Goal: Task Accomplishment & Management: Use online tool/utility

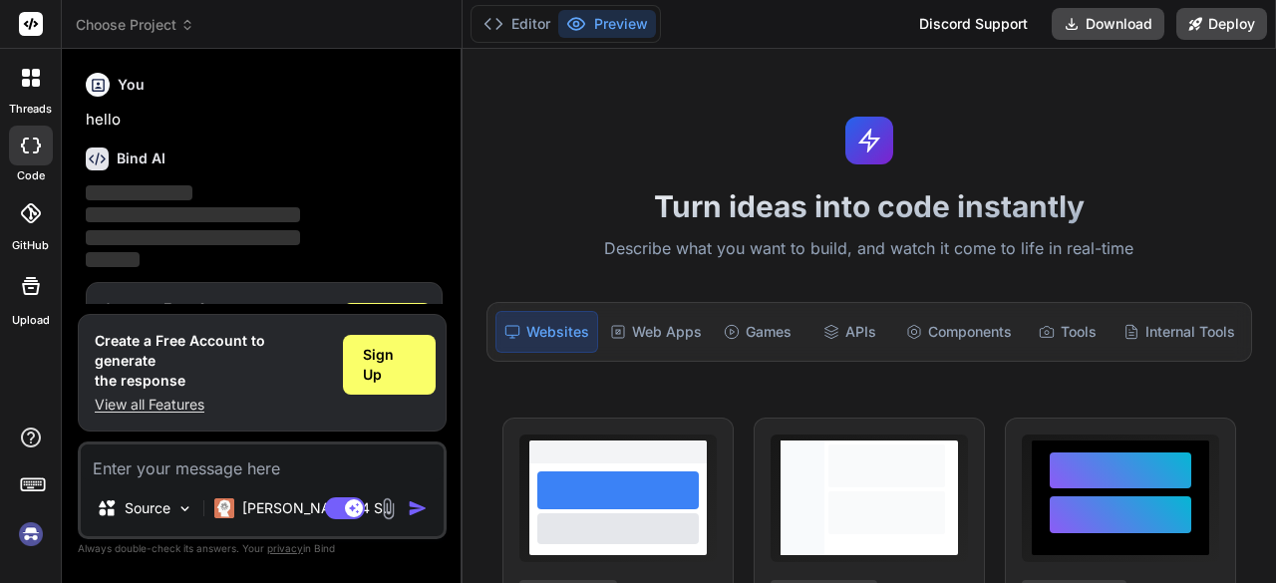
scroll to position [66, 0]
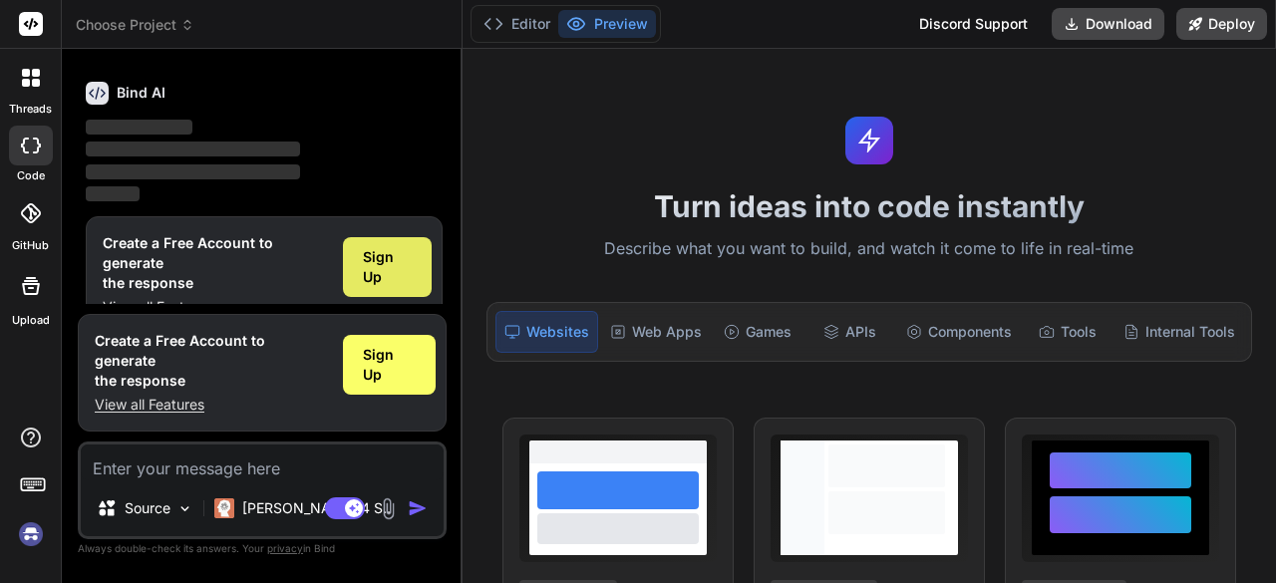
click at [382, 288] on div "Sign Up" at bounding box center [387, 267] width 89 height 60
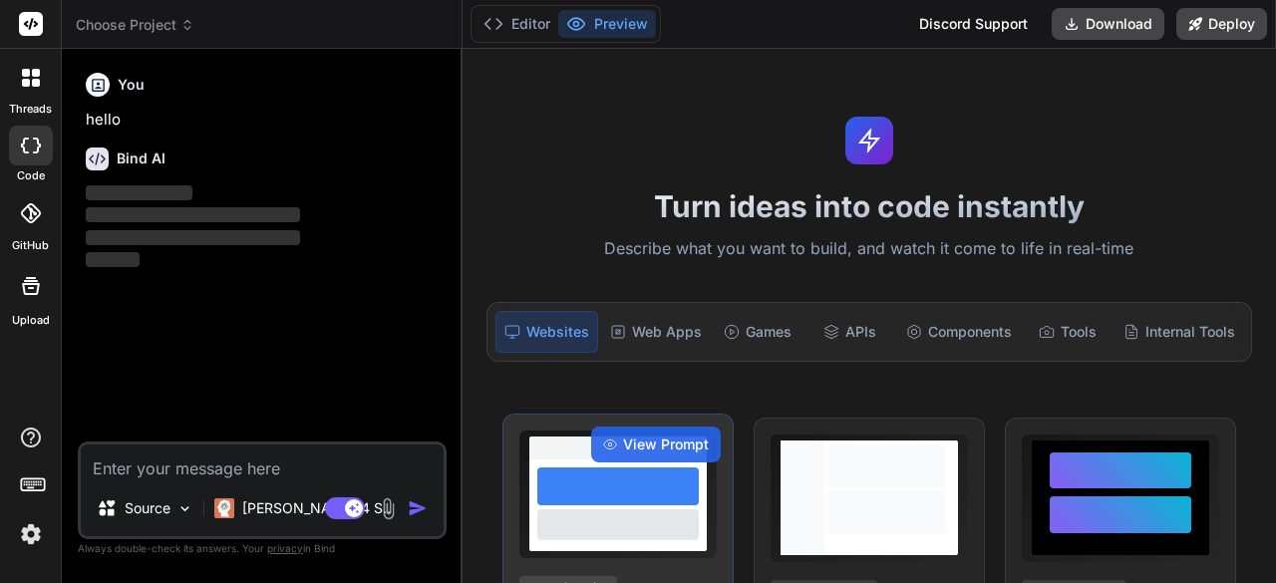
scroll to position [0, 0]
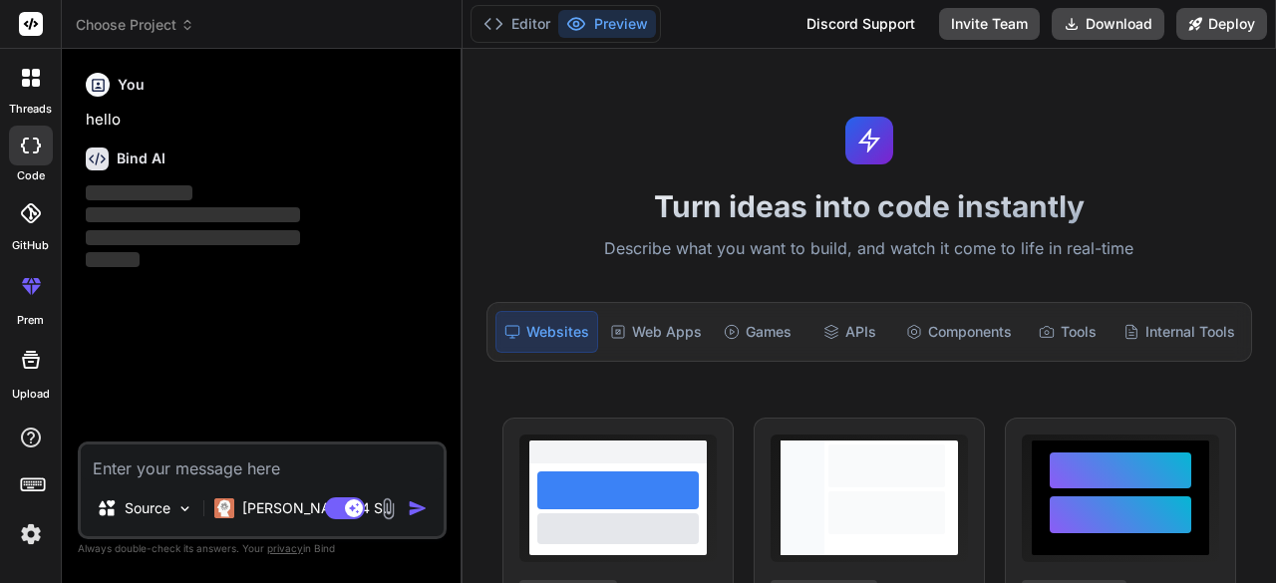
click at [769, 247] on p "Describe what you want to build, and watch it come to life in real-time" at bounding box center [870, 249] width 790 height 26
click at [760, 248] on p "Describe what you want to build, and watch it come to life in real-time" at bounding box center [870, 249] width 790 height 26
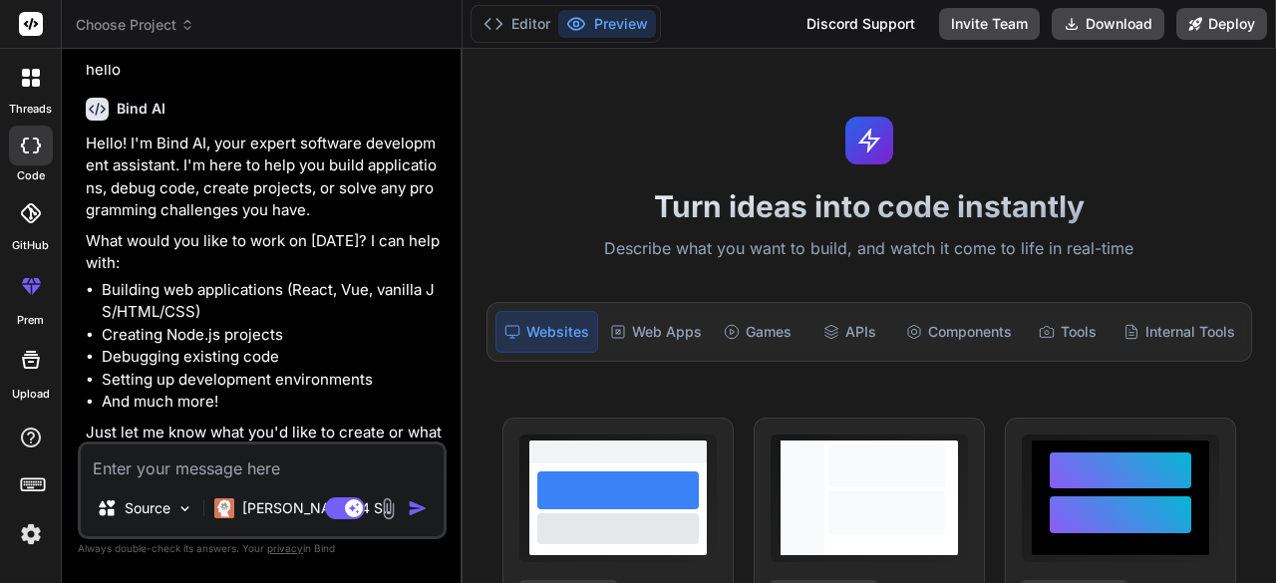
scroll to position [77, 0]
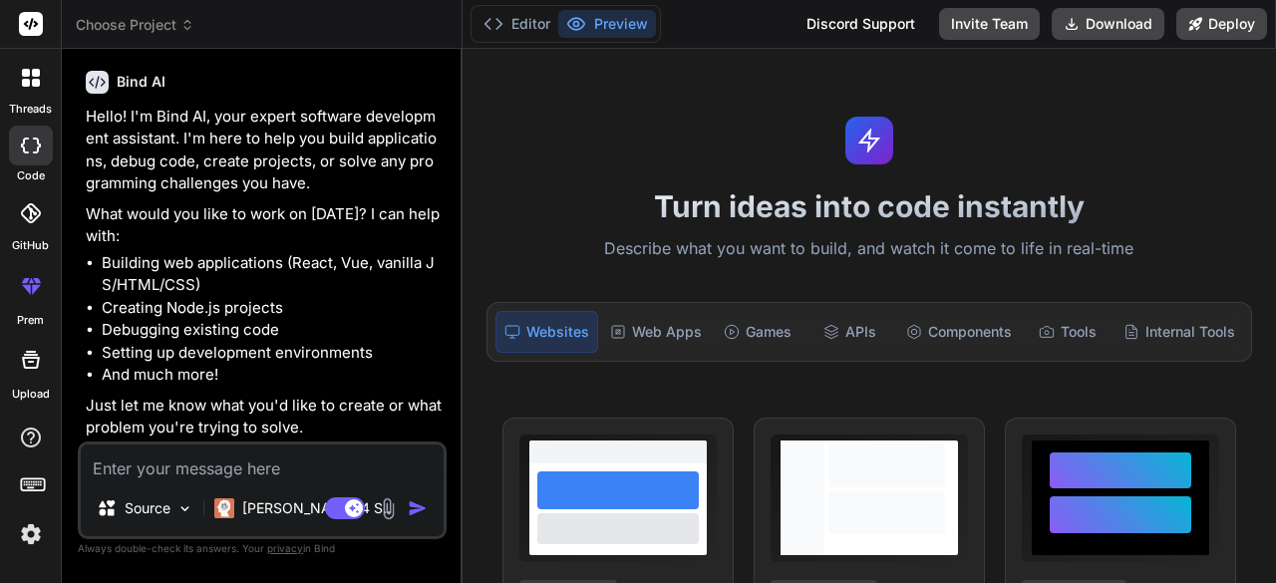
type textarea "x"
click at [216, 468] on textarea at bounding box center [262, 463] width 363 height 36
click at [187, 474] on textarea at bounding box center [262, 463] width 363 height 36
click at [191, 465] on textarea at bounding box center [262, 463] width 363 height 36
paste textarea "Task 1: Employee Management Dashboard (CRUD App) 🎯 Goal: Build a small HR-style…"
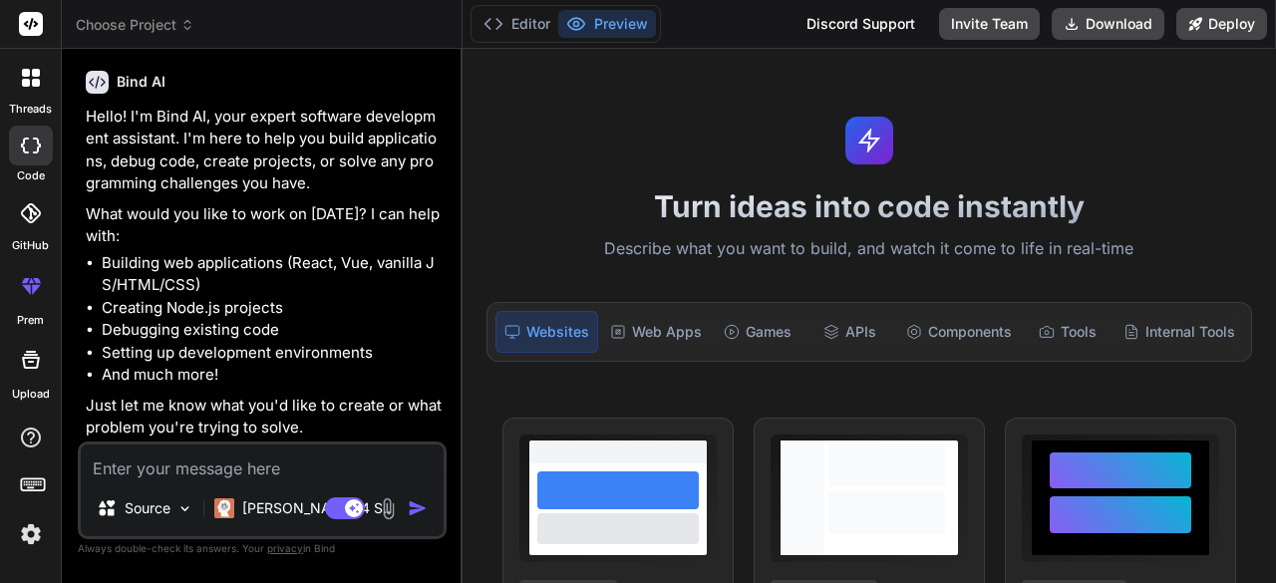
type textarea "Task 1: Employee Management Dashboard (CRUD App) 🎯 Goal: Build a small HR-style…"
type textarea "x"
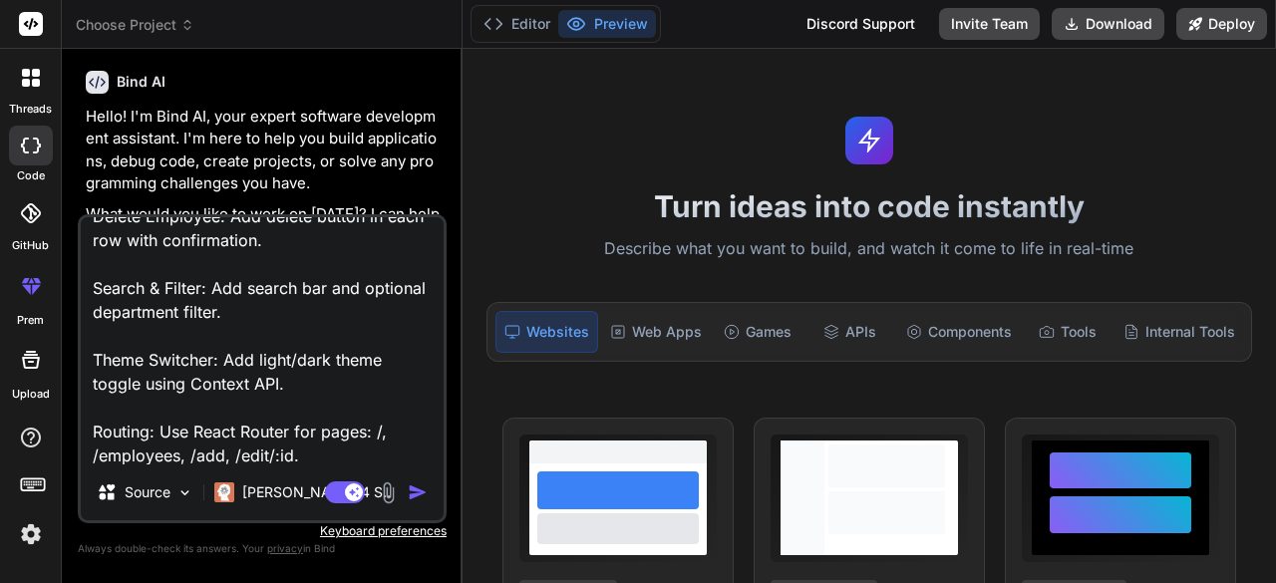
type textarea "Task 1: Employee Management Dashboard (CRUD App) 🎯 Goal: Build a small HR-style…"
type textarea "x"
type textarea "Task 1: Employee Management Dashboard (CRUD App) 🎯 Goal: Build a small HR-style…"
type textarea "x"
type textarea "Task 1: Employee Management Dashboard (CRUD App) 🎯 Goal: Build a small HR-style…"
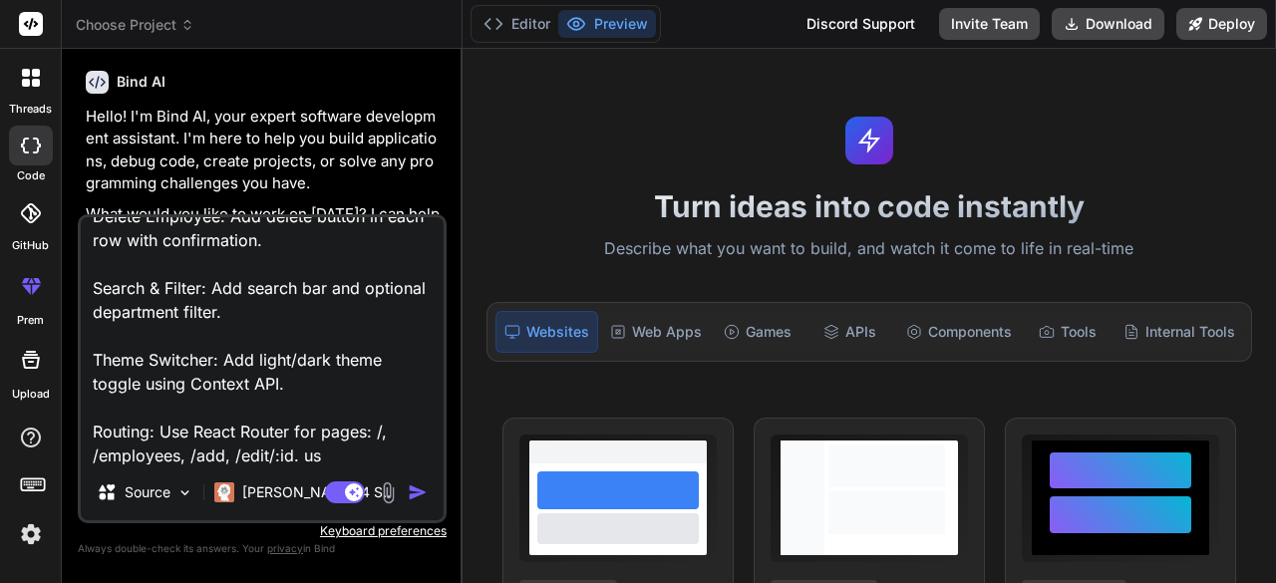
type textarea "x"
type textarea "Task 1: Employee Management Dashboard (CRUD App) 🎯 Goal: Build a small HR-style…"
type textarea "x"
type textarea "Task 1: Employee Management Dashboard (CRUD App) 🎯 Goal: Build a small HR-style…"
type textarea "x"
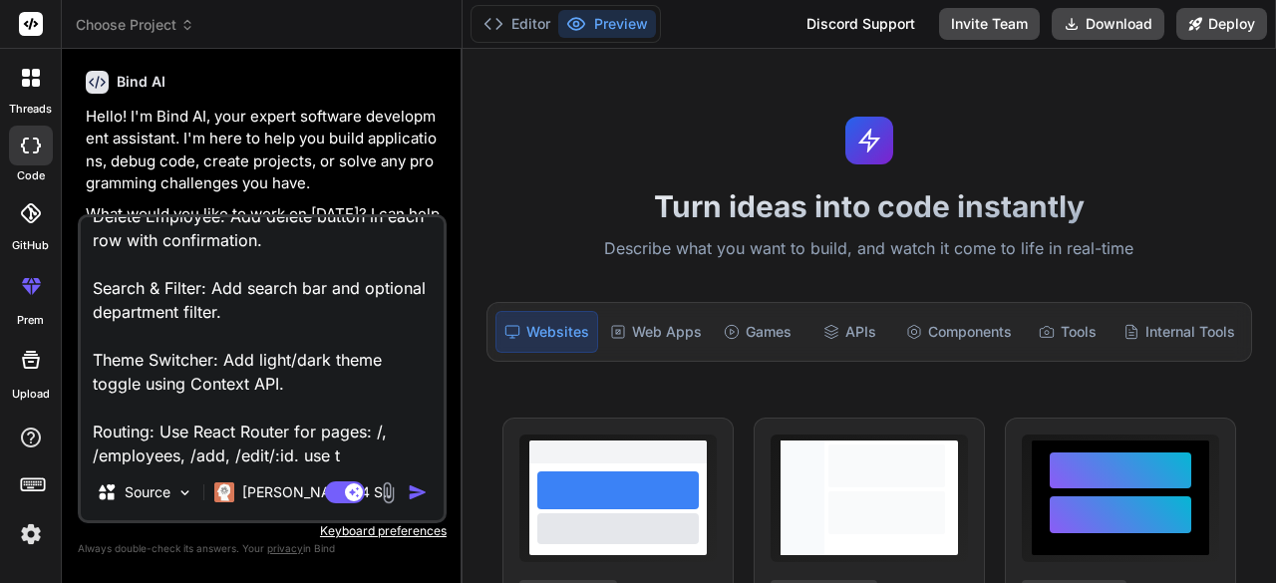
type textarea "Task 1: Employee Management Dashboard (CRUD App) 🎯 Goal: Build a small HR-style…"
type textarea "x"
type textarea "Task 1: Employee Management Dashboard (CRUD App) 🎯 Goal: Build a small HR-style…"
type textarea "x"
type textarea "Task 1: Employee Management Dashboard (CRUD App) 🎯 Goal: Build a small HR-style…"
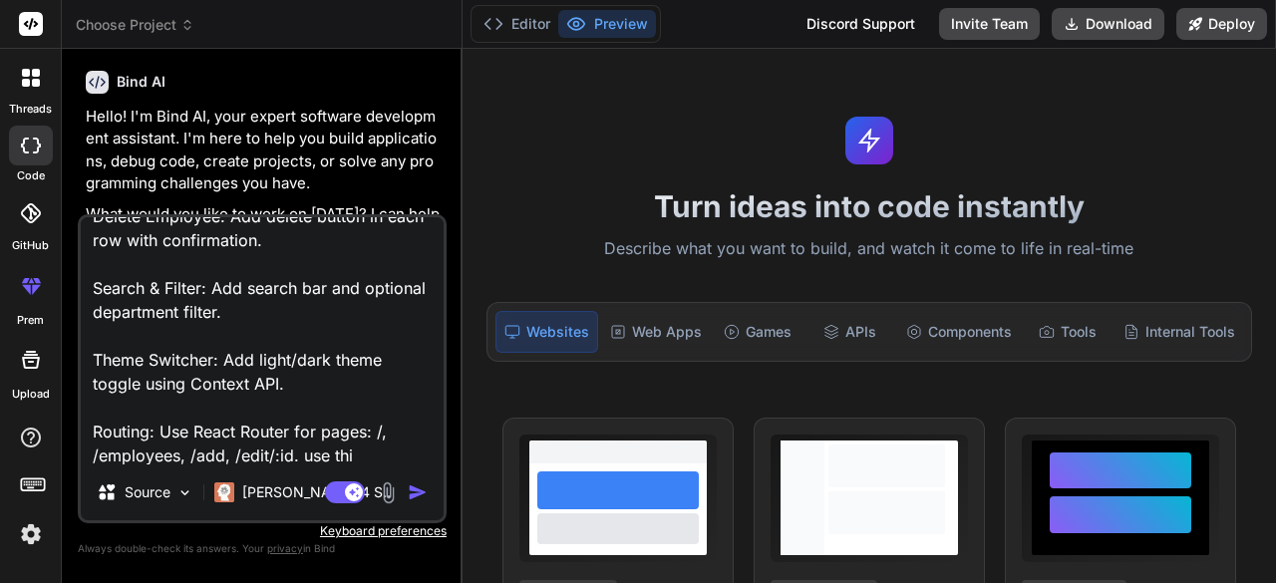
type textarea "x"
type textarea "Task 1: Employee Management Dashboard (CRUD App) 🎯 Goal: Build a small HR-style…"
type textarea "x"
type textarea "Task 1: Employee Management Dashboard (CRUD App) 🎯 Goal: Build a small HR-style…"
type textarea "x"
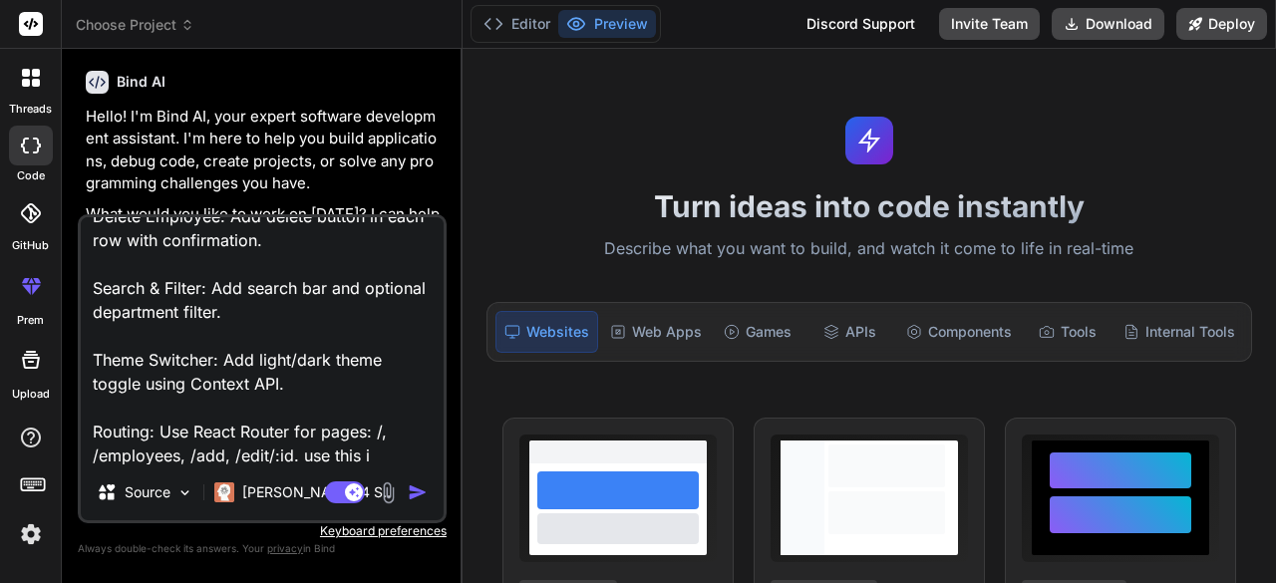
type textarea "Task 1: Employee Management Dashboard (CRUD App) 🎯 Goal: Build a small HR-style…"
type textarea "x"
type textarea "Task 1: Employee Management Dashboard (CRUD App) 🎯 Goal: Build a small HR-style…"
type textarea "x"
type textarea "Task 1: Employee Management Dashboard (CRUD App) 🎯 Goal: Build a small HR-style…"
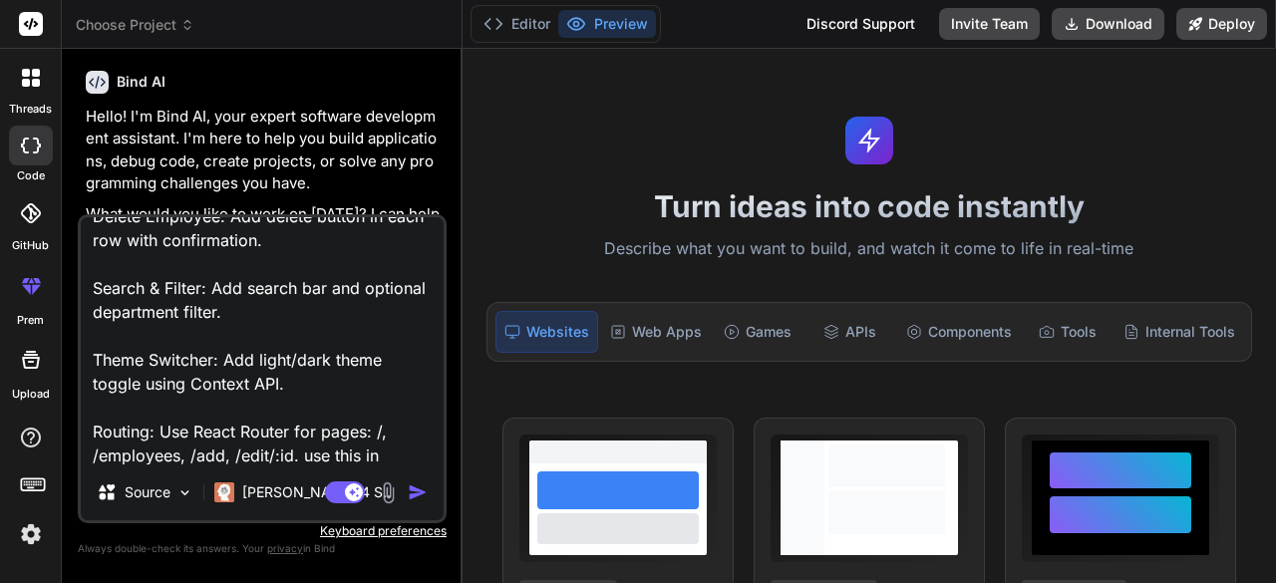
type textarea "x"
type textarea "Task 1: Employee Management Dashboard (CRUD App) 🎯 Goal: Build a small HR-style…"
type textarea "x"
type textarea "Task 1: Employee Management Dashboard (CRUD App) 🎯 Goal: Build a small HR-style…"
type textarea "x"
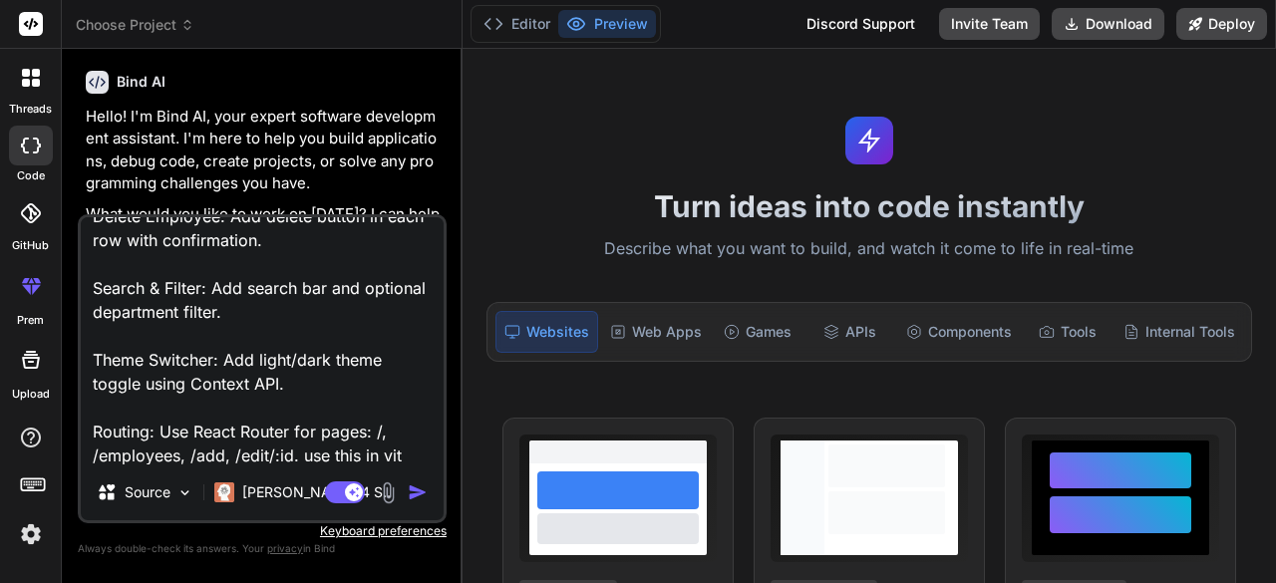
type textarea "Task 1: Employee Management Dashboard (CRUD App) 🎯 Goal: Build a small HR-style…"
type textarea "x"
type textarea "Task 1: Employee Management Dashboard (CRUD App) 🎯 Goal: Build a small HR-style…"
type textarea "x"
type textarea "Task 1: Employee Management Dashboard (CRUD App) 🎯 Goal: Build a small HR-style…"
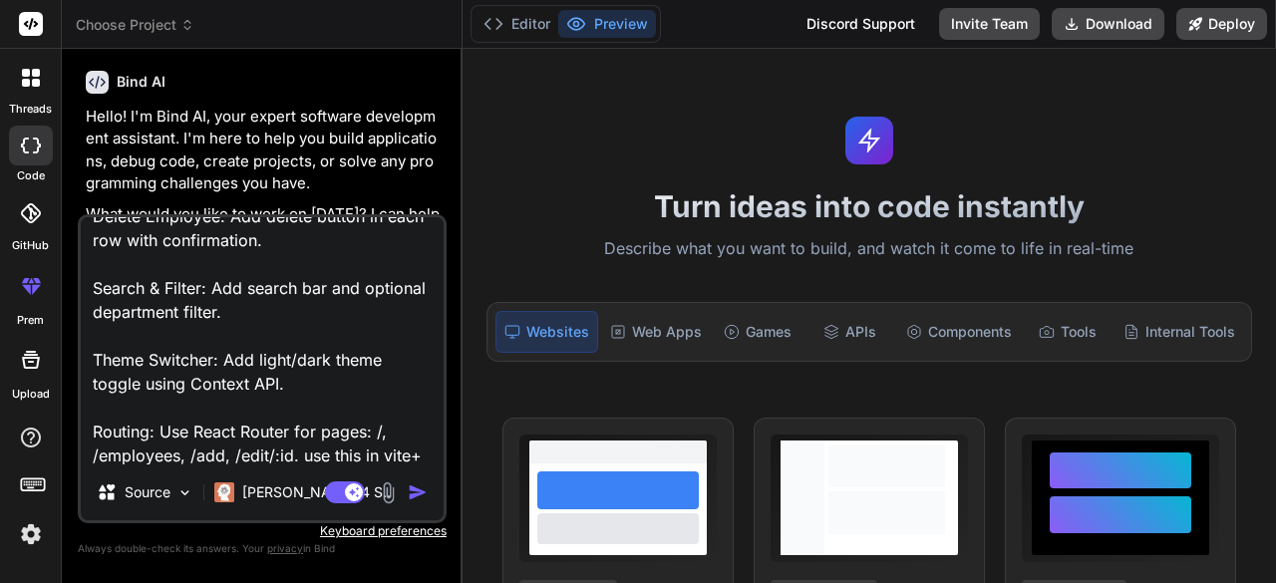
type textarea "x"
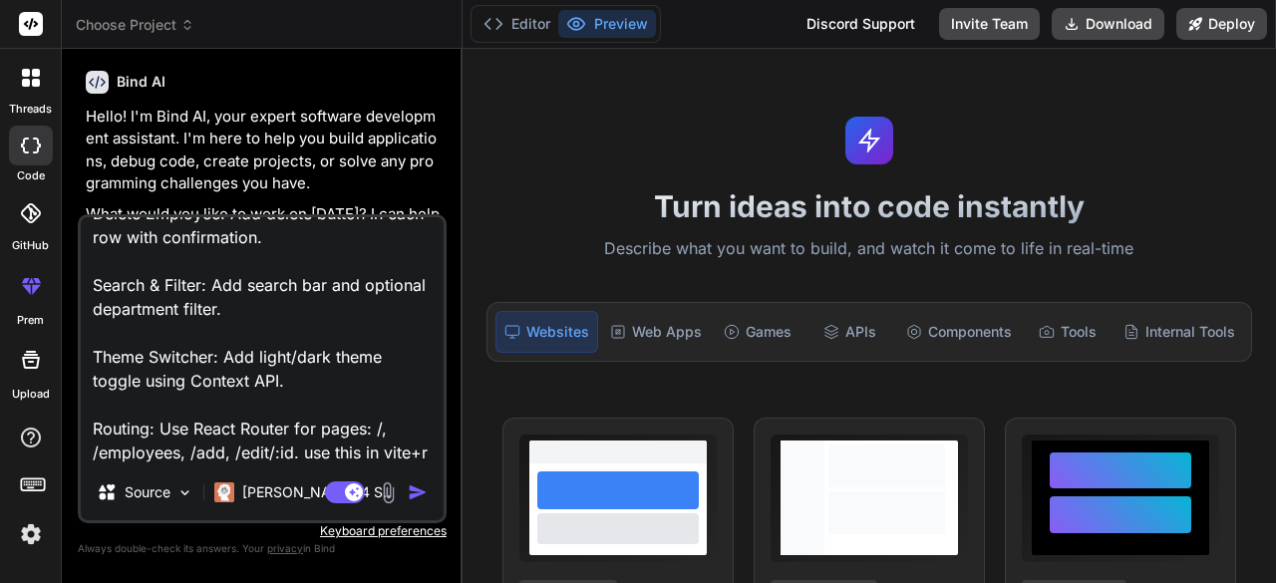
type textarea "Task 1: Employee Management Dashboard (CRUD App) 🎯 Goal: Build a small HR-style…"
type textarea "x"
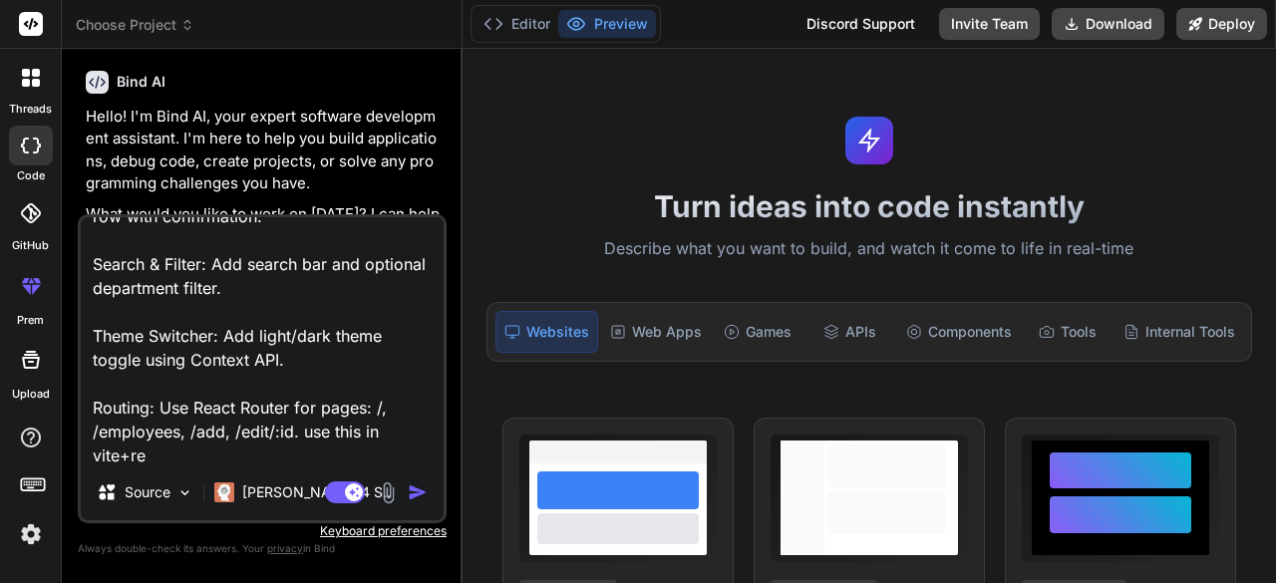
type textarea "Task 1: Employee Management Dashboard (CRUD App) 🎯 Goal: Build a small HR-style…"
type textarea "x"
type textarea "Task 1: Employee Management Dashboard (CRUD App) 🎯 Goal: Build a small HR-style…"
type textarea "x"
type textarea "Task 1: Employee Management Dashboard (CRUD App) 🎯 Goal: Build a small HR-style…"
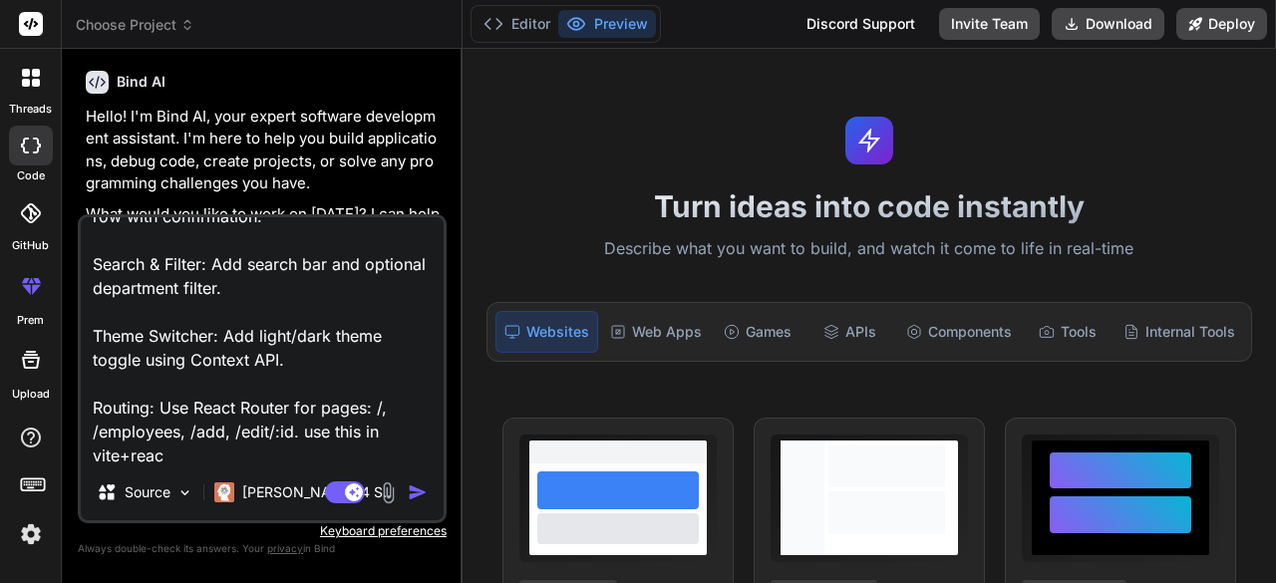
type textarea "x"
type textarea "Task 1: Employee Management Dashboard (CRUD App) 🎯 Goal: Build a small HR-style…"
type textarea "x"
type textarea "Task 1: Employee Management Dashboard (CRUD App) 🎯 Goal: Build a small HR-style…"
type textarea "x"
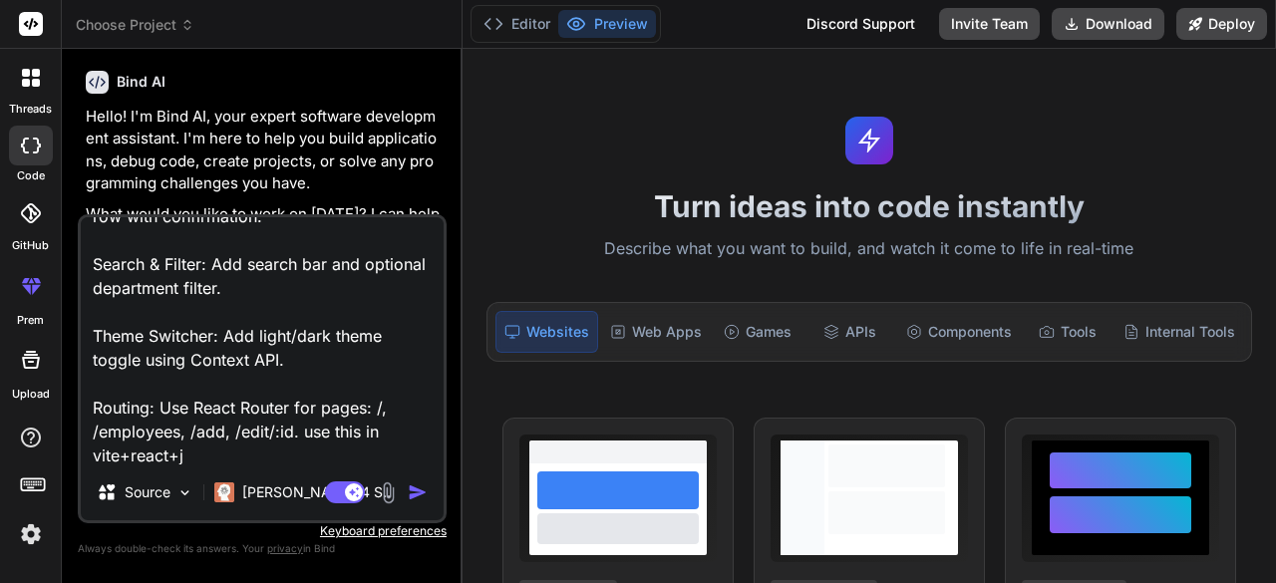
type textarea "Task 1: Employee Management Dashboard (CRUD App) 🎯 Goal: Build a small HR-style…"
type textarea "x"
type textarea "Task 1: Employee Management Dashboard (CRUD App) 🎯 Goal: Build a small HR-style…"
type textarea "x"
type textarea "Task 1: Employee Management Dashboard (CRUD App) 🎯 Goal: Build a small HR-style…"
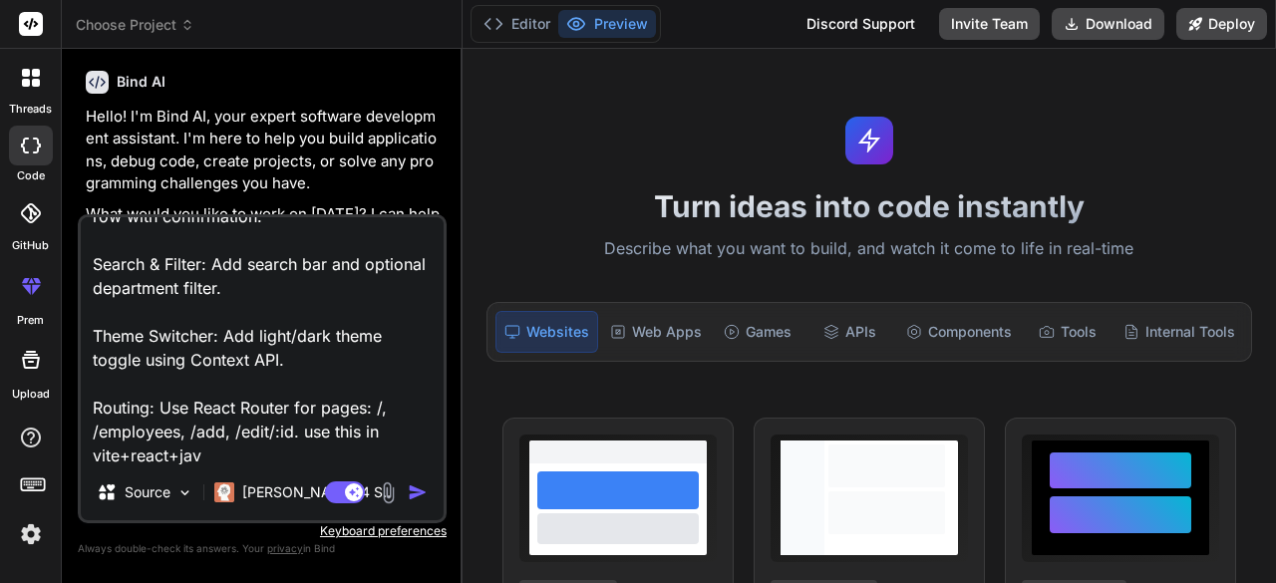
type textarea "x"
type textarea "Task 1: Employee Management Dashboard (CRUD App) 🎯 Goal: Build a small HR-style…"
type textarea "x"
type textarea "Task 1: Employee Management Dashboard (CRUD App) 🎯 Goal: Build a small HR-style…"
type textarea "x"
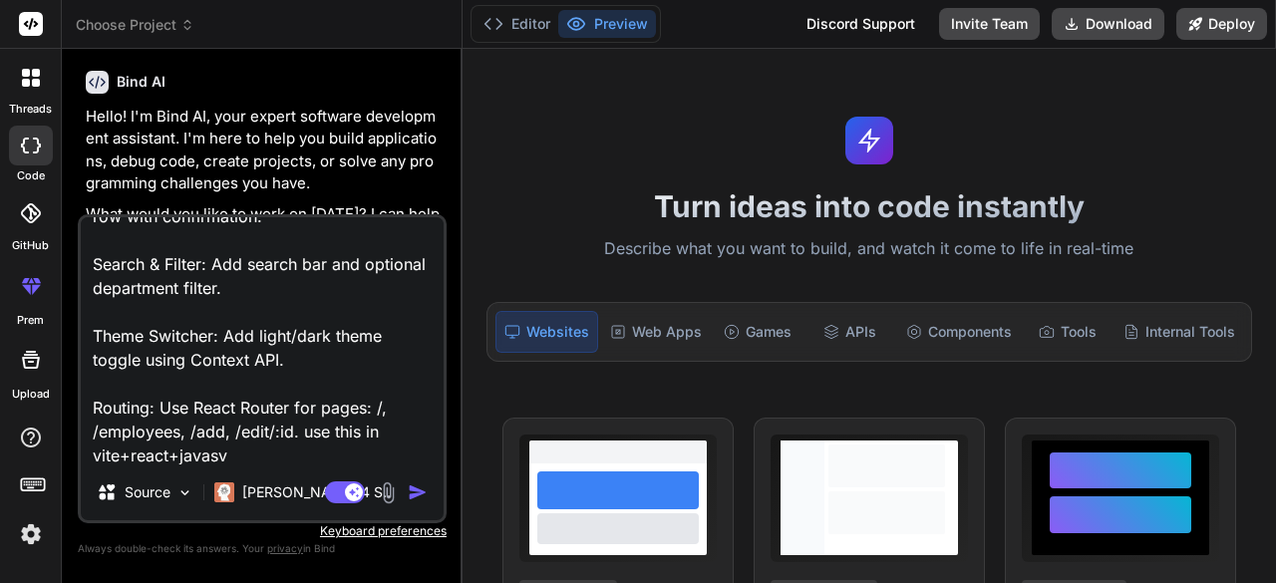
type textarea "Task 1: Employee Management Dashboard (CRUD App) 🎯 Goal: Build a small HR-style…"
type textarea "x"
type textarea "Task 1: Employee Management Dashboard (CRUD App) 🎯 Goal: Build a small HR-style…"
type textarea "x"
type textarea "Task 1: Employee Management Dashboard (CRUD App) 🎯 Goal: Build a small HR-style…"
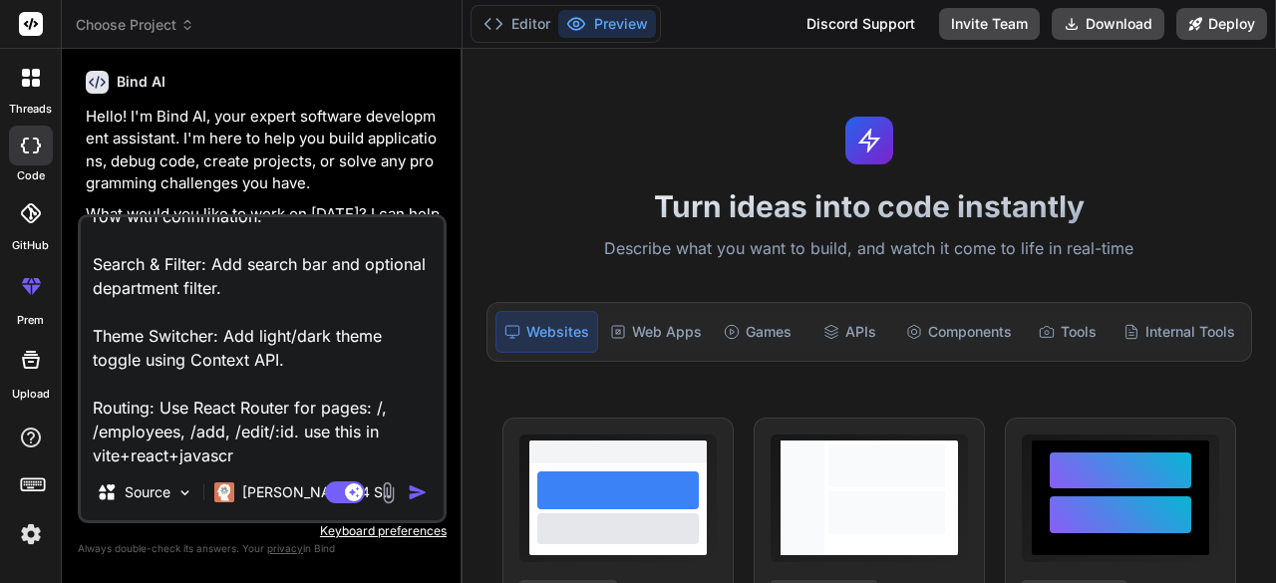
type textarea "x"
type textarea "Task 1: Employee Management Dashboard (CRUD App) 🎯 Goal: Build a small HR-style…"
type textarea "x"
type textarea "Task 1: Employee Management Dashboard (CRUD App) 🎯 Goal: Build a small HR-style…"
type textarea "x"
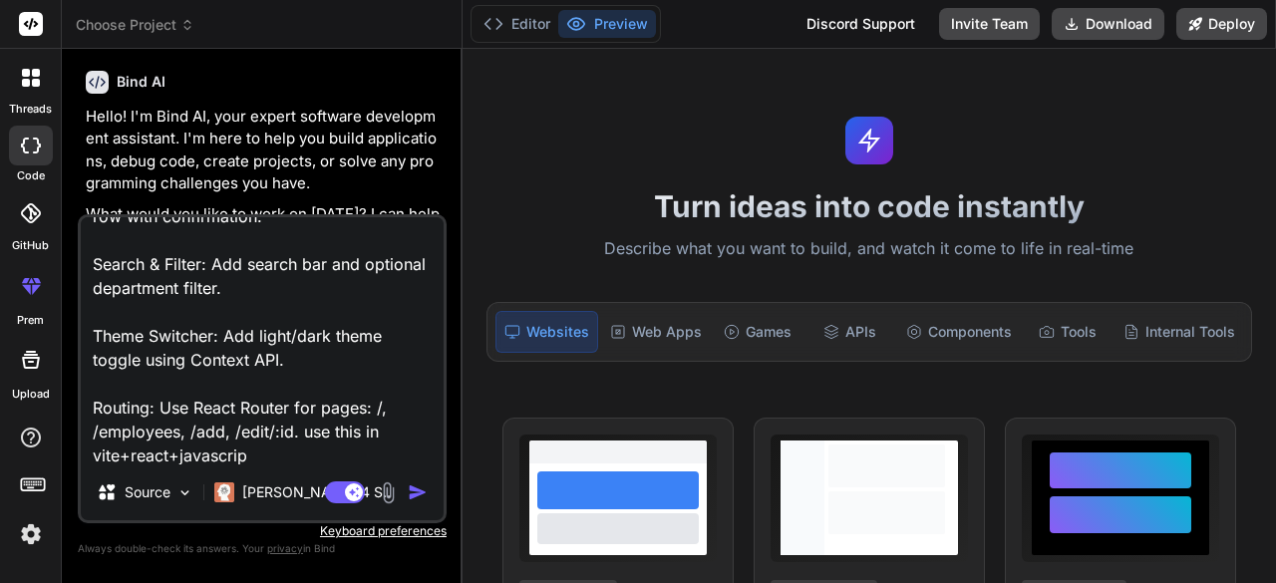
type textarea "Task 1: Employee Management Dashboard (CRUD App) 🎯 Goal: Build a small HR-style…"
type textarea "x"
type textarea "Task 1: Employee Management Dashboard (CRUD App) 🎯 Goal: Build a small HR-style…"
type textarea "x"
type textarea "Task 1: Employee Management Dashboard (CRUD App) 🎯 Goal: Build a small HR-style…"
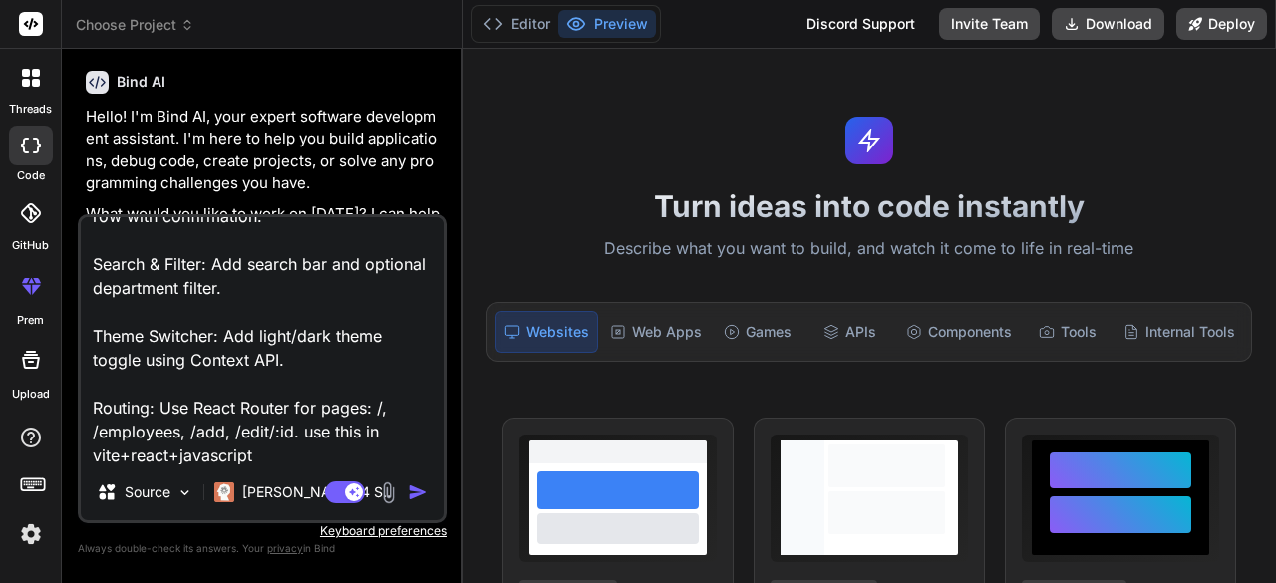
type textarea "x"
type textarea "Task 1: Employee Management Dashboard (CRUD App) 🎯 Goal: Build a small HR-style…"
type textarea "x"
type textarea "Task 1: Employee Management Dashboard (CRUD App) 🎯 Goal: Build a small HR-style…"
type textarea "x"
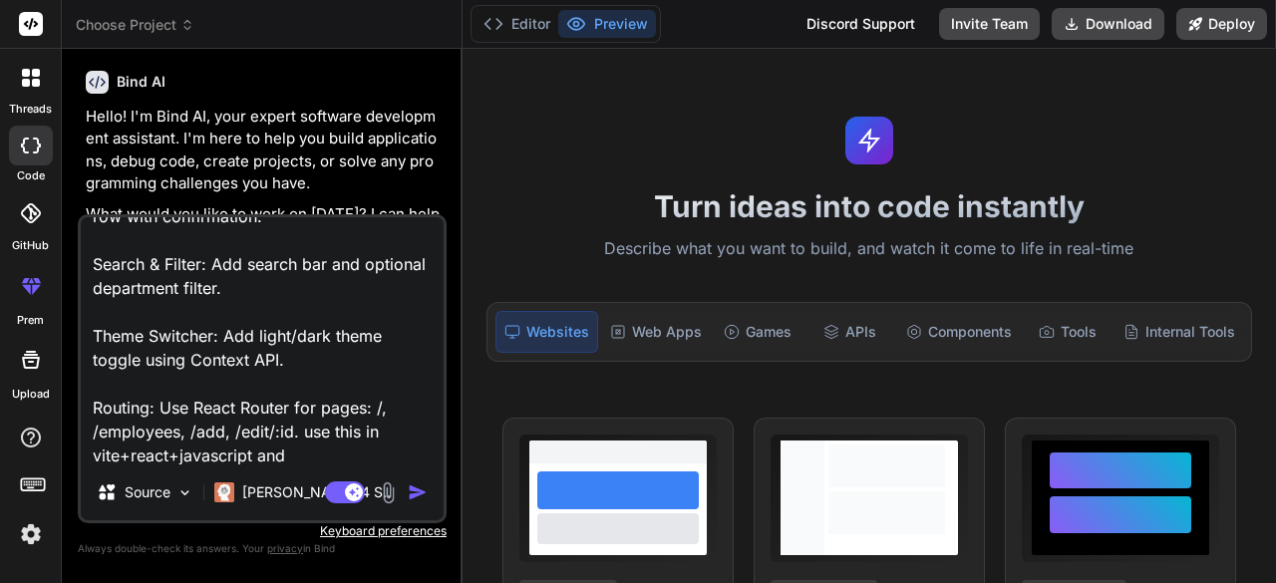
type textarea "Task 1: Employee Management Dashboard (CRUD App) 🎯 Goal: Build a small HR-style…"
type textarea "x"
type textarea "Task 1: Employee Management Dashboard (CRUD App) 🎯 Goal: Build a small HR-style…"
type textarea "x"
type textarea "Task 1: Employee Management Dashboard (CRUD App) 🎯 Goal: Build a small HR-style…"
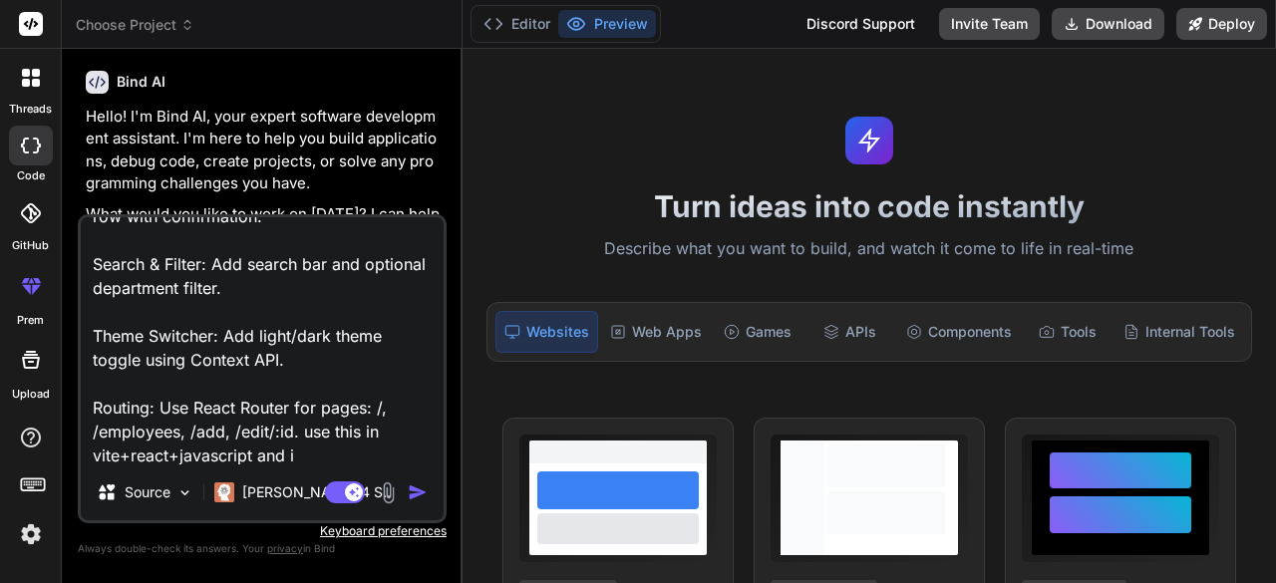
type textarea "x"
type textarea "Task 1: Employee Management Dashboard (CRUD App) 🎯 Goal: Build a small HR-style…"
type textarea "x"
type textarea "Task 1: Employee Management Dashboard (CRUD App) 🎯 Goal: Build a small HR-style…"
type textarea "x"
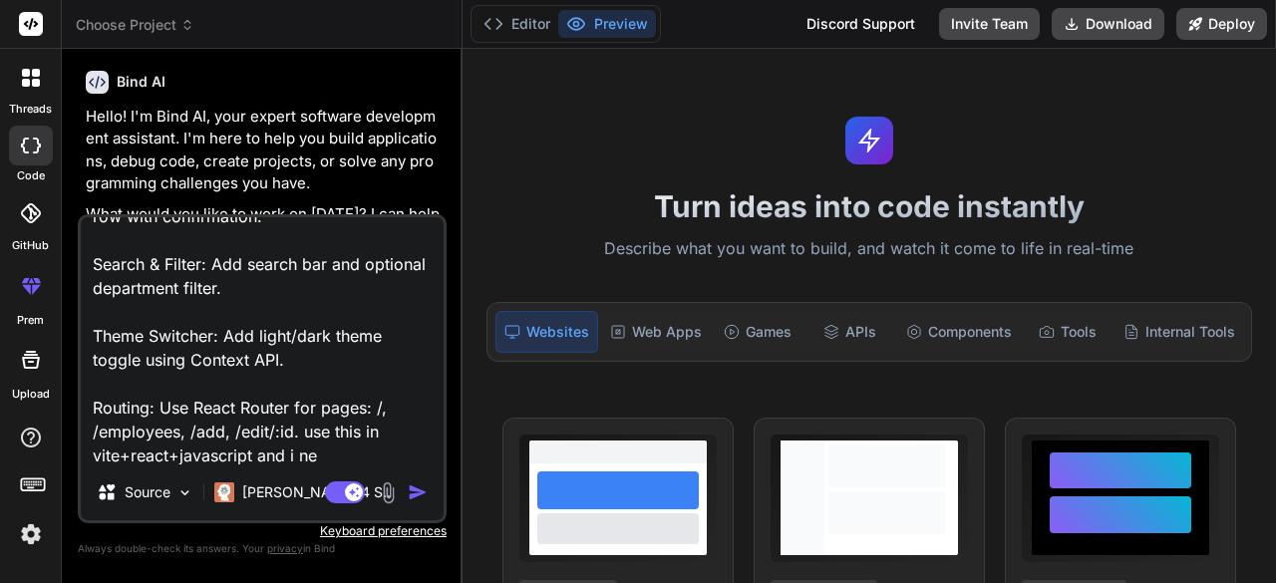
type textarea "Task 1: Employee Management Dashboard (CRUD App) 🎯 Goal: Build a small HR-style…"
type textarea "x"
type textarea "Task 1: Employee Management Dashboard (CRUD App) 🎯 Goal: Build a small HR-style…"
type textarea "x"
type textarea "Task 1: Employee Management Dashboard (CRUD App) 🎯 Goal: Build a small HR-style…"
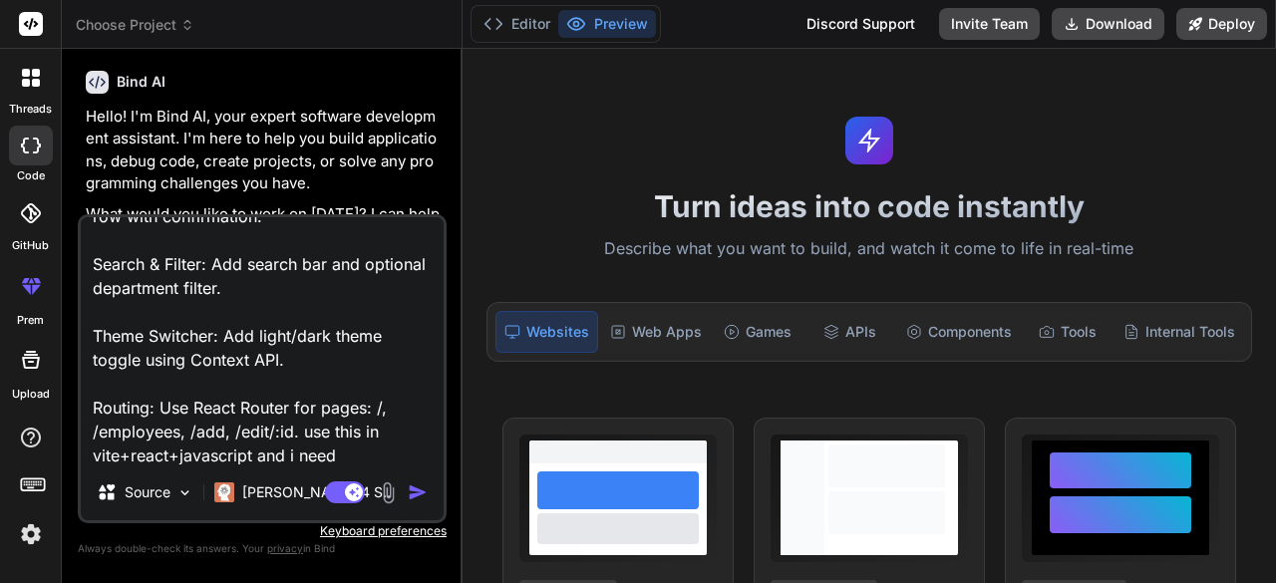
type textarea "x"
type textarea "Task 1: Employee Management Dashboard (CRUD App) 🎯 Goal: Build a small HR-style…"
type textarea "x"
type textarea "Task 1: Employee Management Dashboard (CRUD App) 🎯 Goal: Build a small HR-style…"
type textarea "x"
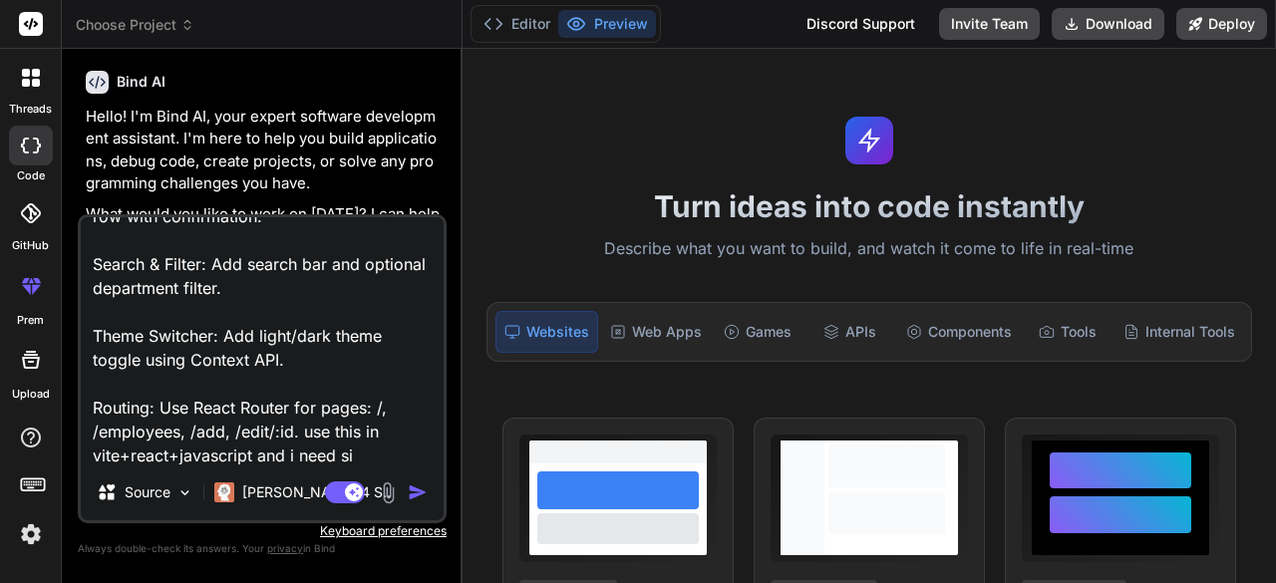
type textarea "Task 1: Employee Management Dashboard (CRUD App) 🎯 Goal: Build a small HR-style…"
type textarea "x"
type textarea "Task 1: Employee Management Dashboard (CRUD App) 🎯 Goal: Build a small HR-style…"
type textarea "x"
type textarea "Task 1: Employee Management Dashboard (CRUD App) 🎯 Goal: Build a small HR-style…"
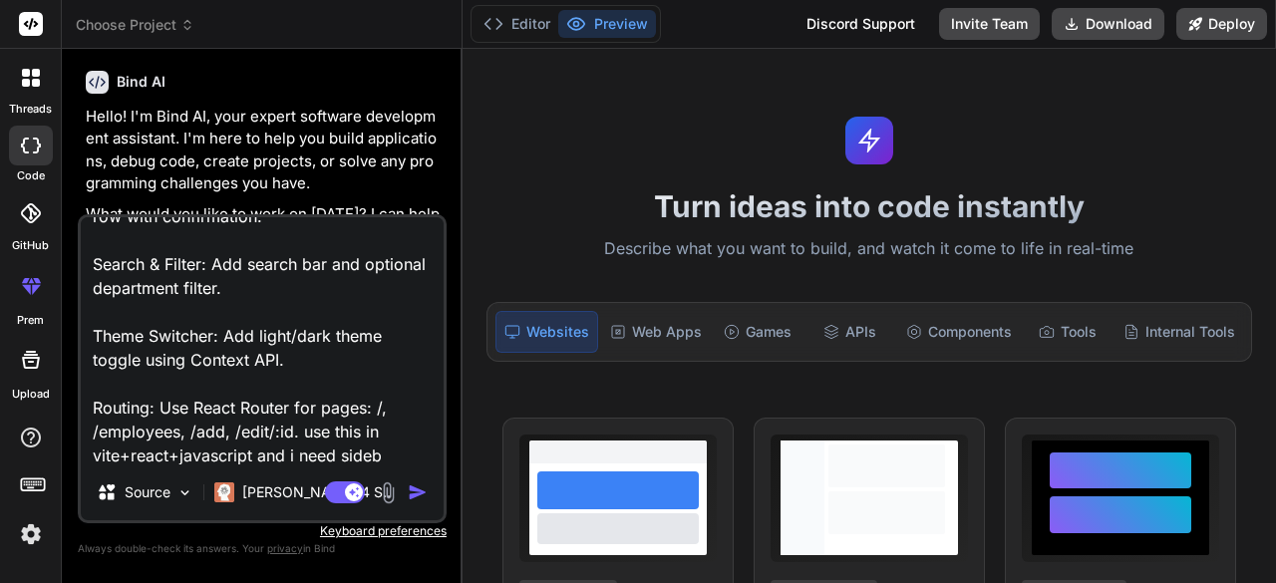
type textarea "x"
type textarea "Task 1: Employee Management Dashboard (CRUD App) 🎯 Goal: Build a small HR-style…"
type textarea "x"
type textarea "Task 1: Employee Management Dashboard (CRUD App) 🎯 Goal: Build a small HR-style…"
type textarea "x"
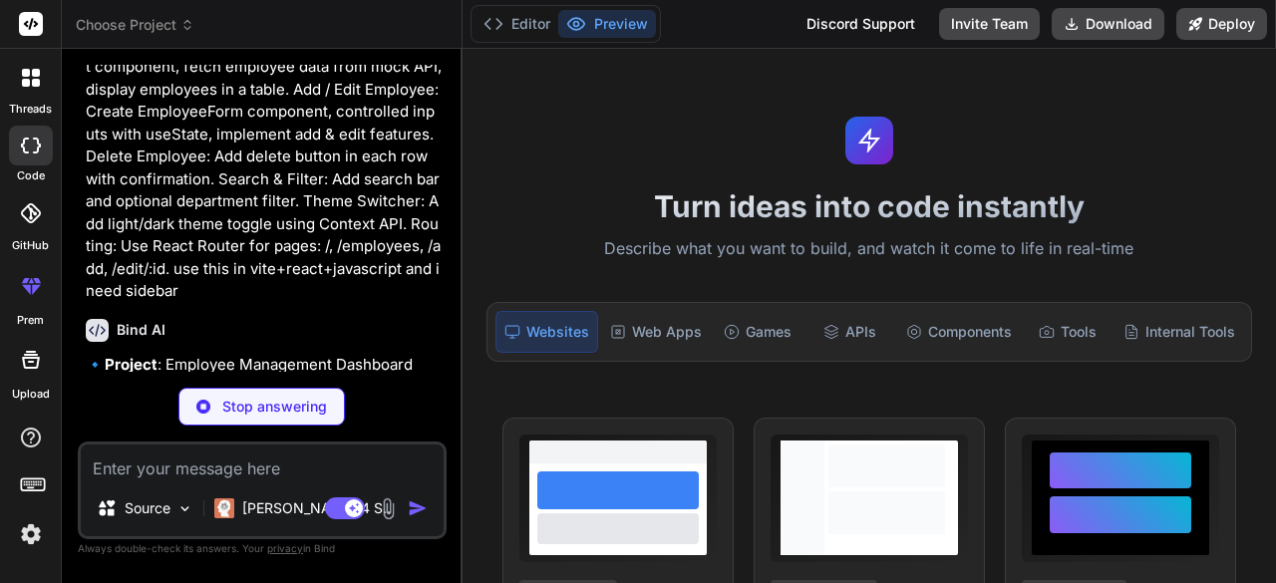
scroll to position [620, 0]
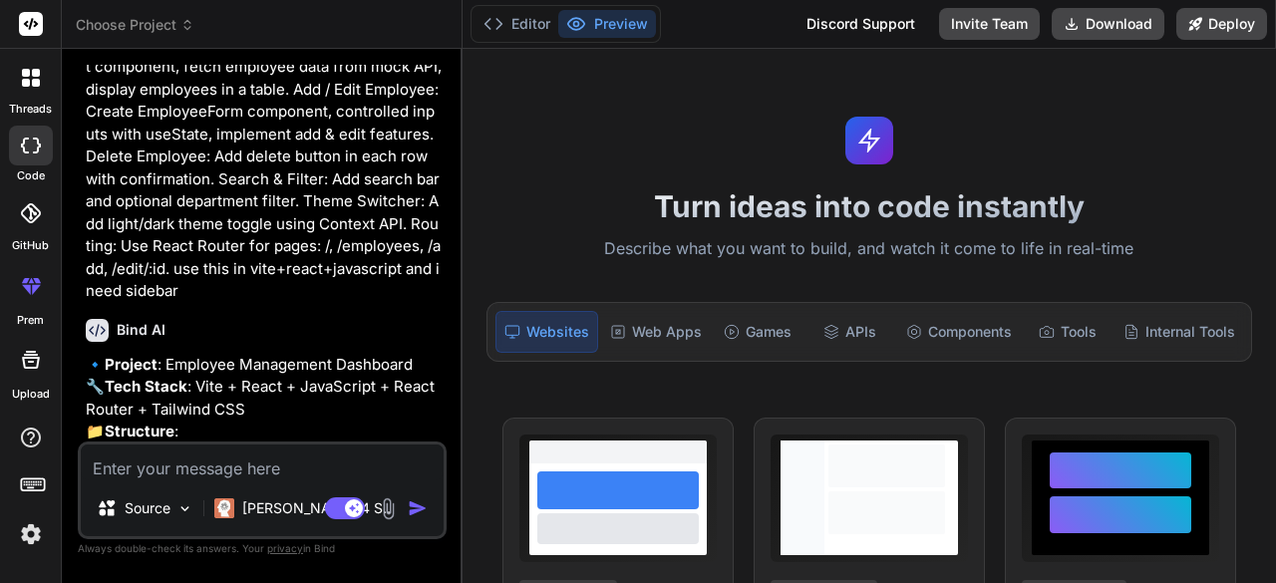
type textarea "x"
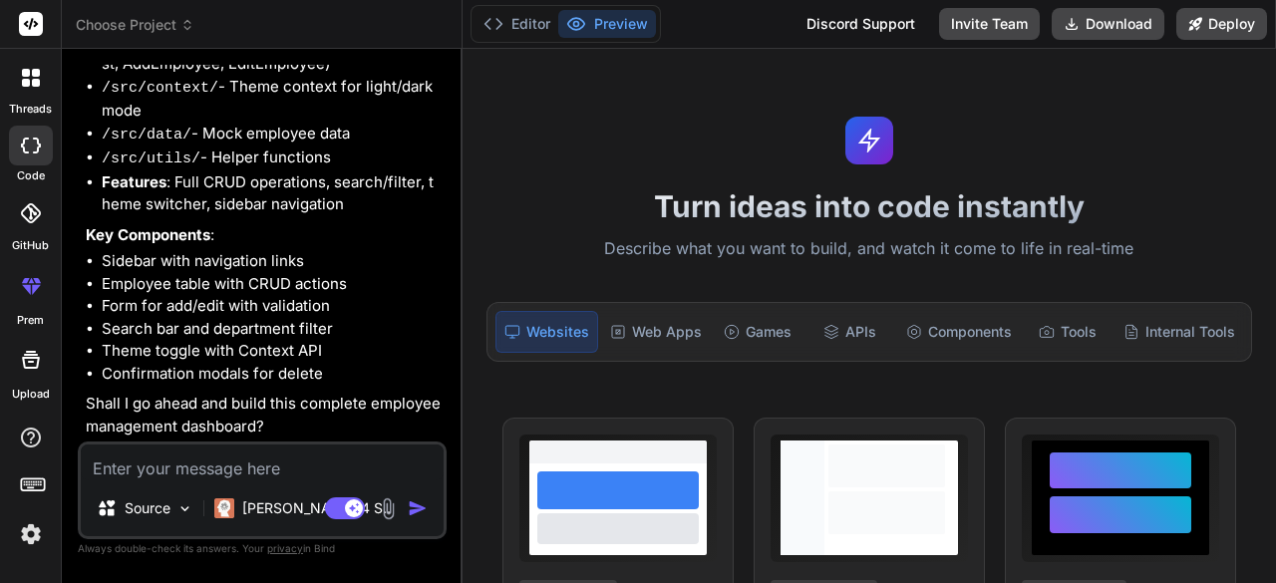
scroll to position [1123, 0]
click at [167, 476] on textarea at bounding box center [262, 463] width 363 height 36
type textarea "y"
type textarea "x"
type textarea "ye"
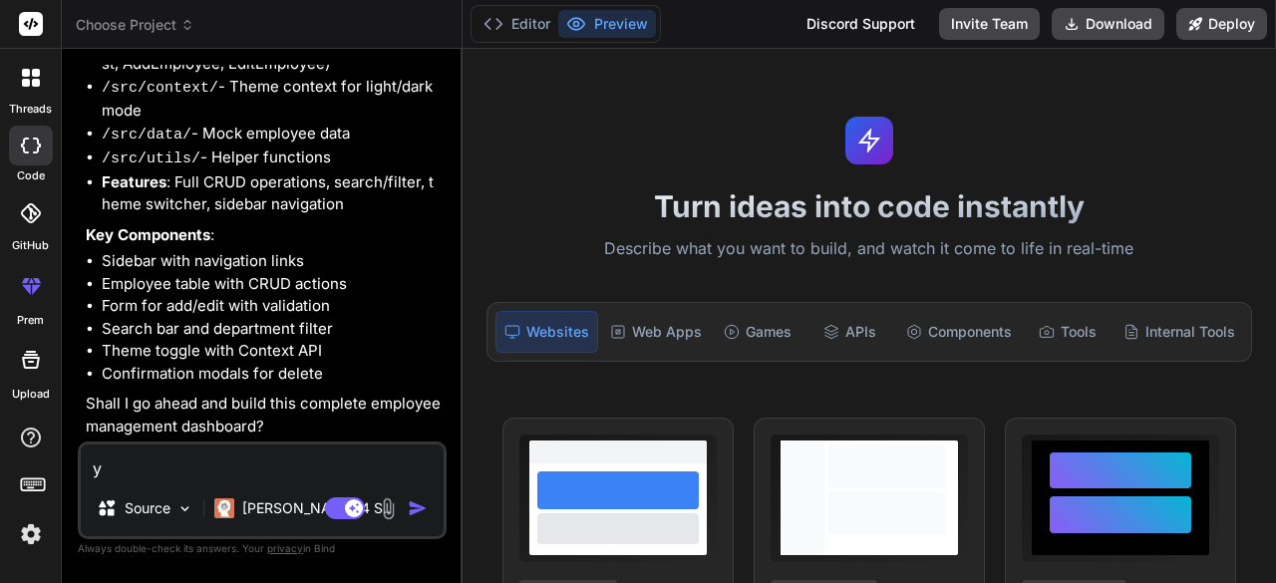
type textarea "x"
type textarea "yes"
type textarea "x"
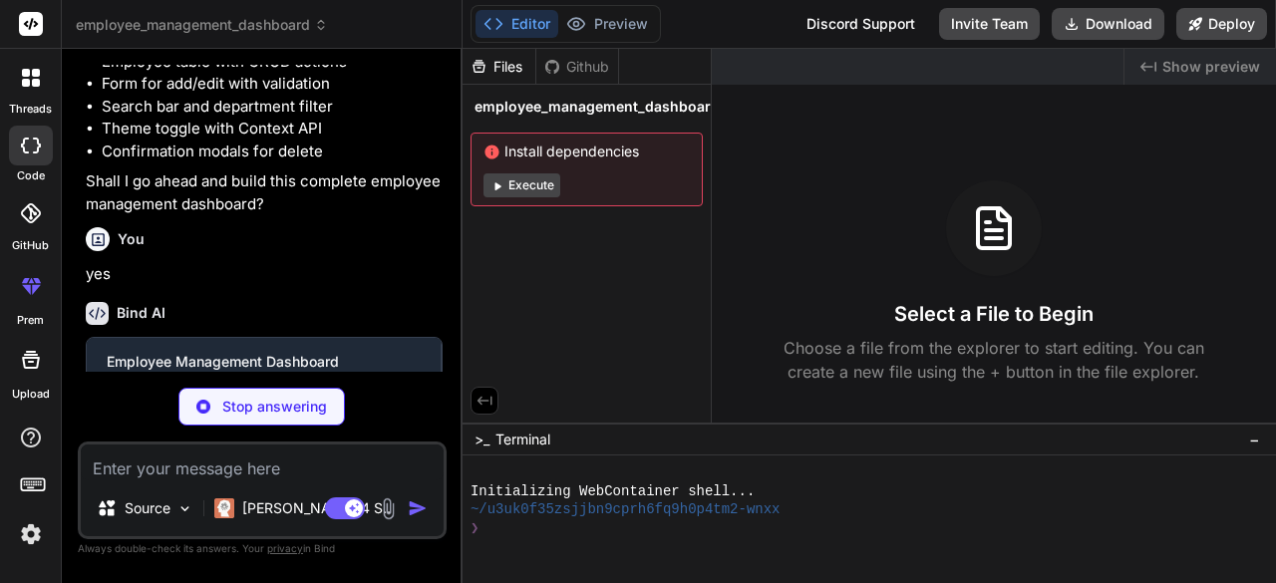
scroll to position [1329, 0]
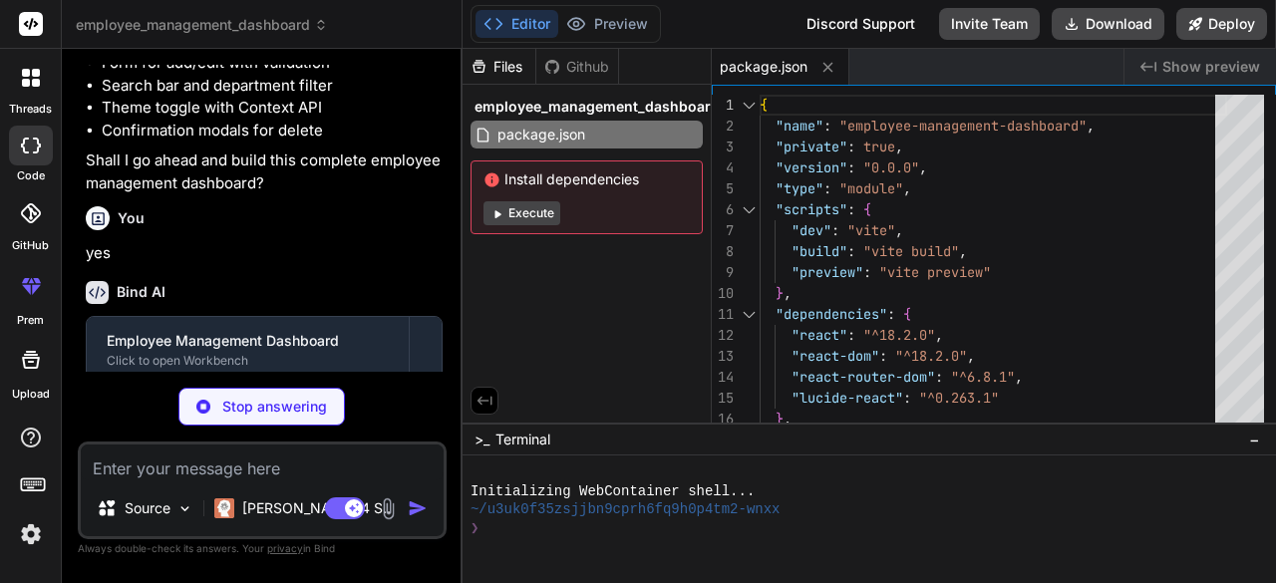
type textarea "x"
type textarea "plugins: [], }"
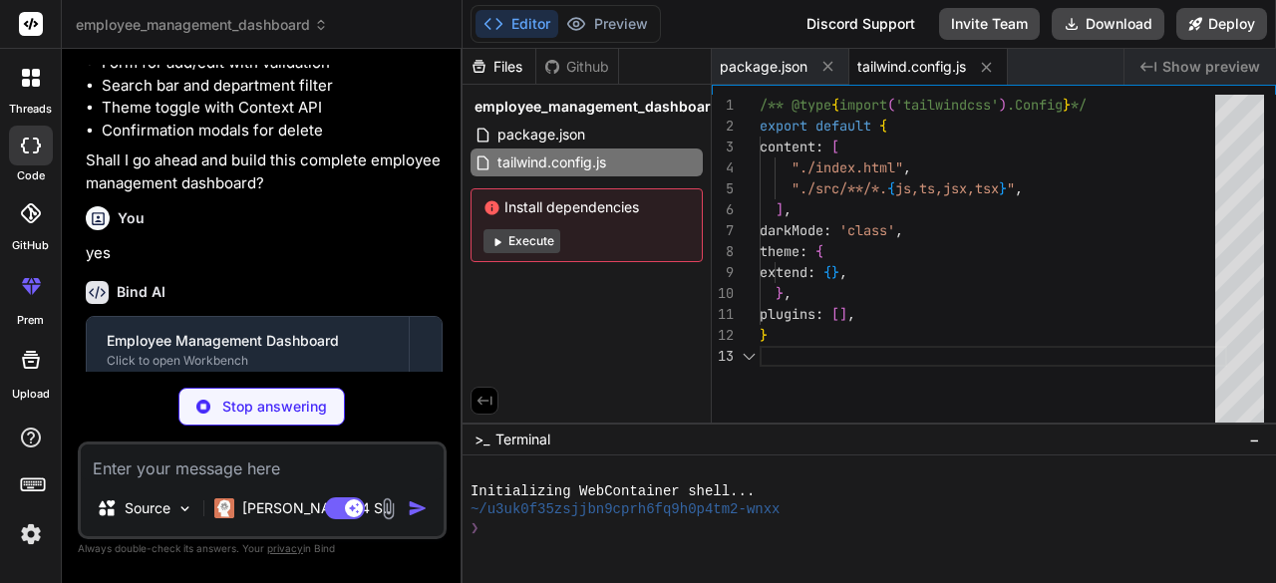
type textarea "x"
type textarea "export default { plugins: { tailwindcss: {}, autoprefixer: {}, }, }"
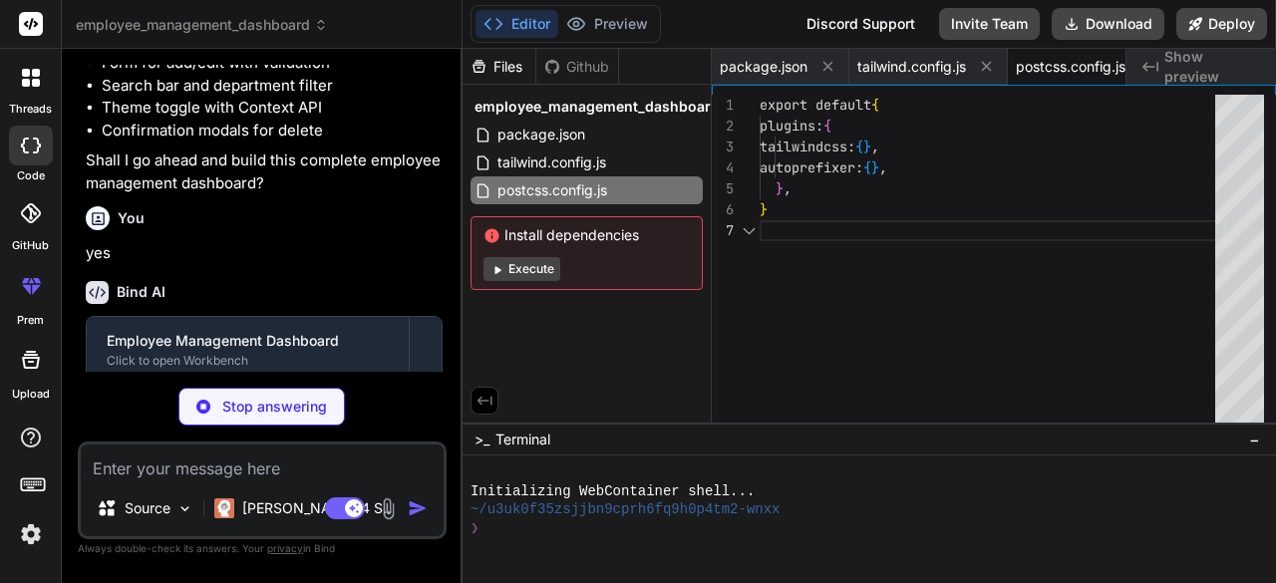
scroll to position [0, 46]
type textarea "x"
type textarea "<body> <div id="root"></div> <script type="module" src="/src/main.jsx"></script…"
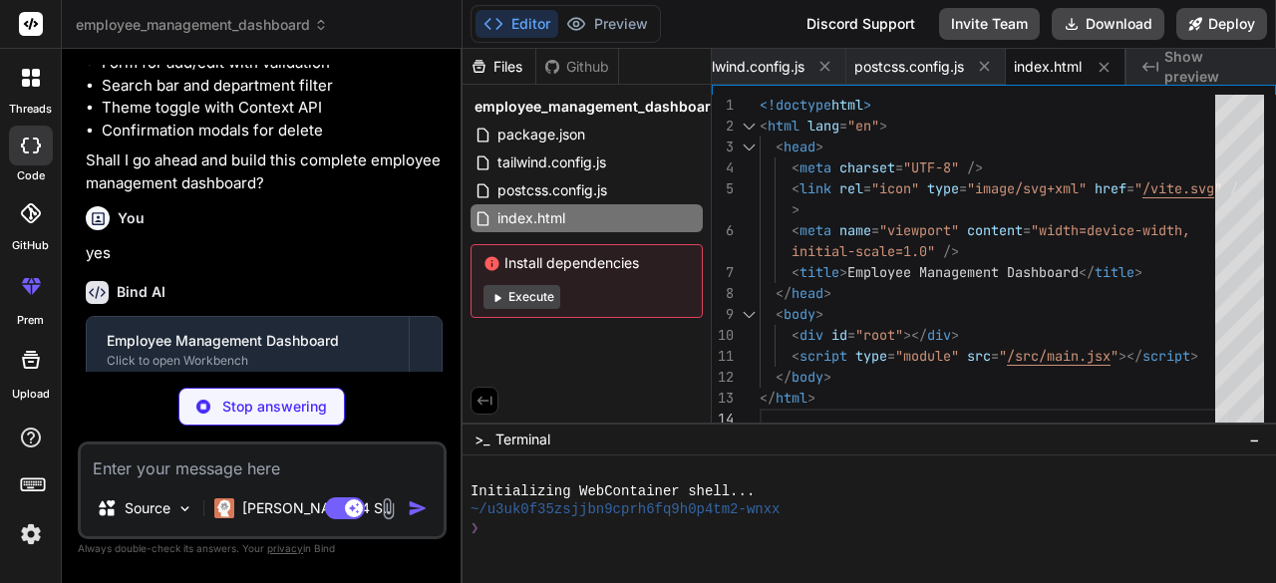
type textarea "x"
type textarea "<ThemeProvider> <App /> </ThemeProvider> </BrowserRouter> </React.StrictMode>, )"
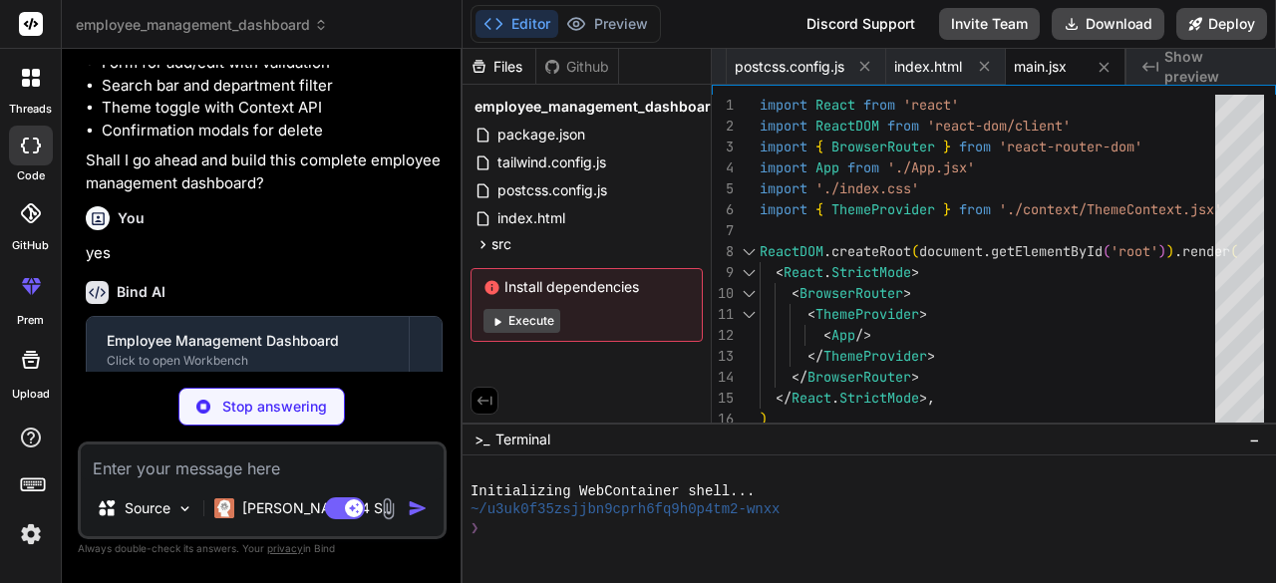
type textarea "x"
type textarea "body { font-family: Inter, system-ui, Avenir, Helvetica, Arial, sans-serif; lin…"
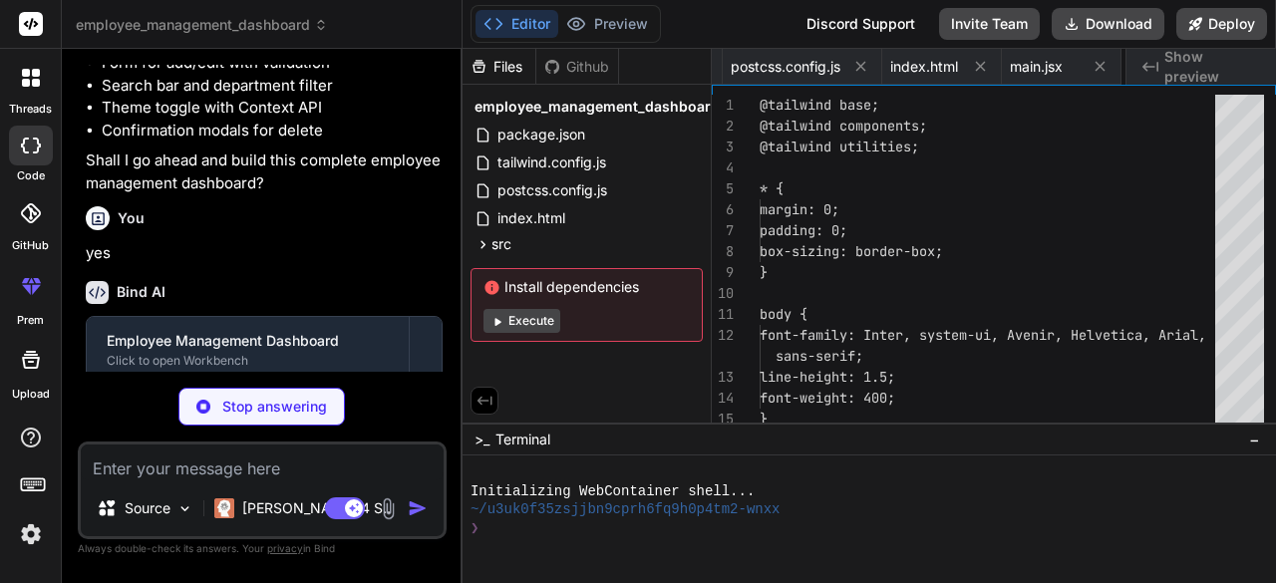
scroll to position [0, 405]
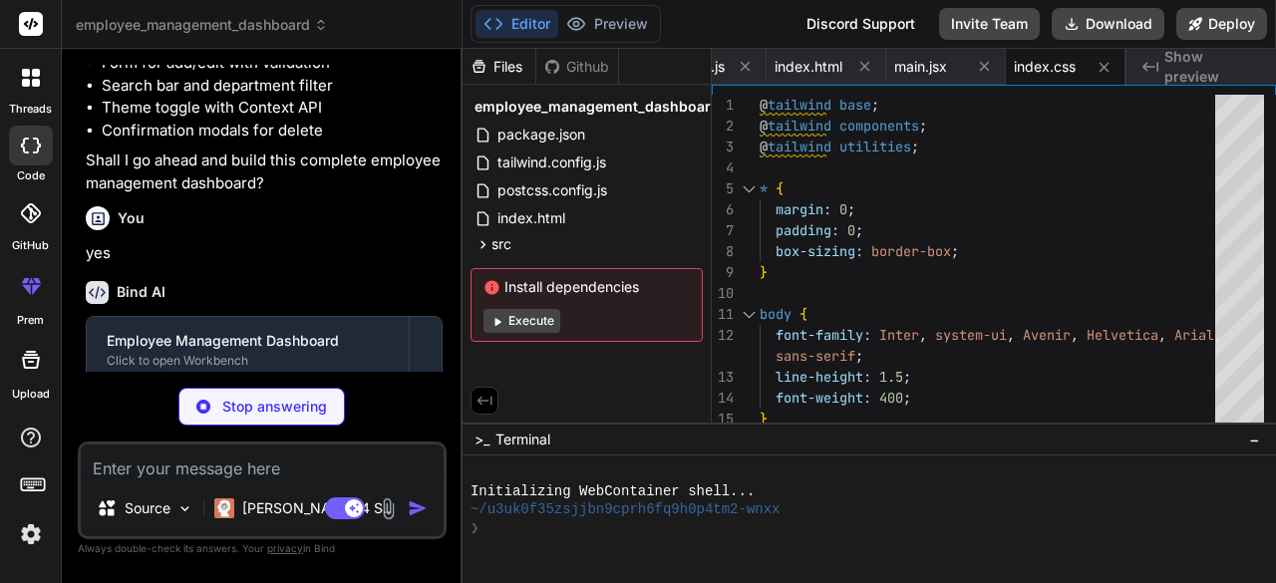
type textarea "x"
type textarea "</Layout> </EmployeeProvider> ) } export default App"
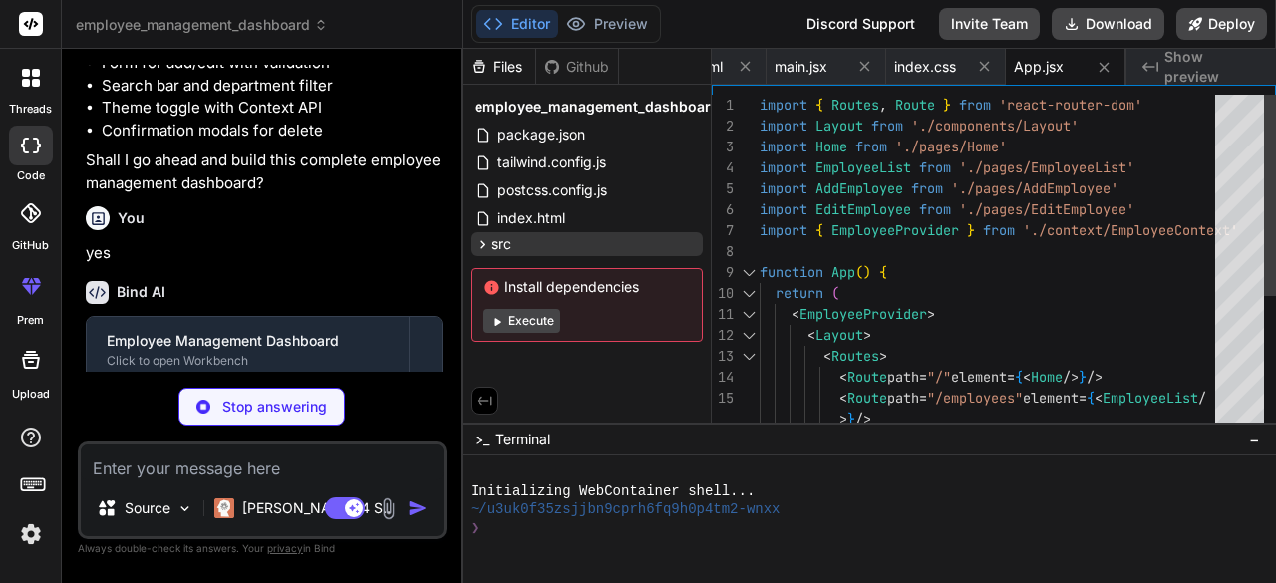
type textarea "x"
type textarea "return ( <ThemeContext.Provider value={{ isDark, toggleTheme }}> {children} </T…"
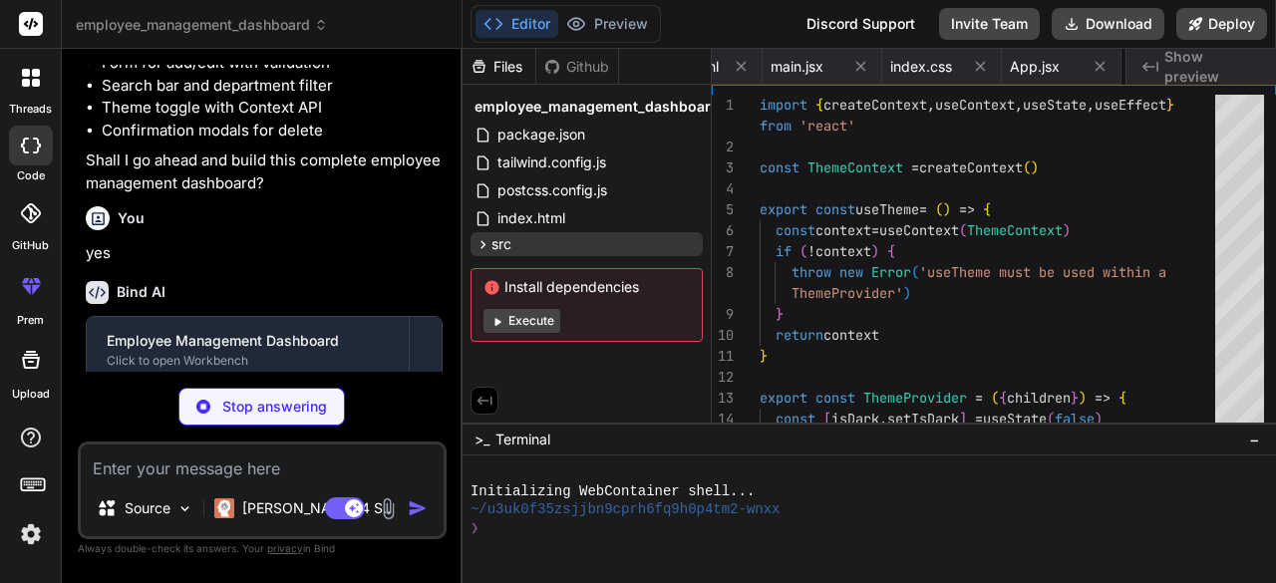
scroll to position [0, 693]
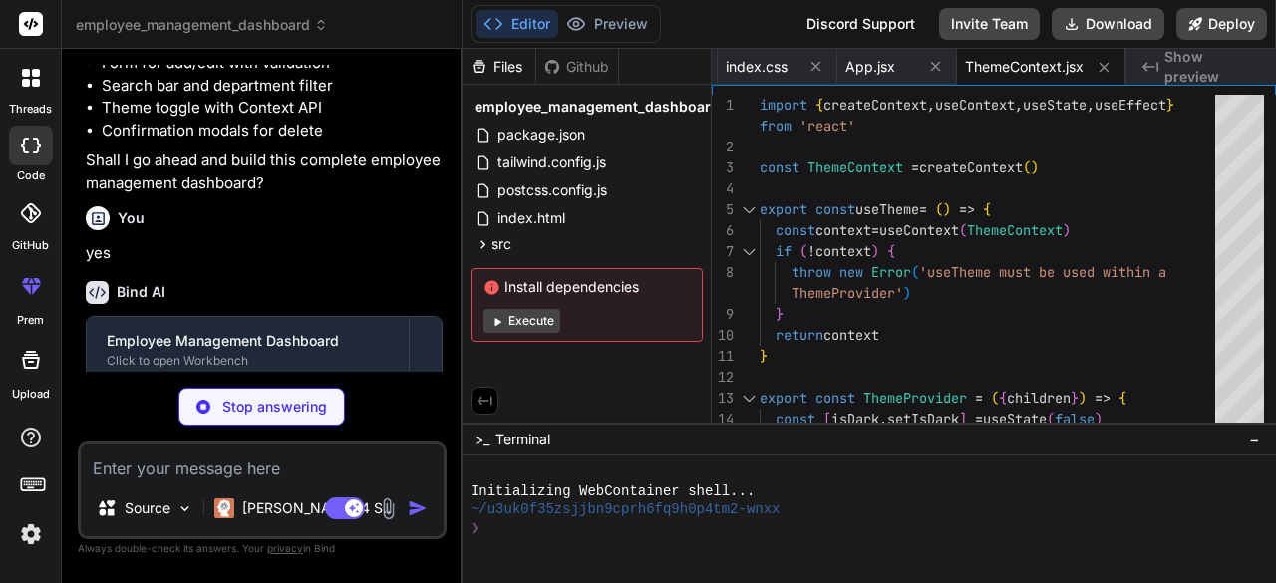
type textarea "x"
type textarea "}"
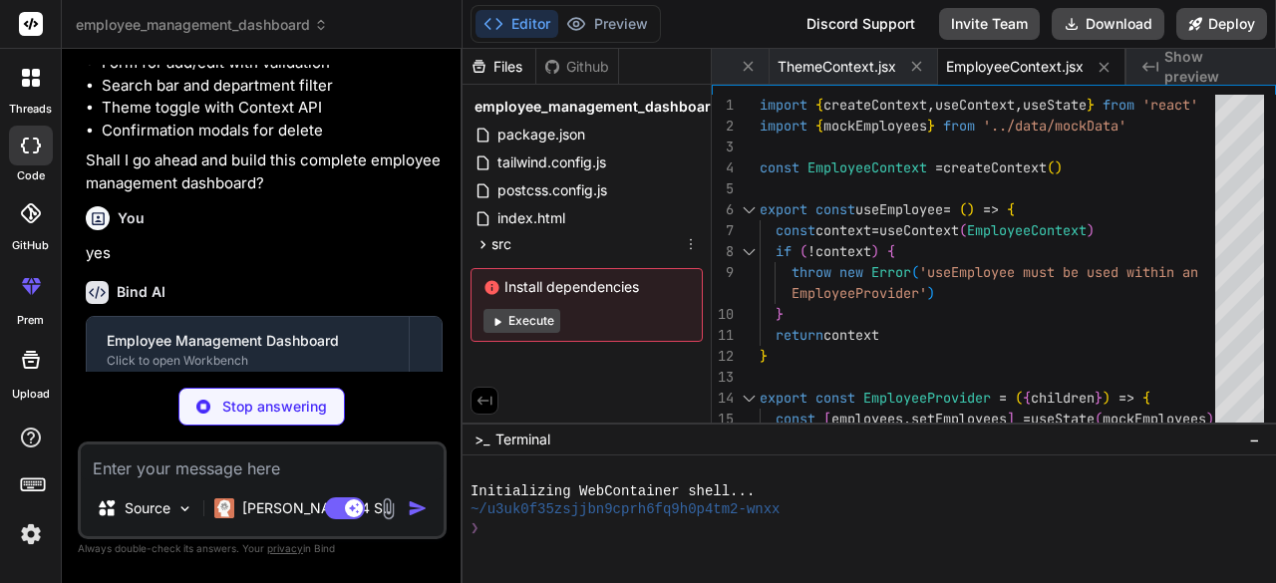
type textarea "x"
type textarea "'Finance', 'Operations' ]"
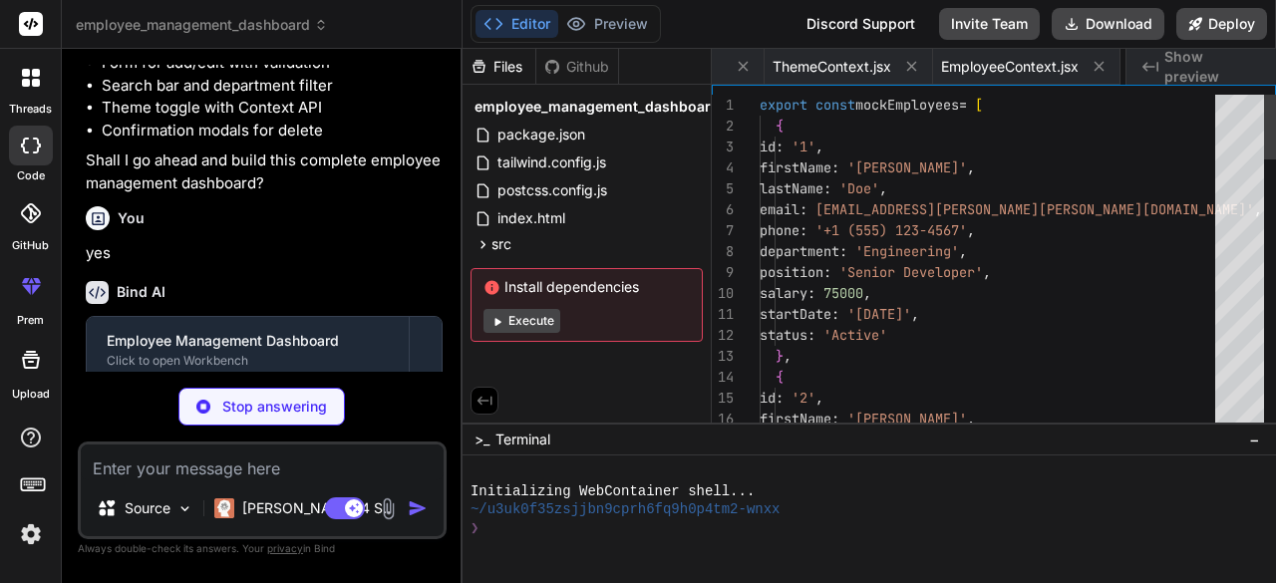
scroll to position [0, 1012]
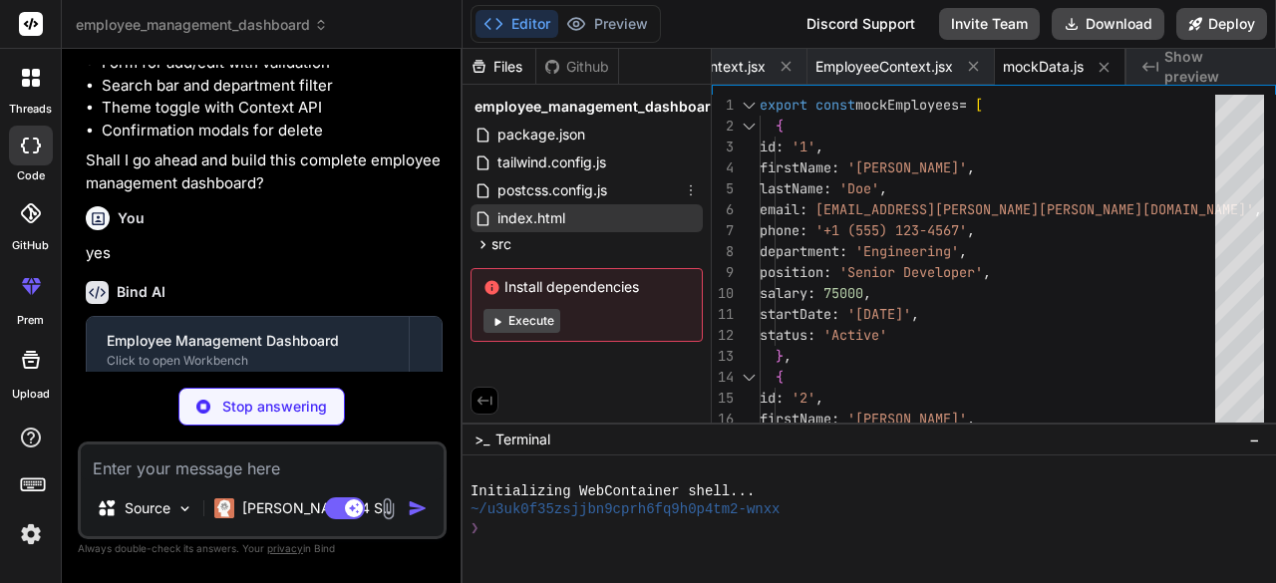
type textarea "x"
type textarea "<main className="flex-1 ml-64 p-6 mt-16"> {children} </main> </div> </div> ) } …"
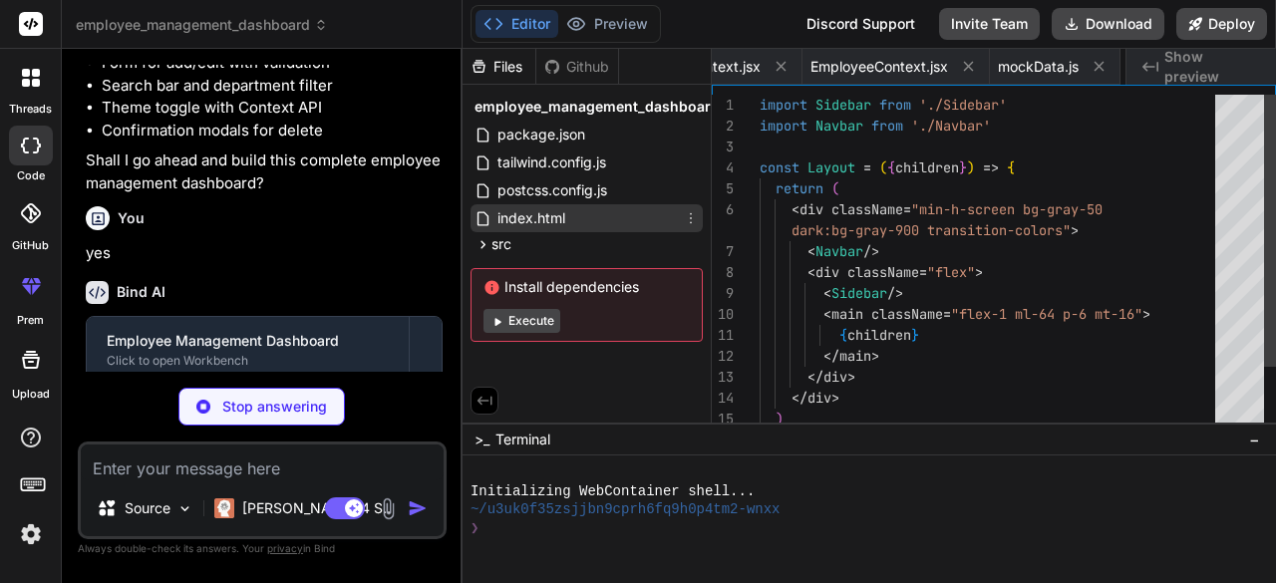
scroll to position [0, 1132]
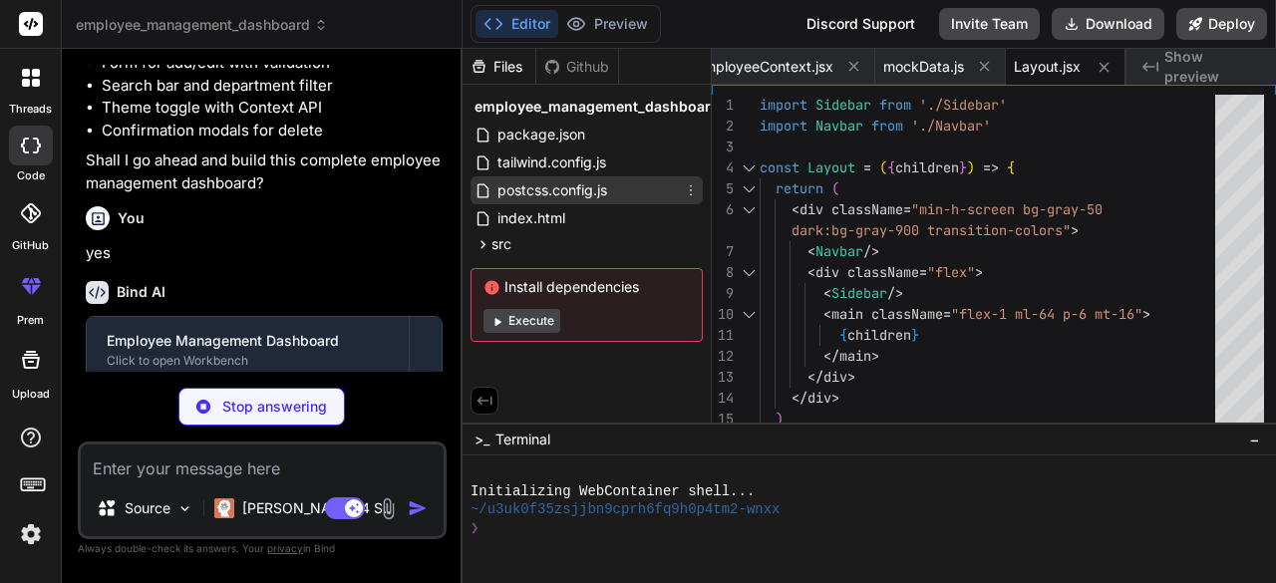
type textarea "x"
type textarea "</div> </nav> ) } export default Navbar"
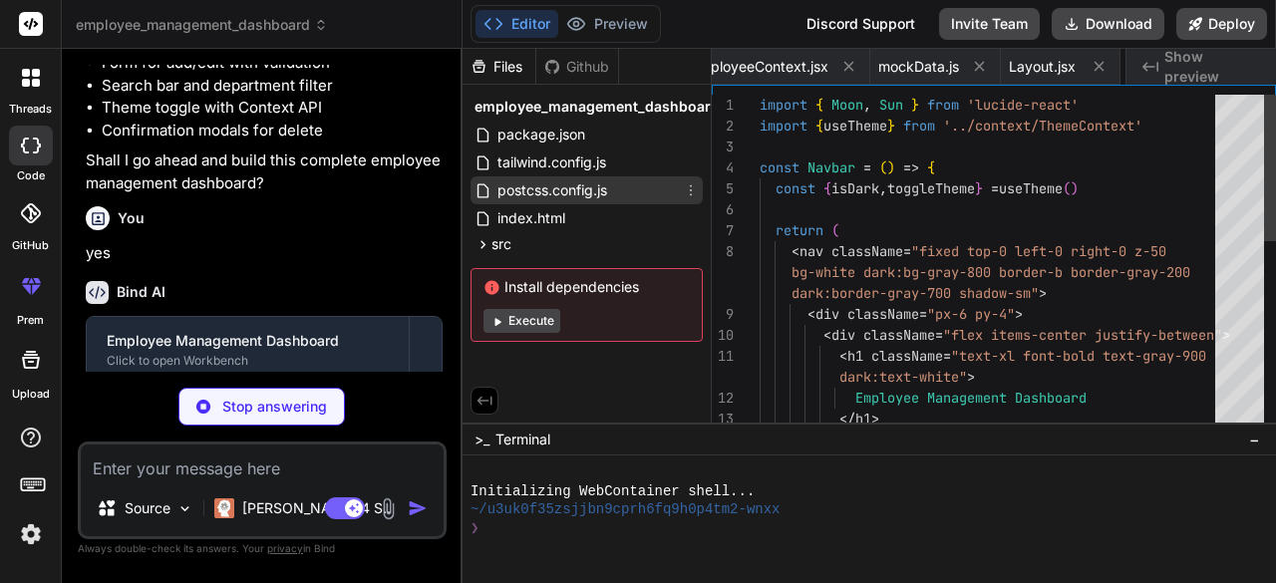
scroll to position [0, 1251]
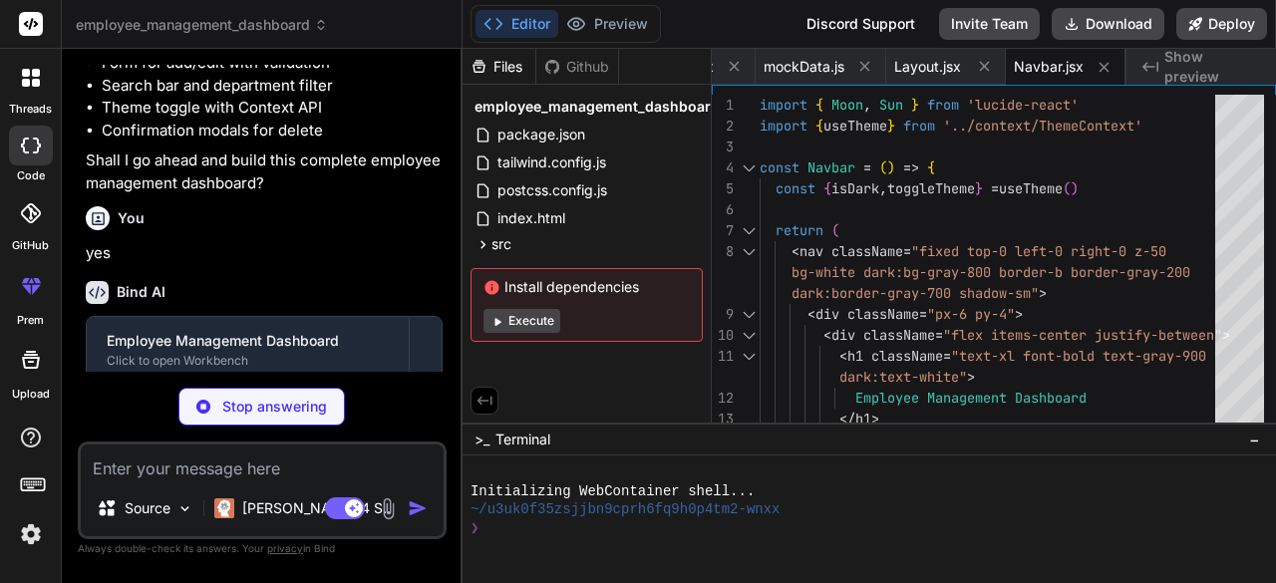
click at [530, 321] on button "Execute" at bounding box center [522, 321] width 77 height 24
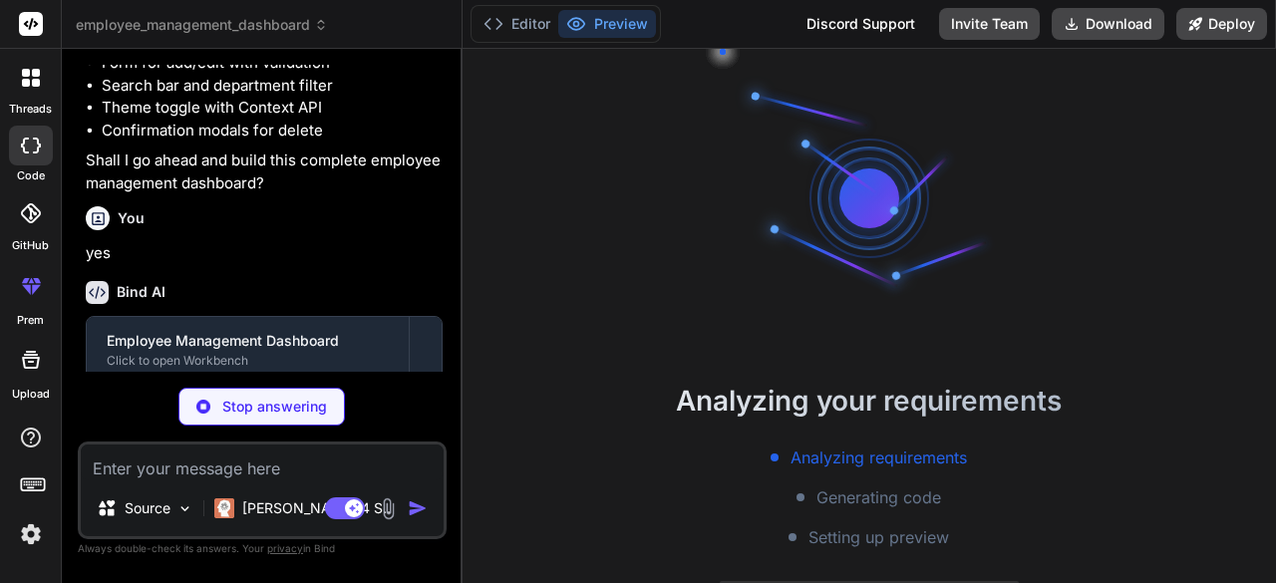
type textarea "x"
type textarea ") })} </nav> </div> </div> ) } export default Sidebar"
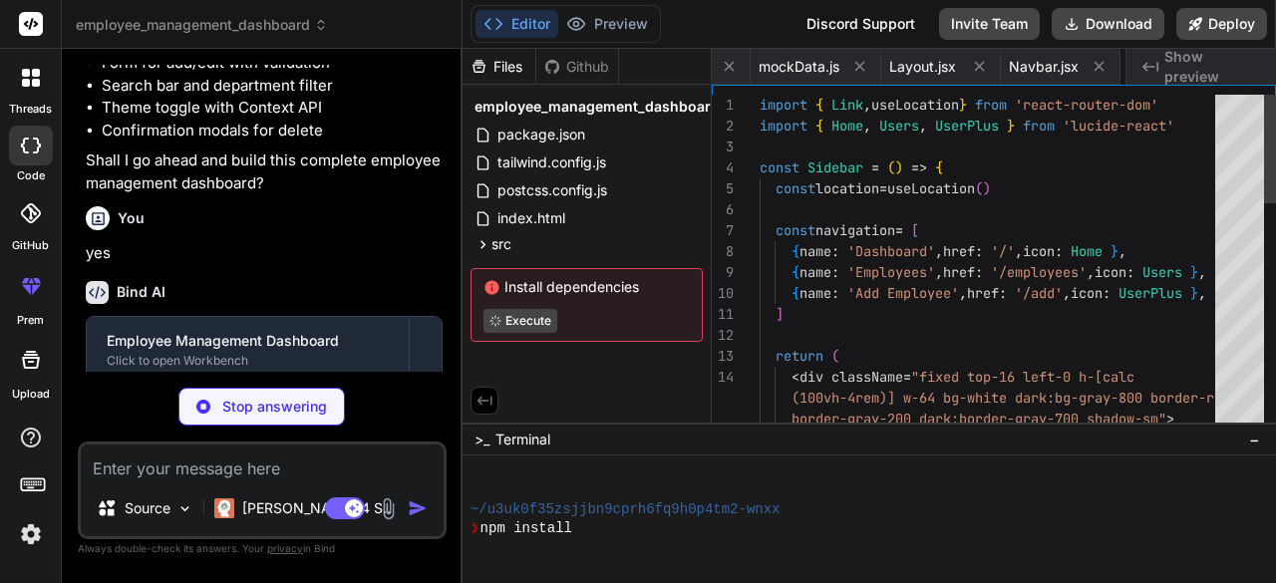
scroll to position [0, 1373]
type textarea "x"
type textarea "> {employee ? 'Update' : 'Add'} Employee </button> </div> </form> ) } export de…"
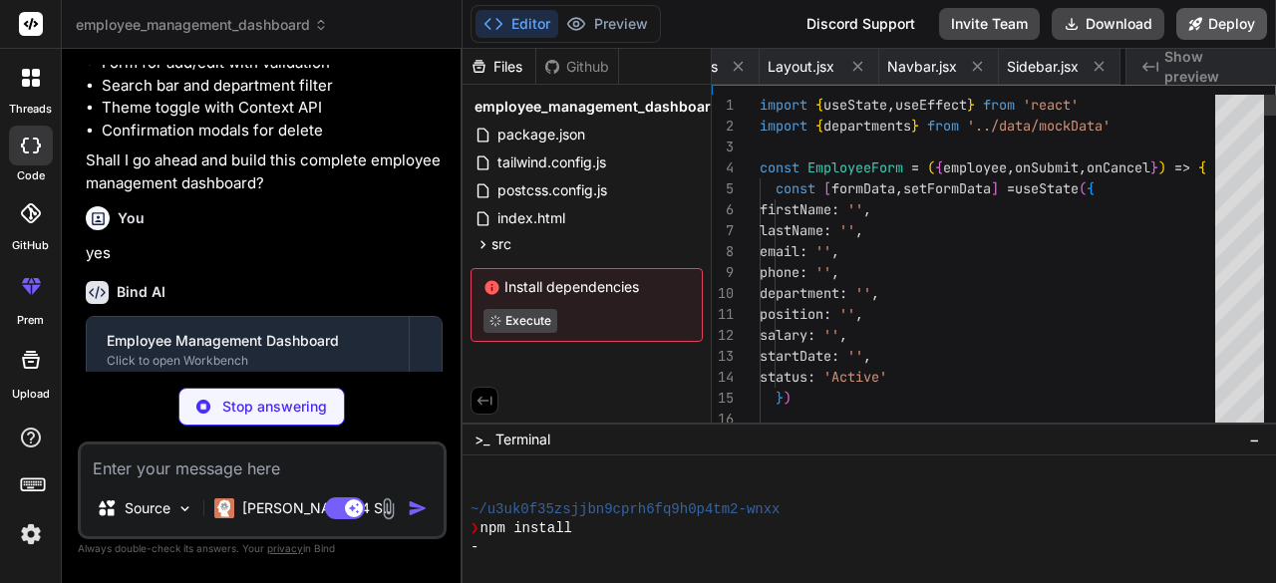
scroll to position [0, 1543]
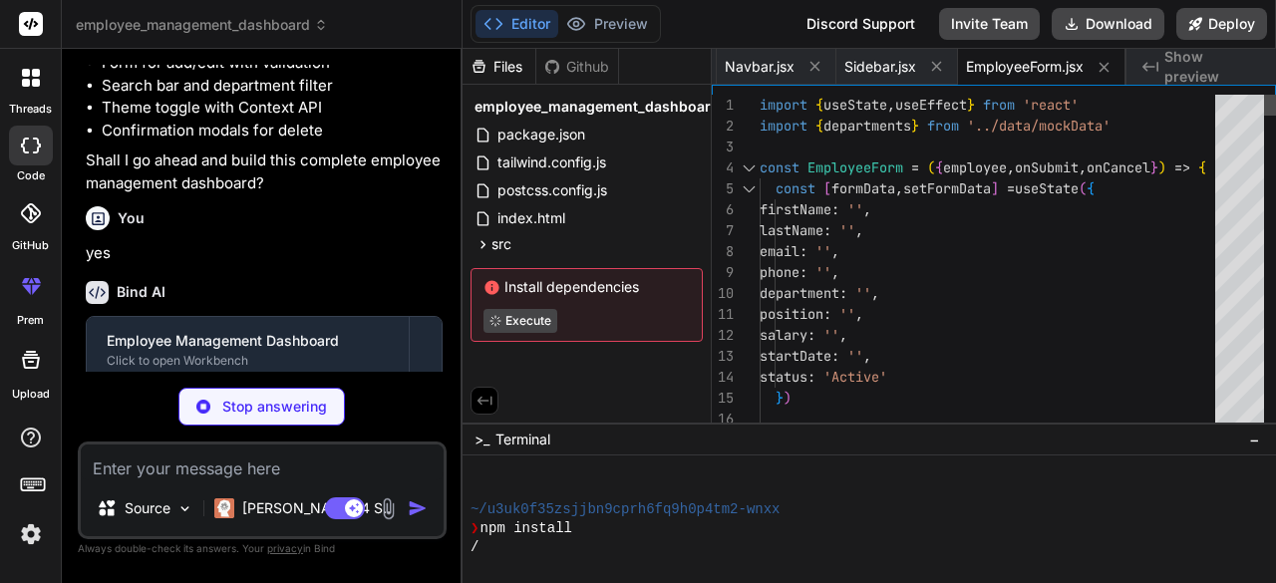
type textarea "x"
type textarea "} export default ConfirmDialog"
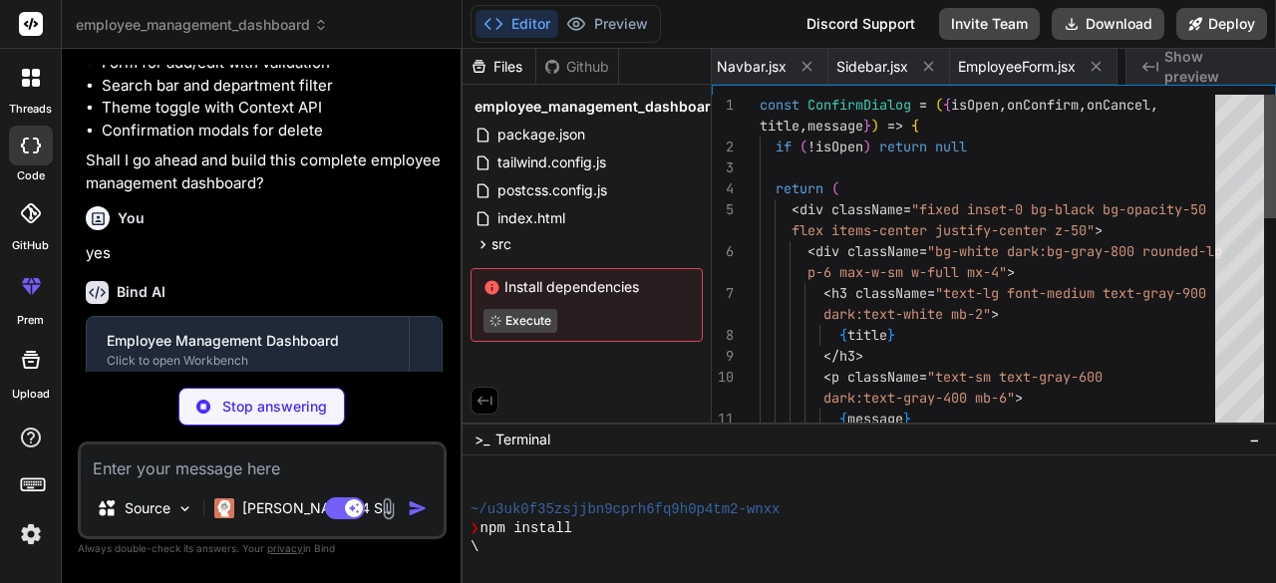
scroll to position [0, 1710]
click at [1192, 62] on span "Show preview" at bounding box center [1212, 67] width 96 height 40
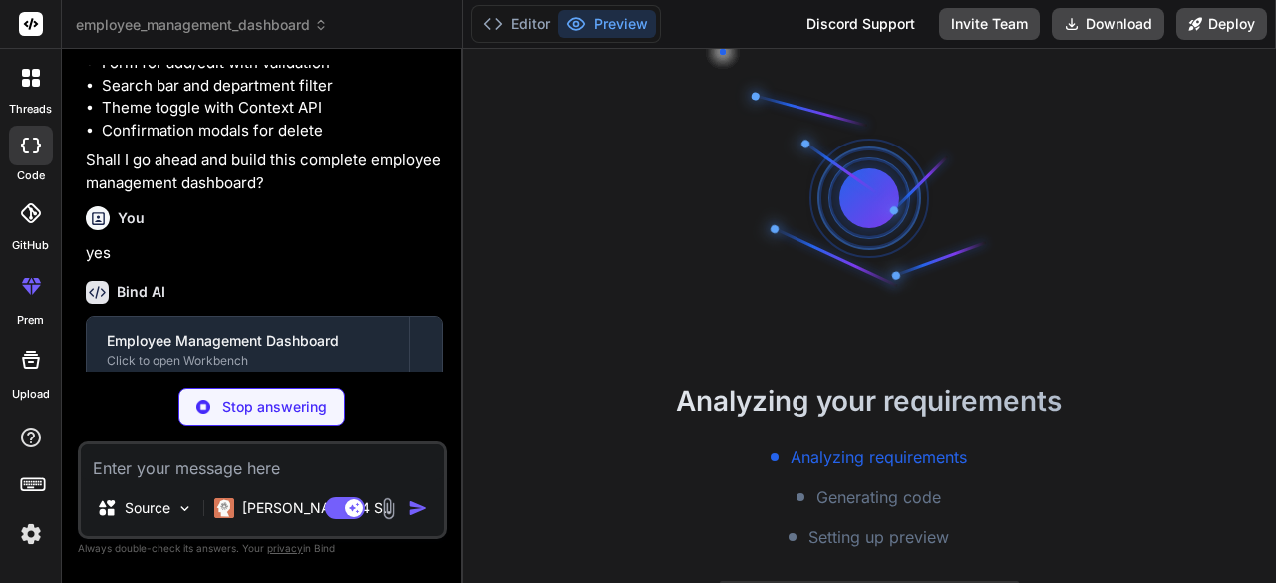
type textarea "x"
type textarea "</div> </div> </div> ) } export default Home"
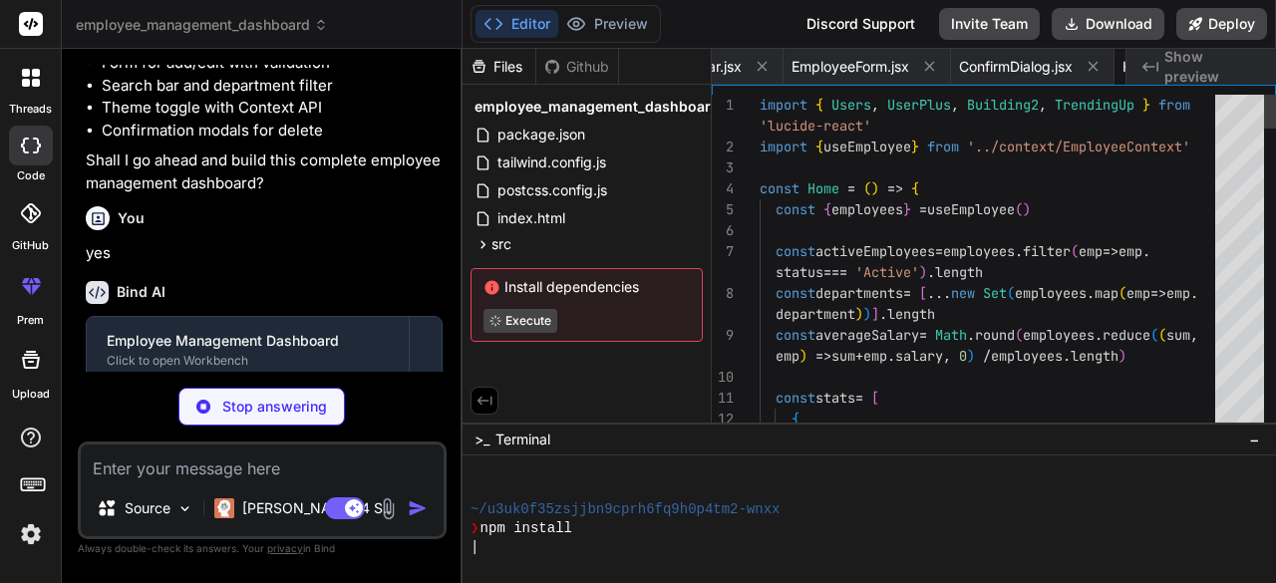
scroll to position [0, 1829]
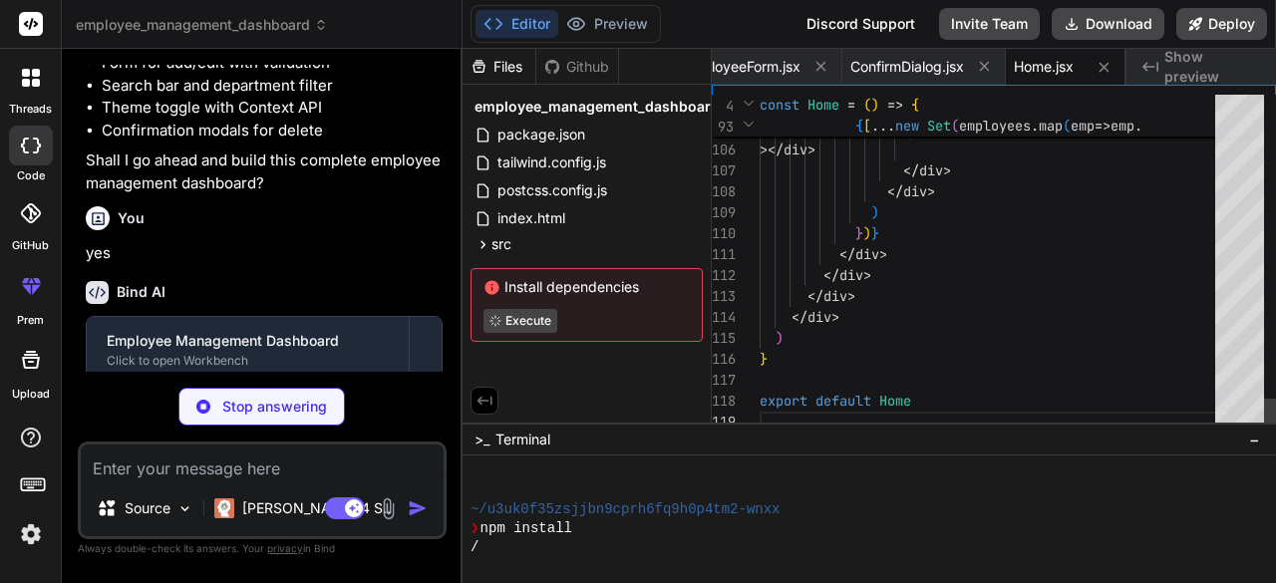
type textarea "x"
type textarea "export default EmployeeList"
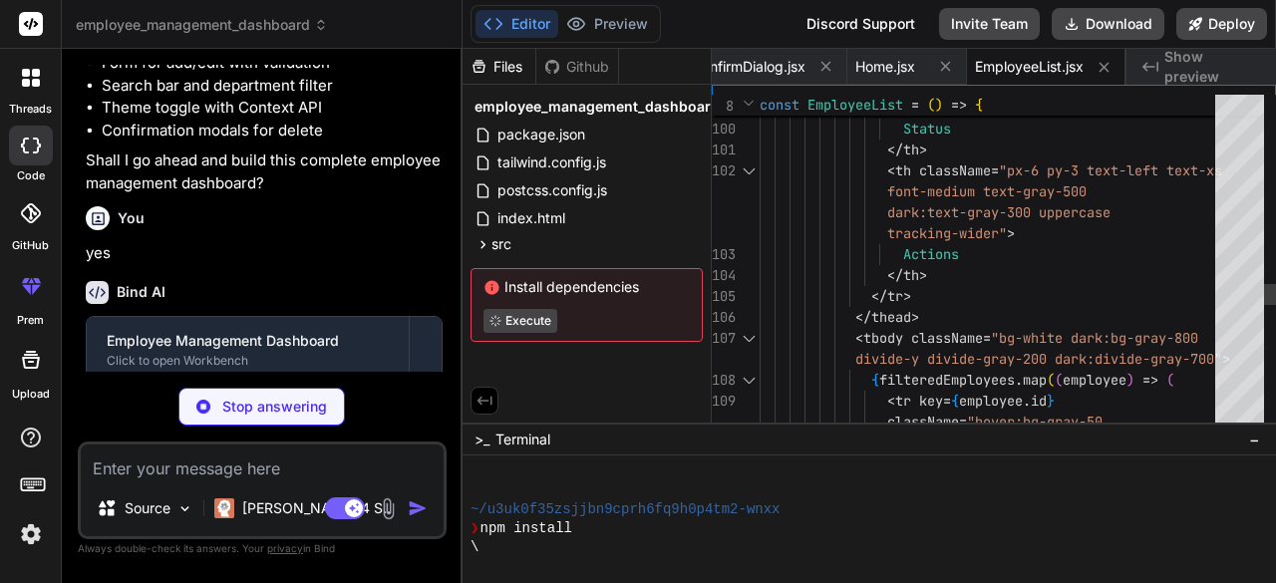
type textarea "x"
type textarea "</div> ) } export default AddEmployee"
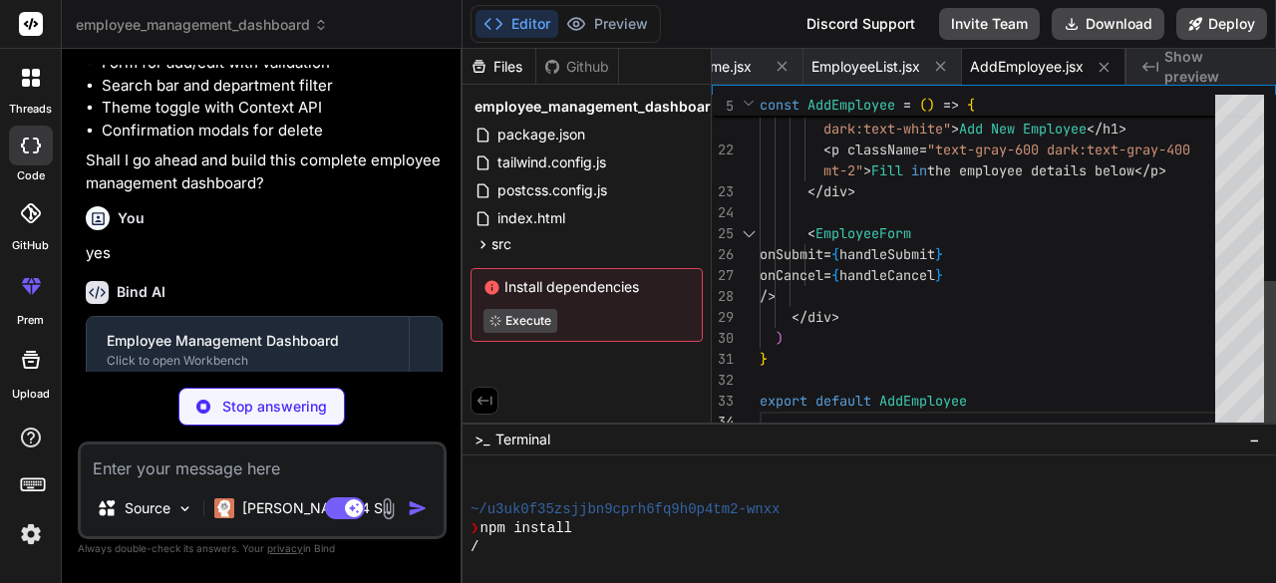
type textarea "x"
type textarea "export default EditEmployee"
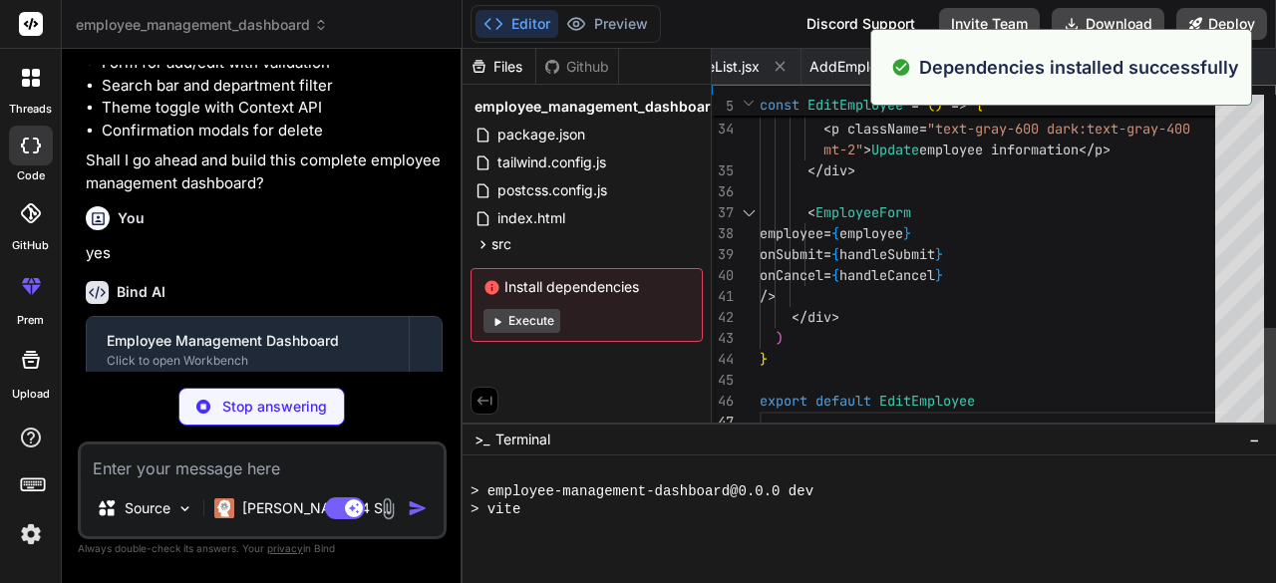
scroll to position [688, 0]
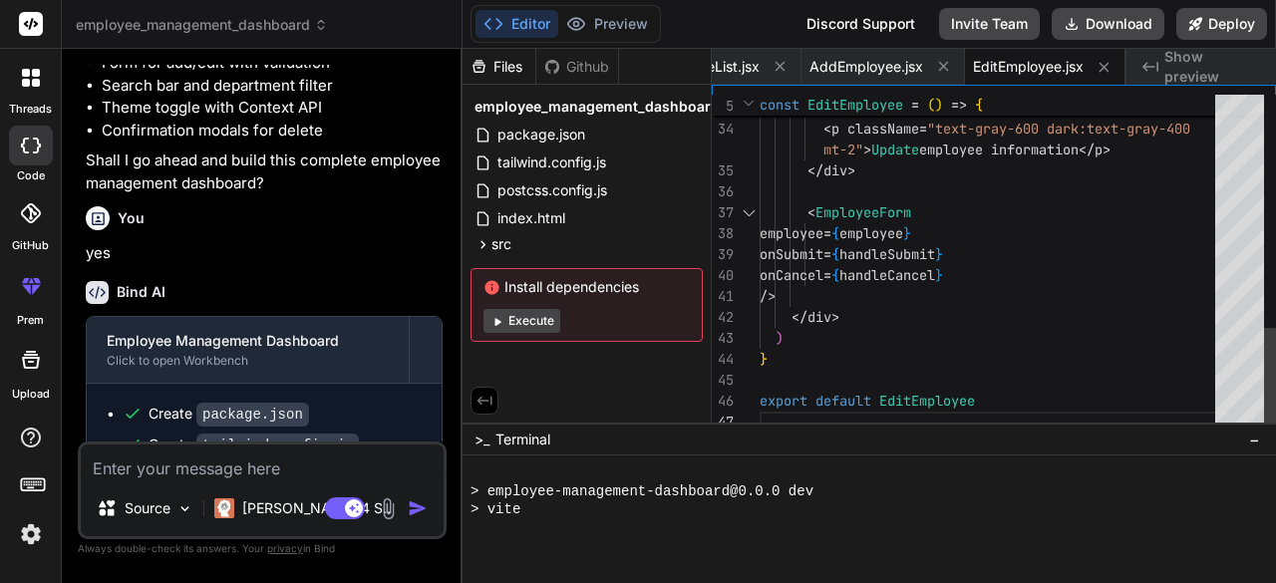
type textarea "x"
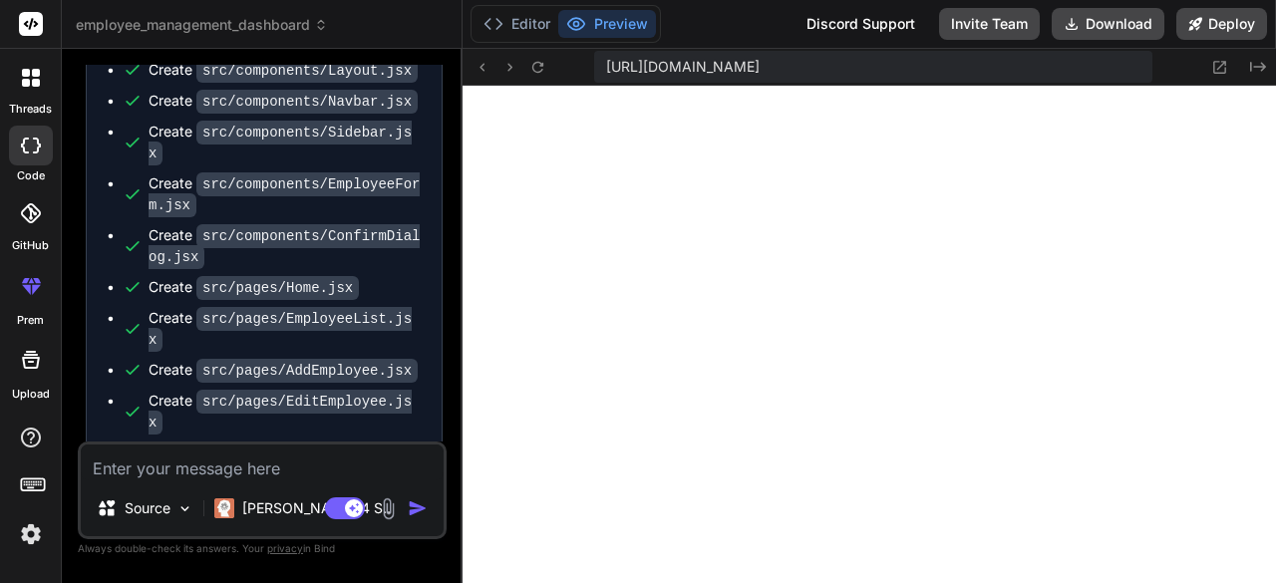
scroll to position [2027, 0]
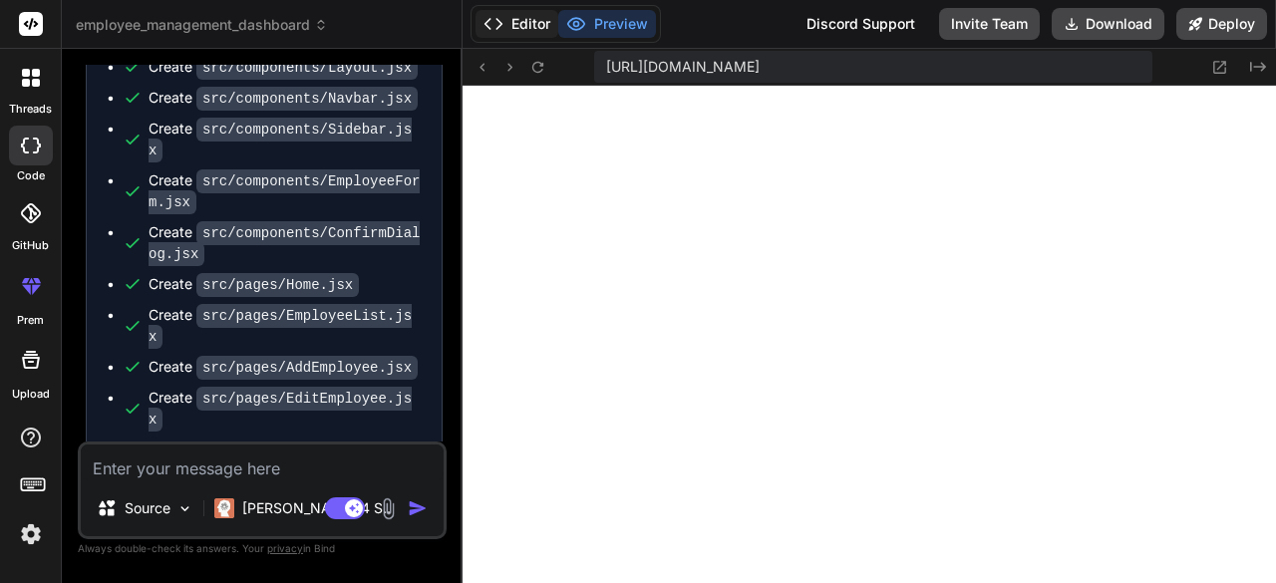
click at [508, 33] on button "Editor" at bounding box center [517, 24] width 83 height 28
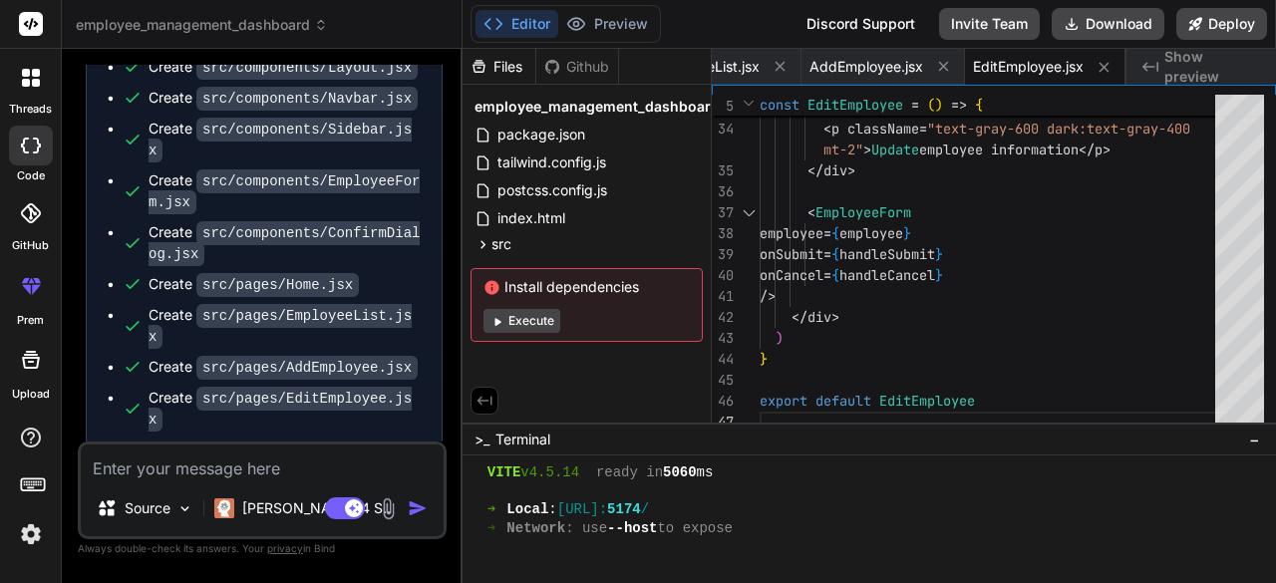
click at [1197, 80] on div "Created with Pixso. Show preview" at bounding box center [1202, 67] width 150 height 36
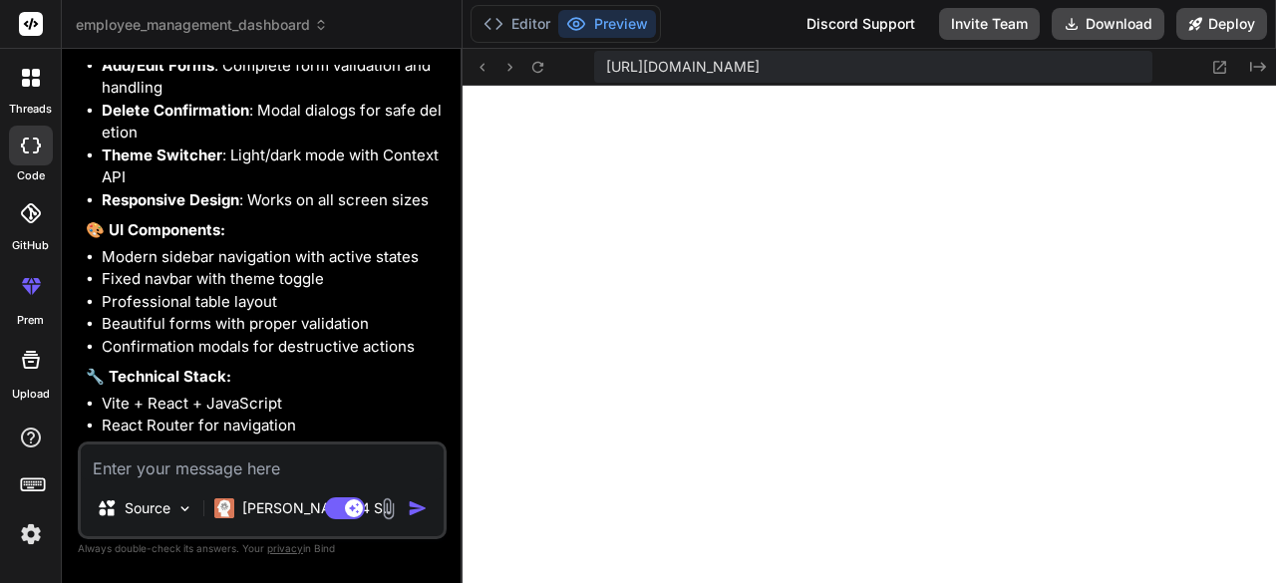
scroll to position [2817, 0]
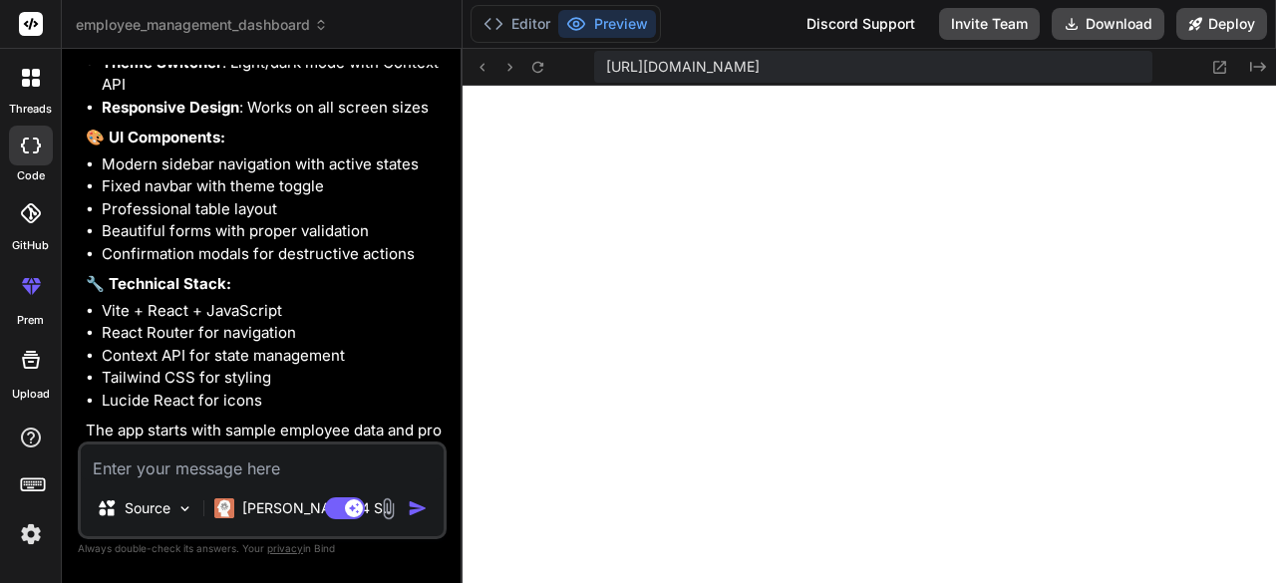
click at [760, 69] on span "https://u3uk0f35zsjjbn9cprh6fq9h0p4tm2-wnxx--5174--96435430.local-corp.webconta…" at bounding box center [683, 67] width 154 height 20
click at [528, 31] on button "Editor" at bounding box center [517, 24] width 83 height 28
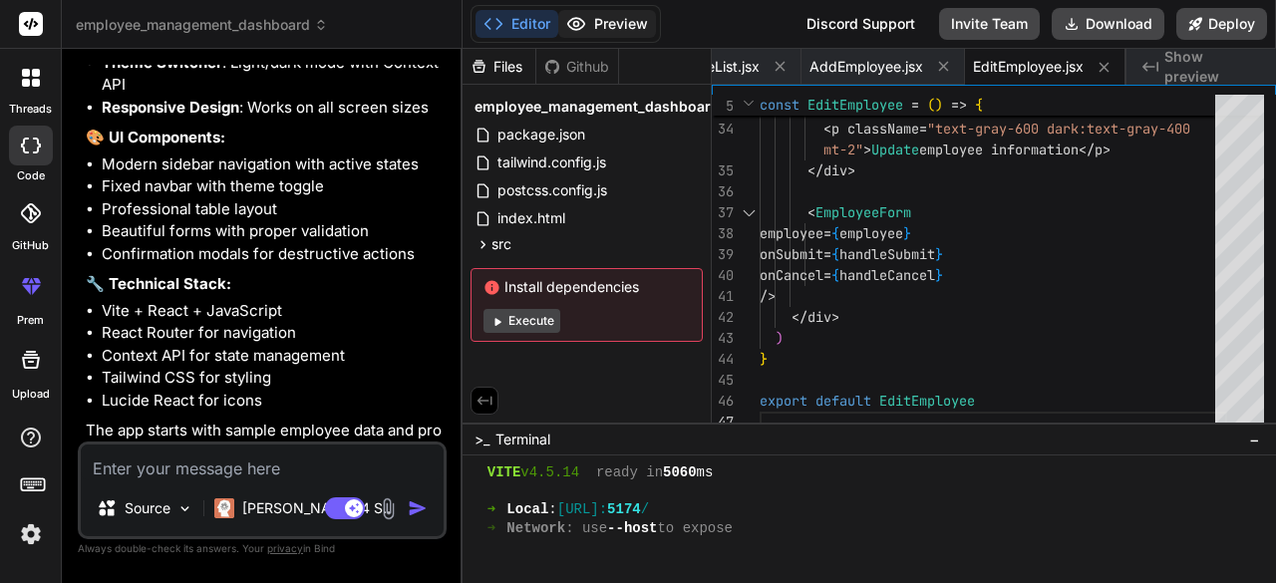
click at [594, 21] on button "Preview" at bounding box center [607, 24] width 98 height 28
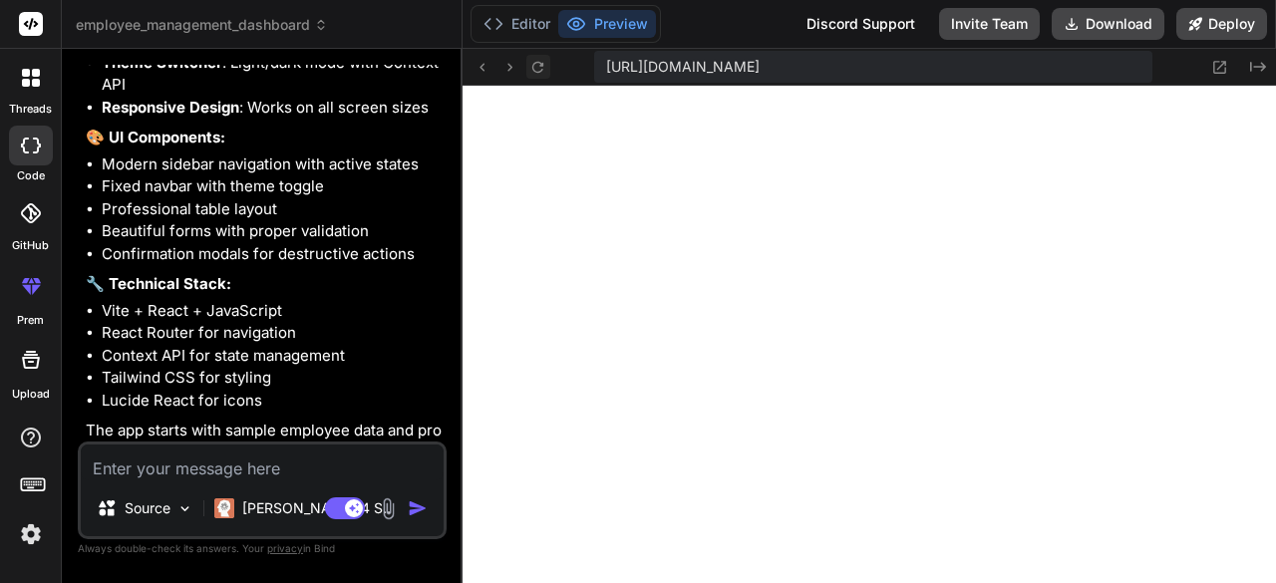
click at [538, 67] on icon at bounding box center [537, 67] width 17 height 17
click at [538, 65] on icon at bounding box center [537, 67] width 17 height 17
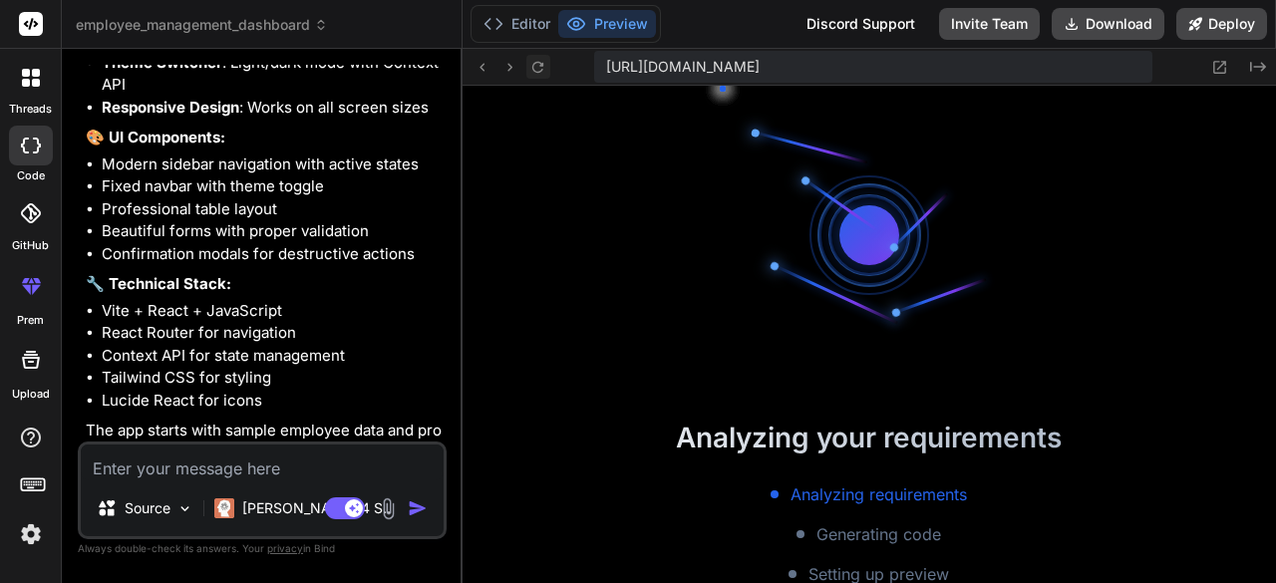
click at [538, 65] on icon at bounding box center [537, 67] width 17 height 17
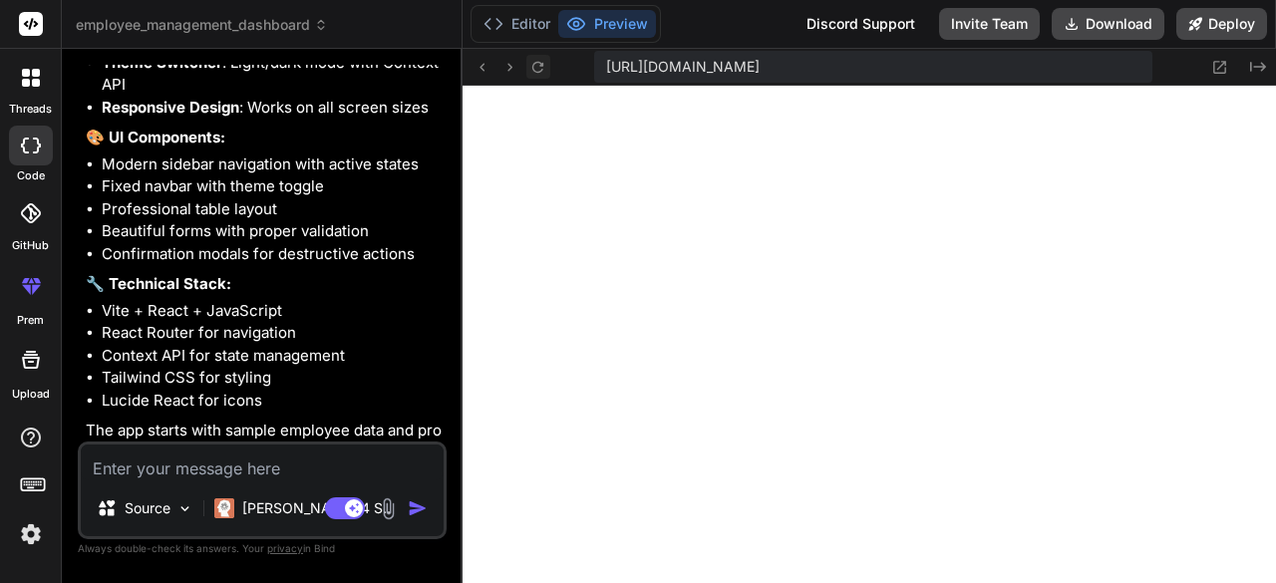
click at [538, 65] on icon at bounding box center [537, 67] width 17 height 17
click at [526, 29] on button "Editor" at bounding box center [517, 24] width 83 height 28
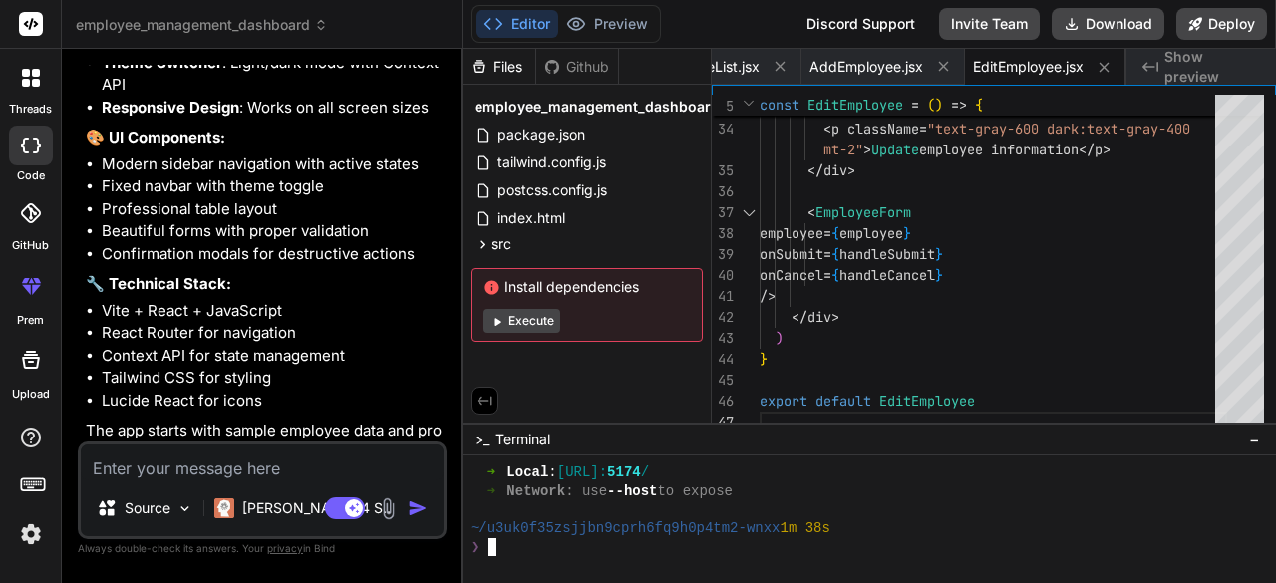
scroll to position [949, 0]
click at [620, 29] on button "Preview" at bounding box center [607, 24] width 98 height 28
click at [1188, 68] on span "Show preview" at bounding box center [1212, 67] width 96 height 40
click at [1190, 68] on span "Show preview" at bounding box center [1212, 67] width 96 height 40
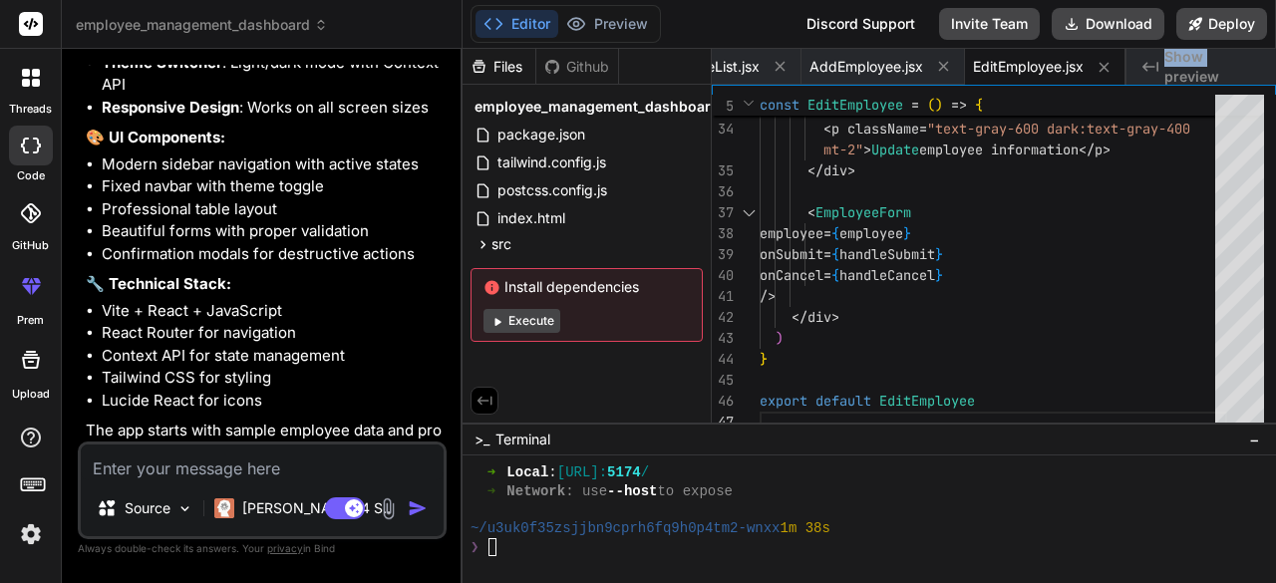
click at [1190, 68] on span "Show preview" at bounding box center [1212, 67] width 96 height 40
drag, startPoint x: 1190, startPoint y: 68, endPoint x: 1144, endPoint y: 57, distance: 47.2
click at [1190, 68] on span "Show preview" at bounding box center [1212, 67] width 96 height 40
click at [1150, 64] on icon "Created with Pixso." at bounding box center [1150, 67] width 16 height 16
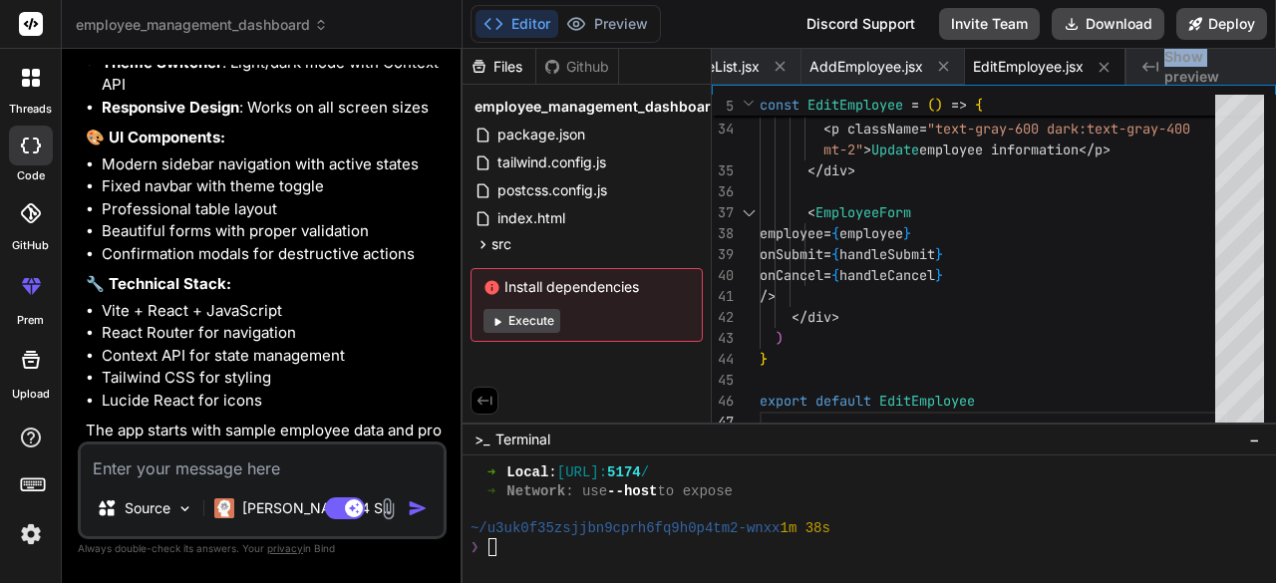
click at [1150, 64] on icon "Created with Pixso." at bounding box center [1150, 67] width 16 height 16
click at [1208, 76] on span "Show preview" at bounding box center [1212, 67] width 96 height 40
click at [526, 17] on button "Editor" at bounding box center [517, 24] width 83 height 28
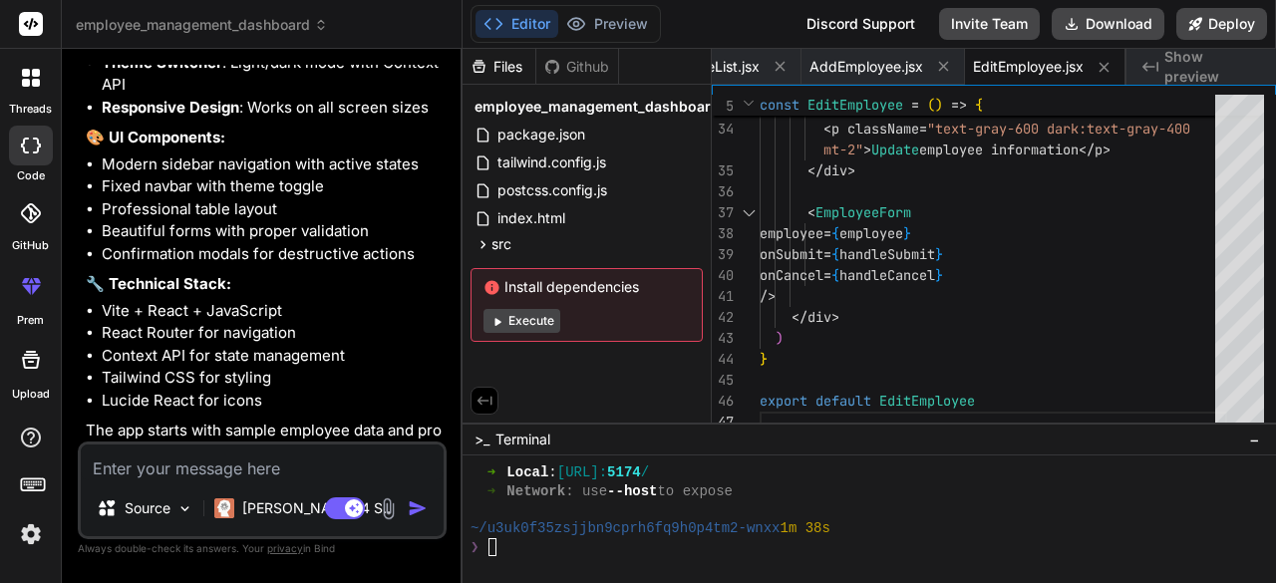
click at [526, 17] on button "Editor" at bounding box center [517, 24] width 83 height 28
click at [528, 15] on button "Editor" at bounding box center [517, 24] width 83 height 28
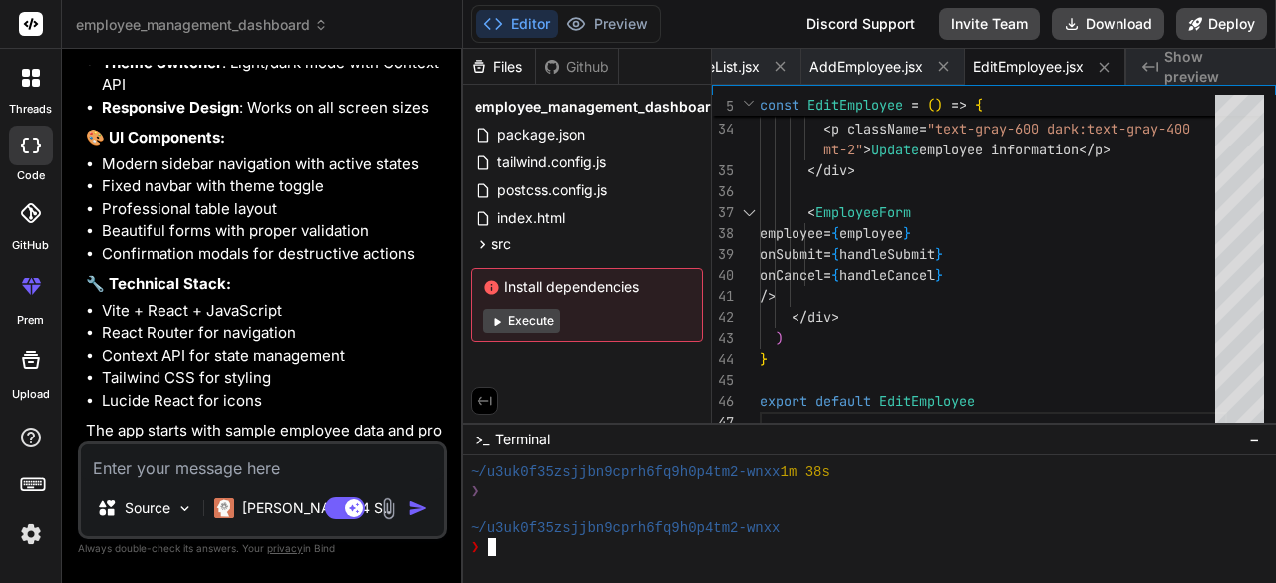
scroll to position [1005, 0]
drag, startPoint x: 588, startPoint y: 537, endPoint x: 554, endPoint y: 538, distance: 33.9
click at [544, 577] on div at bounding box center [870, 520] width 814 height 128
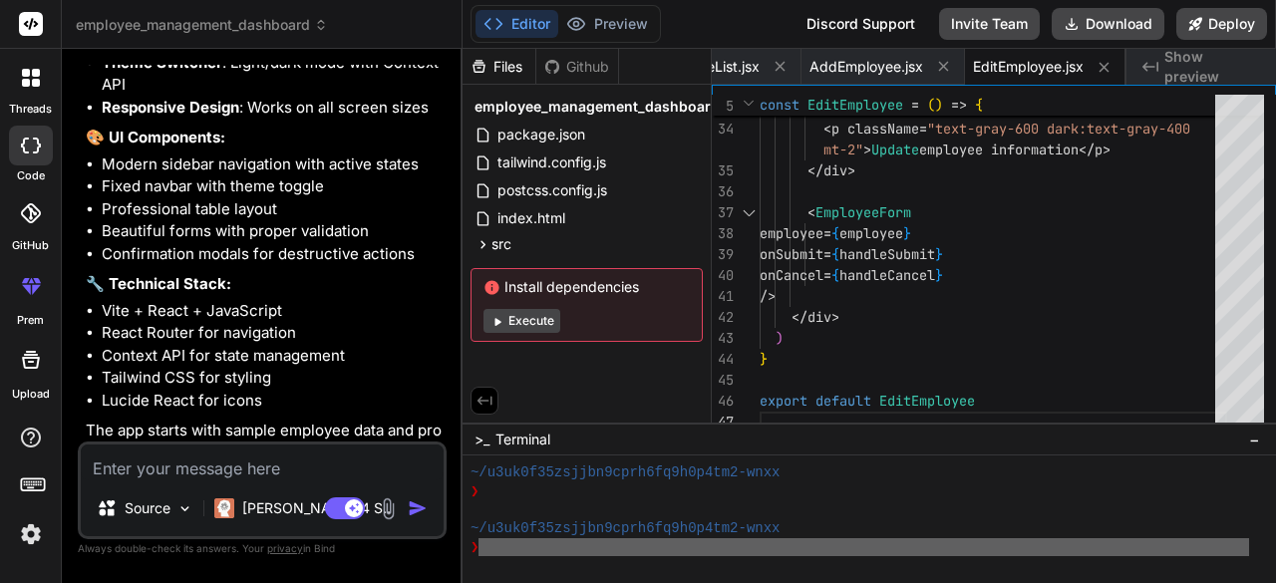
click at [544, 576] on div at bounding box center [870, 520] width 814 height 128
click at [221, 475] on textarea at bounding box center [262, 463] width 363 height 36
type textarea "p"
type textarea "x"
type textarea "pr"
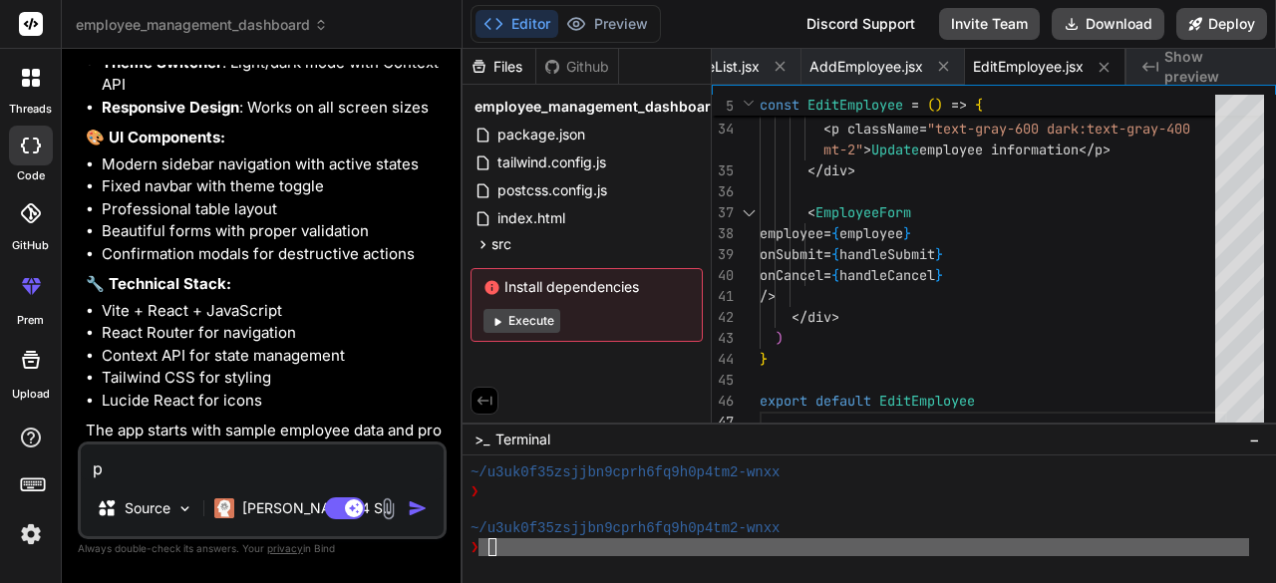
type textarea "x"
type textarea "pre"
type textarea "x"
type textarea "prev"
type textarea "x"
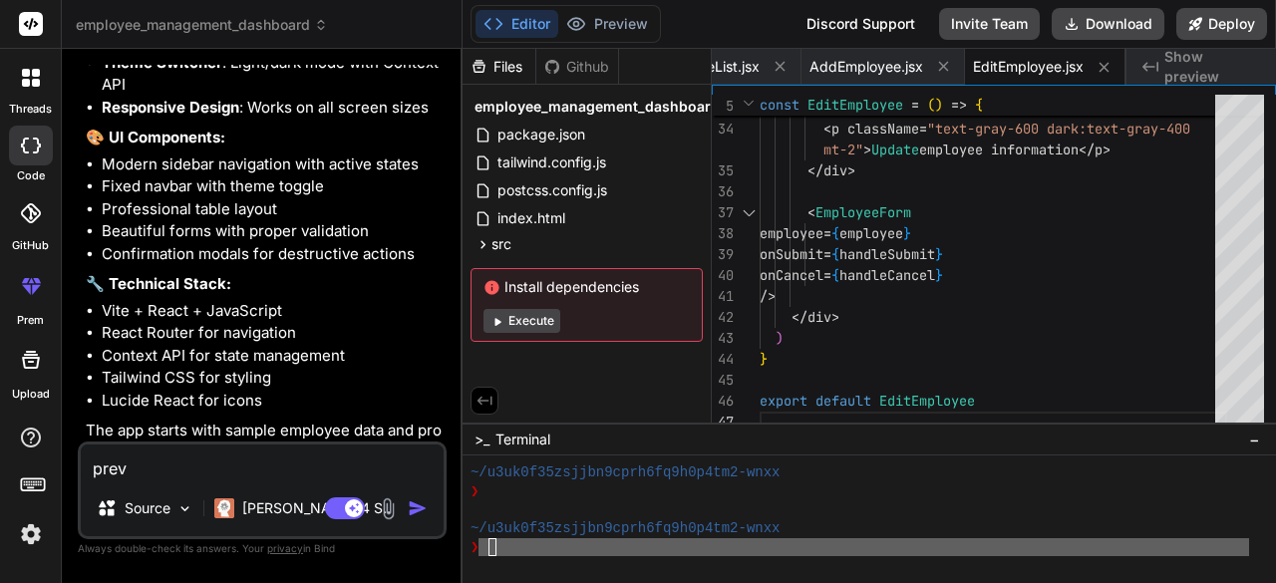
type textarea "previ"
type textarea "x"
type textarea "previe"
type textarea "x"
type textarea "preview"
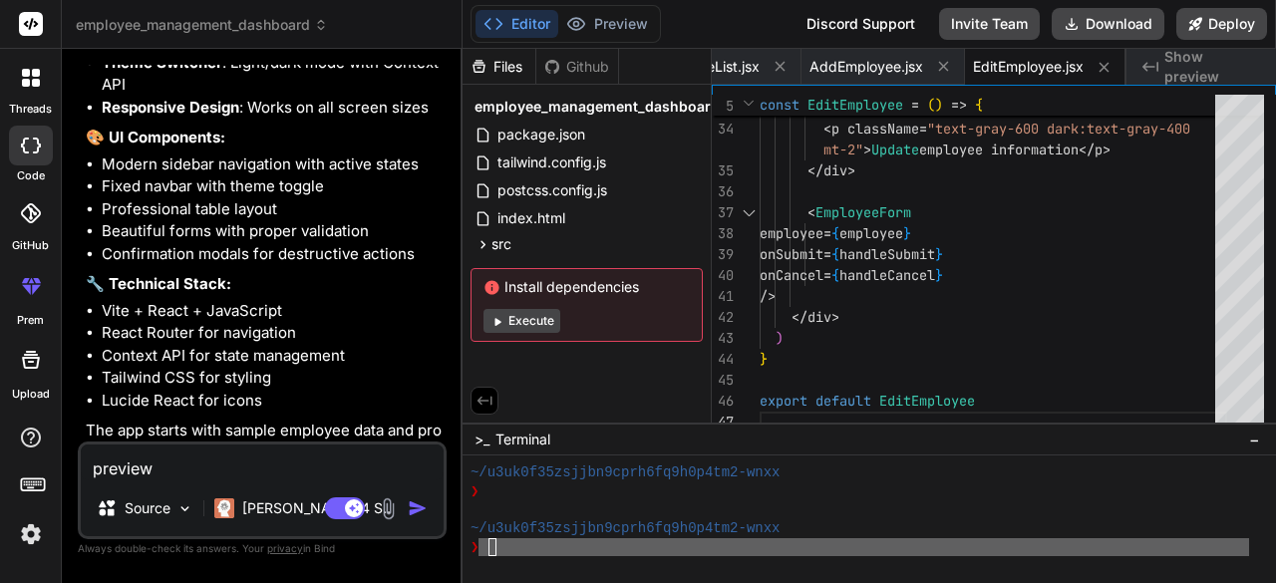
type textarea "x"
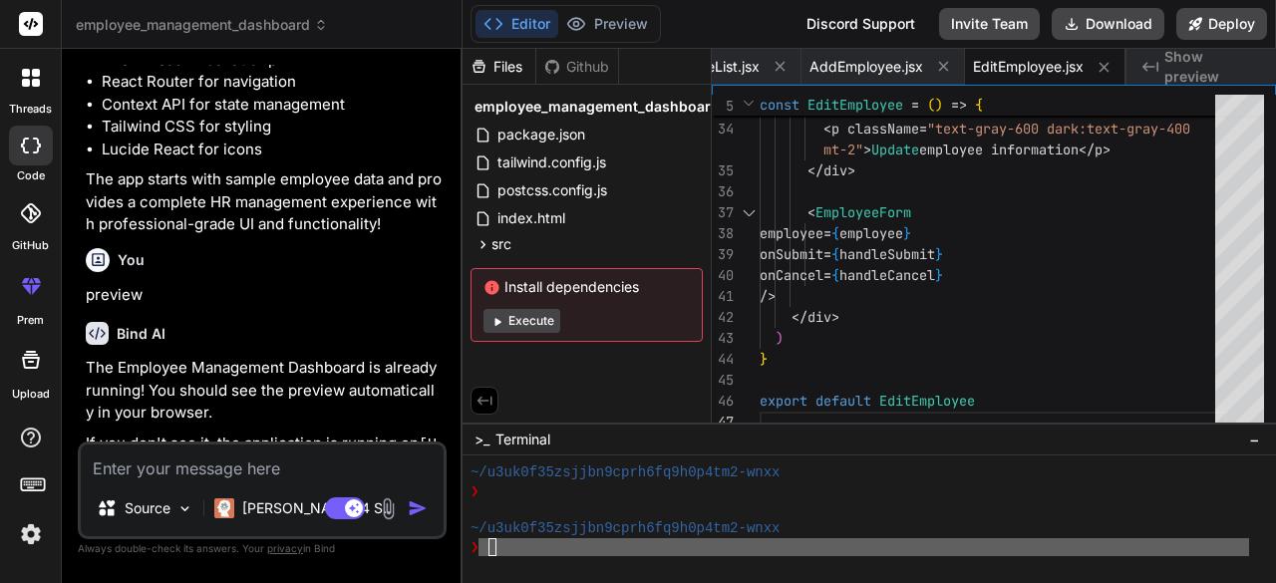
scroll to position [3168, 0]
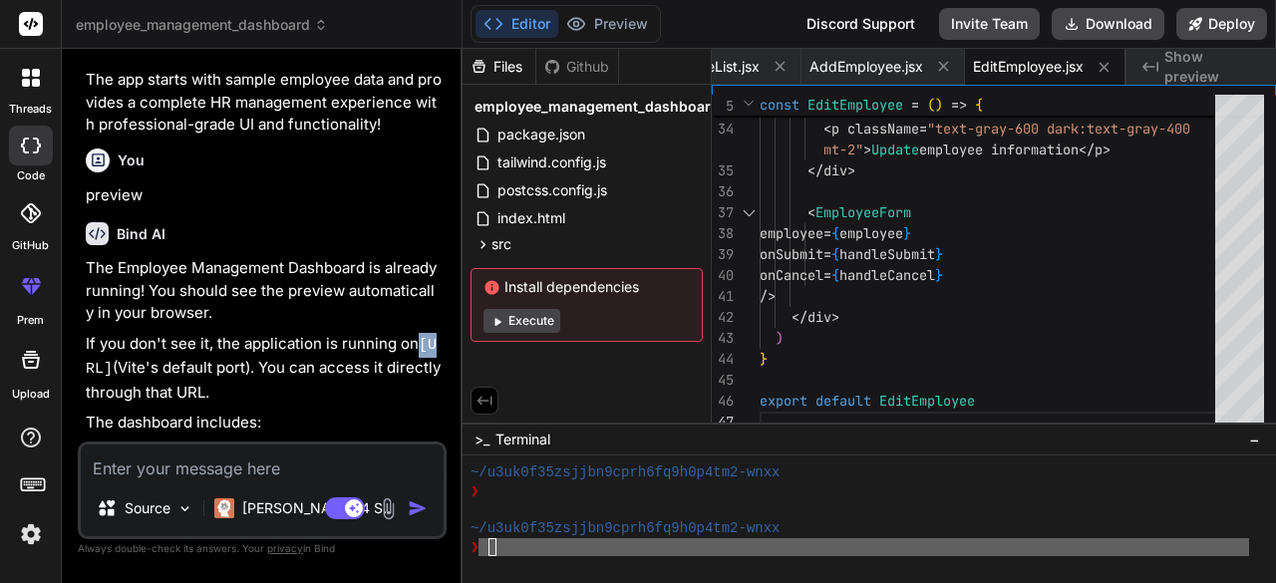
drag, startPoint x: 417, startPoint y: 296, endPoint x: 455, endPoint y: 299, distance: 38.0
click at [455, 299] on div "Bind AI Web Search Created with Pixso. Code Generator You hello Bind AI Hello! …" at bounding box center [262, 315] width 401 height 533
drag, startPoint x: 238, startPoint y: 320, endPoint x: 187, endPoint y: 308, distance: 52.2
click at [196, 333] on p "If you don't see it, the application is running on http://localhost:5173 (Vite'…" at bounding box center [264, 369] width 357 height 72
drag, startPoint x: 187, startPoint y: 308, endPoint x: 150, endPoint y: 315, distance: 38.5
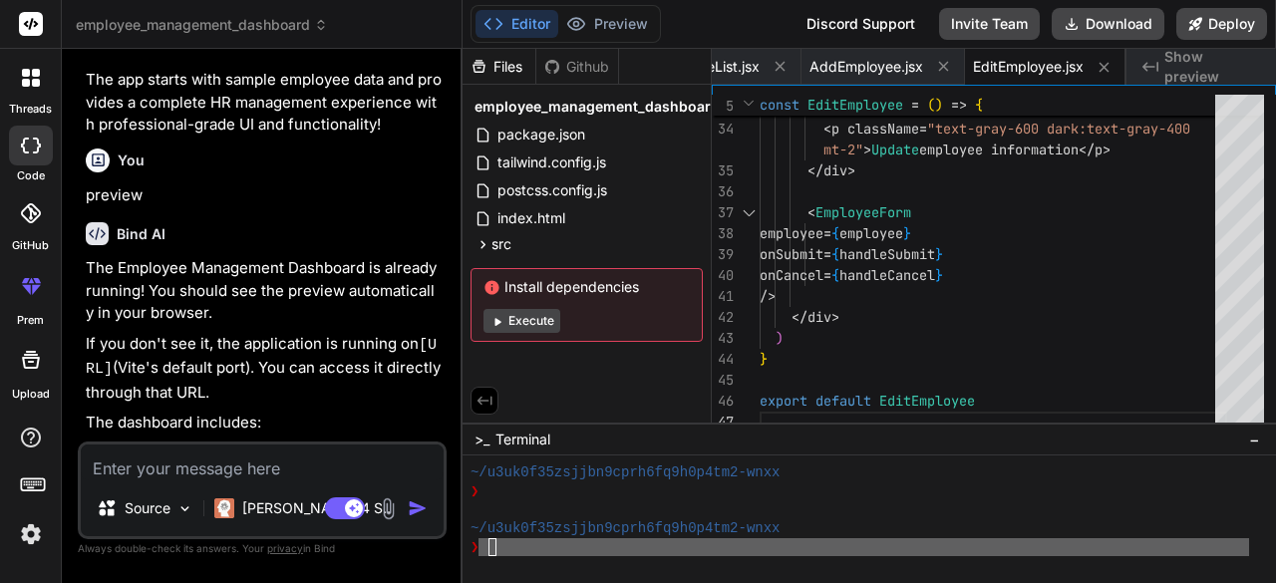
click at [169, 333] on p "If you don't see it, the application is running on http://localhost:5173 (Vite'…" at bounding box center [264, 369] width 357 height 72
click at [160, 333] on p "If you don't see it, the application is running on http://localhost:5173 (Vite'…" at bounding box center [264, 369] width 357 height 72
drag, startPoint x: 150, startPoint y: 315, endPoint x: 75, endPoint y: 324, distance: 75.3
click at [75, 324] on div "Bind AI Web Search Created with Pixso. Code Generator You hello Bind AI Hello! …" at bounding box center [262, 315] width 401 height 533
click at [80, 324] on div "You hello Bind AI Hello! I'm Bind AI, your expert software development assistan…" at bounding box center [262, 323] width 369 height 517
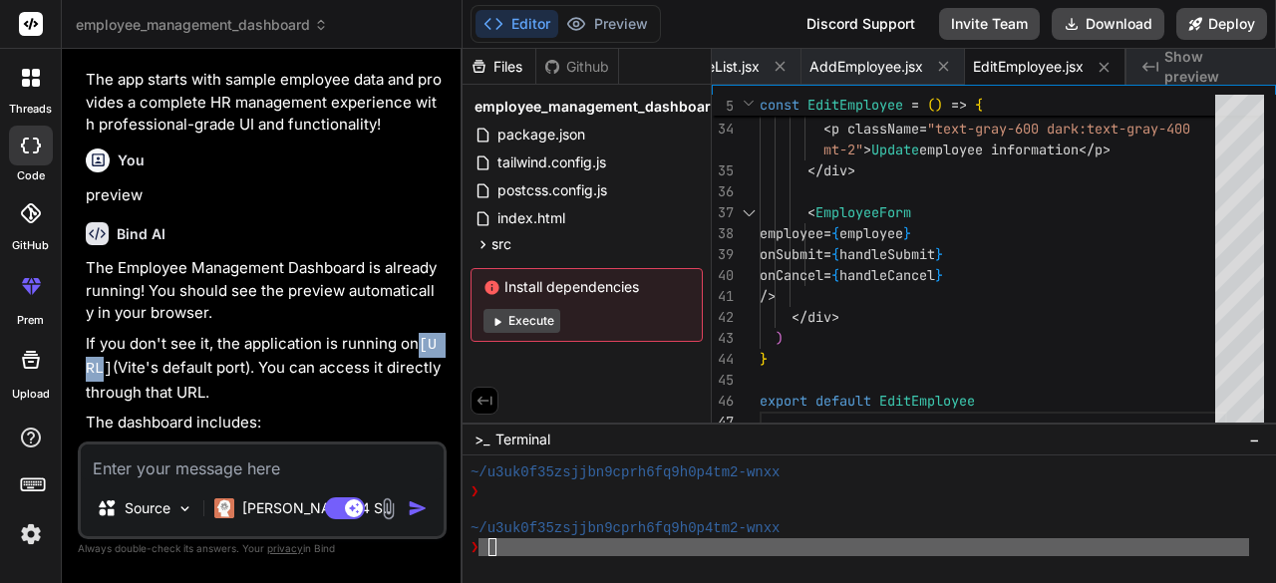
click at [80, 324] on div "You hello Bind AI Hello! I'm Bind AI, your expert software development assistan…" at bounding box center [262, 323] width 369 height 517
click at [1172, 61] on span "Show preview" at bounding box center [1212, 67] width 96 height 40
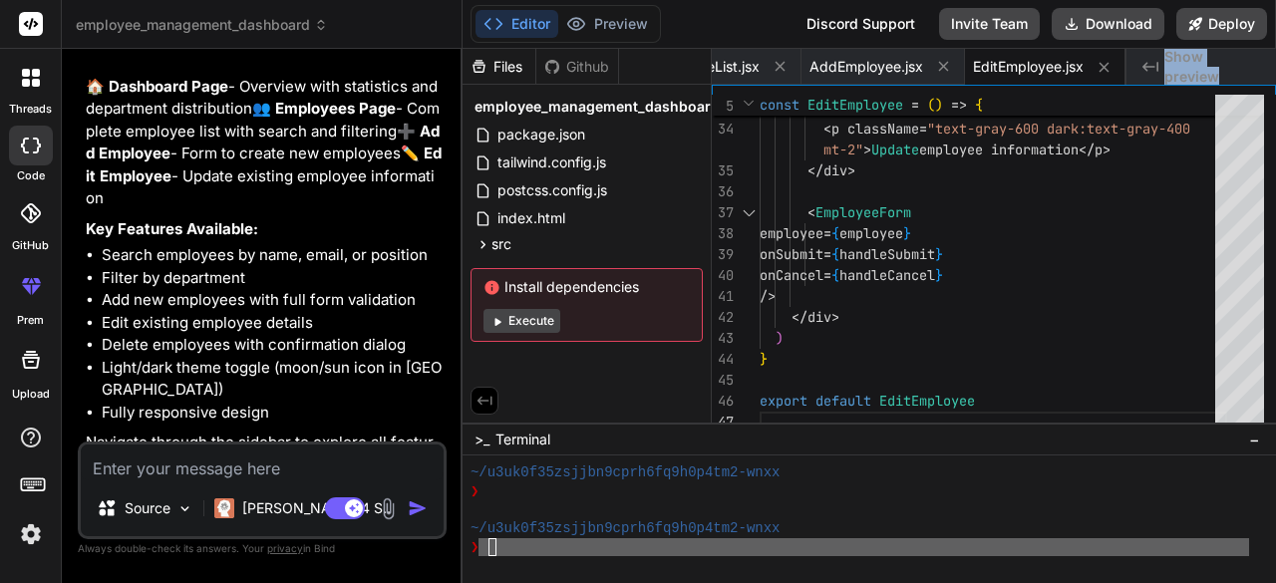
scroll to position [3567, 0]
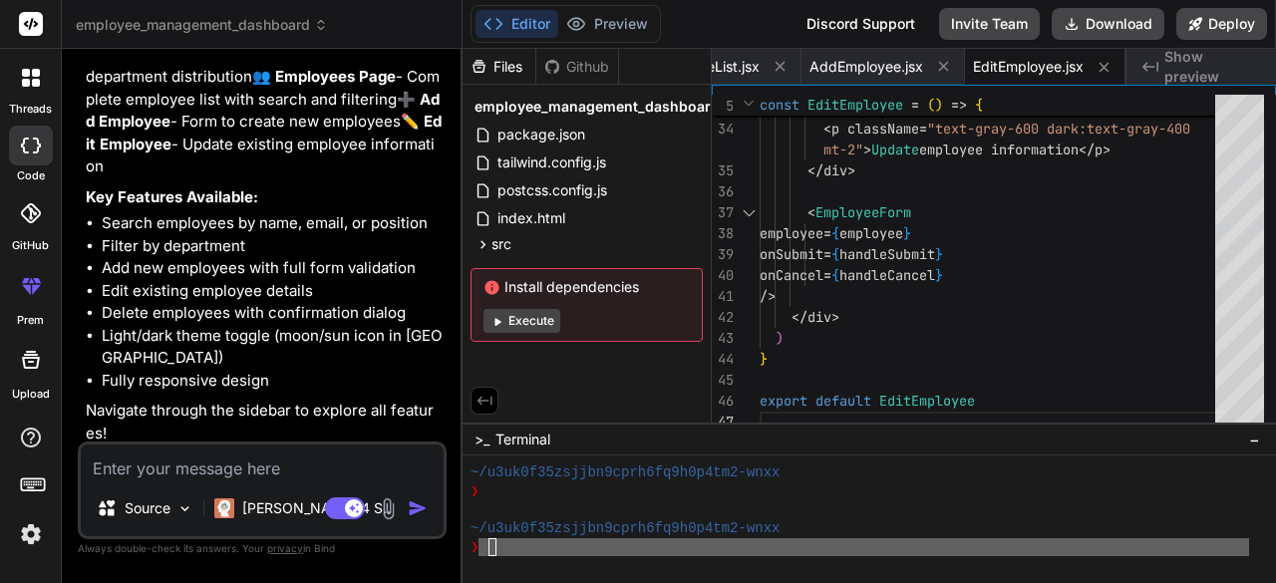
click at [568, 513] on div at bounding box center [860, 509] width 779 height 19
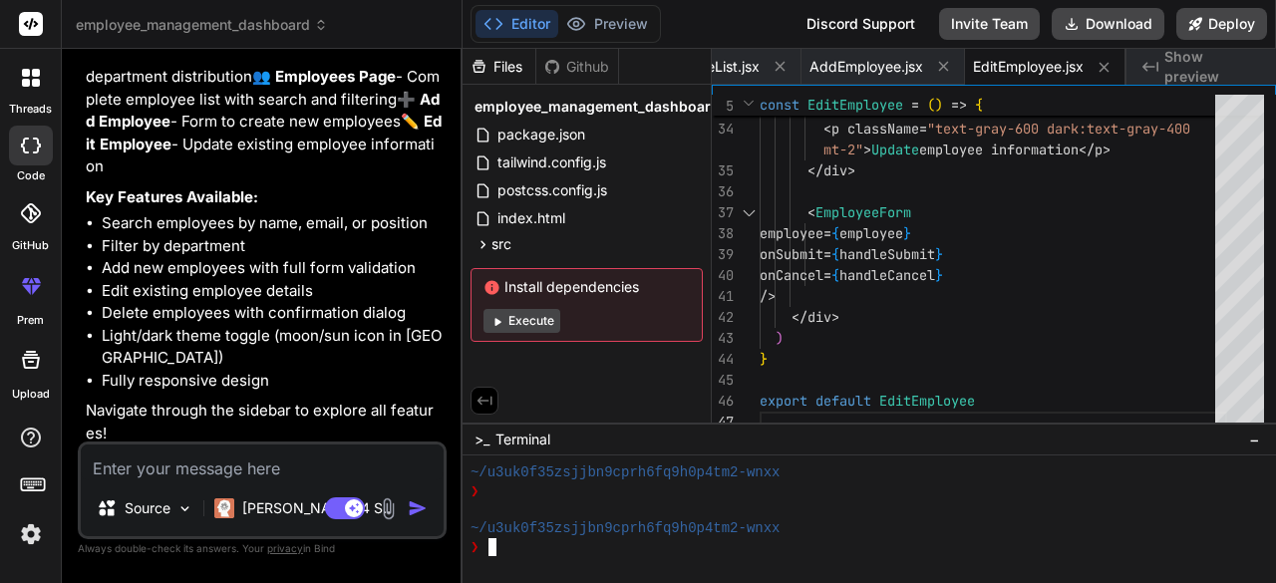
drag, startPoint x: 491, startPoint y: 556, endPoint x: 467, endPoint y: 553, distance: 25.1
click at [490, 556] on textarea "Terminal input" at bounding box center [492, 547] width 8 height 19
click at [467, 553] on div at bounding box center [870, 520] width 814 height 128
click at [475, 437] on span ">_" at bounding box center [482, 440] width 15 height 20
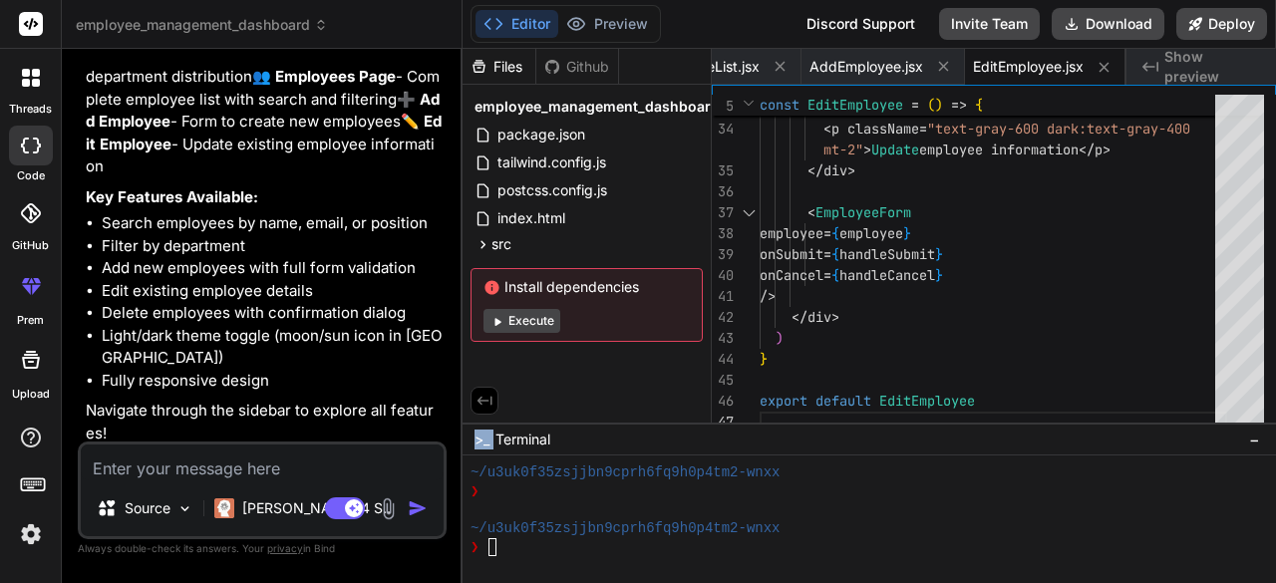
click at [475, 437] on span ">_" at bounding box center [482, 440] width 15 height 20
click at [515, 329] on button "Execute" at bounding box center [522, 321] width 77 height 24
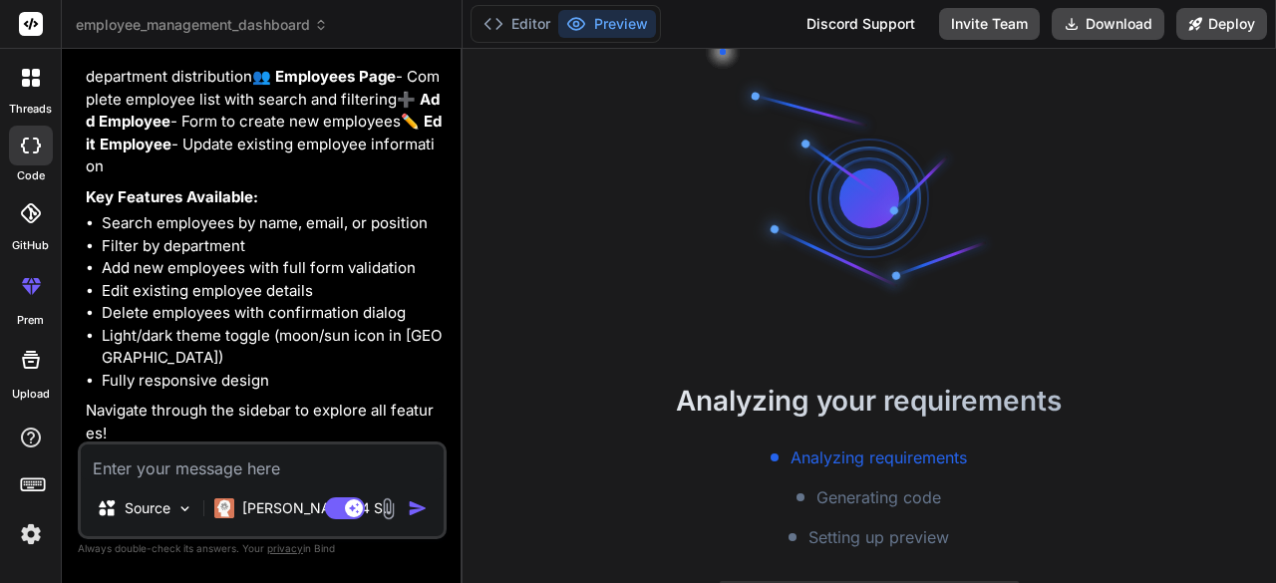
scroll to position [1284, 0]
type textarea "x"
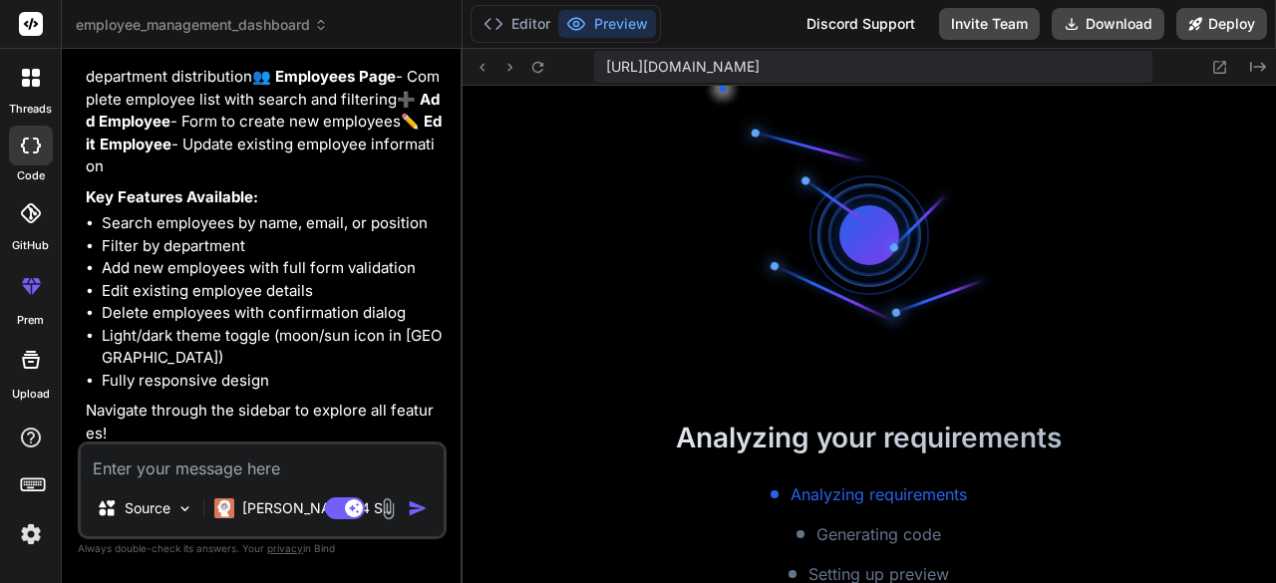
scroll to position [1469, 0]
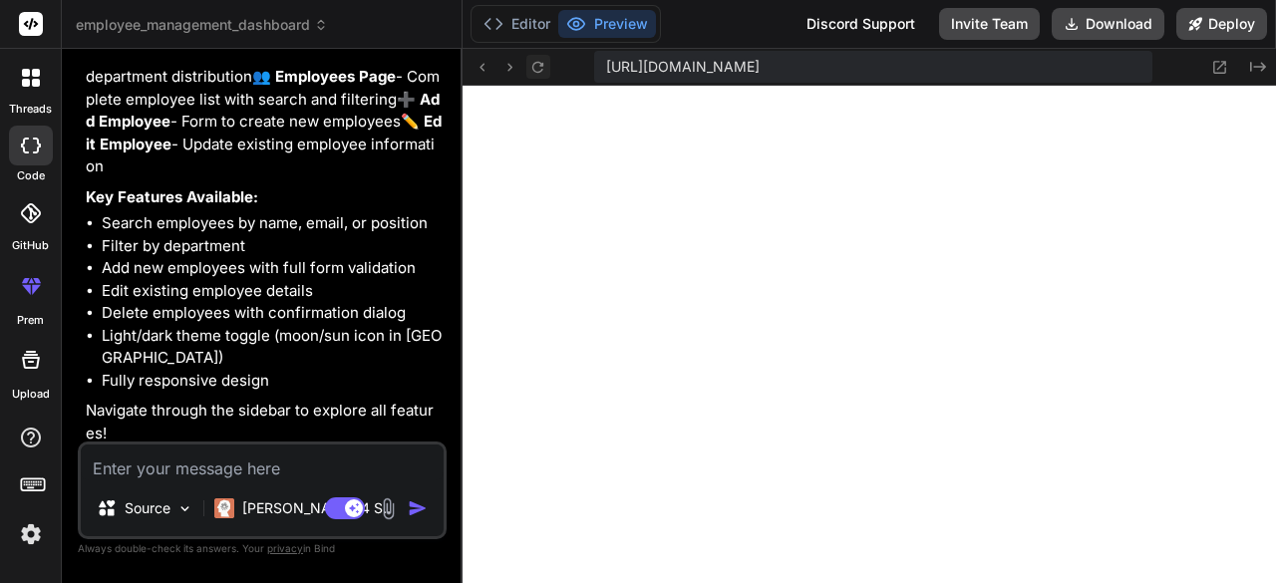
click at [536, 75] on icon at bounding box center [537, 67] width 17 height 17
click at [530, 79] on button at bounding box center [538, 67] width 24 height 24
click at [258, 468] on textarea at bounding box center [262, 463] width 363 height 36
type textarea "y"
type textarea "x"
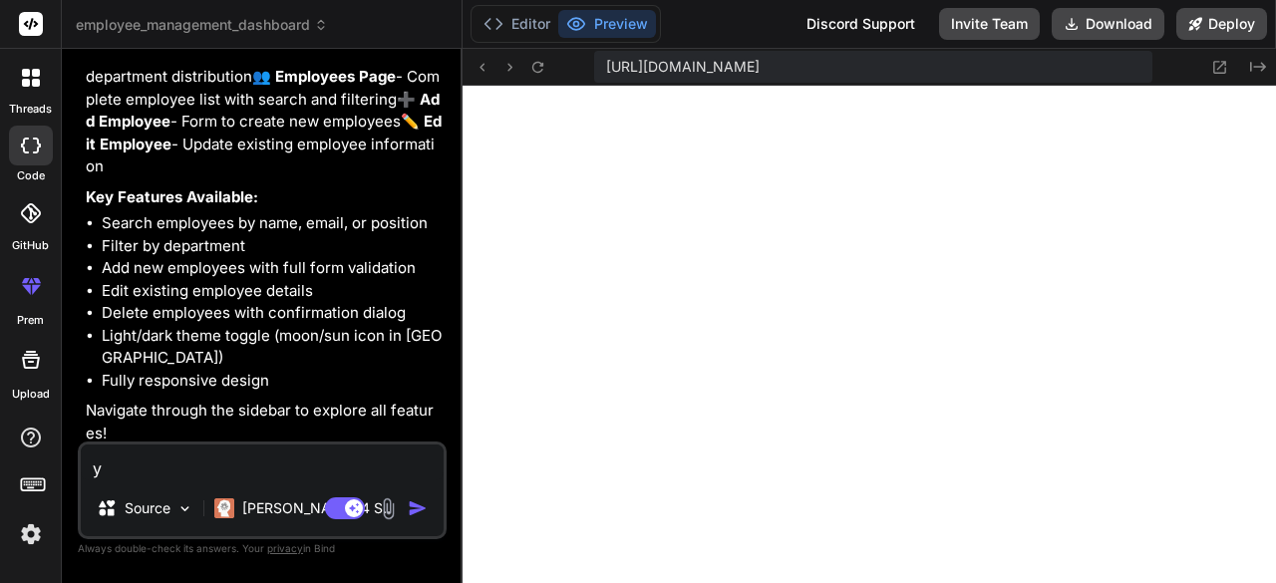
type textarea "y"
type textarea "x"
type textarea "y t"
type textarea "x"
type textarea "y th"
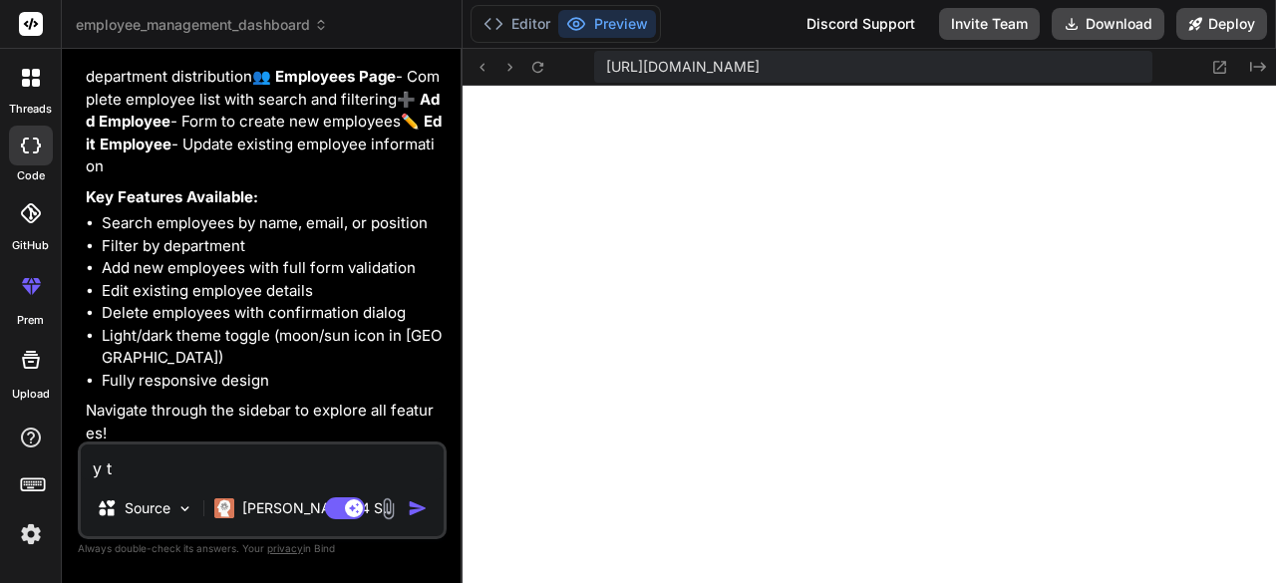
type textarea "x"
type textarea "y the"
type textarea "x"
type textarea "y the"
type textarea "x"
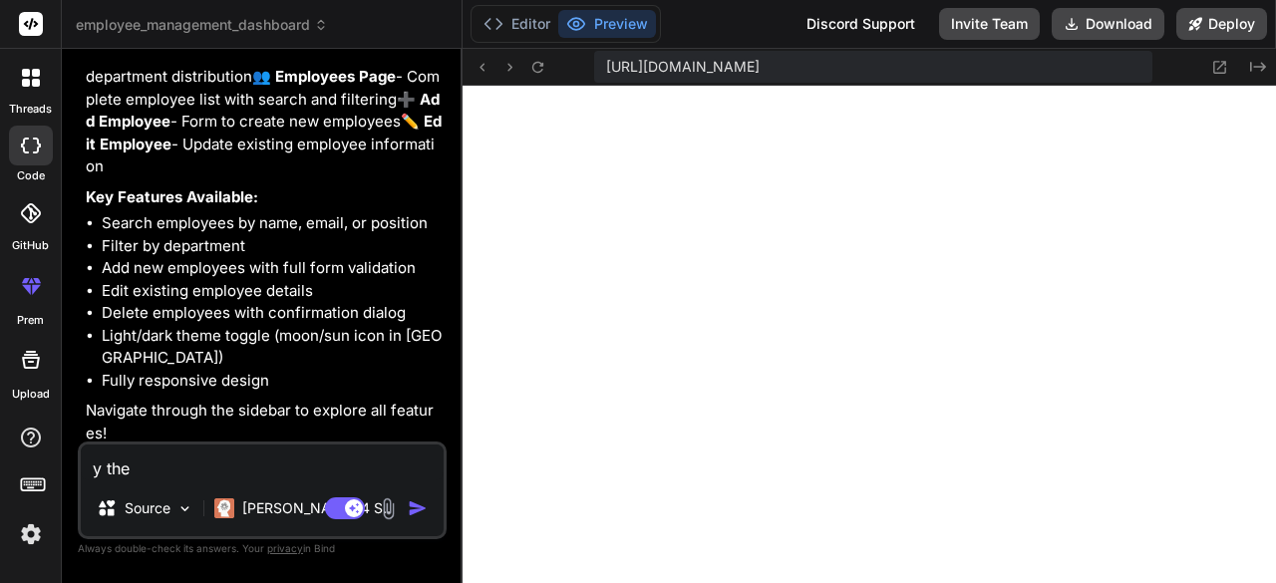
type textarea "y the o"
type textarea "x"
type textarea "y the ou"
type textarea "x"
type textarea "y the out"
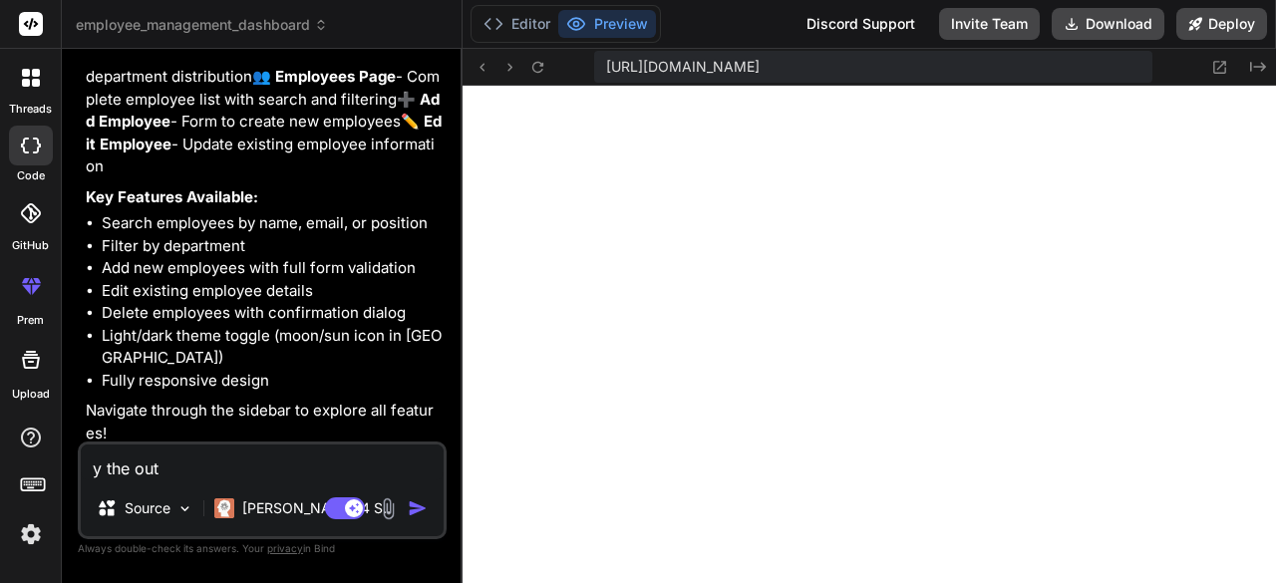
type textarea "x"
type textarea "y the outp"
type textarea "x"
type textarea "y the outpu"
type textarea "x"
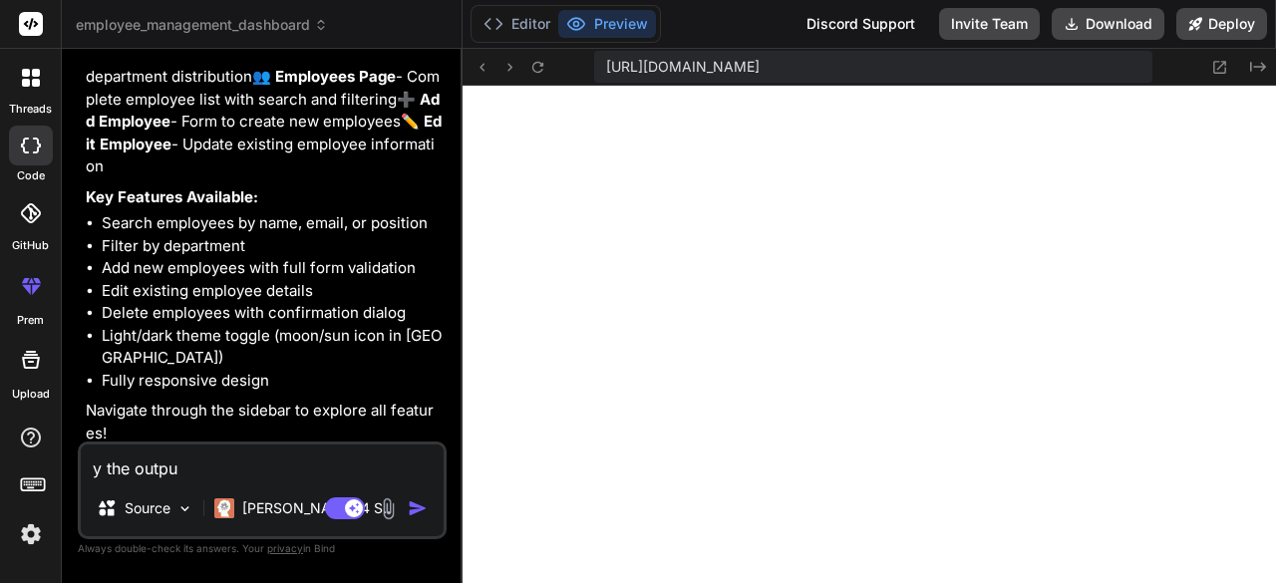
type textarea "y the output"
type textarea "x"
type textarea "y the output"
type textarea "x"
type textarea "y the output i"
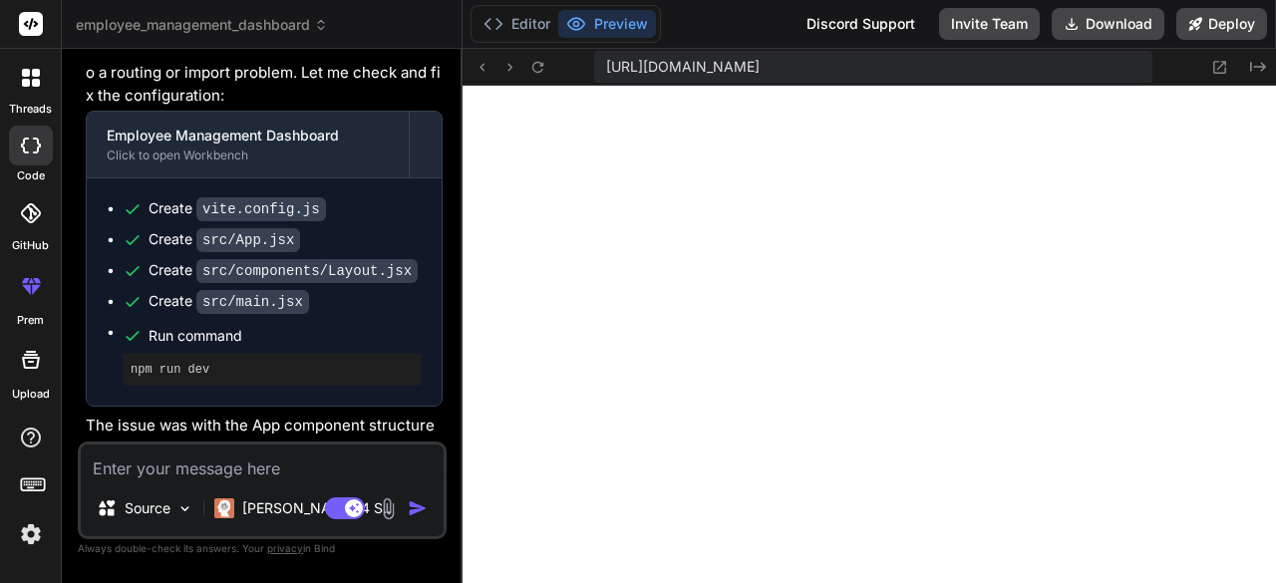
scroll to position [4077, 0]
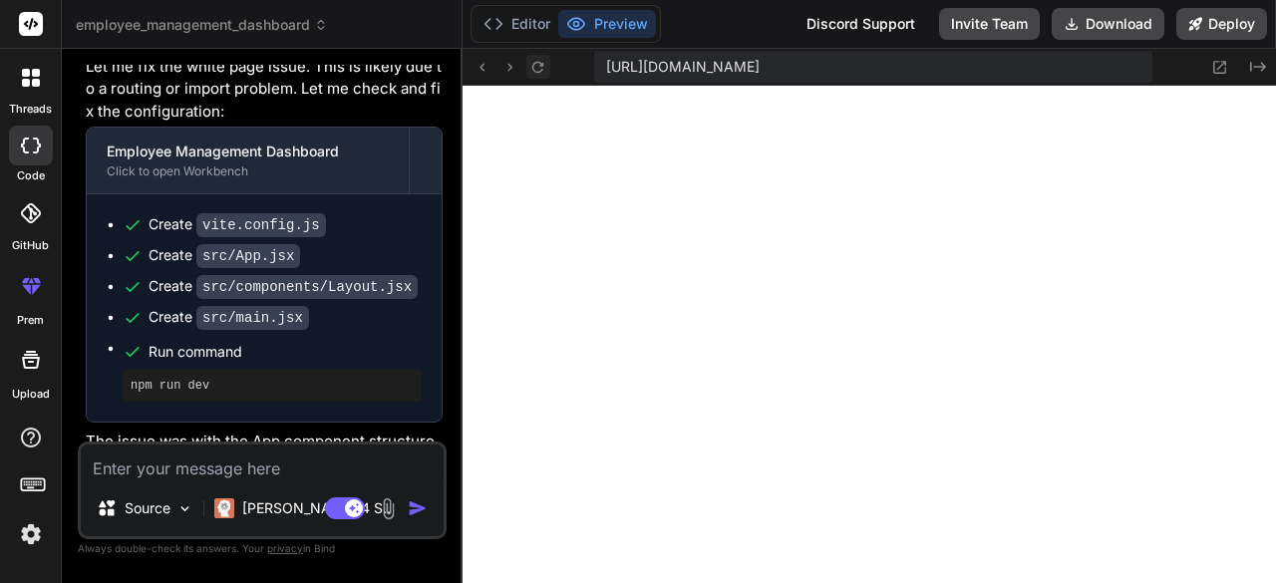
click at [536, 71] on icon at bounding box center [537, 66] width 11 height 11
click at [532, 65] on icon at bounding box center [537, 67] width 17 height 17
click at [243, 468] on textarea at bounding box center [262, 463] width 363 height 36
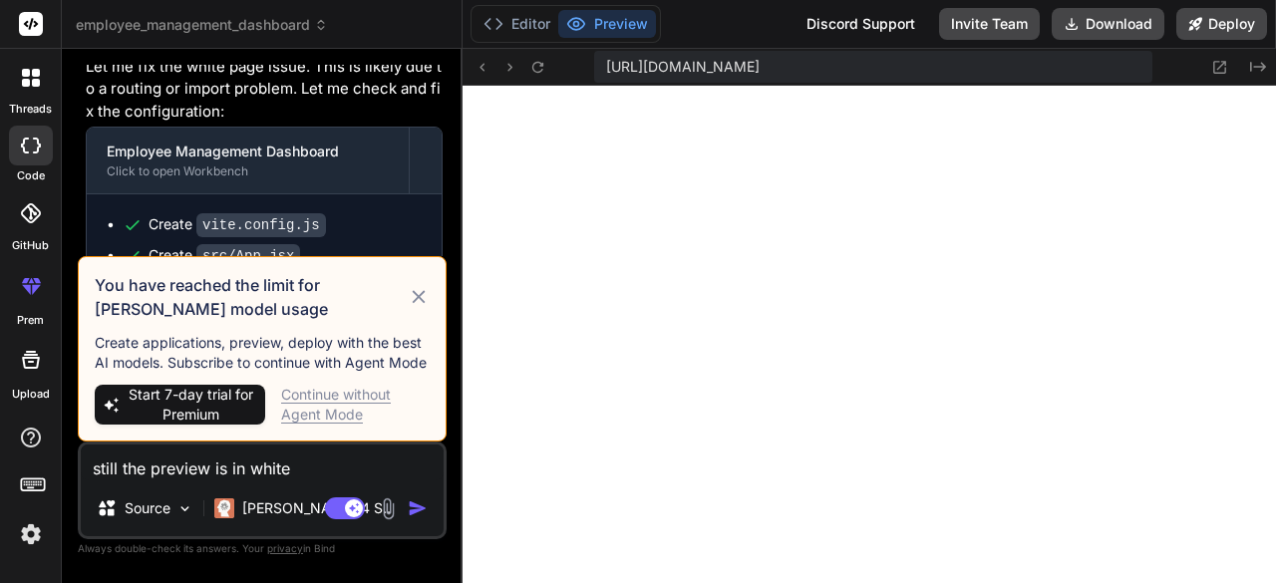
click at [421, 501] on img "button" at bounding box center [418, 508] width 20 height 20
click at [418, 508] on img "button" at bounding box center [418, 508] width 20 height 20
click at [414, 298] on icon at bounding box center [419, 297] width 22 height 24
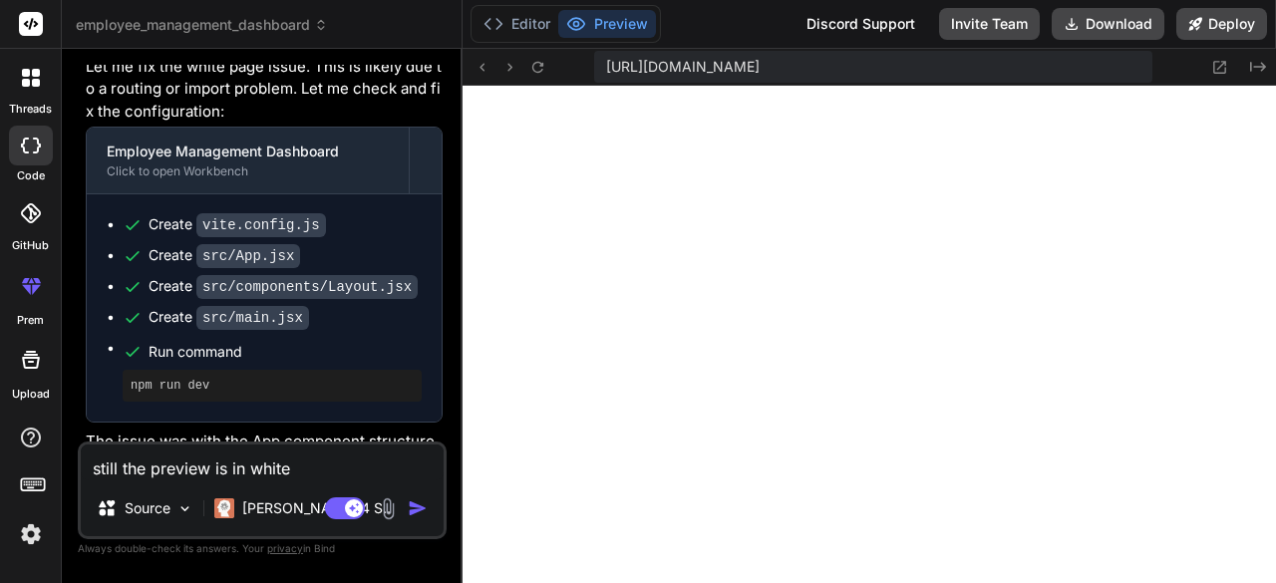
click at [412, 509] on img "button" at bounding box center [418, 508] width 20 height 20
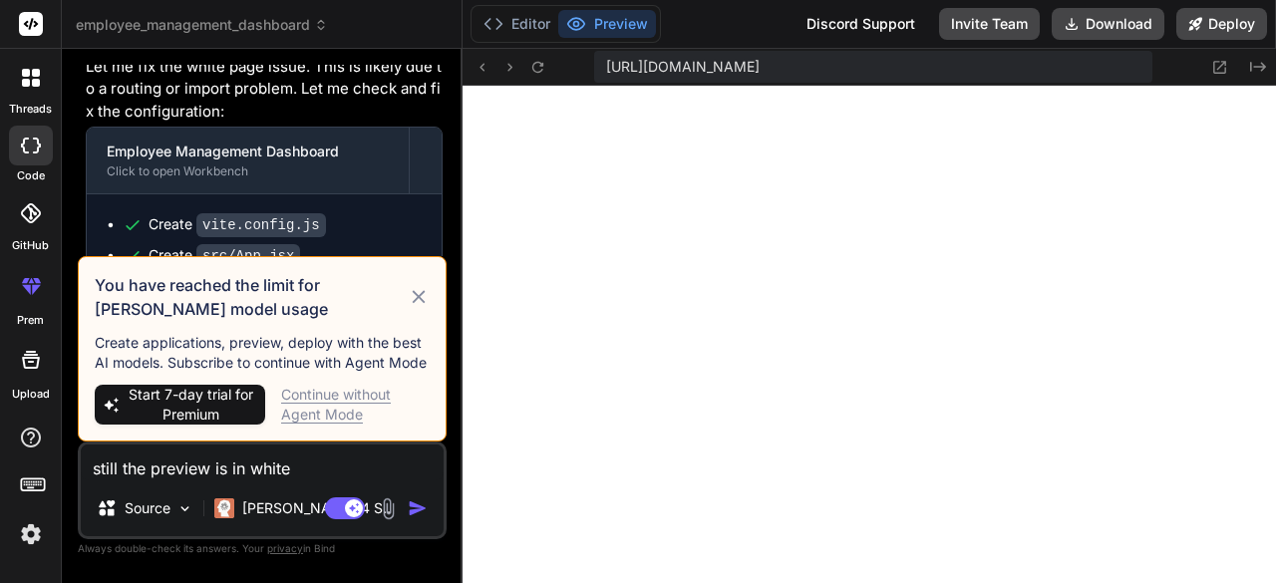
click at [174, 416] on span "Start 7-day trial for Premium" at bounding box center [192, 405] width 132 height 40
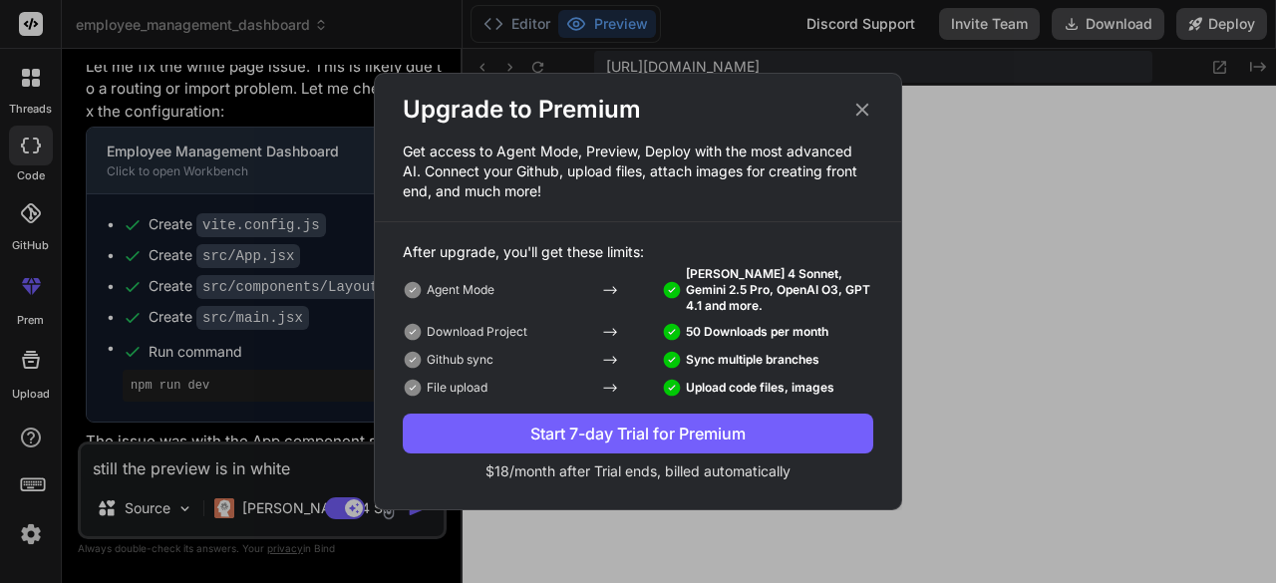
click at [508, 438] on div "Start 7-day Trial for Premium" at bounding box center [638, 434] width 471 height 24
click at [866, 113] on icon at bounding box center [862, 110] width 13 height 13
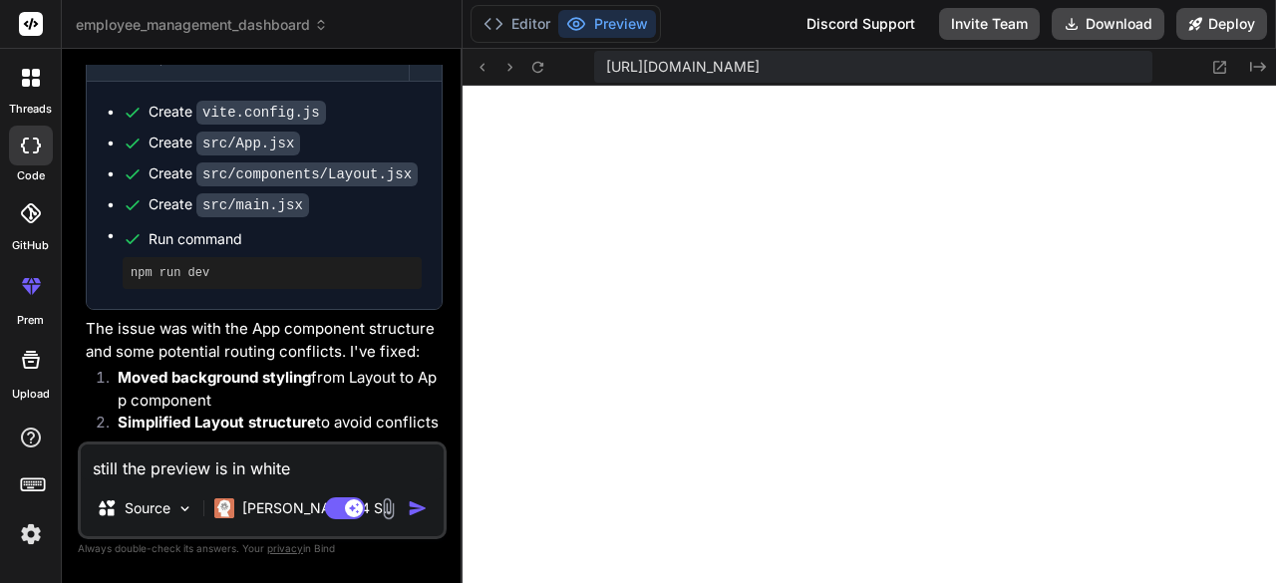
scroll to position [4476, 0]
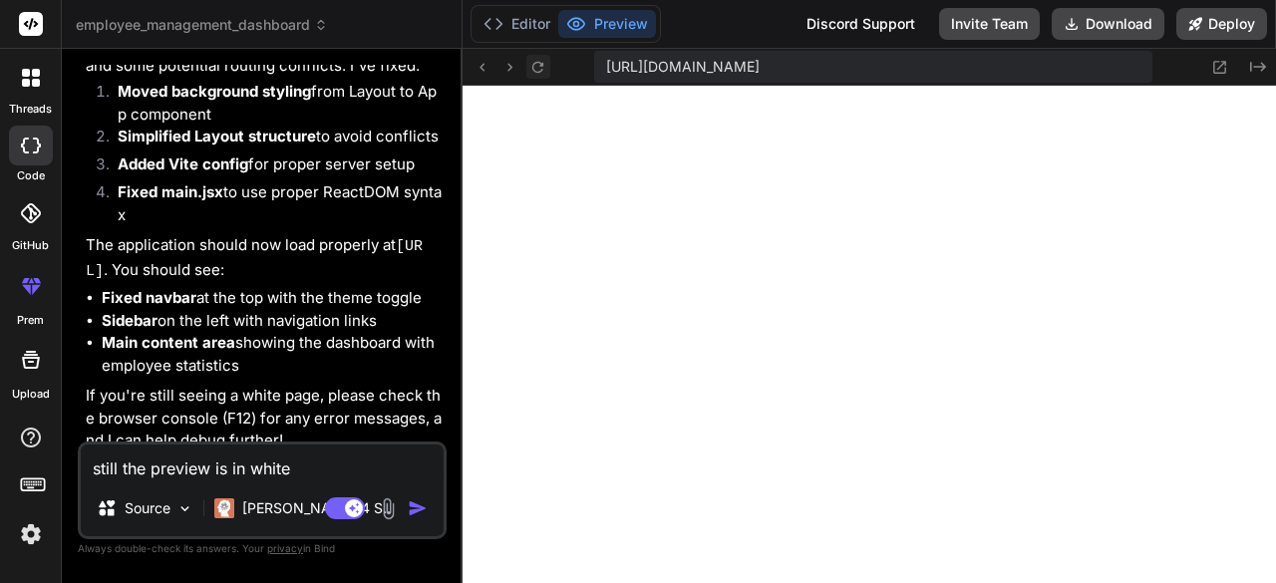
click at [533, 74] on icon at bounding box center [537, 67] width 17 height 17
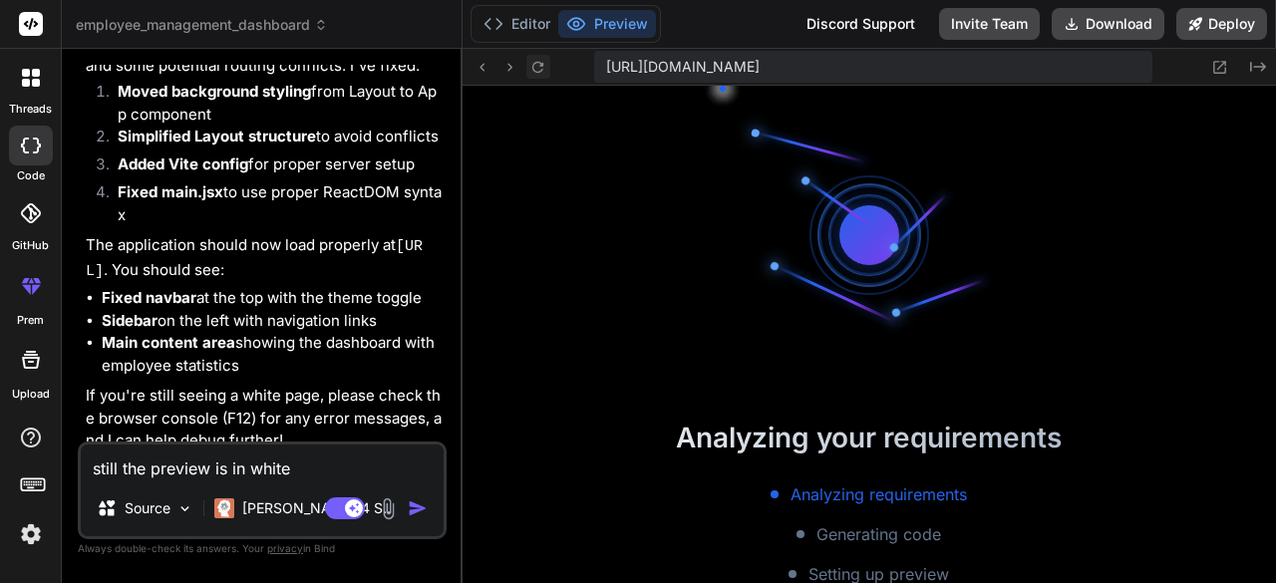
click at [533, 74] on icon at bounding box center [537, 67] width 17 height 17
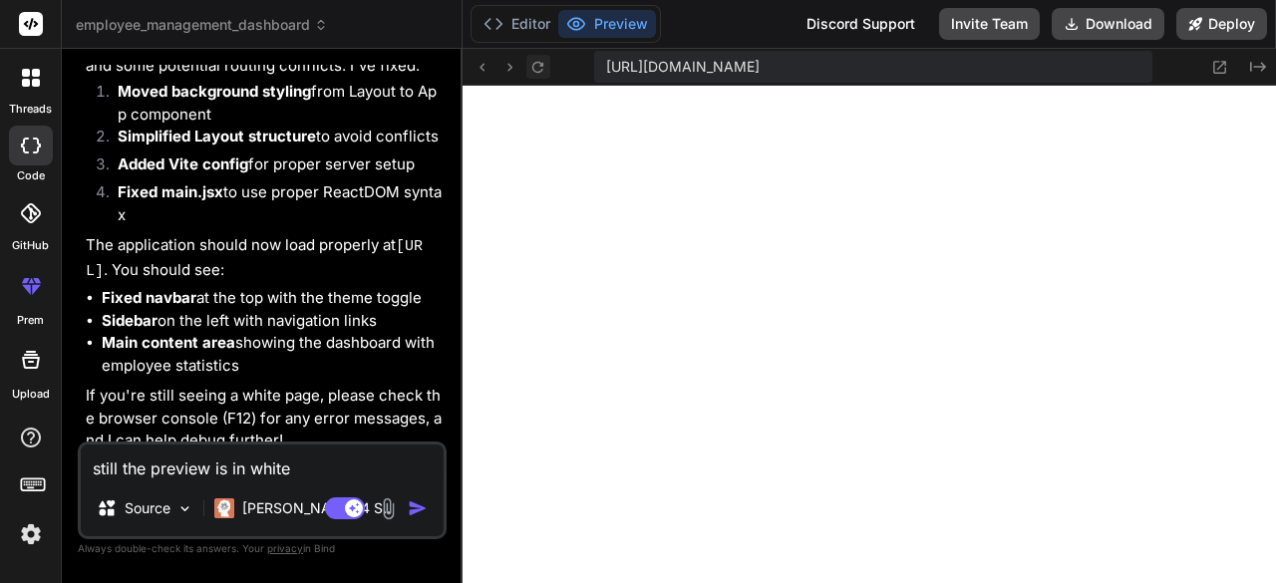
click at [533, 74] on icon at bounding box center [537, 67] width 17 height 17
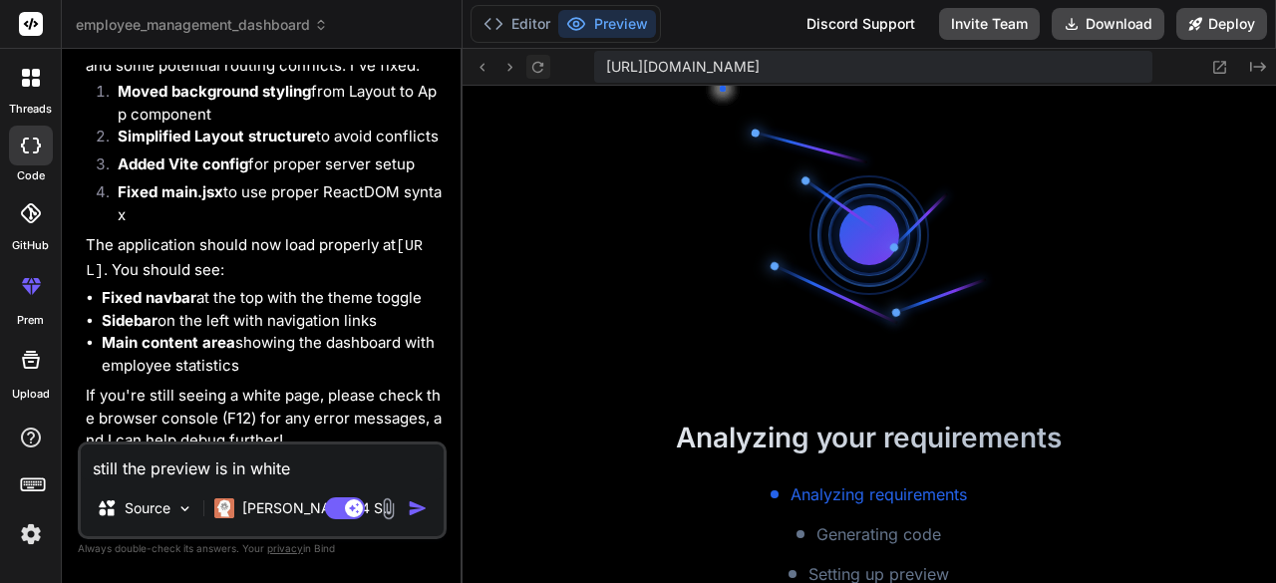
click at [533, 74] on icon at bounding box center [537, 67] width 17 height 17
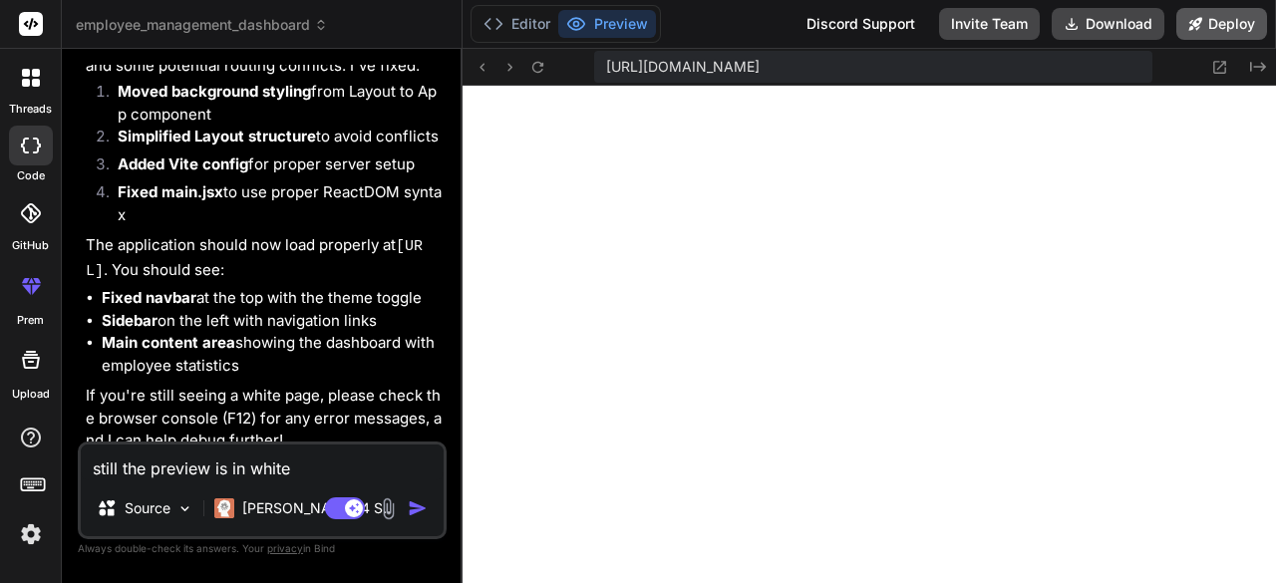
click at [1218, 23] on button "Deploy" at bounding box center [1221, 24] width 91 height 32
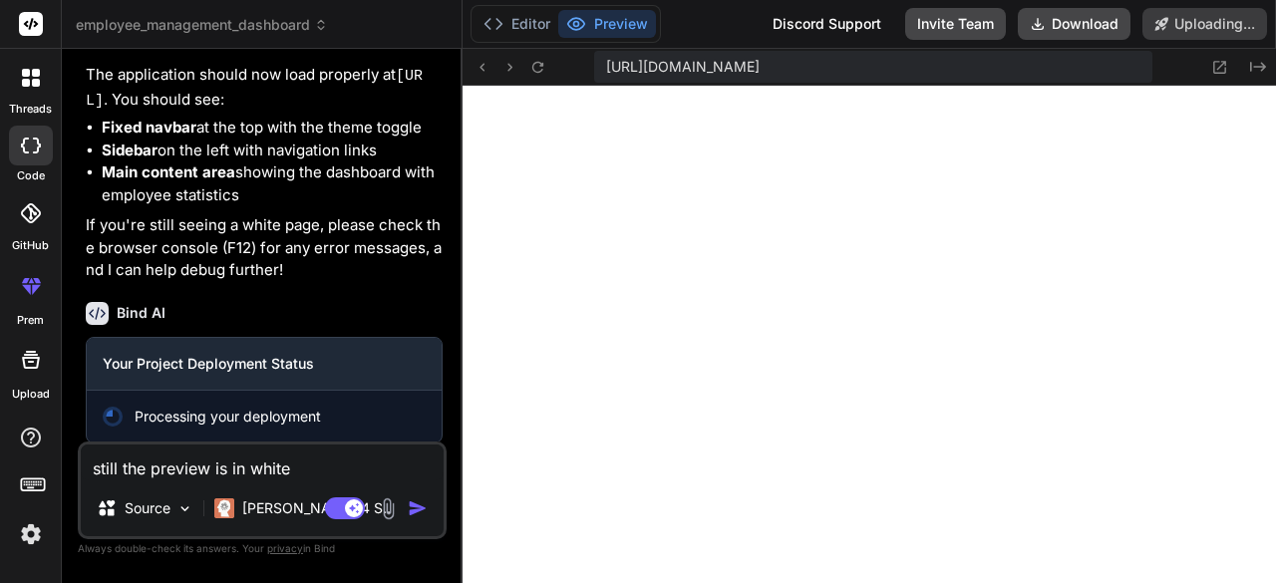
scroll to position [4648, 0]
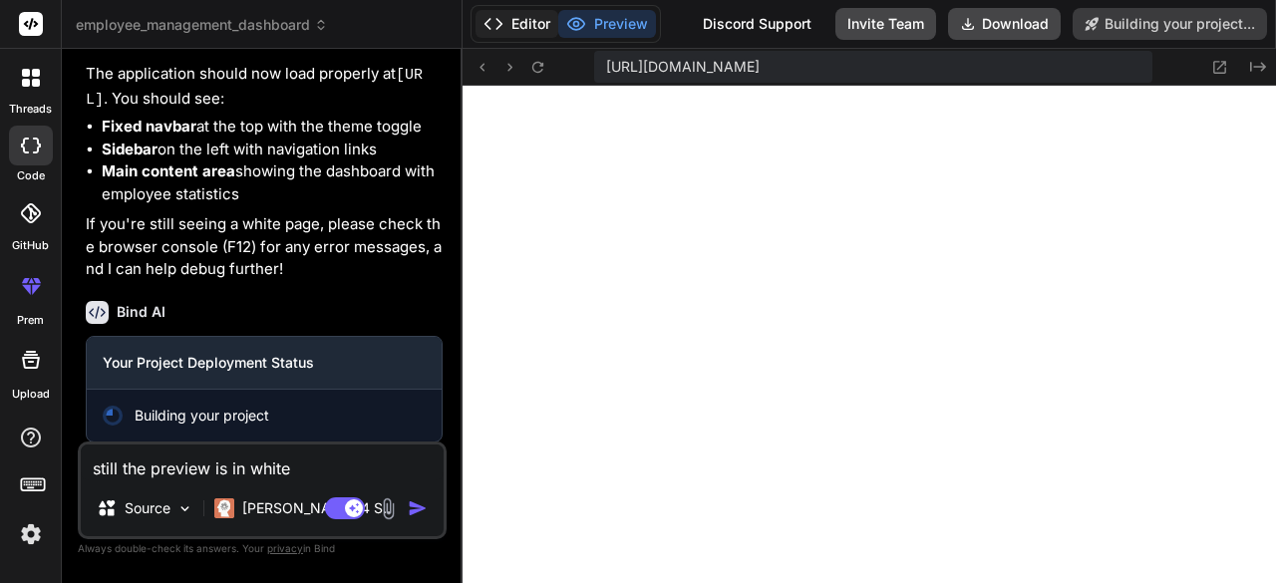
click at [538, 28] on button "Editor" at bounding box center [517, 24] width 83 height 28
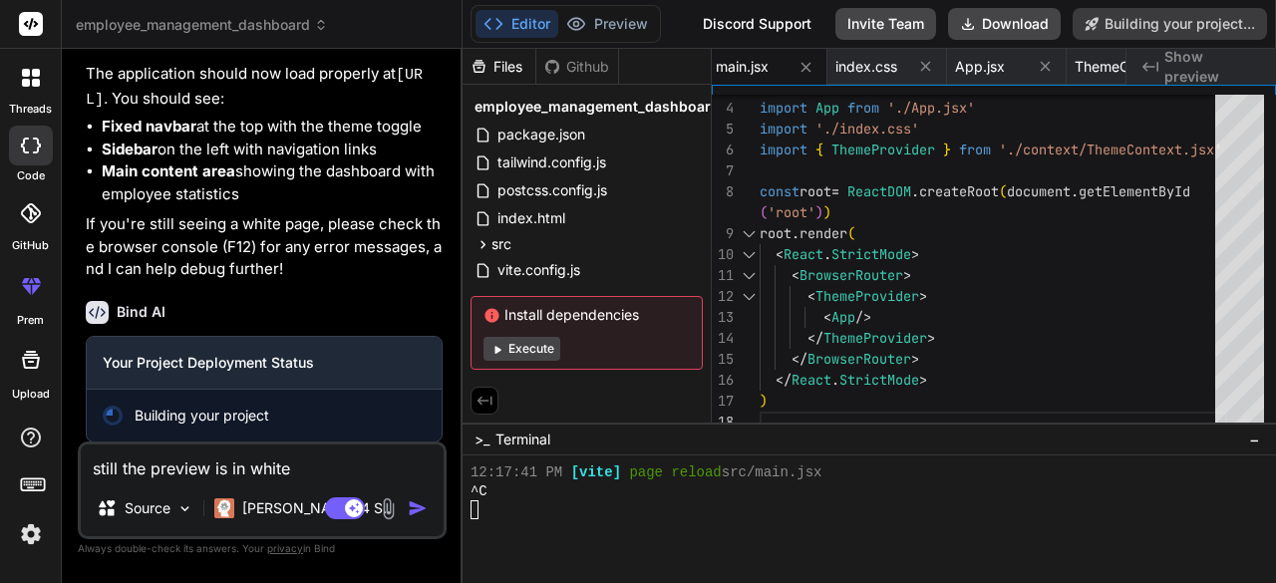
click at [1198, 61] on span "Show preview" at bounding box center [1212, 67] width 96 height 40
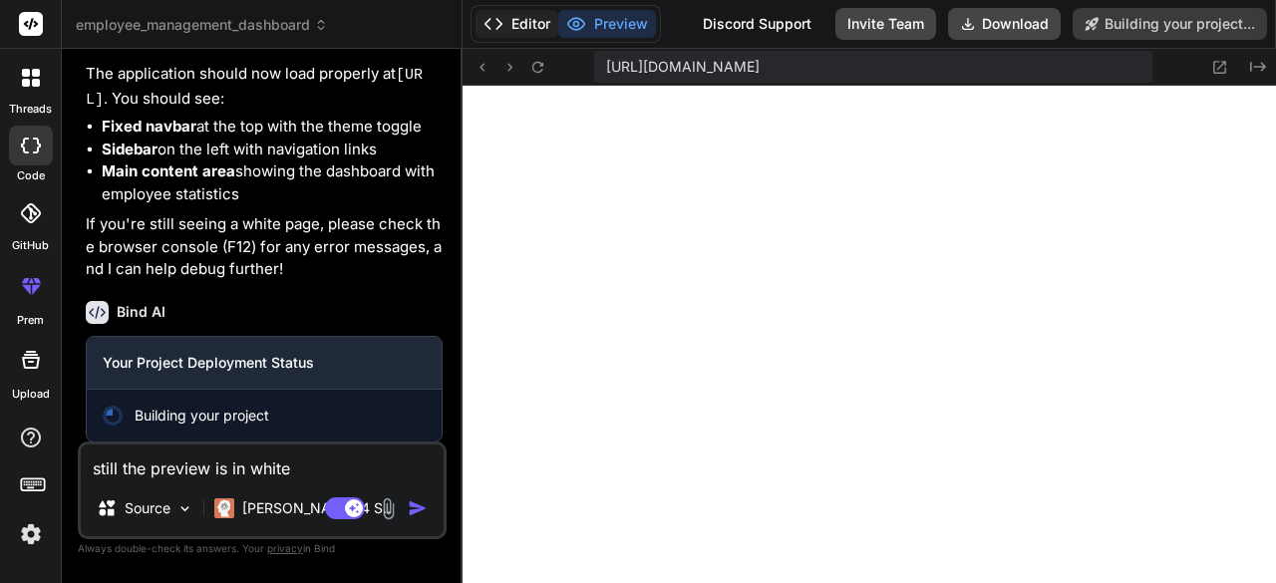
click at [531, 32] on button "Editor" at bounding box center [517, 24] width 83 height 28
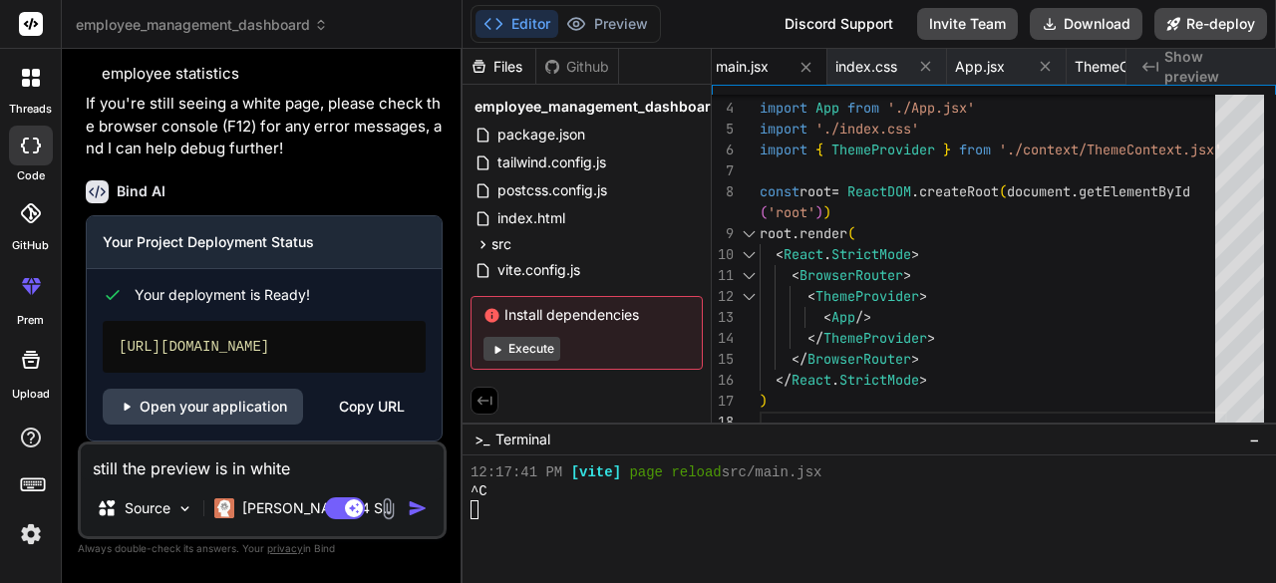
scroll to position [4787, 0]
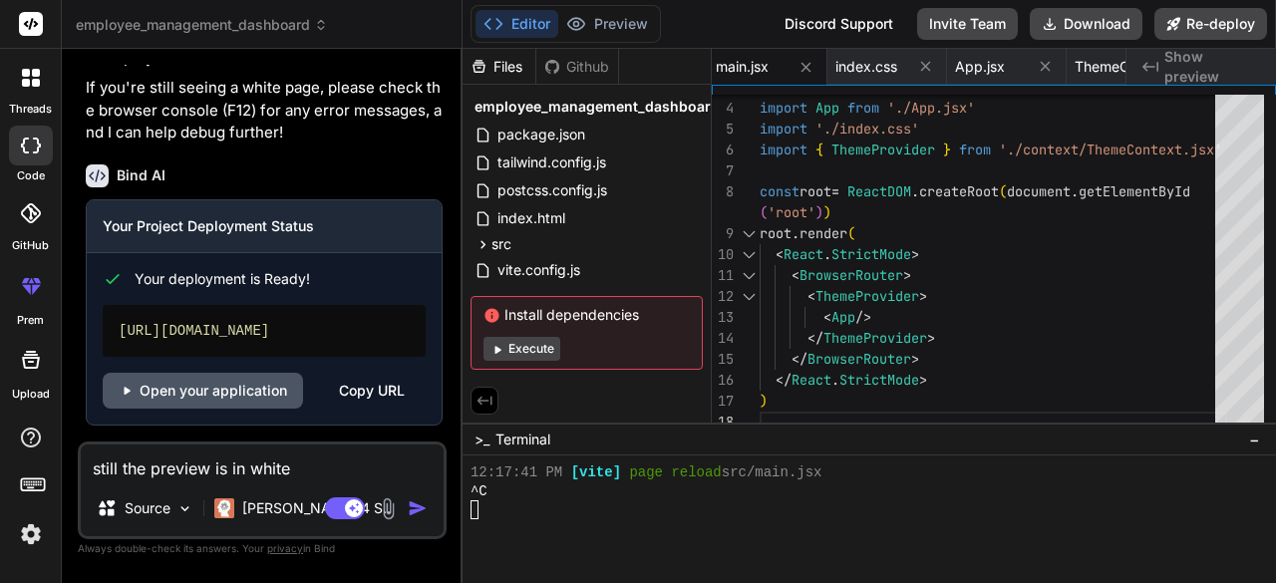
click at [225, 396] on link "Open your application" at bounding box center [203, 391] width 200 height 36
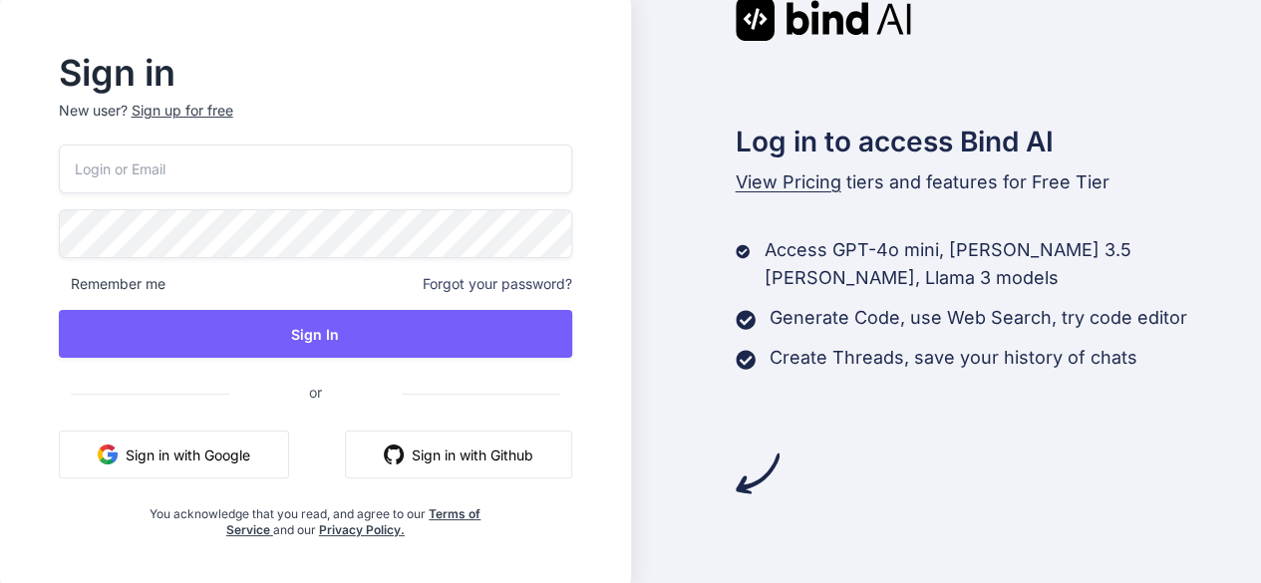
click at [190, 444] on button "Sign in with Google" at bounding box center [174, 455] width 230 height 48
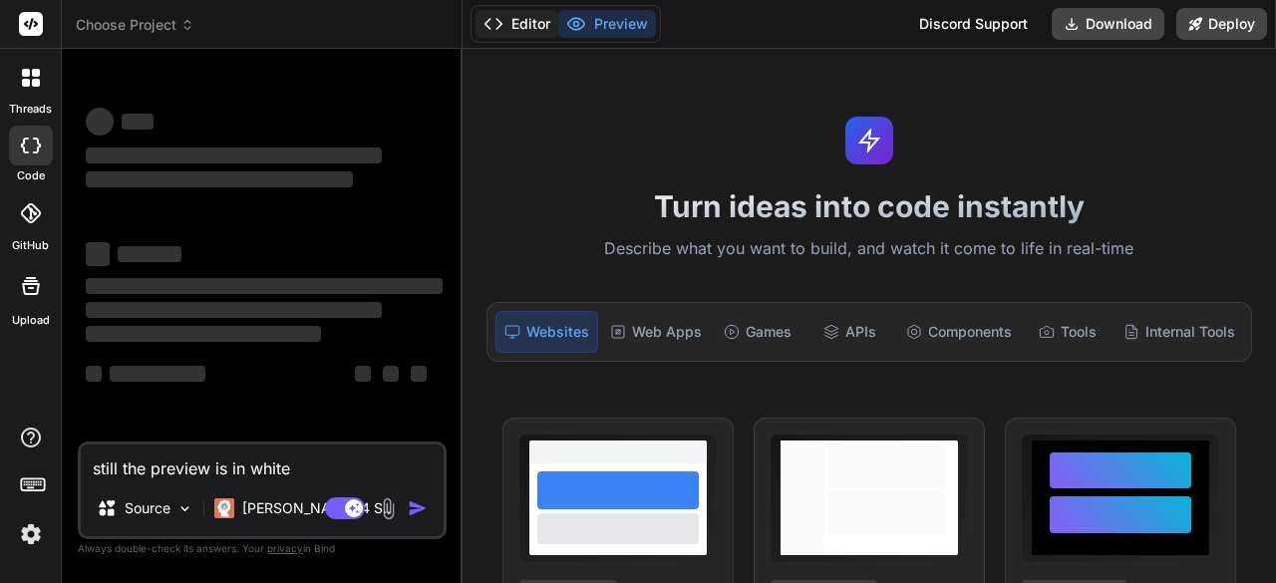
click at [502, 24] on button "Editor" at bounding box center [517, 24] width 83 height 28
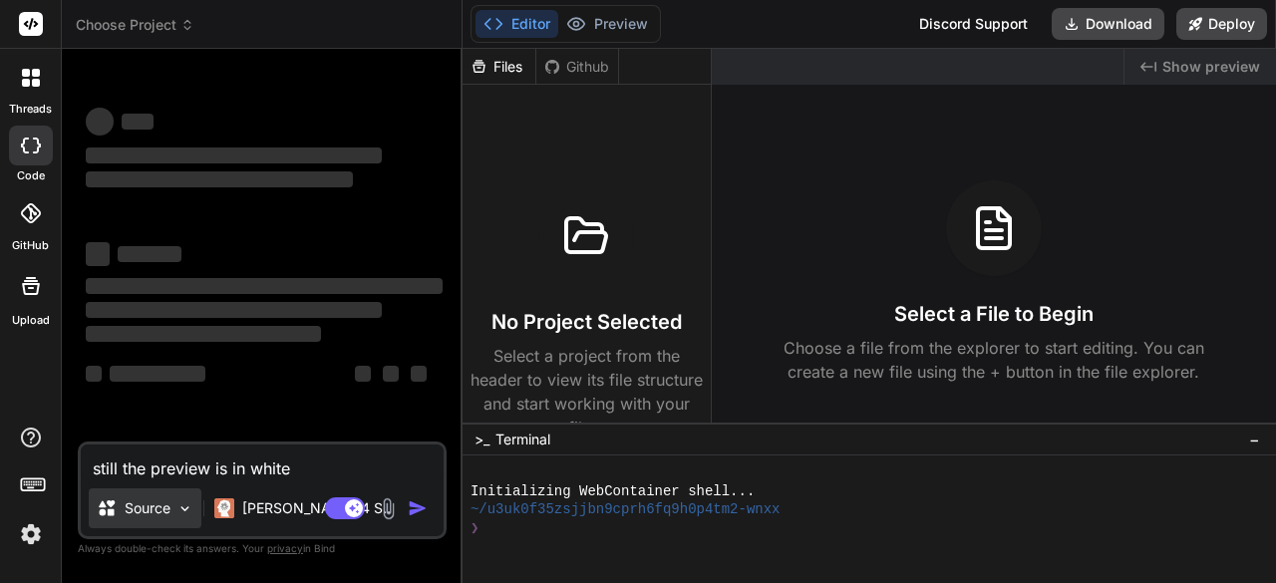
click at [192, 511] on img at bounding box center [184, 508] width 17 height 17
click at [192, 507] on img at bounding box center [184, 508] width 17 height 17
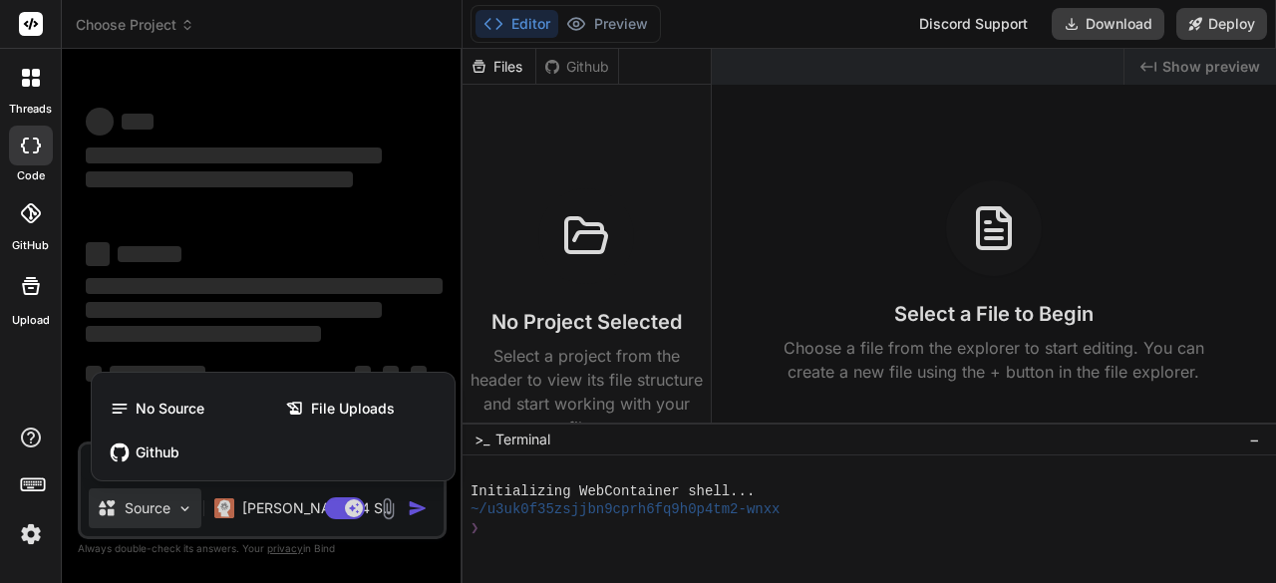
click at [402, 291] on div at bounding box center [638, 291] width 1276 height 583
click at [402, 291] on span "‌" at bounding box center [264, 286] width 357 height 16
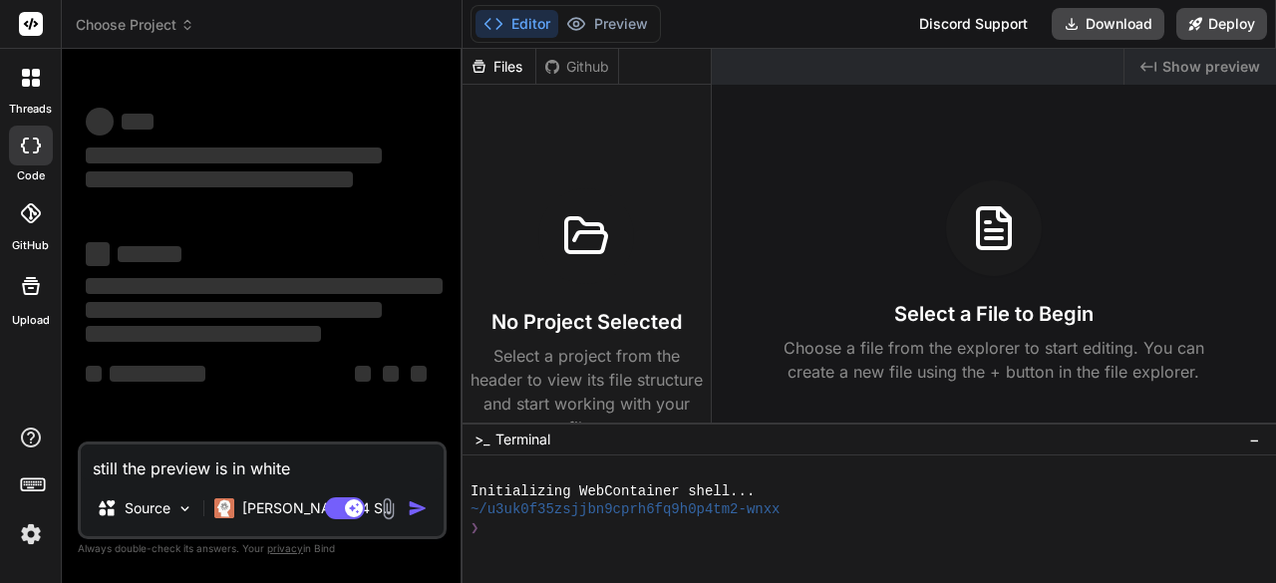
click at [17, 230] on div at bounding box center [31, 213] width 44 height 44
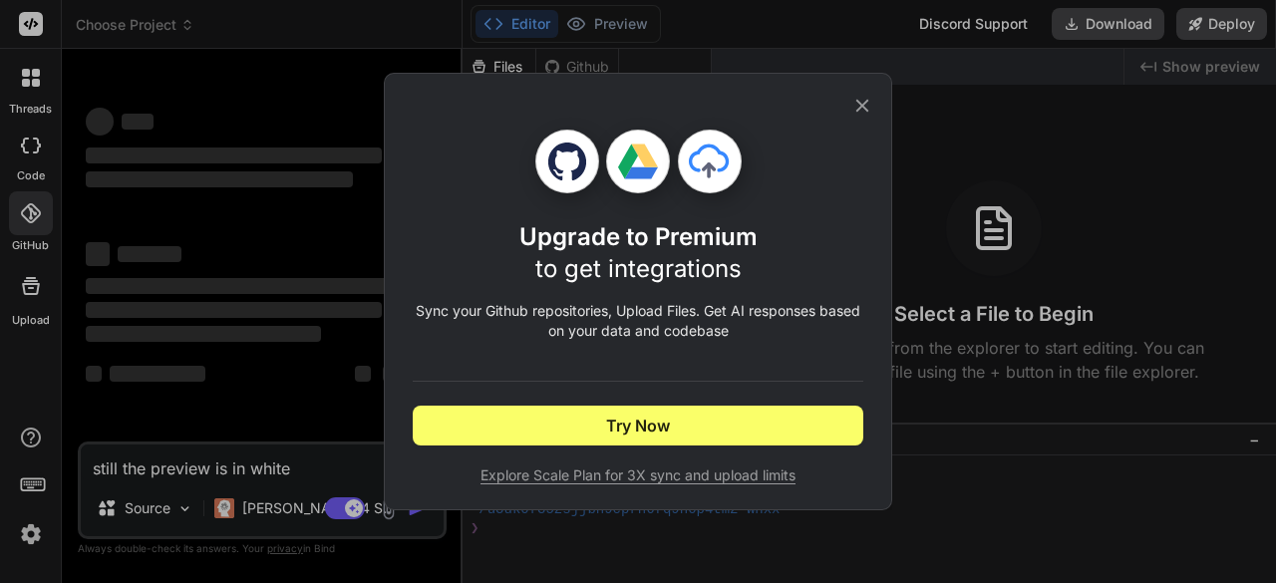
click at [34, 317] on div "Upgrade to Premium to get integrations Sync your Github repositories, Upload Fi…" at bounding box center [638, 291] width 1276 height 583
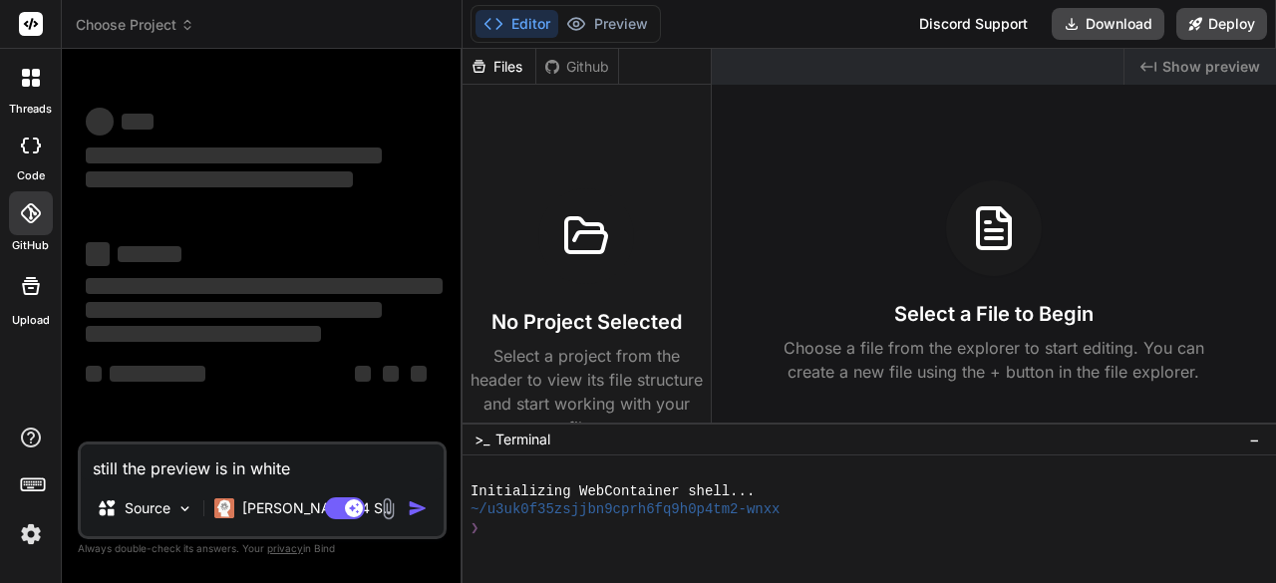
click at [20, 106] on label "threads" at bounding box center [30, 109] width 43 height 17
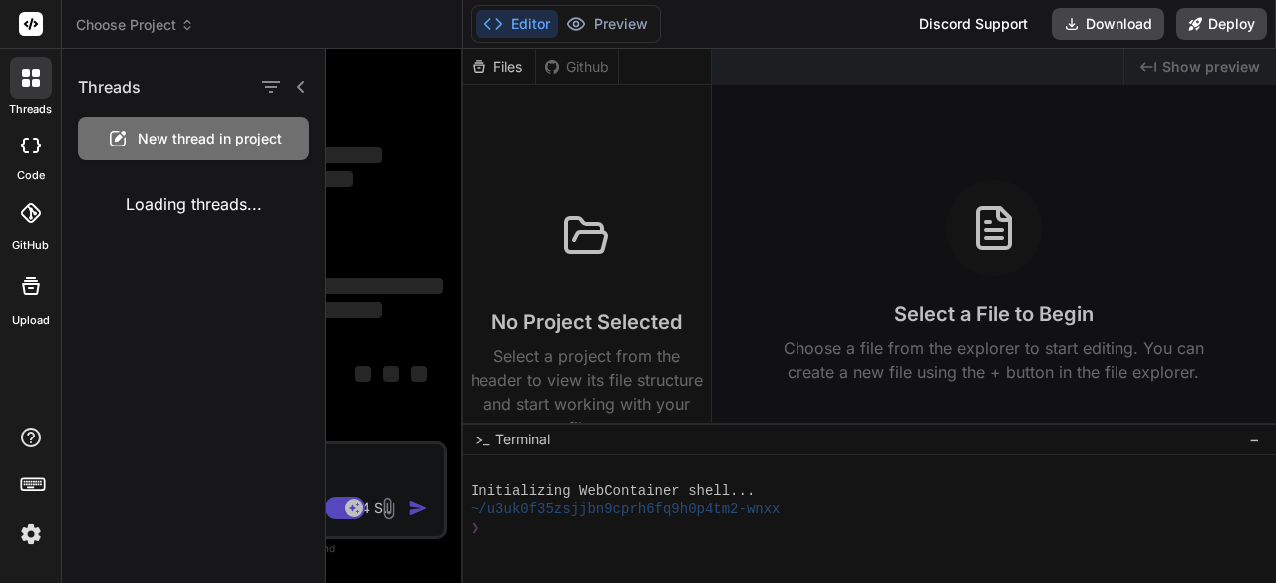
click at [35, 155] on div at bounding box center [31, 146] width 44 height 40
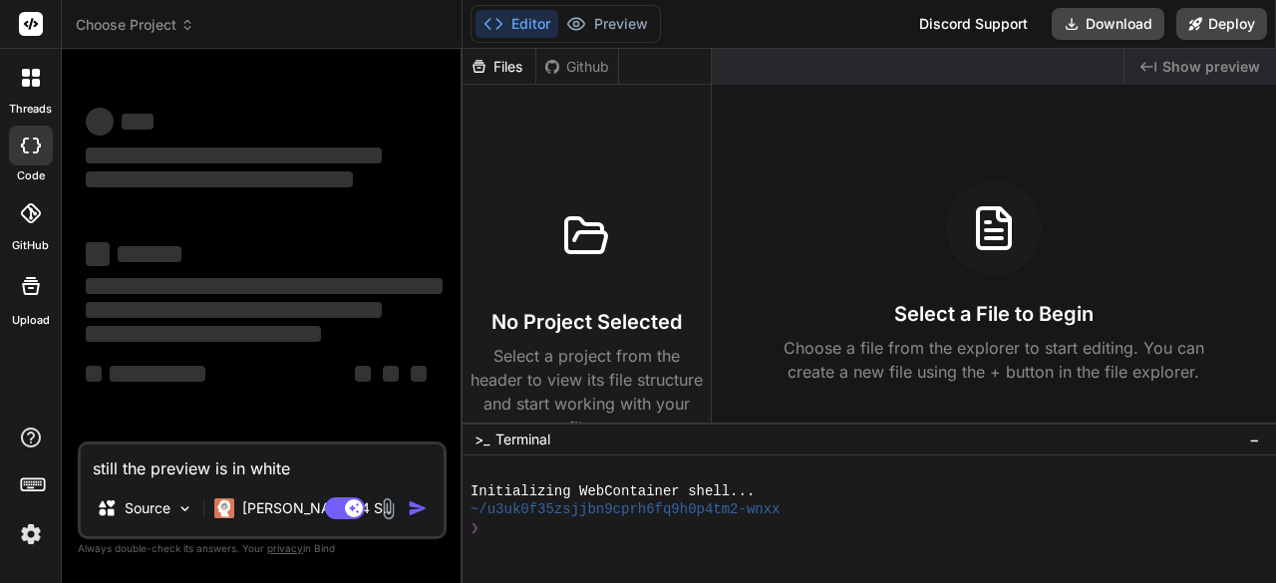
click at [181, 31] on icon at bounding box center [187, 25] width 14 height 14
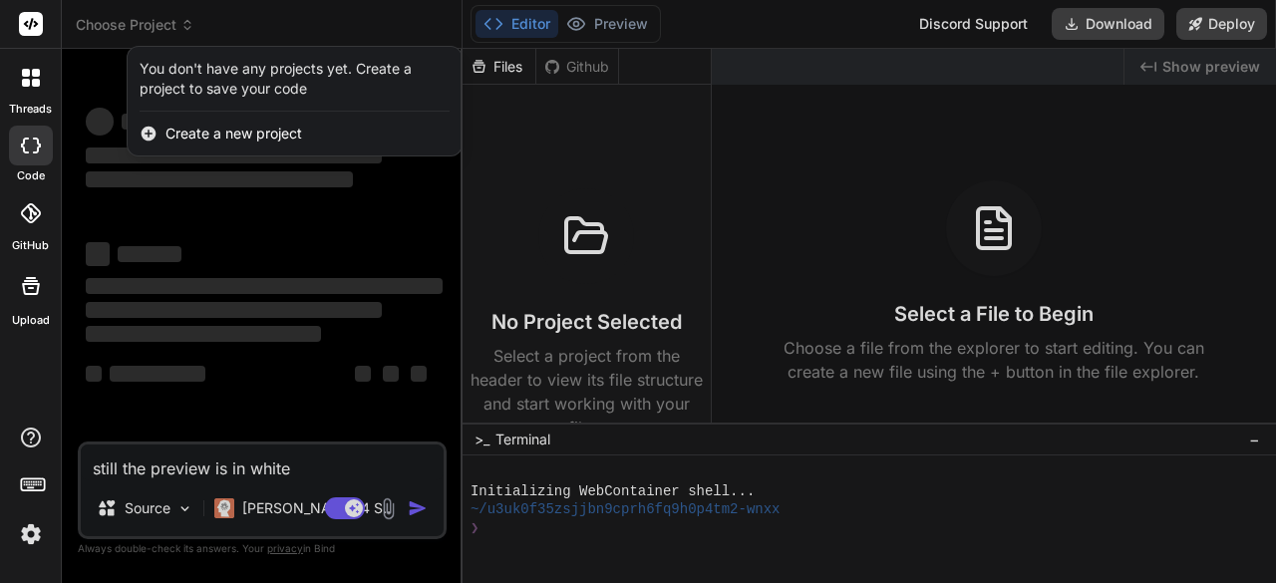
click at [181, 31] on div at bounding box center [638, 291] width 1276 height 583
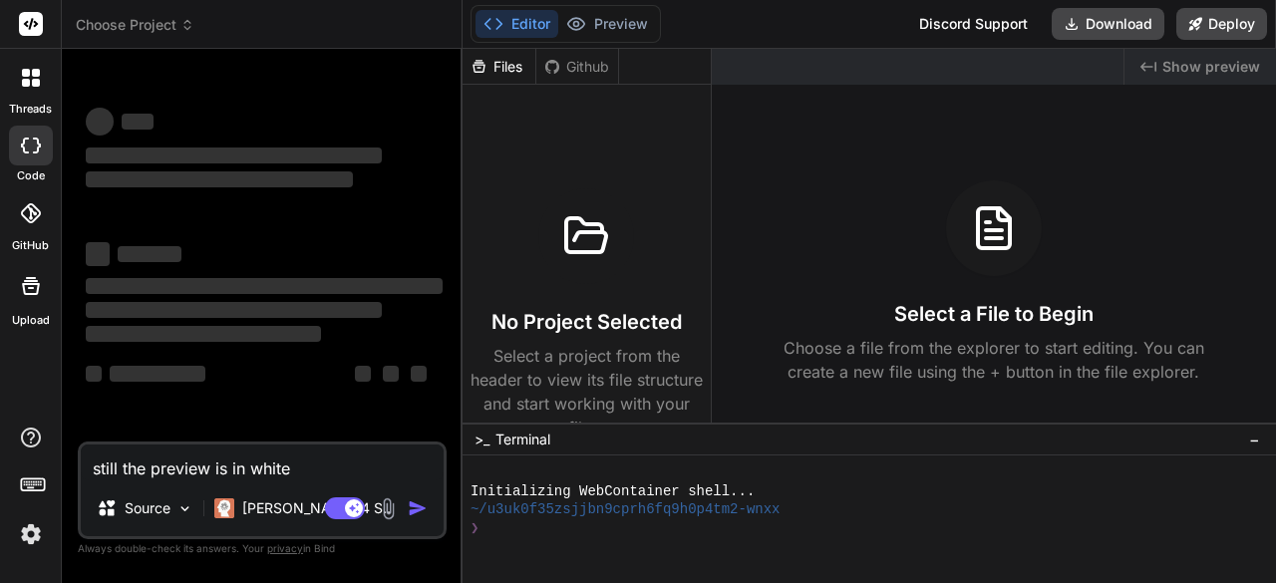
click at [181, 31] on icon at bounding box center [187, 25] width 14 height 14
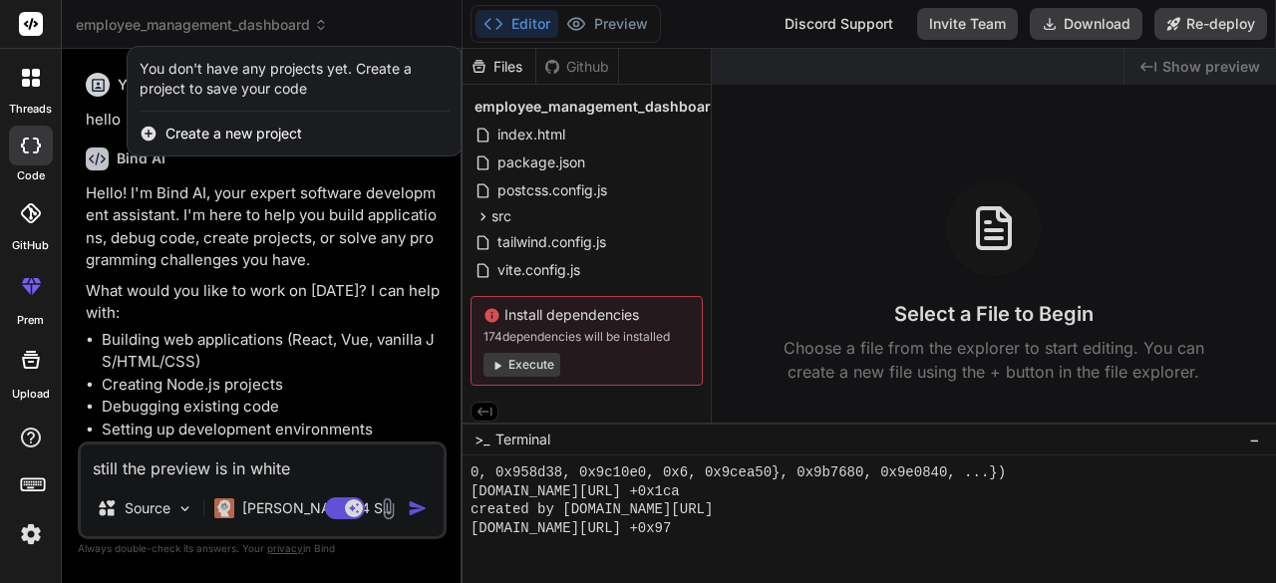
scroll to position [3945, 0]
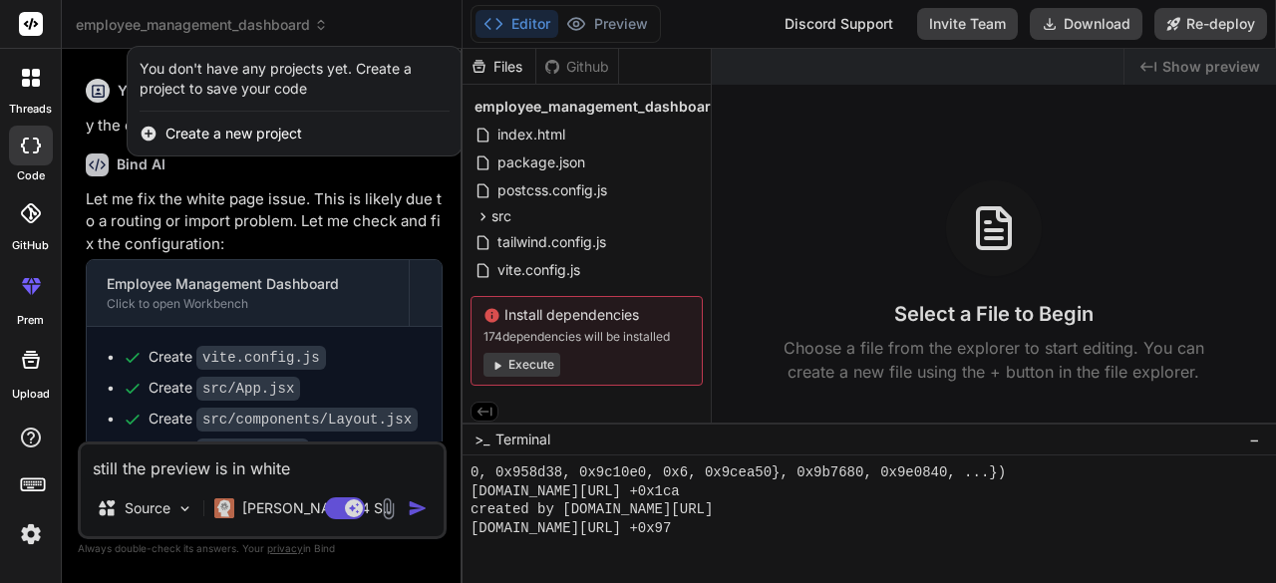
click at [252, 390] on div at bounding box center [638, 291] width 1276 height 583
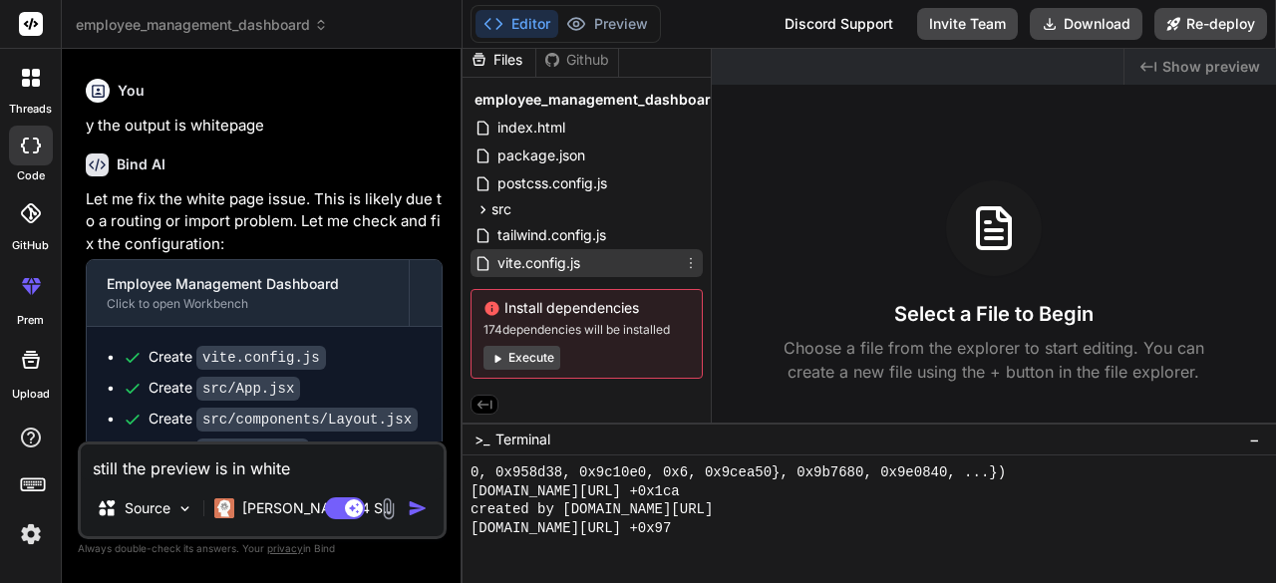
scroll to position [0, 0]
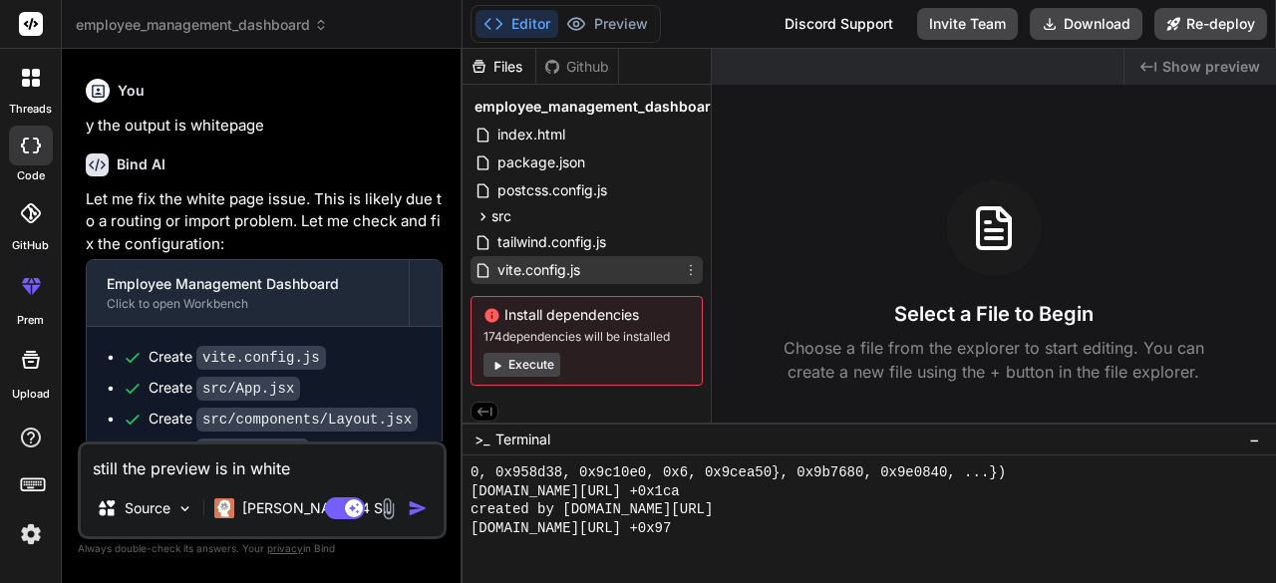
click at [561, 270] on span "vite.config.js" at bounding box center [538, 270] width 87 height 24
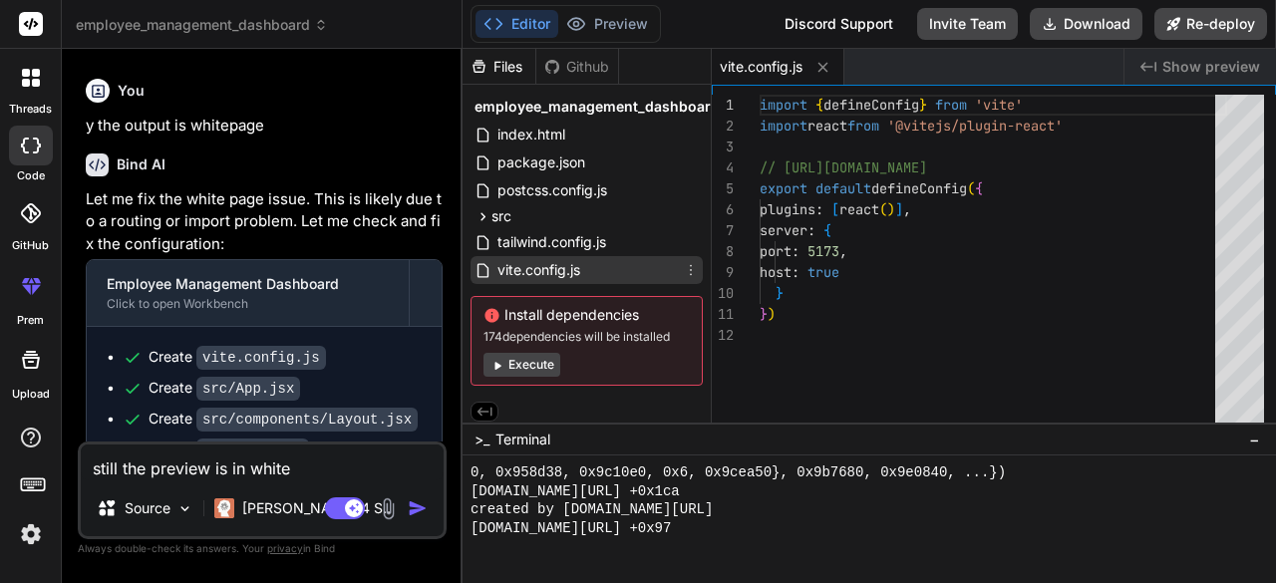
type textarea "x"
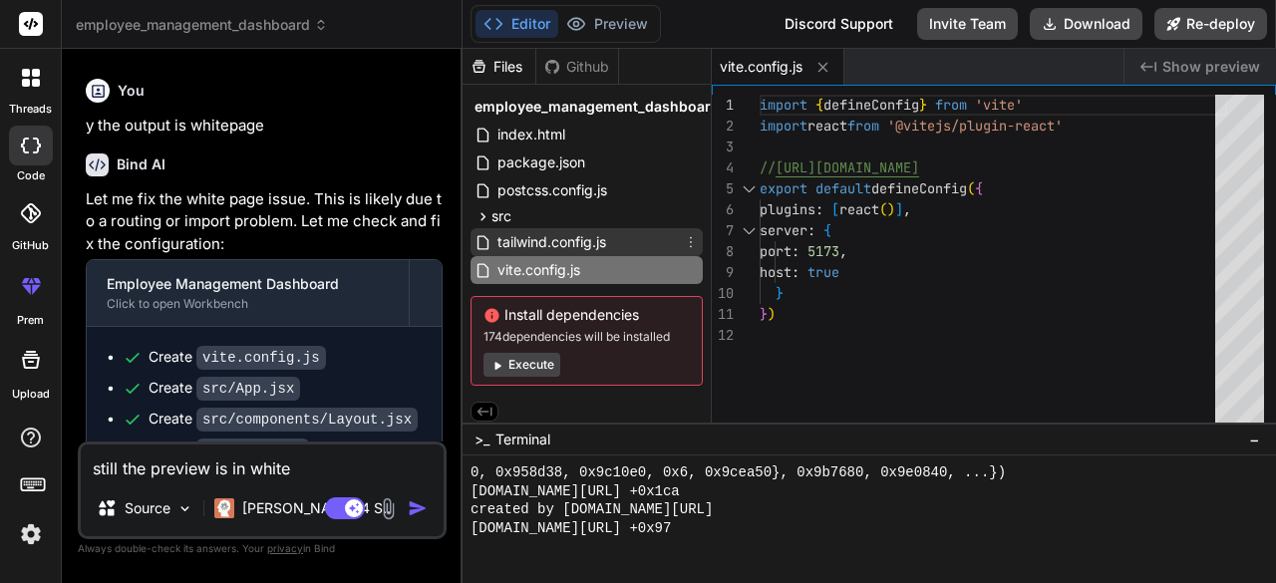
click at [570, 238] on span "tailwind.config.js" at bounding box center [551, 242] width 113 height 24
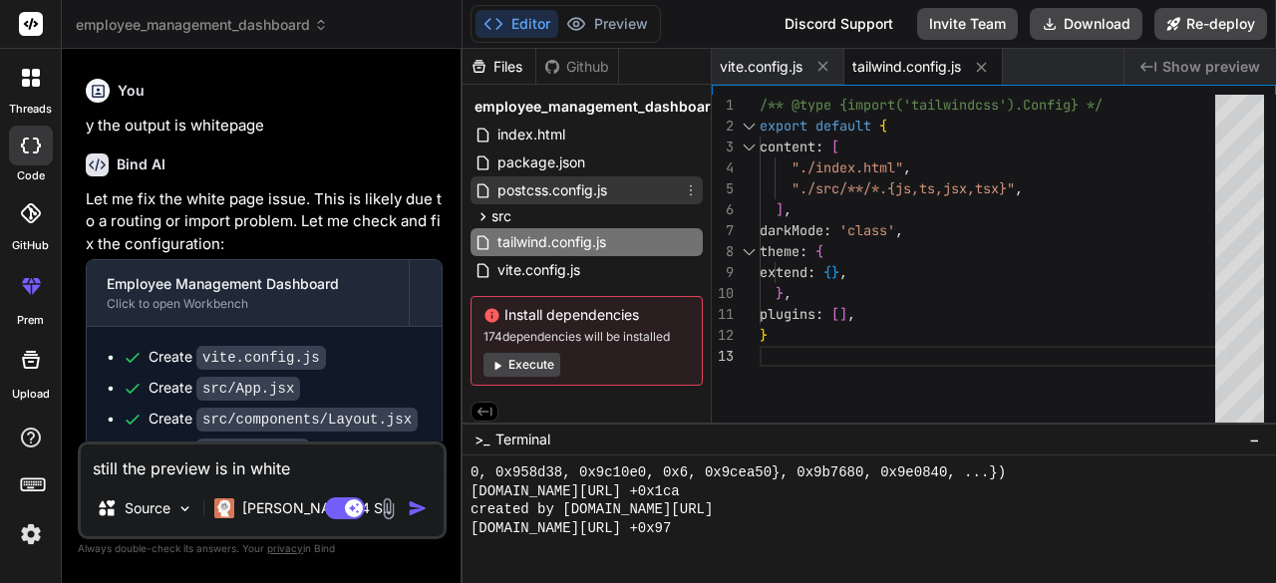
click at [545, 185] on span "postcss.config.js" at bounding box center [552, 190] width 114 height 24
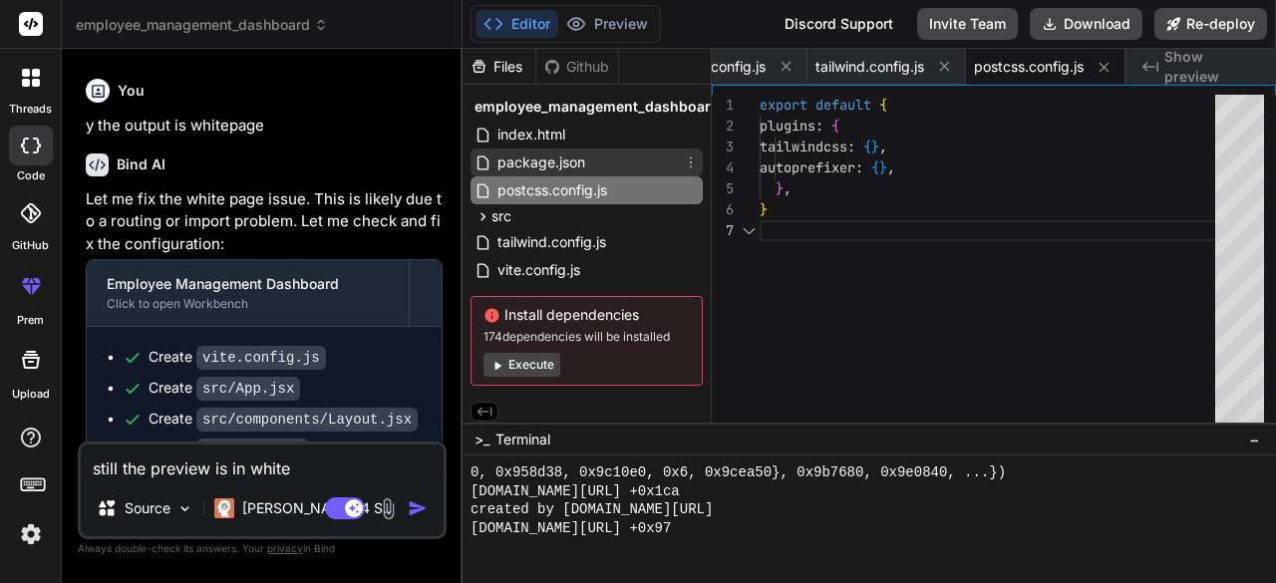
click at [537, 152] on span "package.json" at bounding box center [541, 163] width 92 height 24
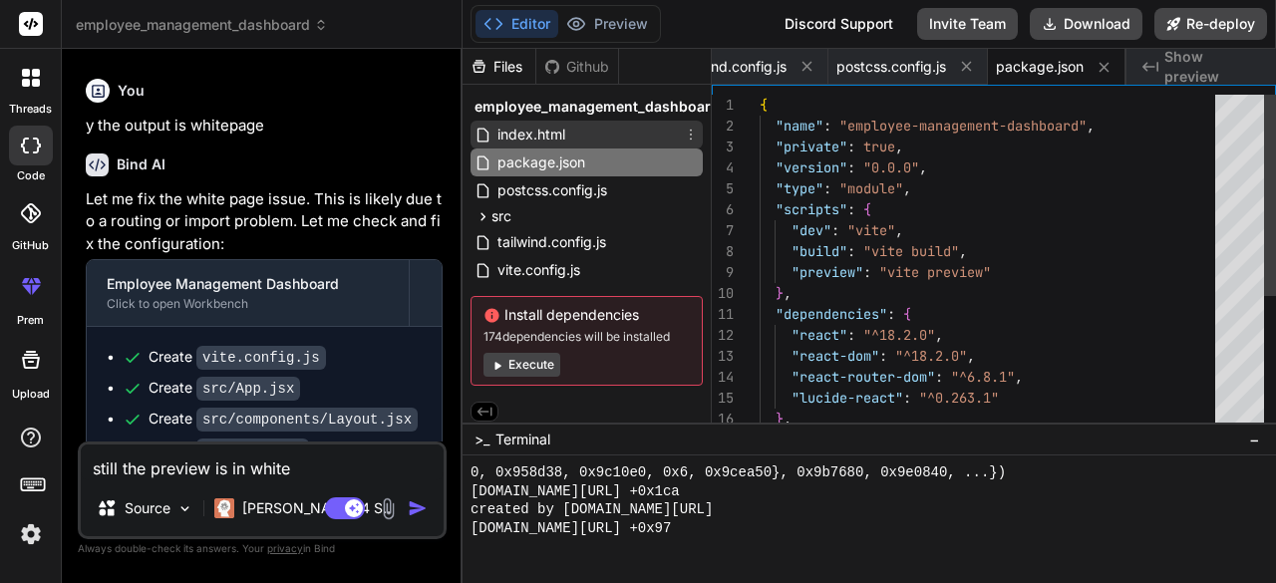
click at [532, 134] on span "index.html" at bounding box center [531, 135] width 72 height 24
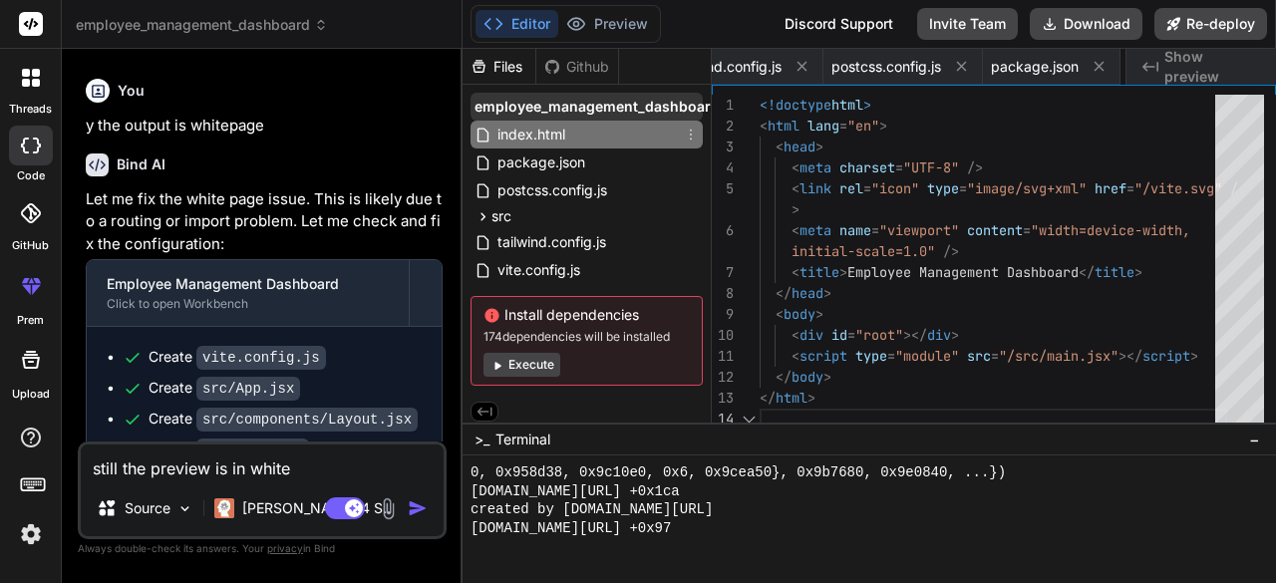
scroll to position [0, 299]
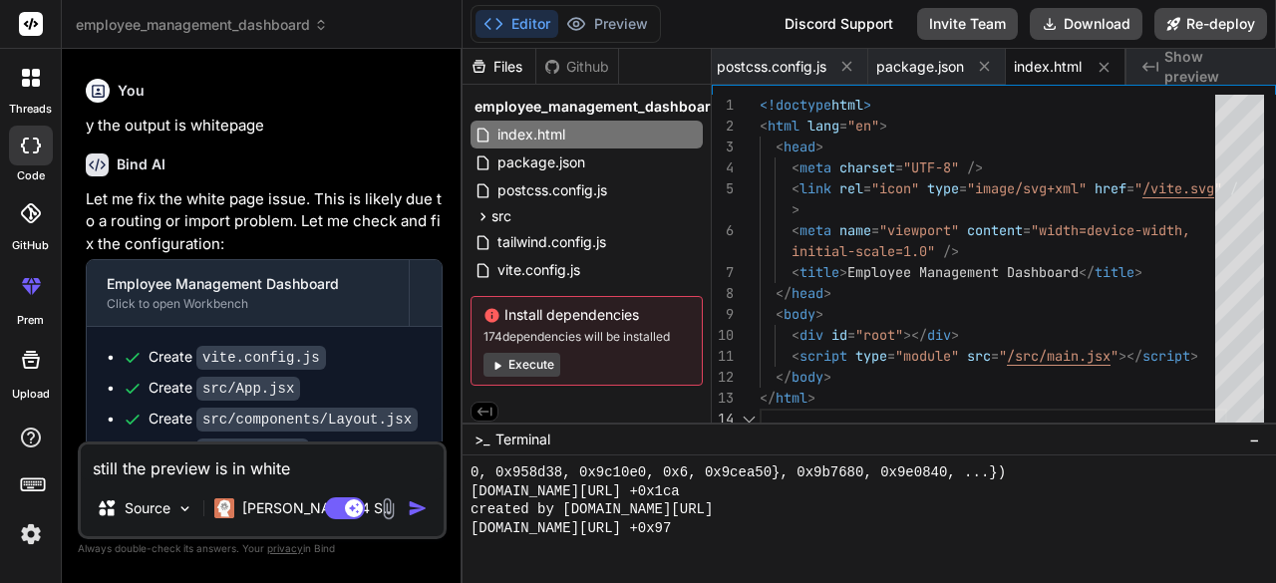
click at [548, 106] on span "employee_management_dashboard" at bounding box center [597, 107] width 245 height 20
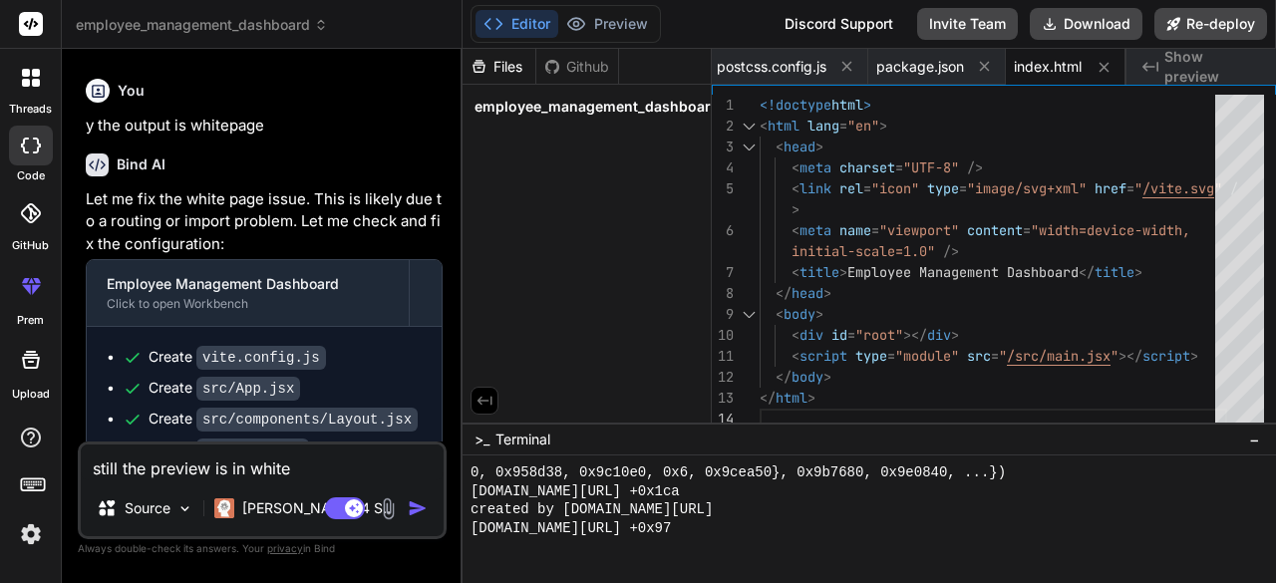
click at [548, 106] on span "employee_management_dashboard" at bounding box center [597, 107] width 245 height 20
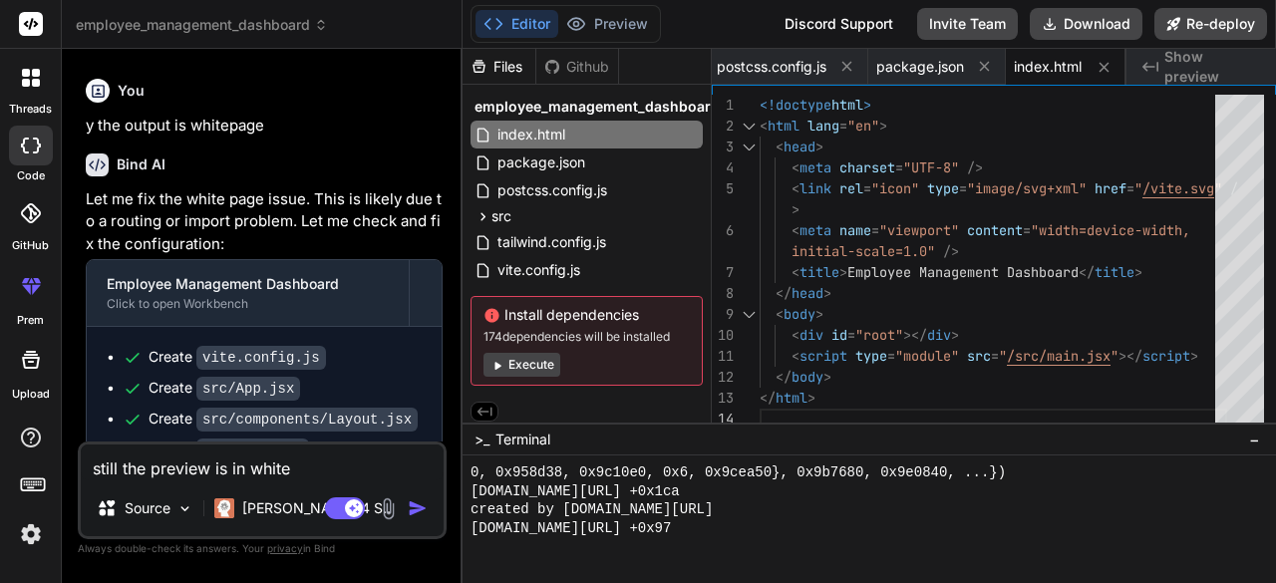
click at [548, 106] on span "employee_management_dashboard" at bounding box center [597, 107] width 245 height 20
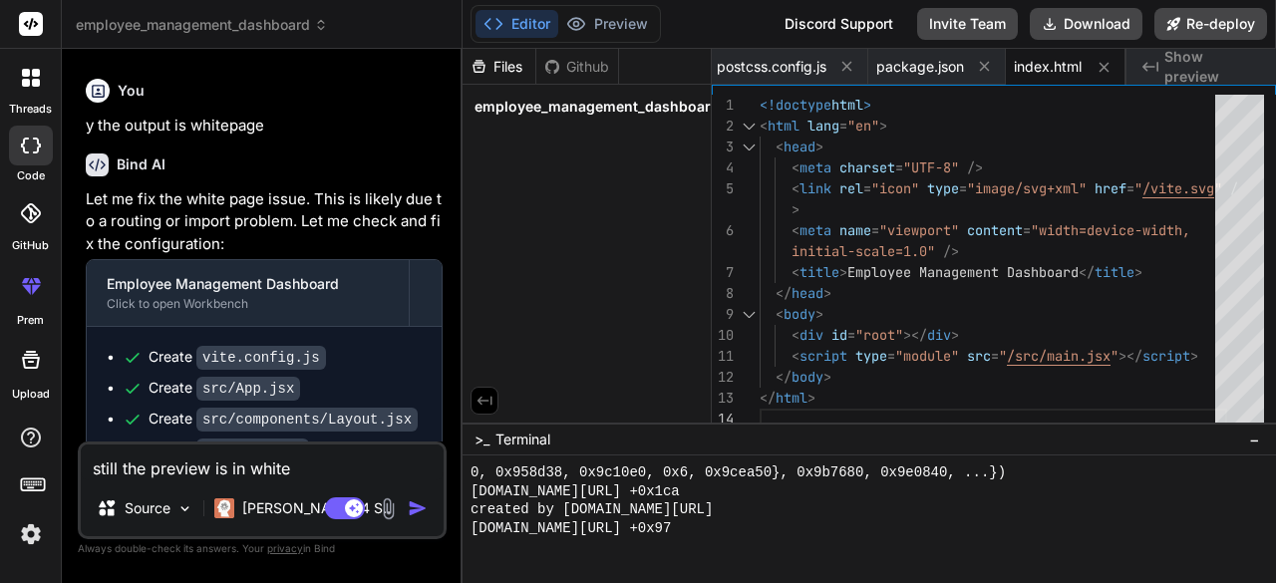
click at [548, 106] on span "employee_management_dashboard" at bounding box center [597, 107] width 245 height 20
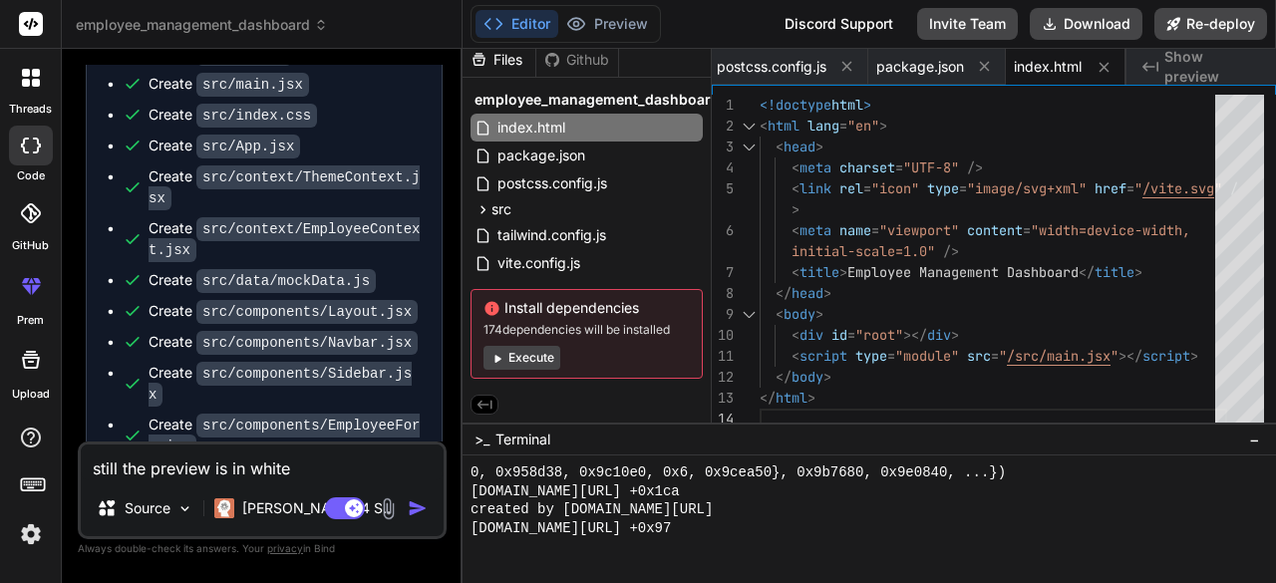
scroll to position [1785, 0]
click at [309, 291] on code "src/data/mockData.js" at bounding box center [285, 279] width 179 height 24
click at [335, 291] on code "src/data/mockData.js" at bounding box center [285, 279] width 179 height 24
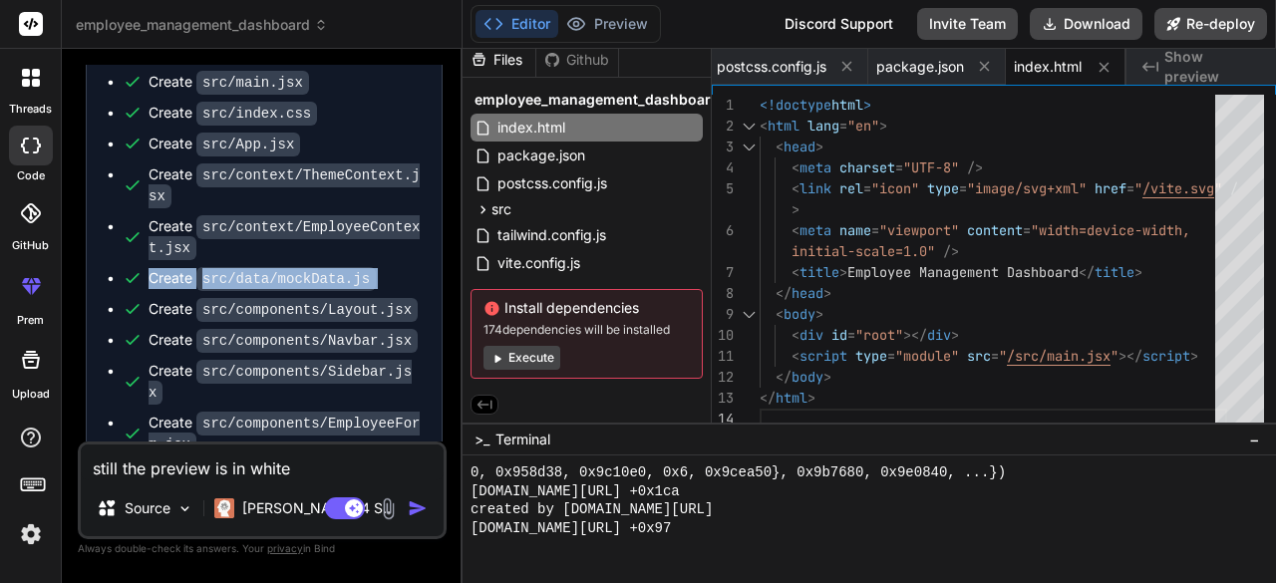
click at [335, 291] on code "src/data/mockData.js" at bounding box center [285, 279] width 179 height 24
click at [321, 291] on code "src/data/mockData.js" at bounding box center [285, 279] width 179 height 24
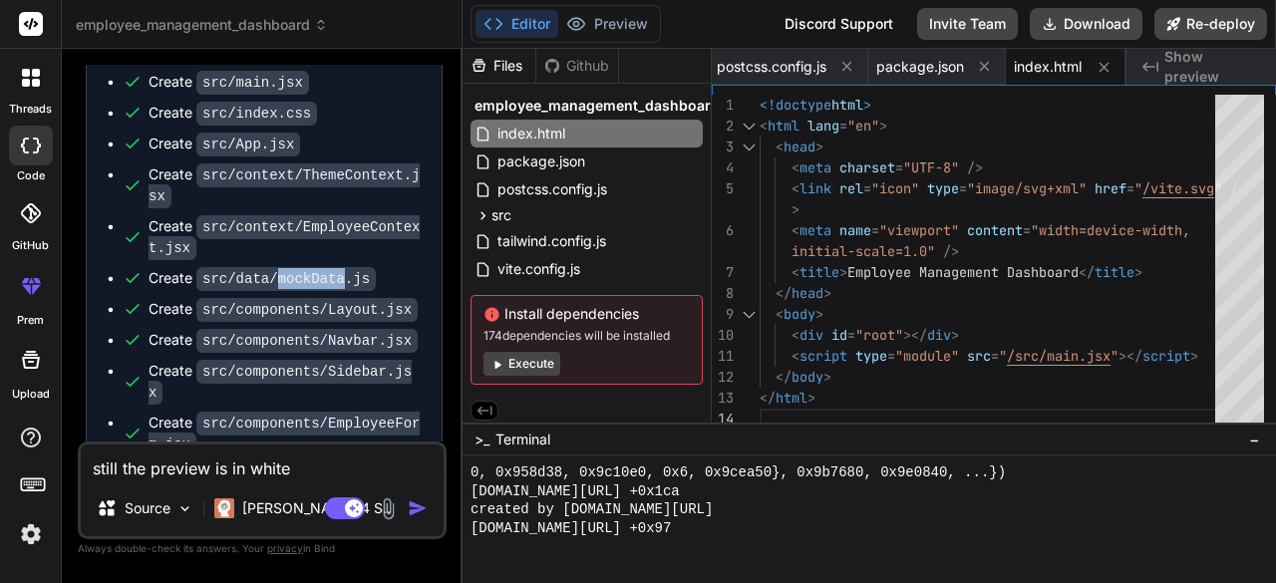
scroll to position [0, 0]
click at [522, 68] on div "Files" at bounding box center [499, 67] width 73 height 20
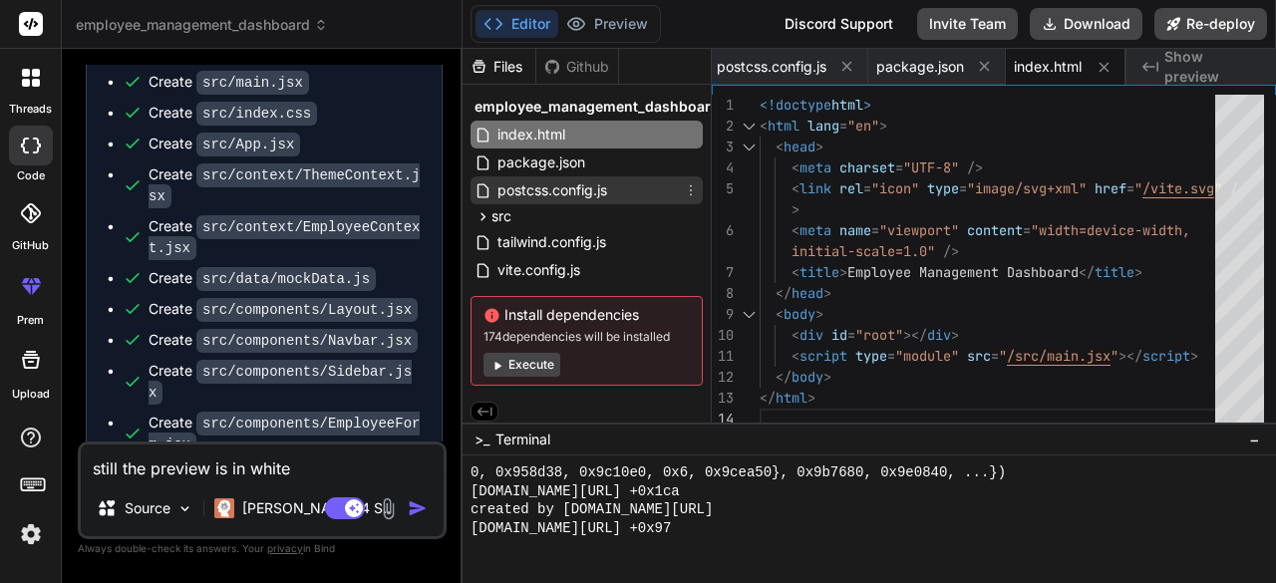
click at [569, 196] on span "postcss.config.js" at bounding box center [552, 190] width 114 height 24
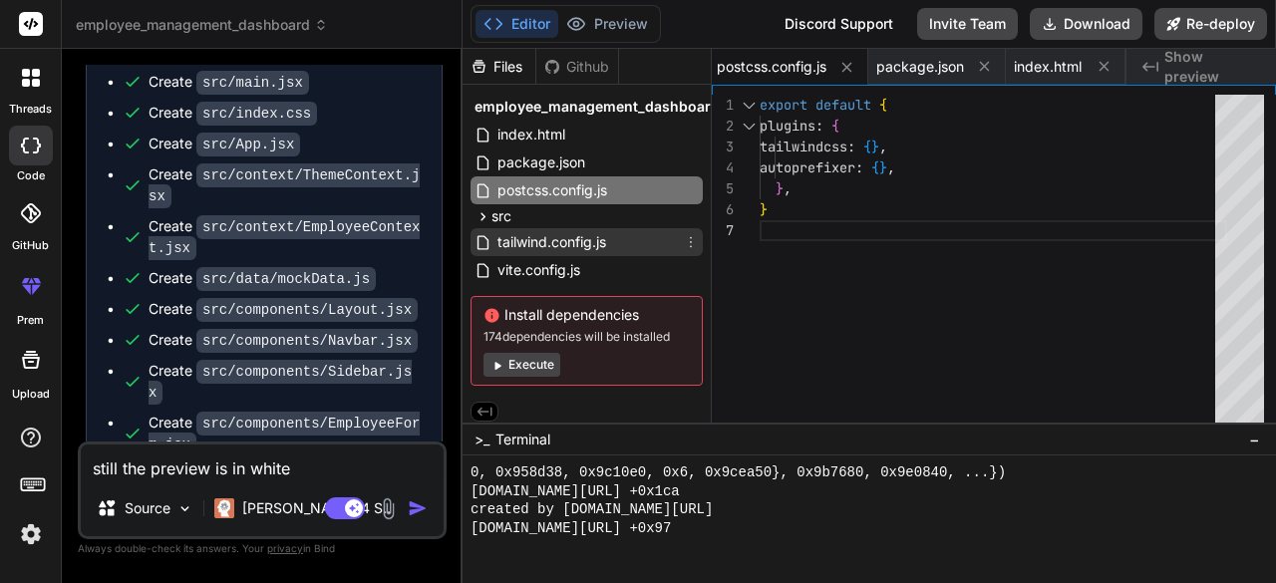
click at [570, 228] on div "tailwind.config.js" at bounding box center [587, 242] width 232 height 28
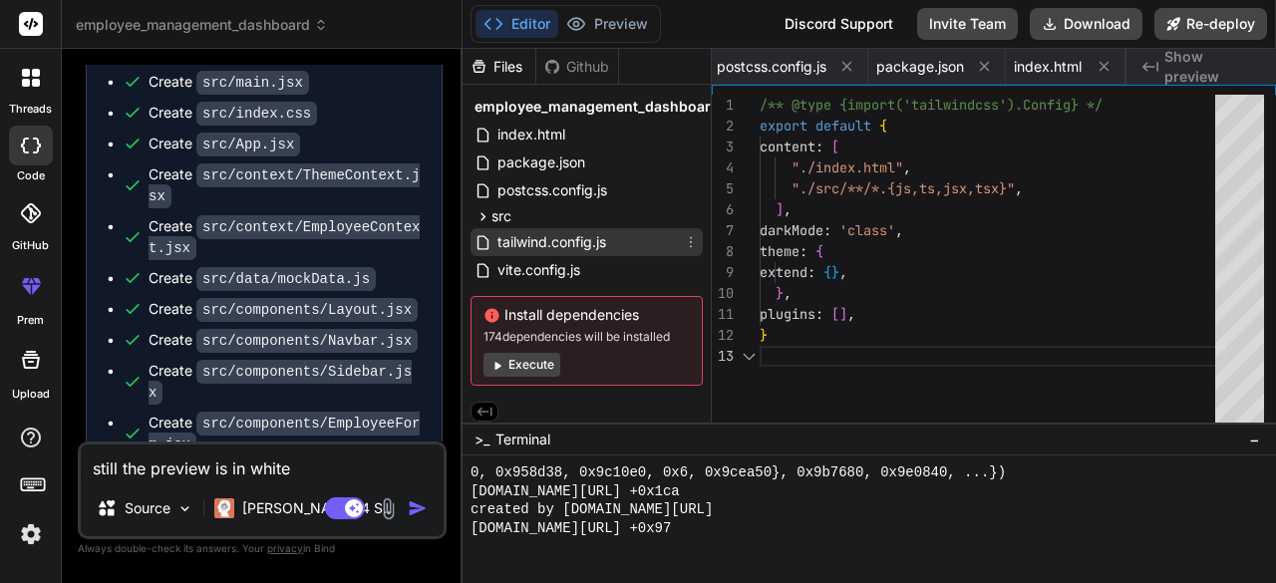
scroll to position [0, 134]
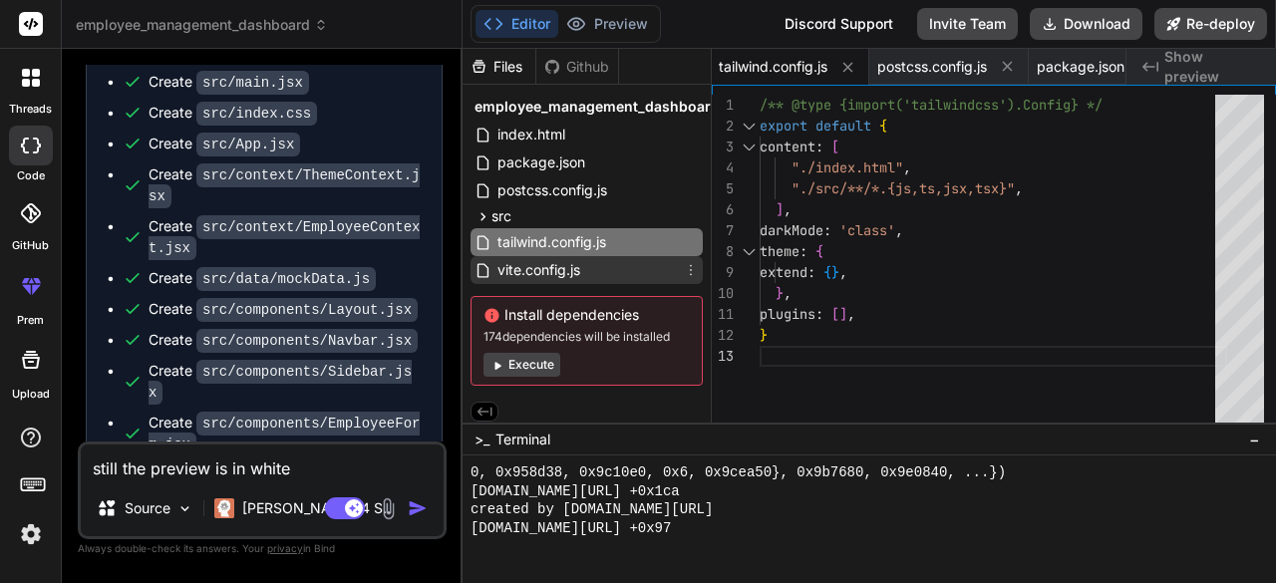
click at [578, 267] on span "vite.config.js" at bounding box center [538, 270] width 87 height 24
type textarea "})"
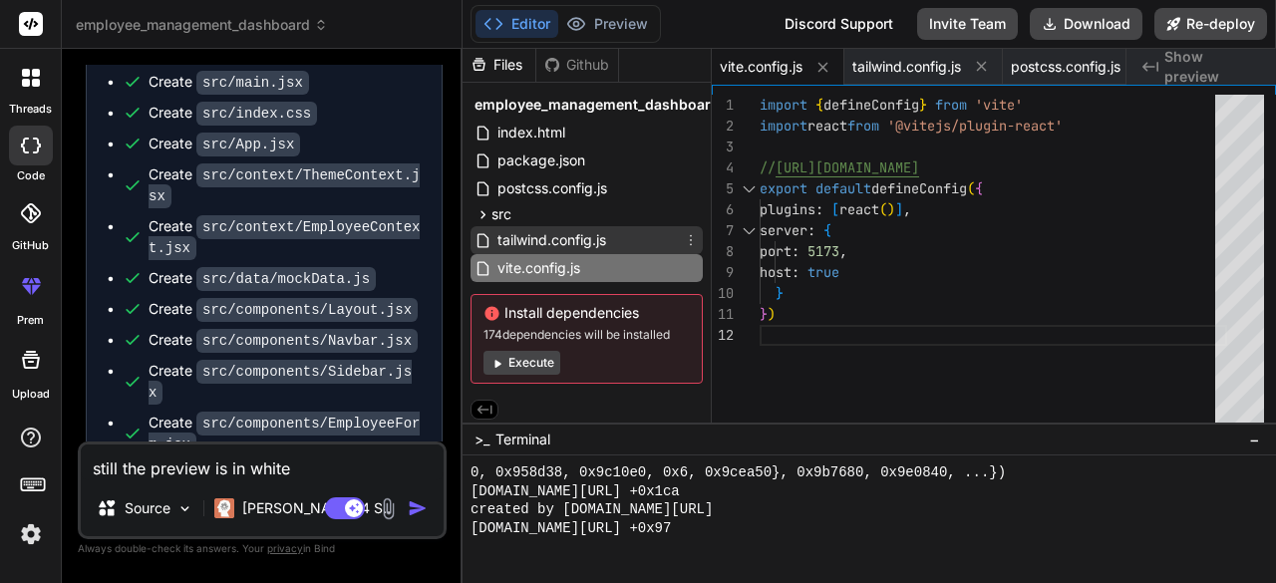
scroll to position [0, 0]
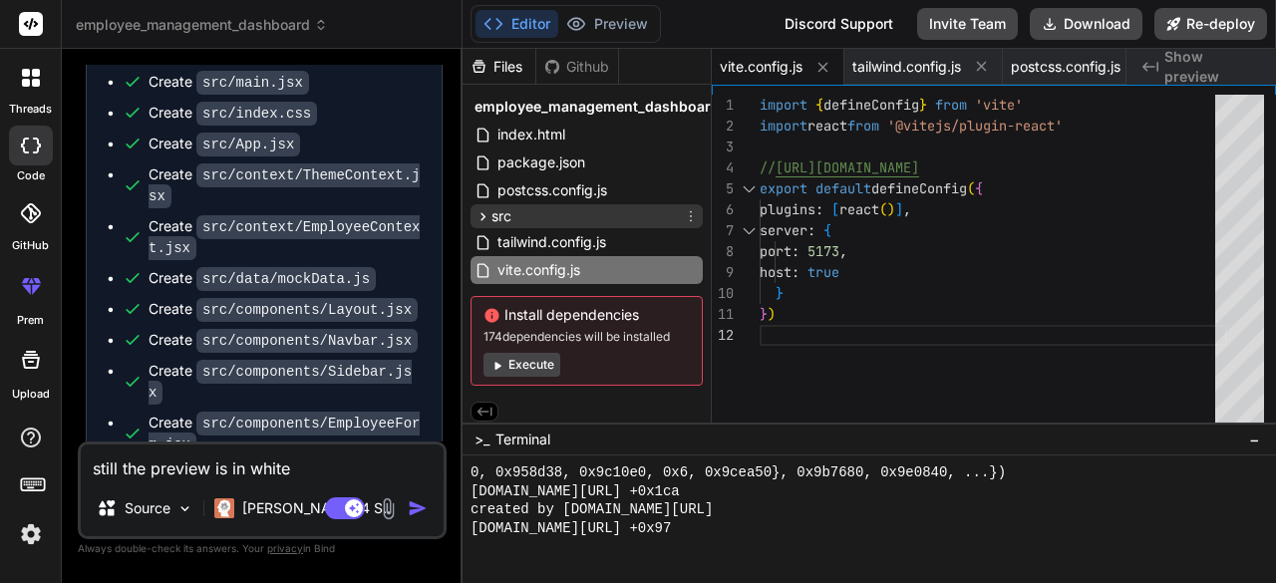
click at [500, 217] on span "src" at bounding box center [501, 216] width 20 height 20
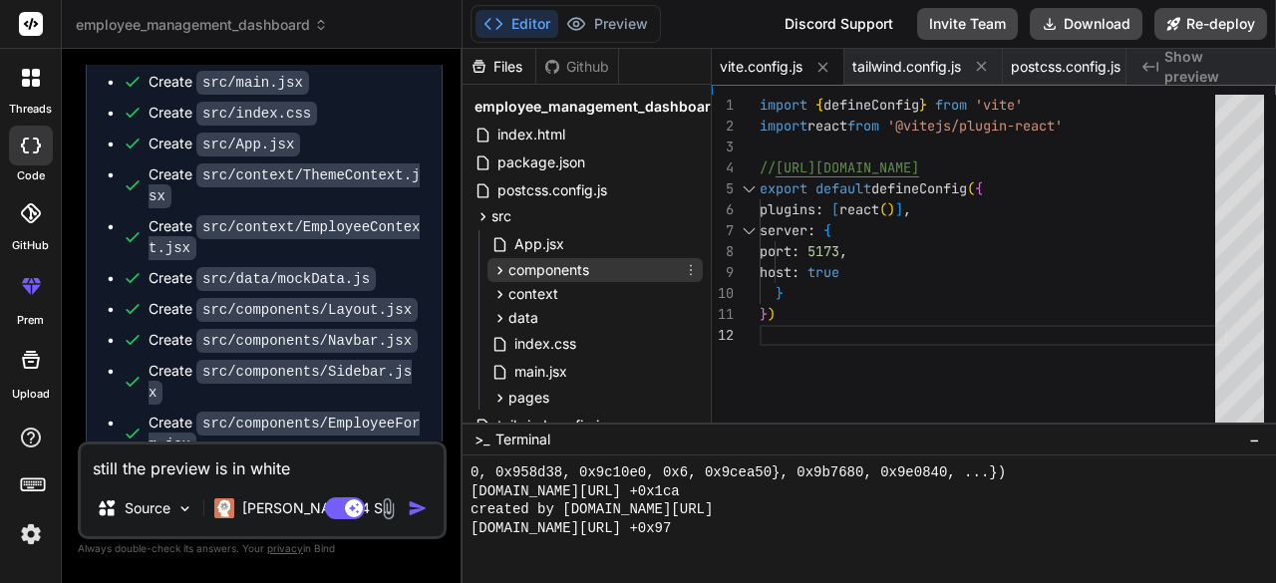
click at [604, 274] on div "components" at bounding box center [595, 270] width 215 height 24
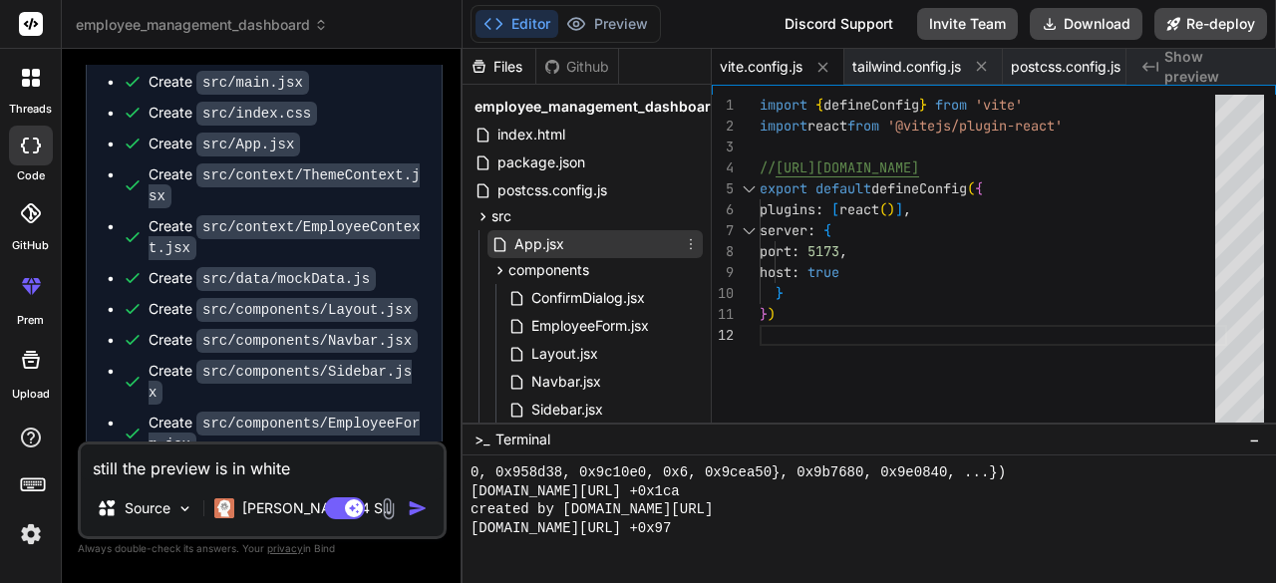
click at [569, 248] on div "App.jsx" at bounding box center [595, 244] width 215 height 28
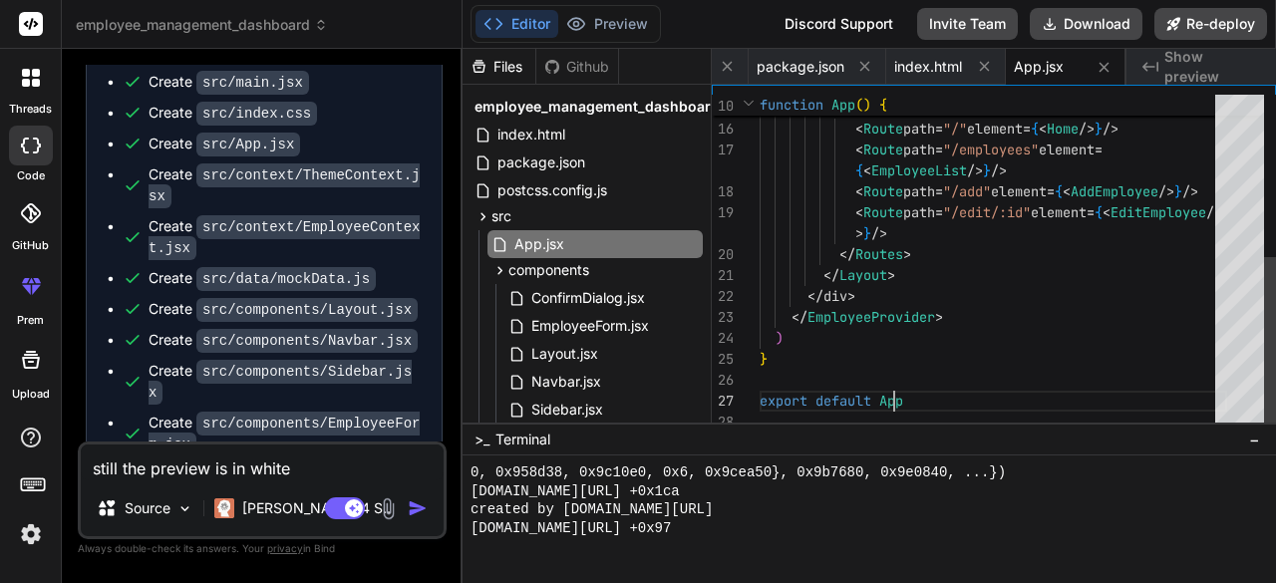
click at [913, 396] on div "< Layout > < Routes > < Route path = "/" element = { < Home /> } /> < Route pat…" at bounding box center [994, 108] width 468 height 649
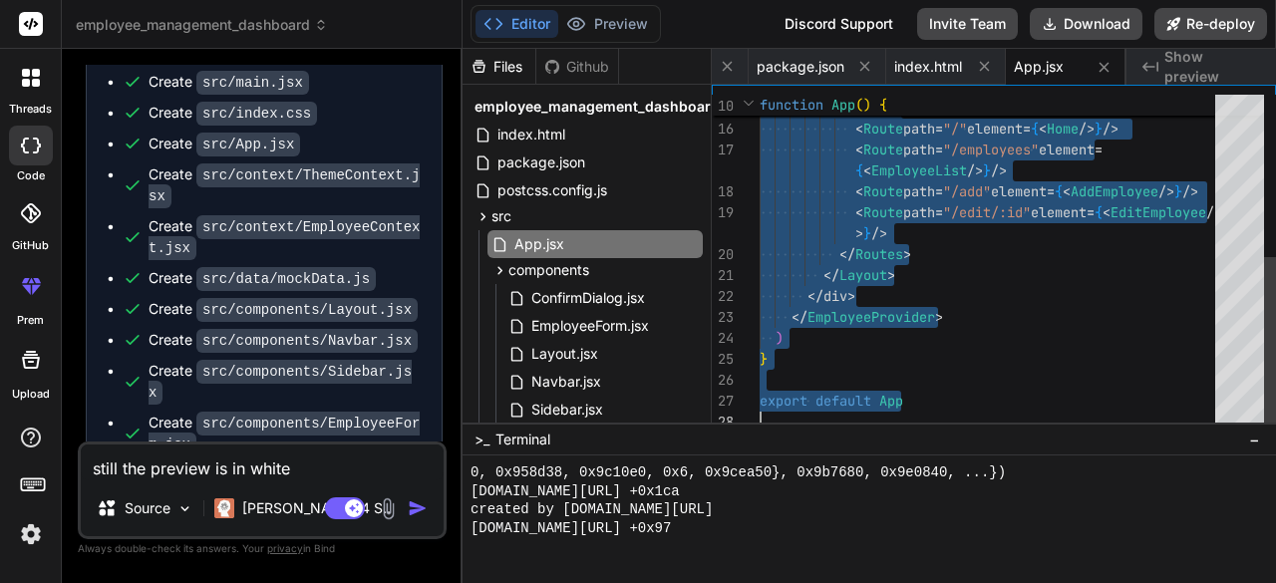
click at [913, 396] on div "< Layout > < Routes > < Route path = "/" element = { < Home /> } /> < Route pat…" at bounding box center [994, 108] width 468 height 649
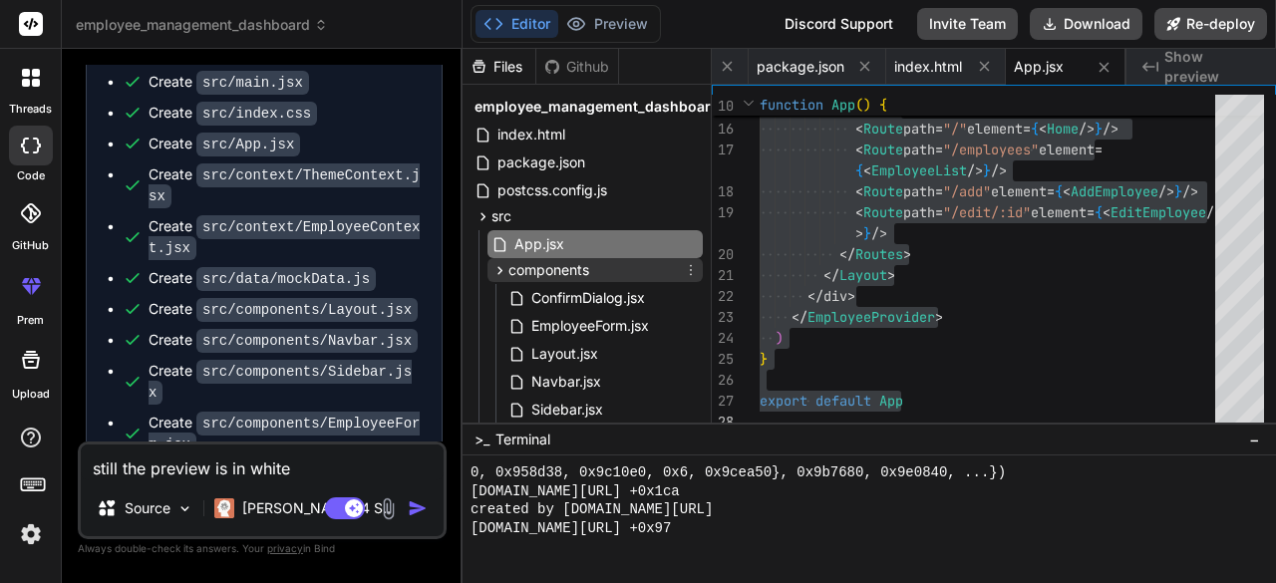
click at [595, 278] on div "components" at bounding box center [595, 270] width 215 height 24
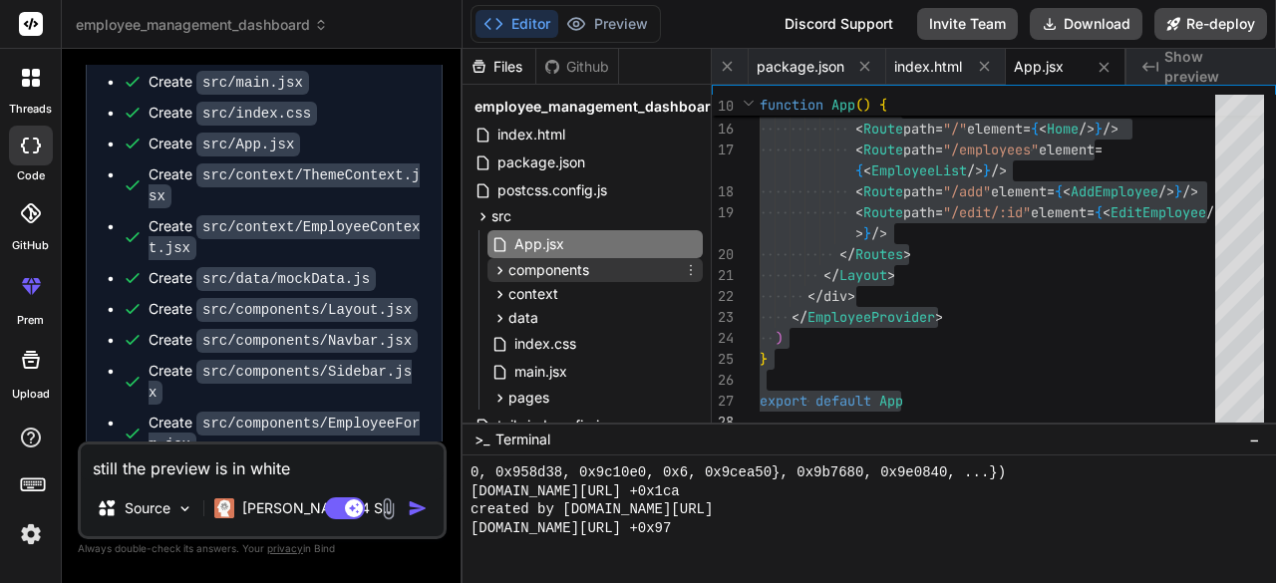
click at [595, 278] on div "components" at bounding box center [595, 270] width 215 height 24
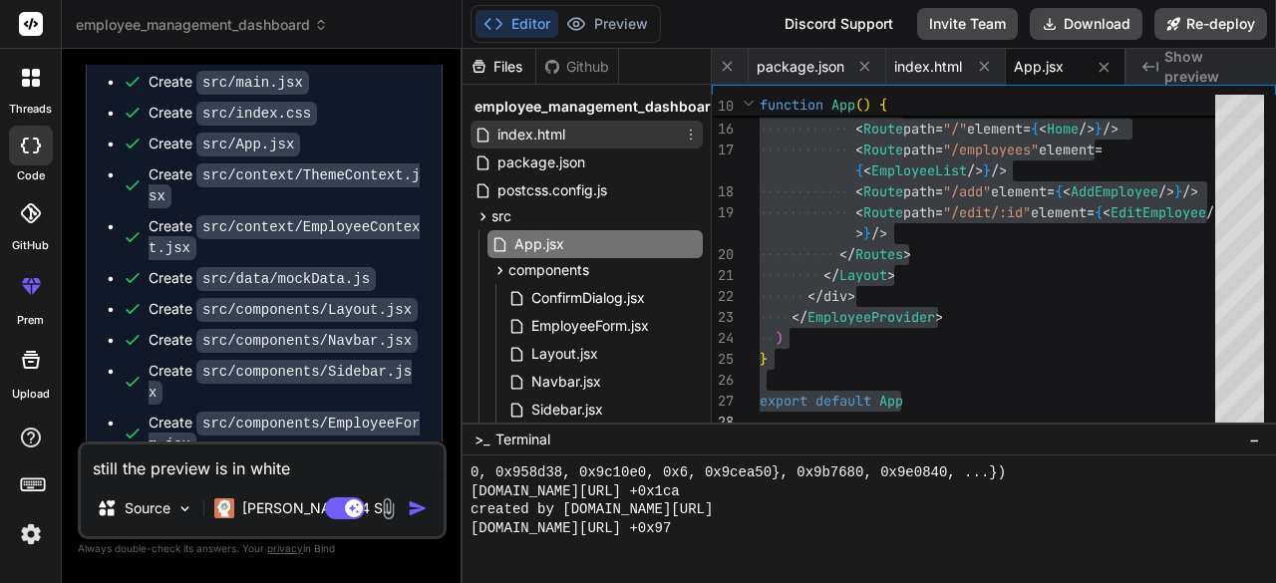
click at [543, 133] on span "index.html" at bounding box center [531, 135] width 72 height 24
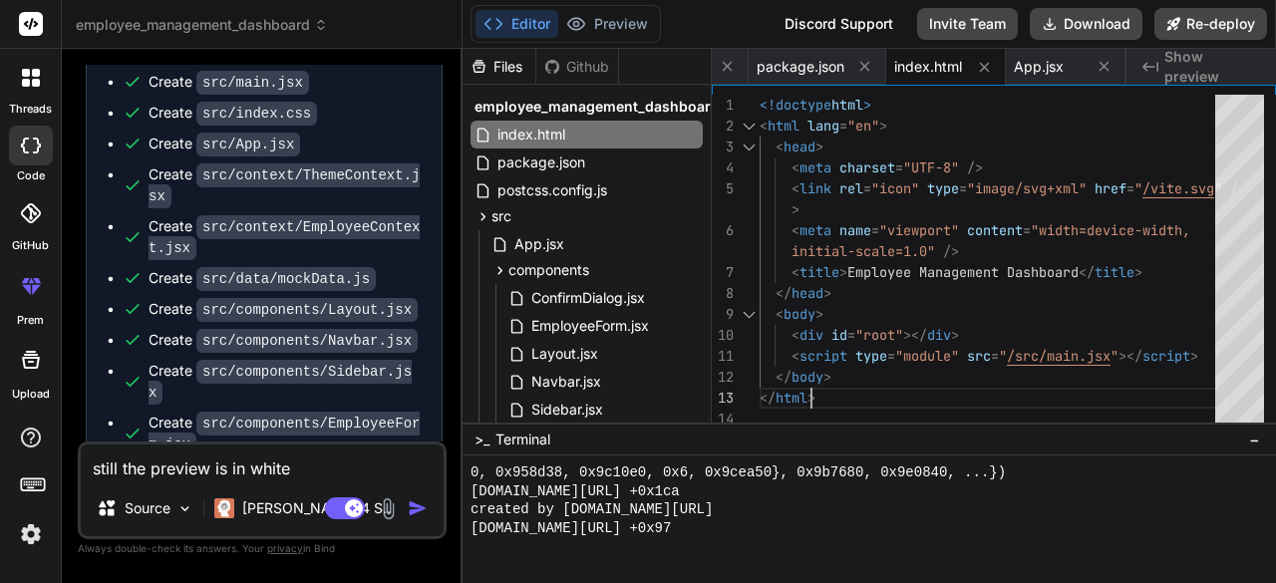
click at [829, 396] on div "<!doctype html > < html lang = "en" > < head > < meta charset = "UTF-8" /> < li…" at bounding box center [994, 264] width 468 height 338
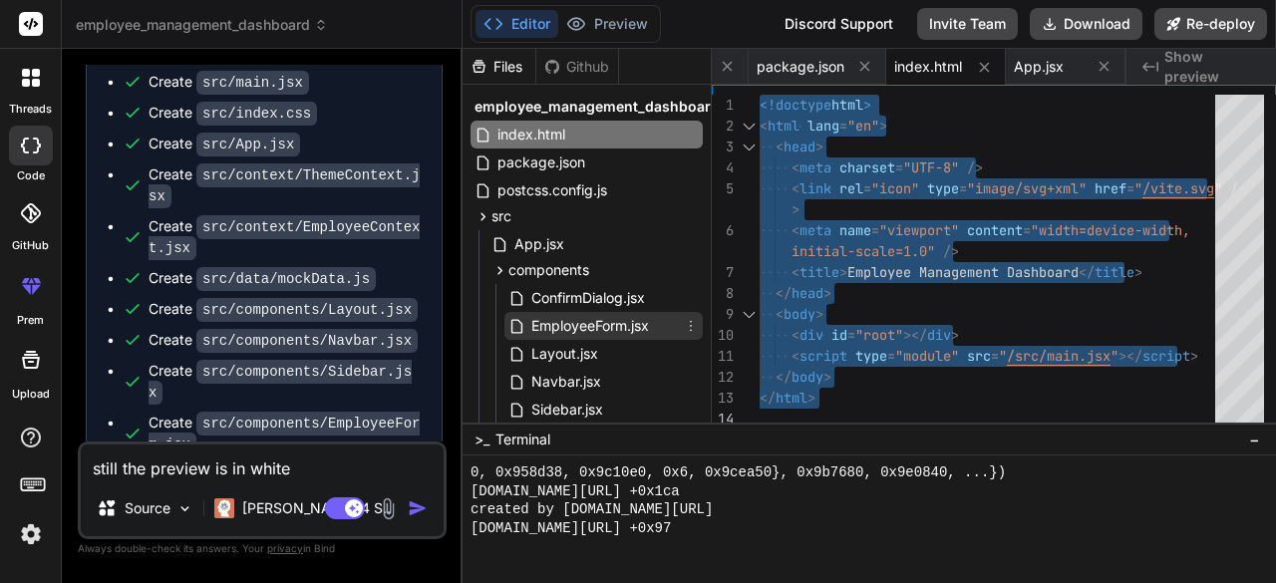
scroll to position [100, 0]
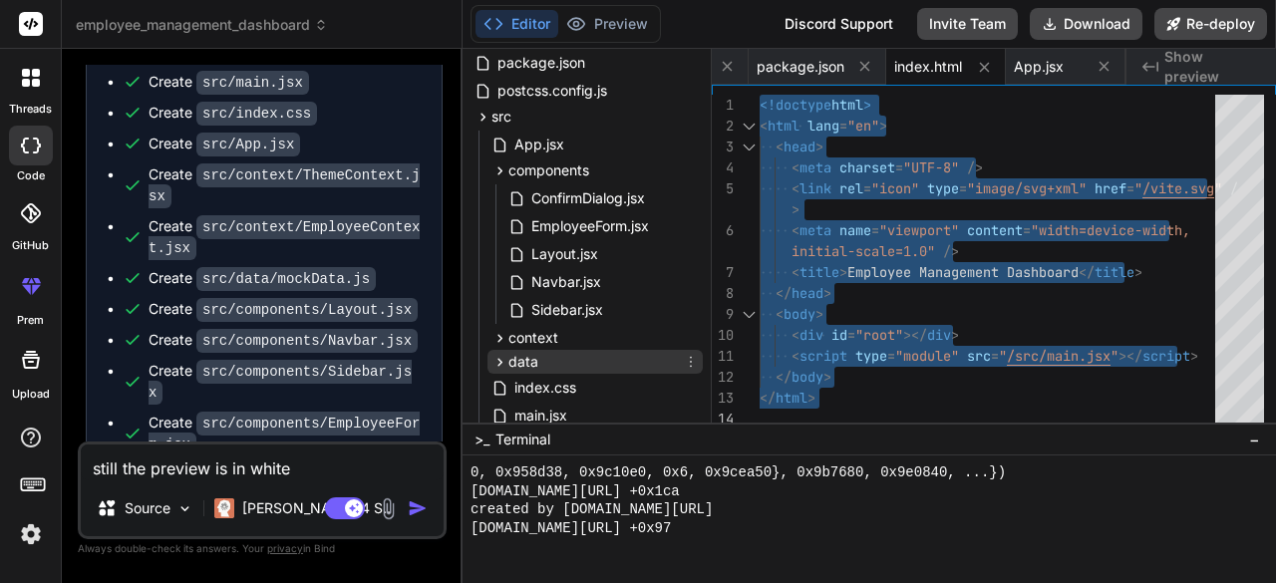
click at [581, 364] on div "data" at bounding box center [595, 362] width 215 height 24
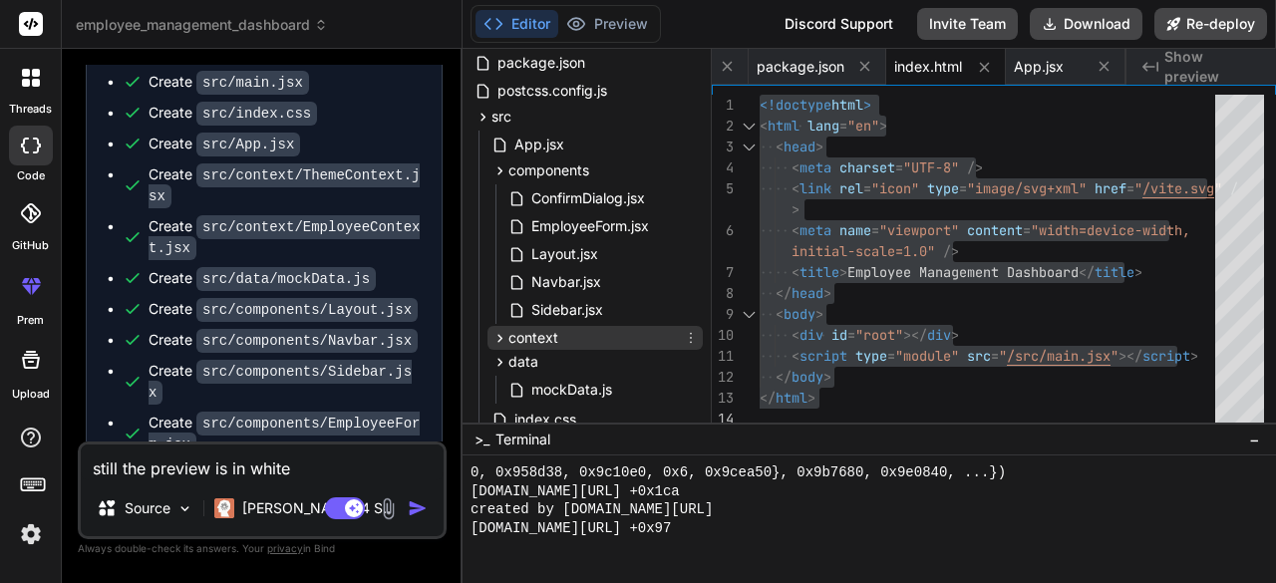
click at [568, 335] on div "context" at bounding box center [595, 338] width 215 height 24
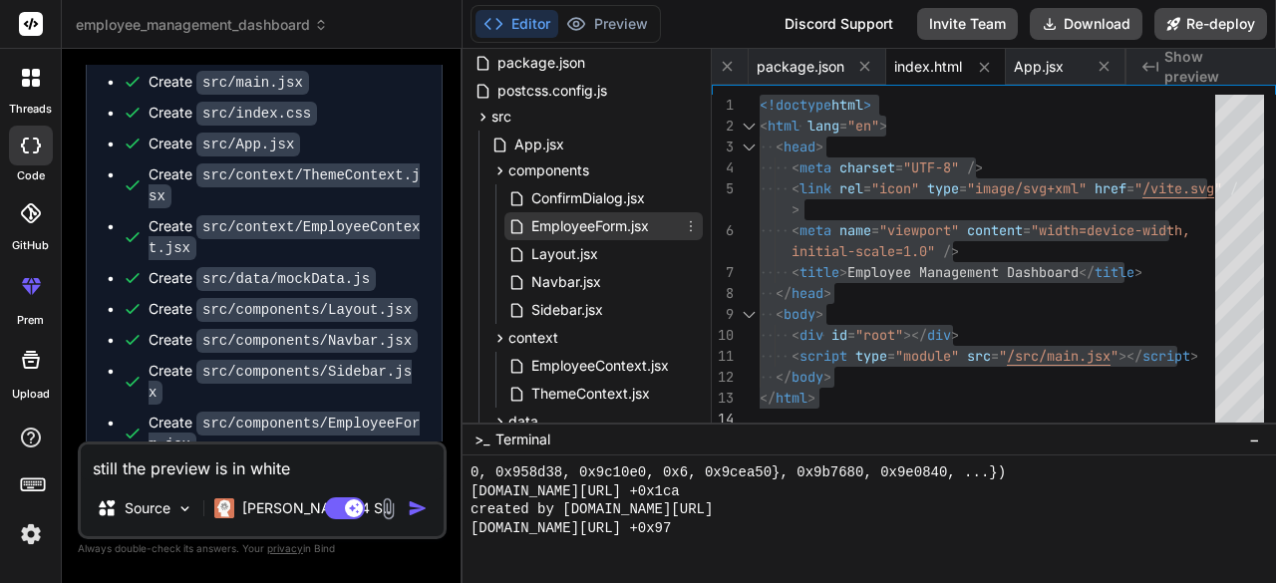
click at [634, 234] on span "EmployeeForm.jsx" at bounding box center [590, 226] width 122 height 24
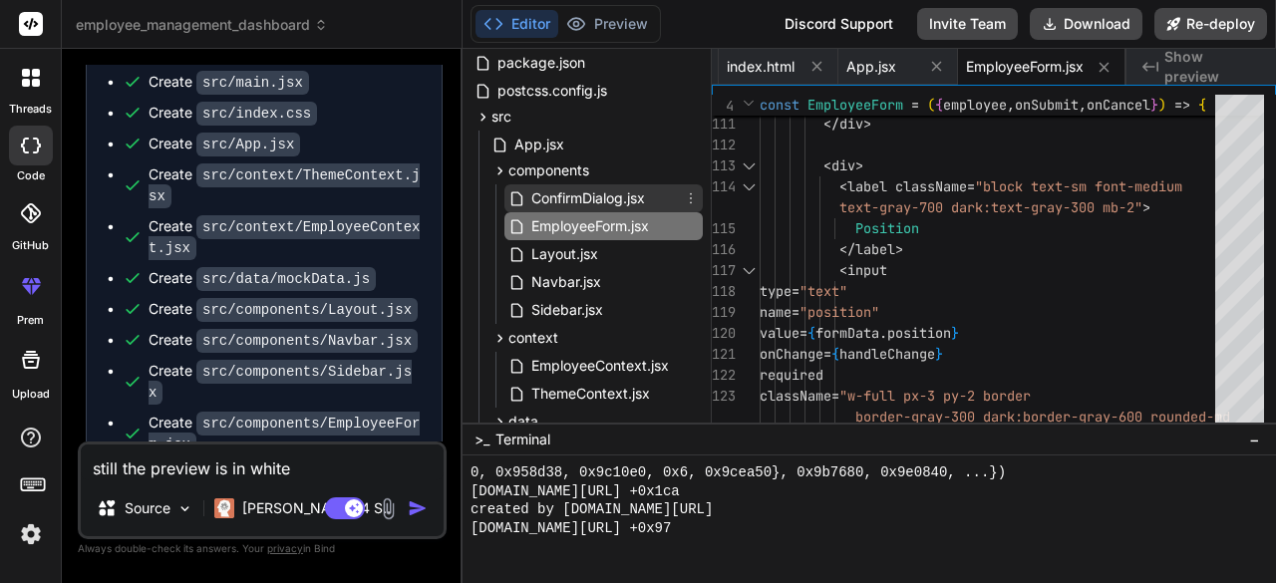
click at [630, 198] on span "ConfirmDialog.jsx" at bounding box center [588, 198] width 118 height 24
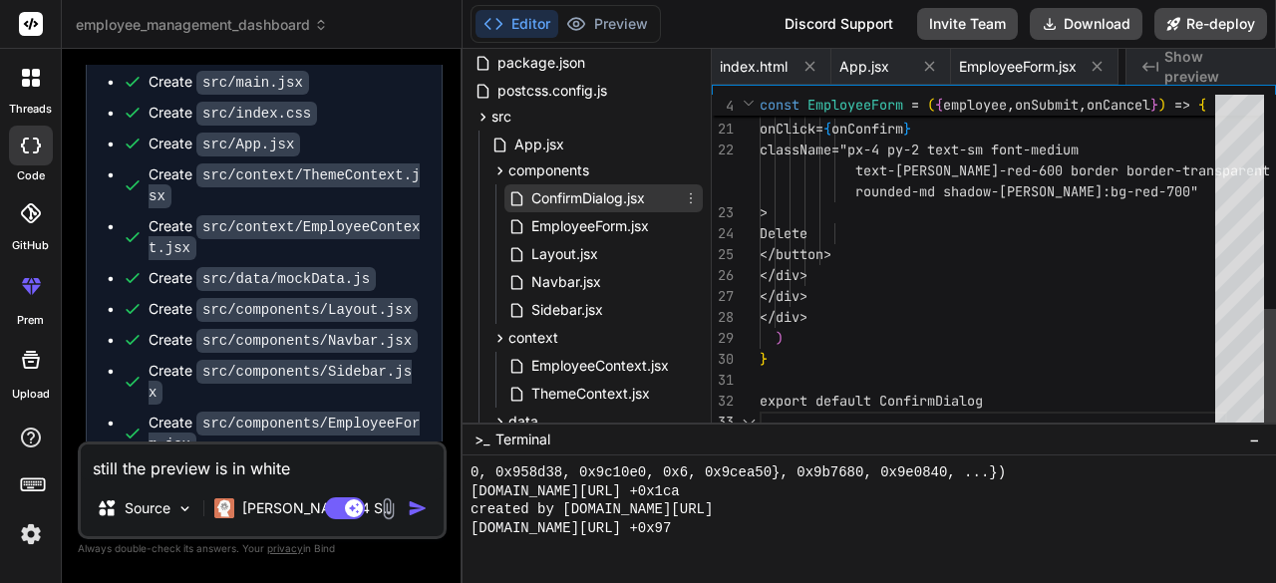
scroll to position [0, 756]
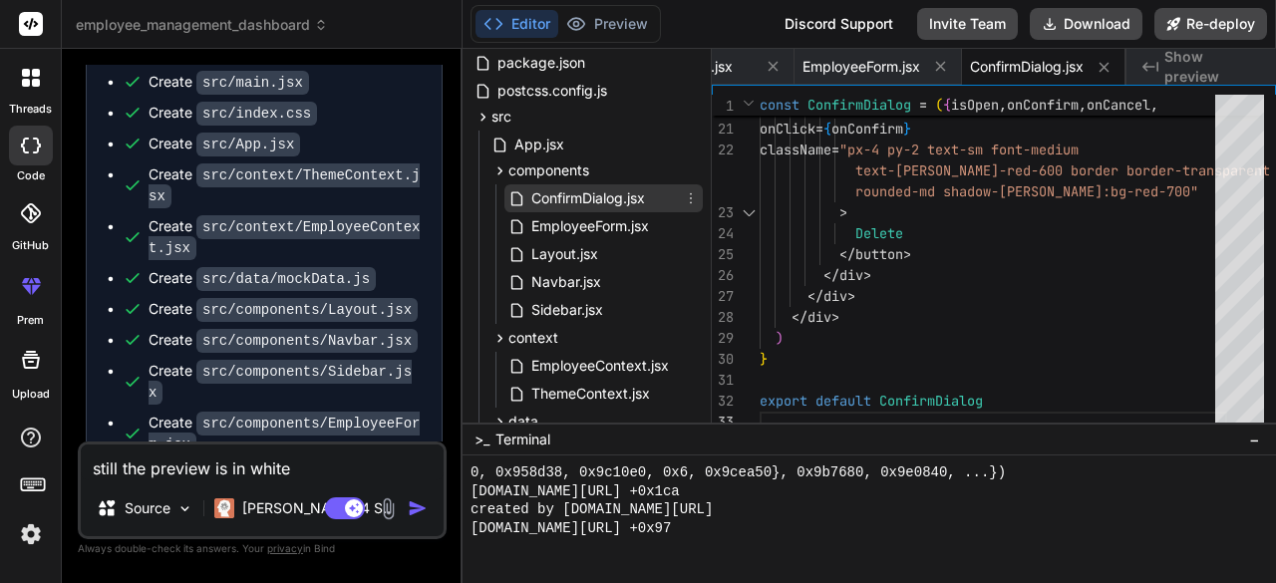
drag, startPoint x: 562, startPoint y: 198, endPoint x: 545, endPoint y: 196, distance: 17.1
click at [545, 196] on span "ConfirmDialog.jsx" at bounding box center [588, 198] width 118 height 24
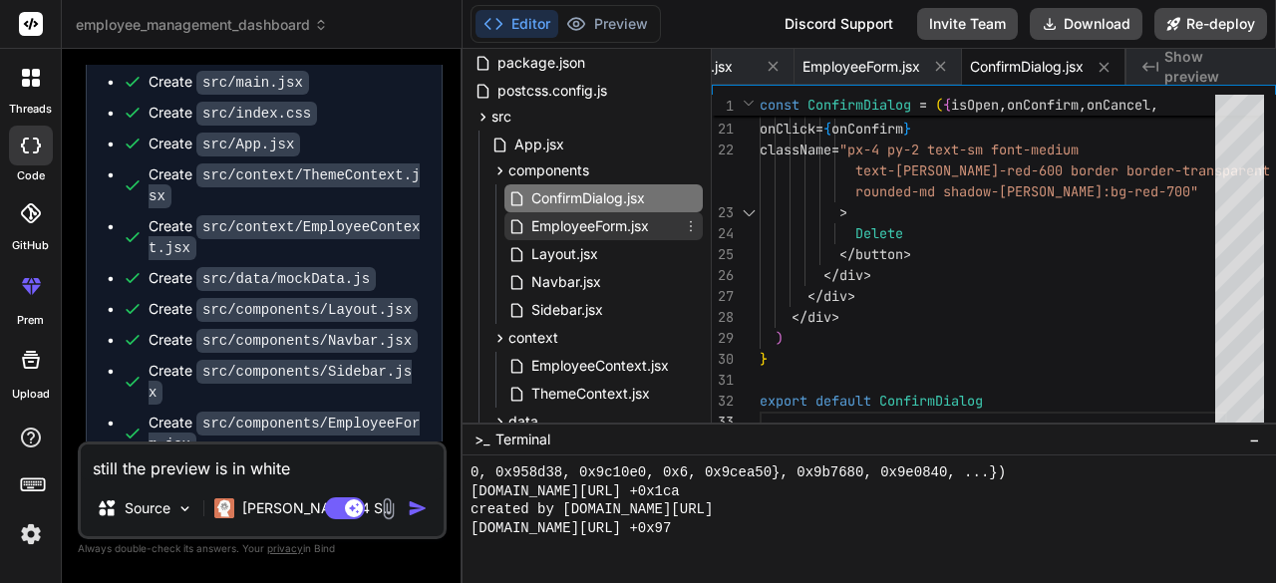
click at [622, 220] on span "EmployeeForm.jsx" at bounding box center [590, 226] width 122 height 24
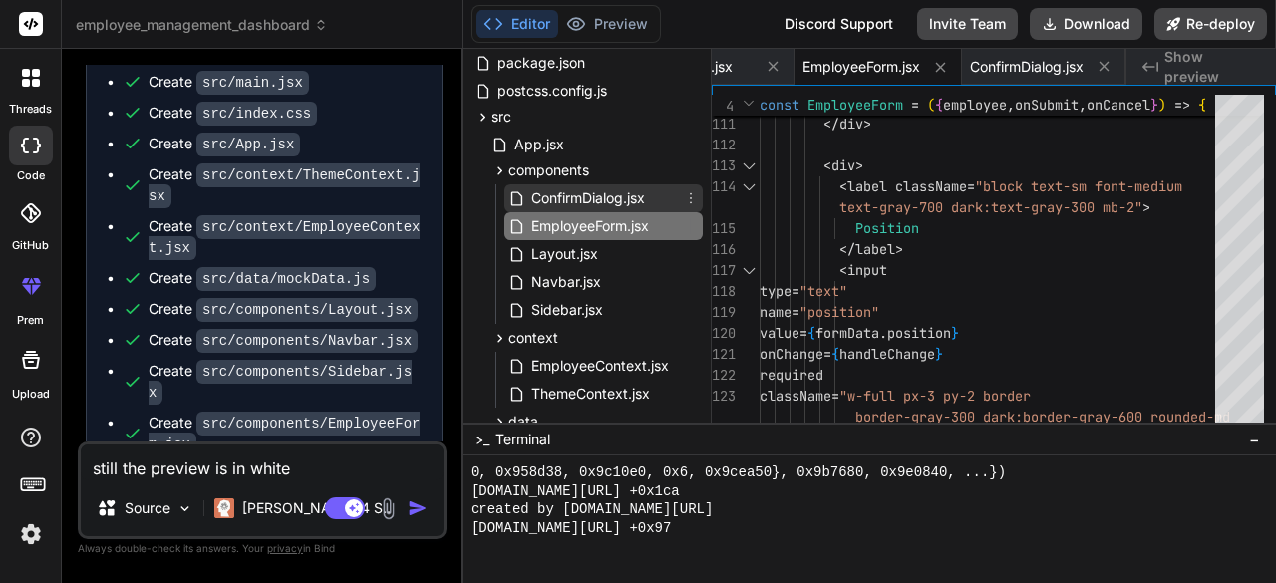
click at [617, 195] on span "ConfirmDialog.jsx" at bounding box center [588, 198] width 118 height 24
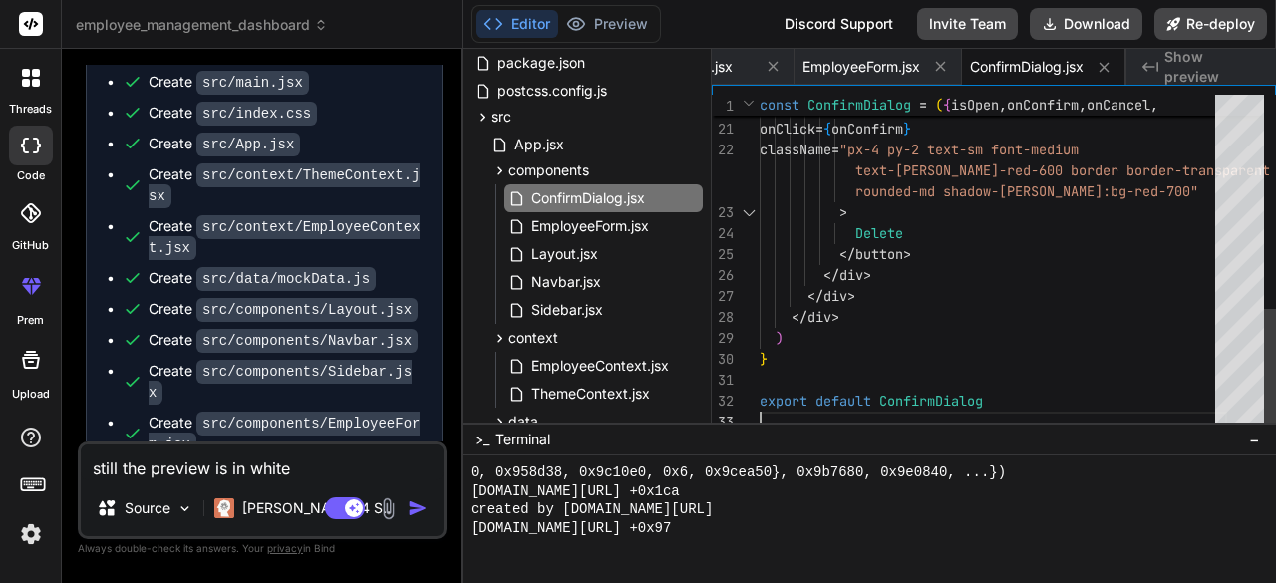
scroll to position [0, 0]
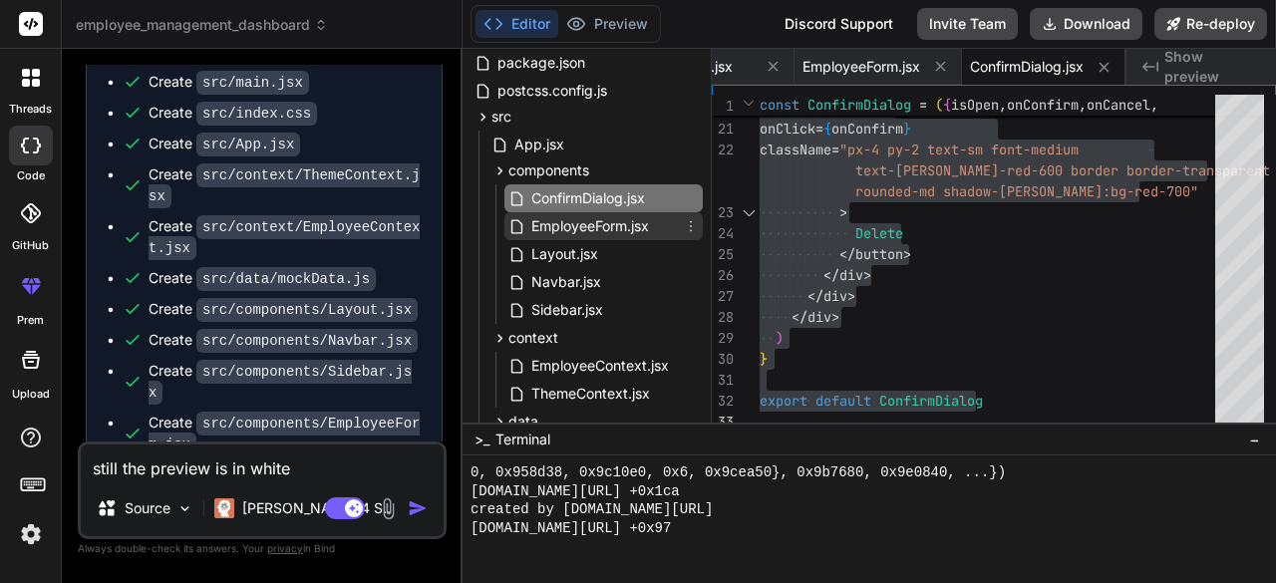
click at [639, 222] on span "EmployeeForm.jsx" at bounding box center [590, 226] width 122 height 24
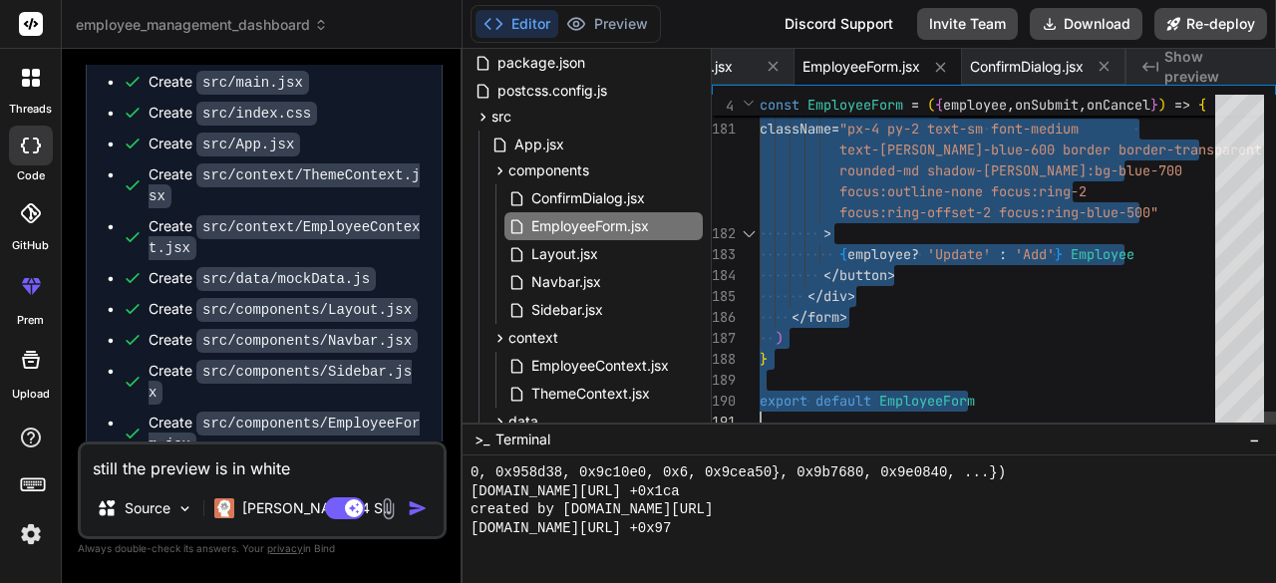
click at [607, 278] on div "Navbar.jsx" at bounding box center [603, 282] width 198 height 28
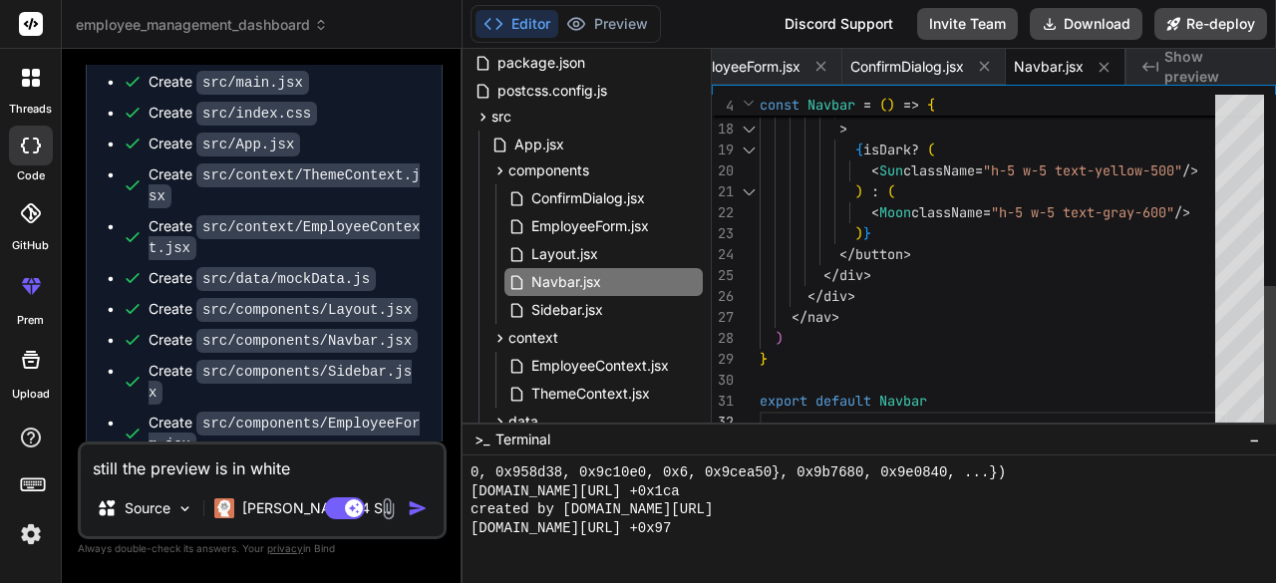
click at [951, 398] on div "dark:bg-gray-700 hover:bg-gray-200 dark:hover:bg-gray-600 transition-colors" > …" at bounding box center [994, 45] width 468 height 775
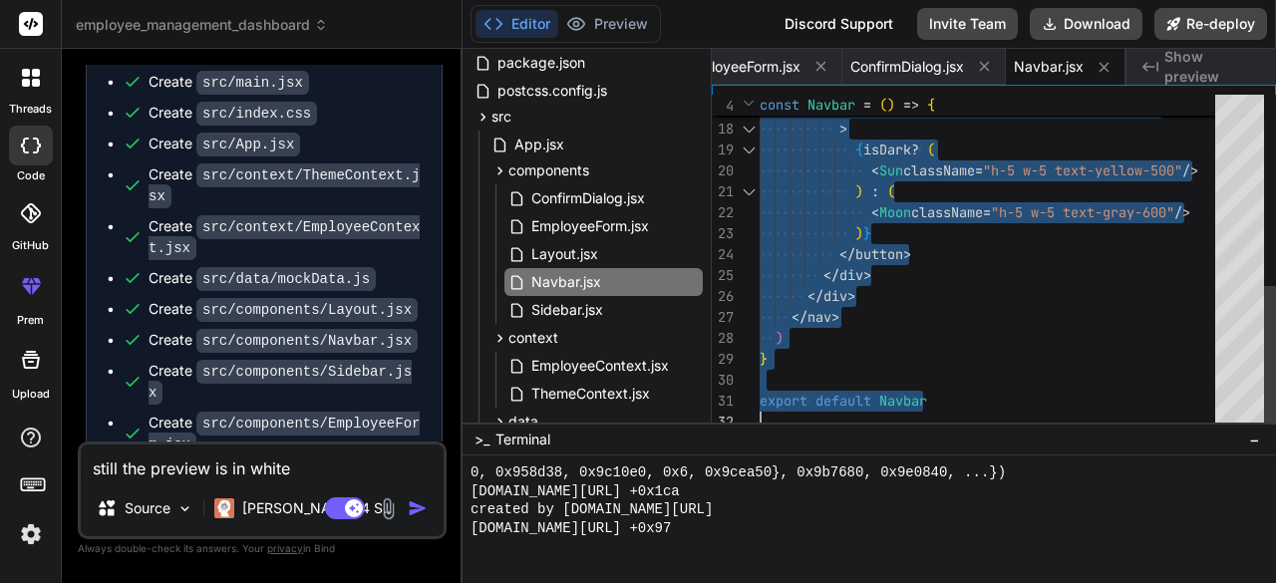
click at [951, 398] on div "dark:bg-gray-700 hover:bg-gray-200 dark:hover:bg-gray-600 transition-colors" > …" at bounding box center [994, 45] width 468 height 775
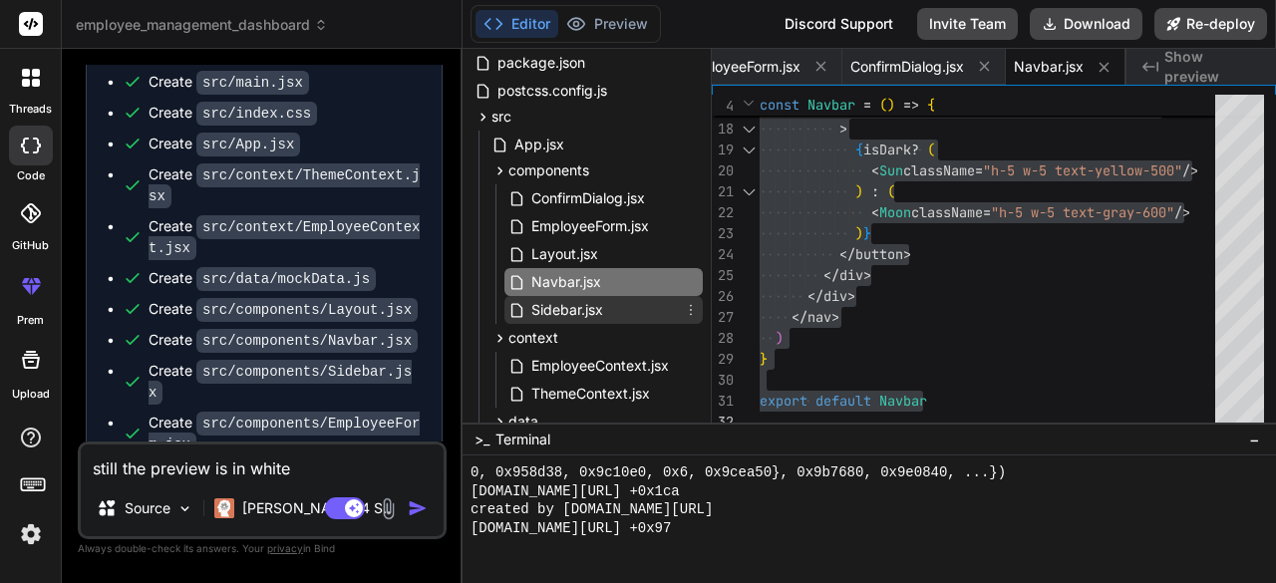
click at [565, 308] on span "Sidebar.jsx" at bounding box center [567, 310] width 76 height 24
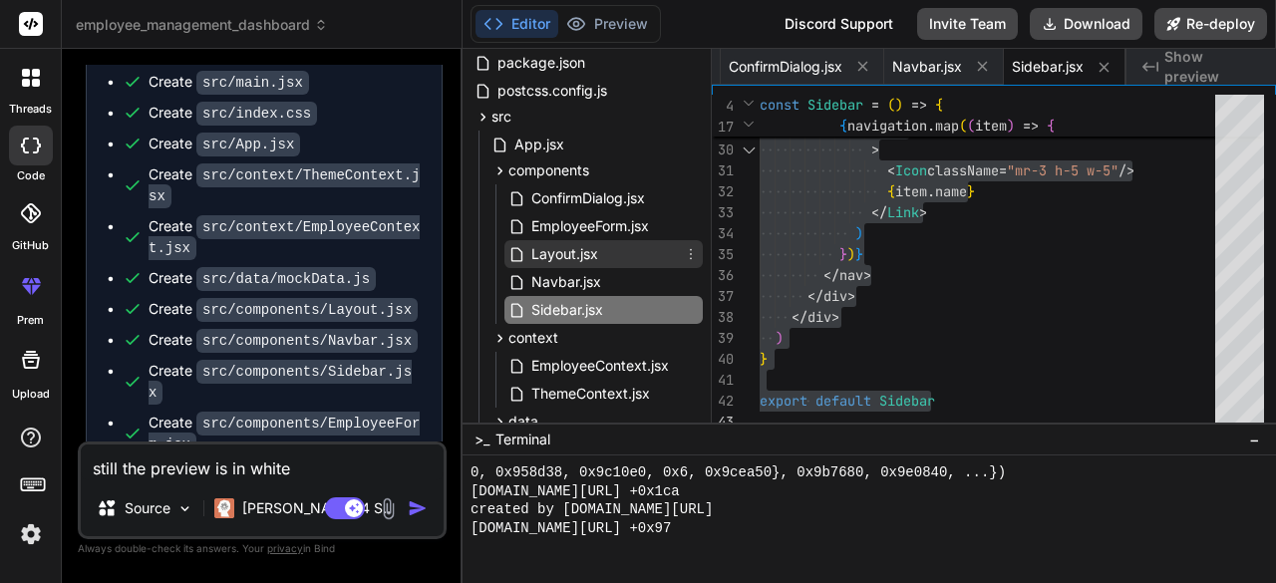
click at [582, 256] on span "Layout.jsx" at bounding box center [564, 254] width 71 height 24
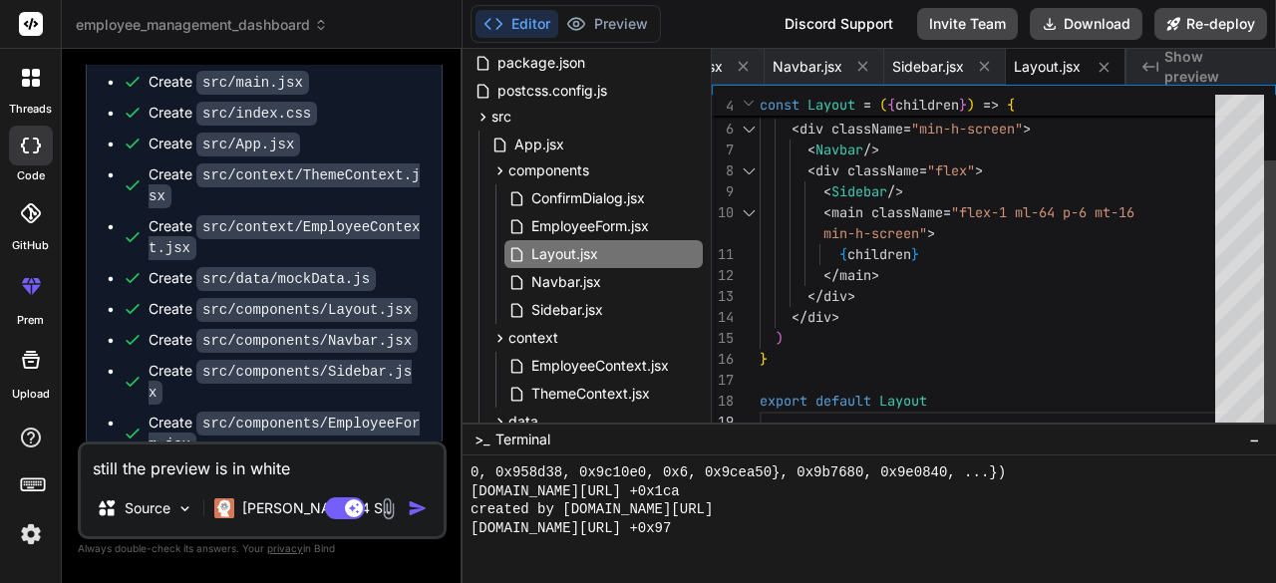
click at [958, 408] on div "const Layout = ( { children } ) => { return ( < div className = "min-h-screen" …" at bounding box center [994, 223] width 468 height 419
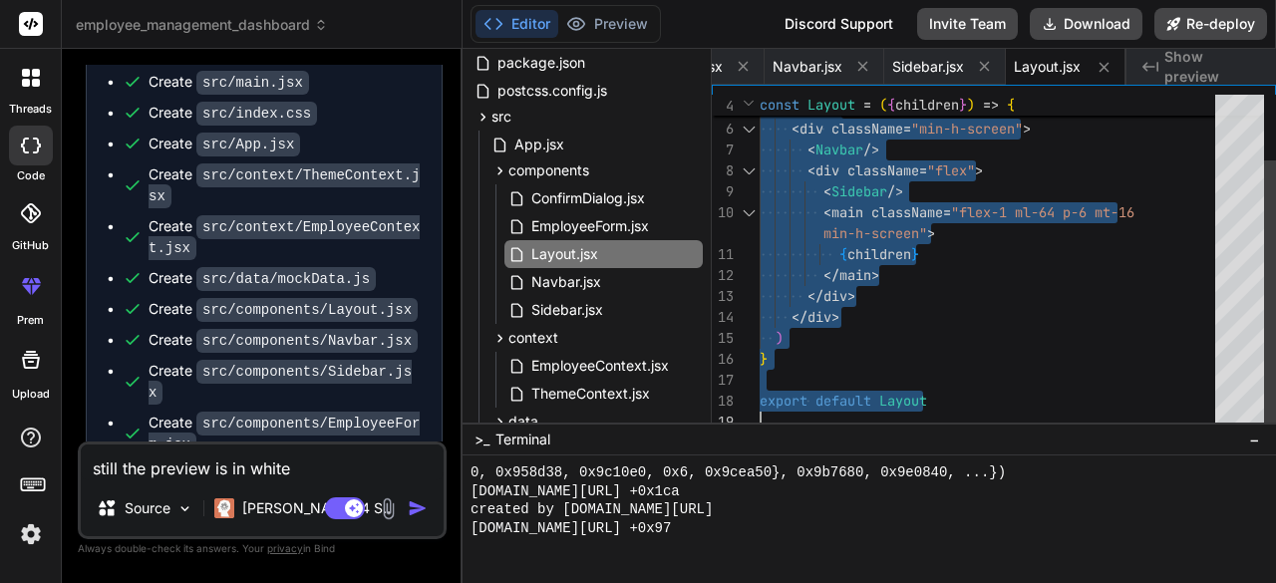
click at [958, 408] on div "const Layout = ( { children } ) => { return ( < div className = "min-h-screen" …" at bounding box center [994, 223] width 468 height 419
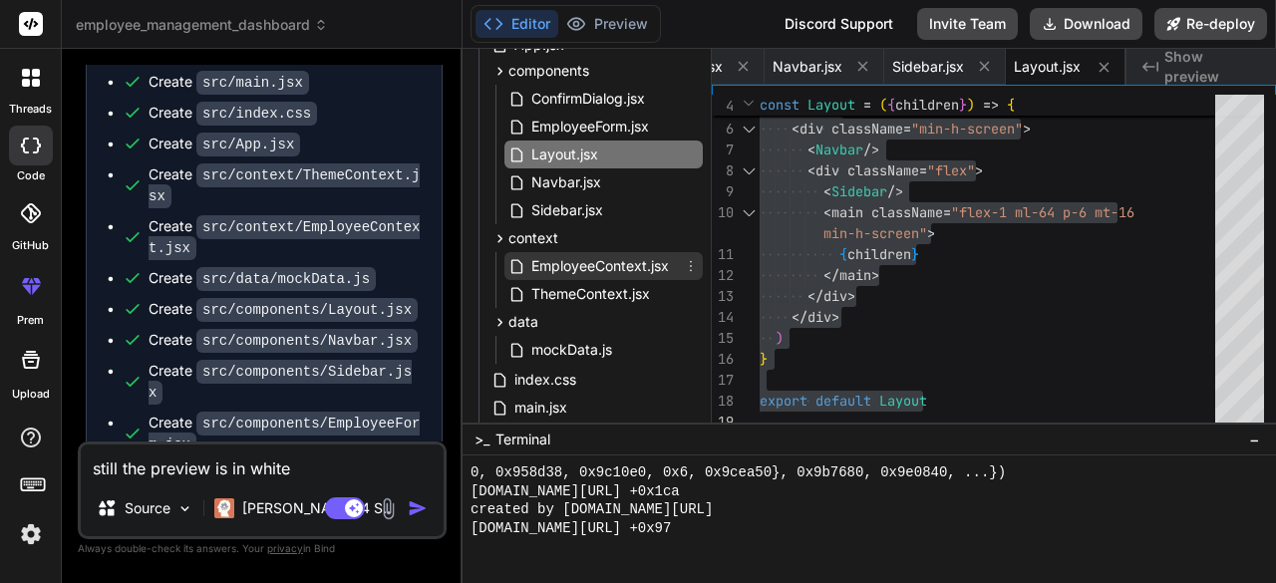
click at [650, 268] on span "EmployeeContext.jsx" at bounding box center [600, 266] width 142 height 24
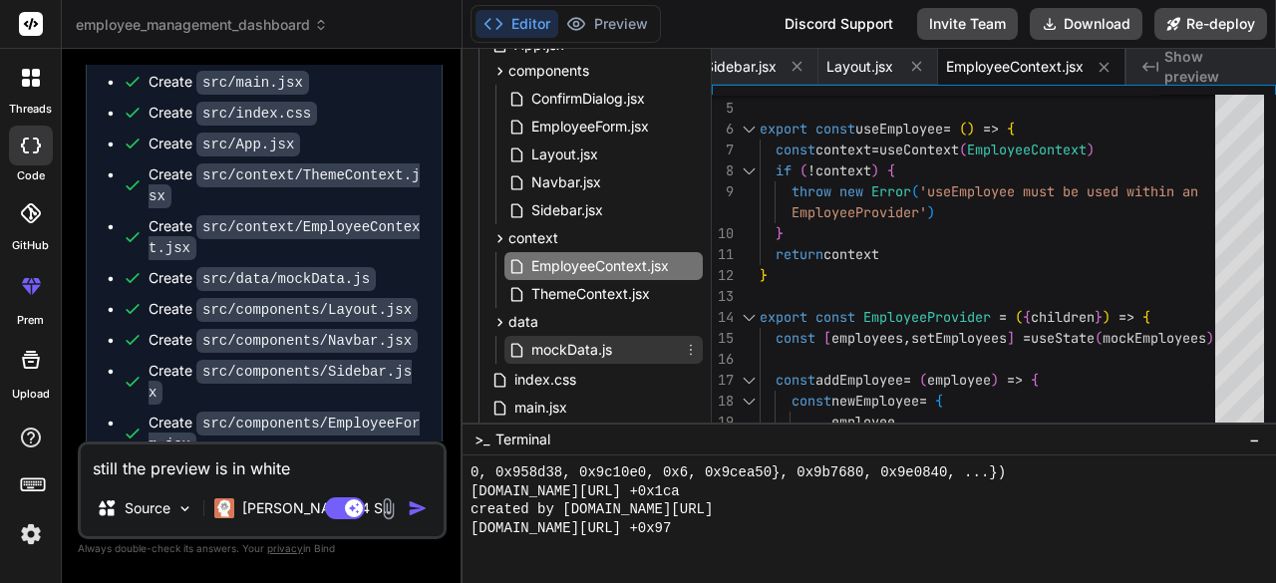
click at [616, 358] on div "mockData.js" at bounding box center [603, 350] width 198 height 28
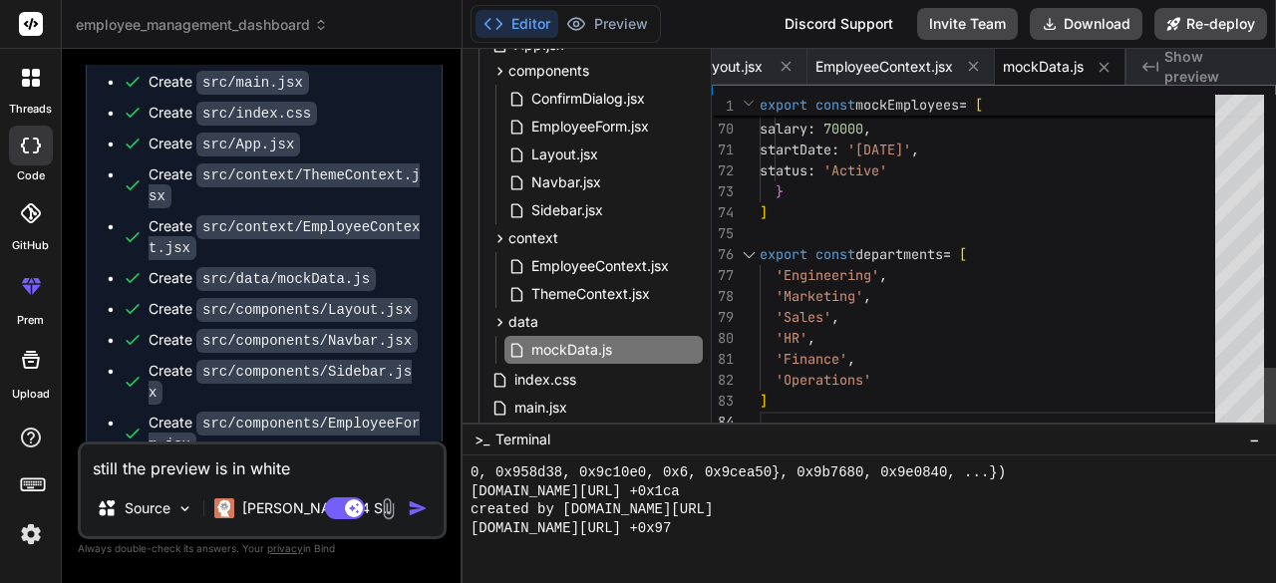
scroll to position [0, 0]
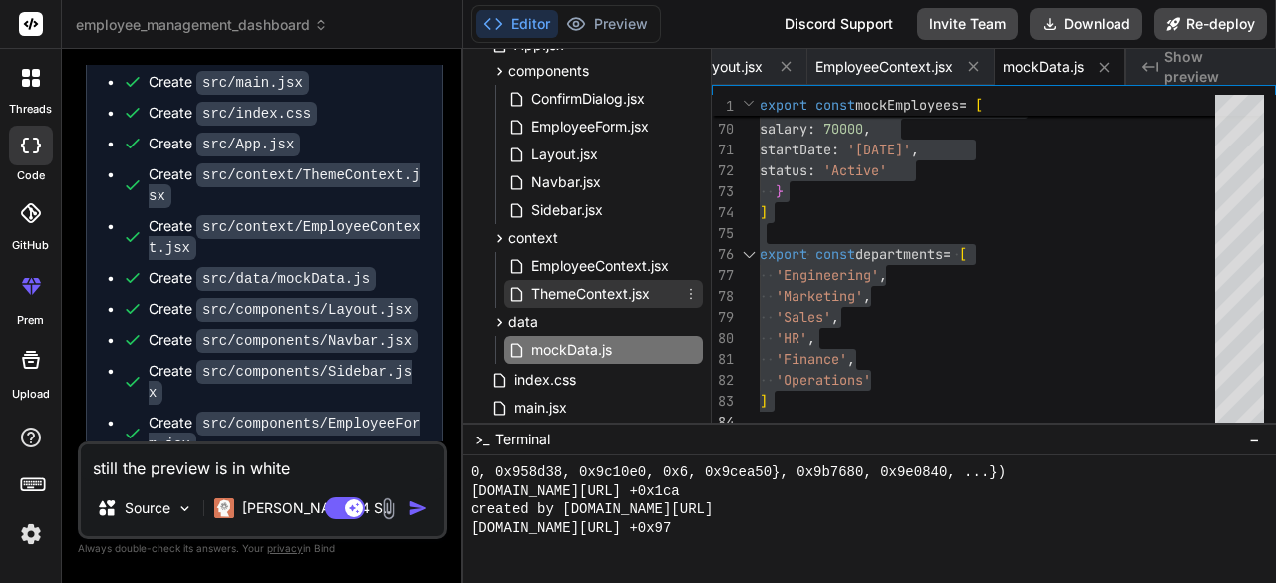
click at [582, 295] on span "ThemeContext.jsx" at bounding box center [590, 294] width 123 height 24
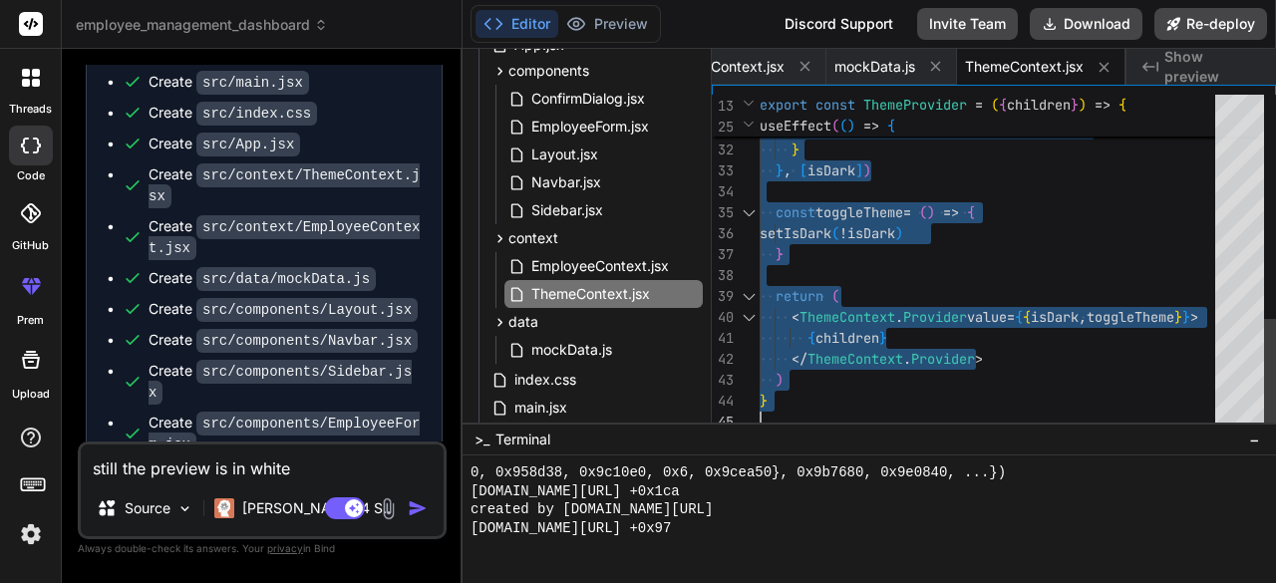
click at [640, 262] on span "EmployeeContext.jsx" at bounding box center [600, 266] width 142 height 24
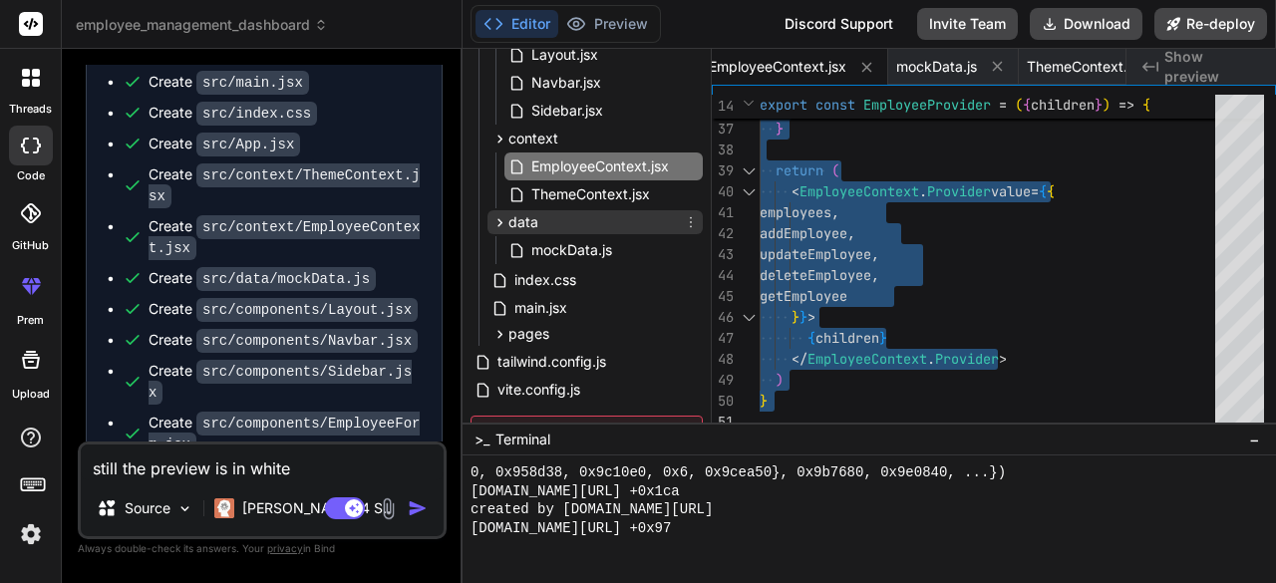
scroll to position [399, 0]
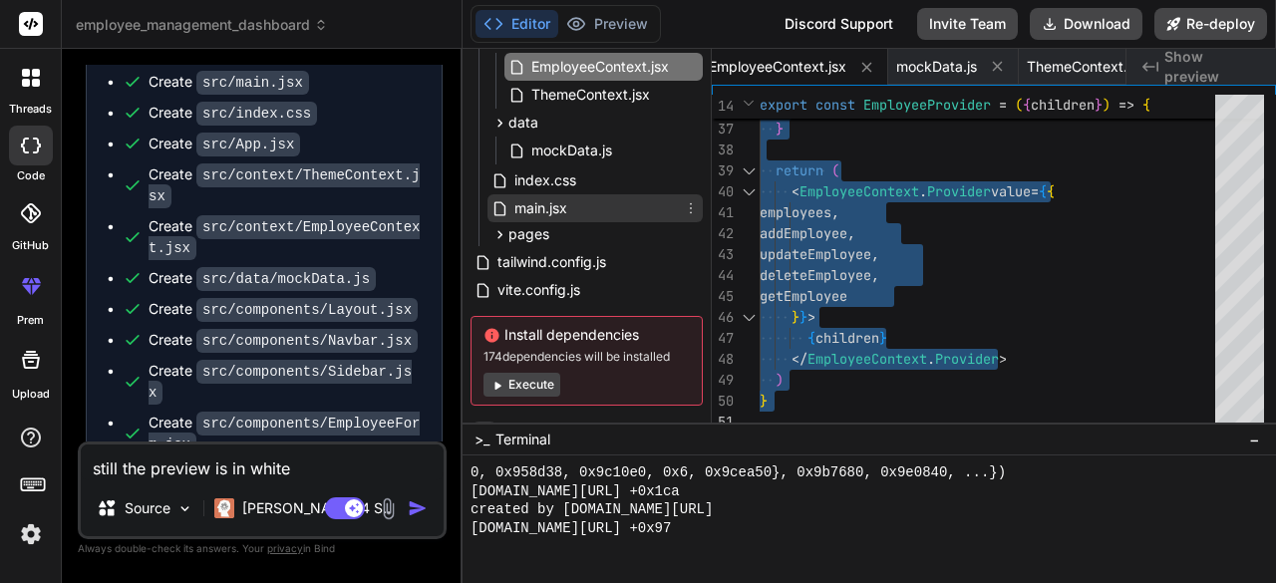
click at [588, 204] on div "main.jsx" at bounding box center [595, 208] width 215 height 28
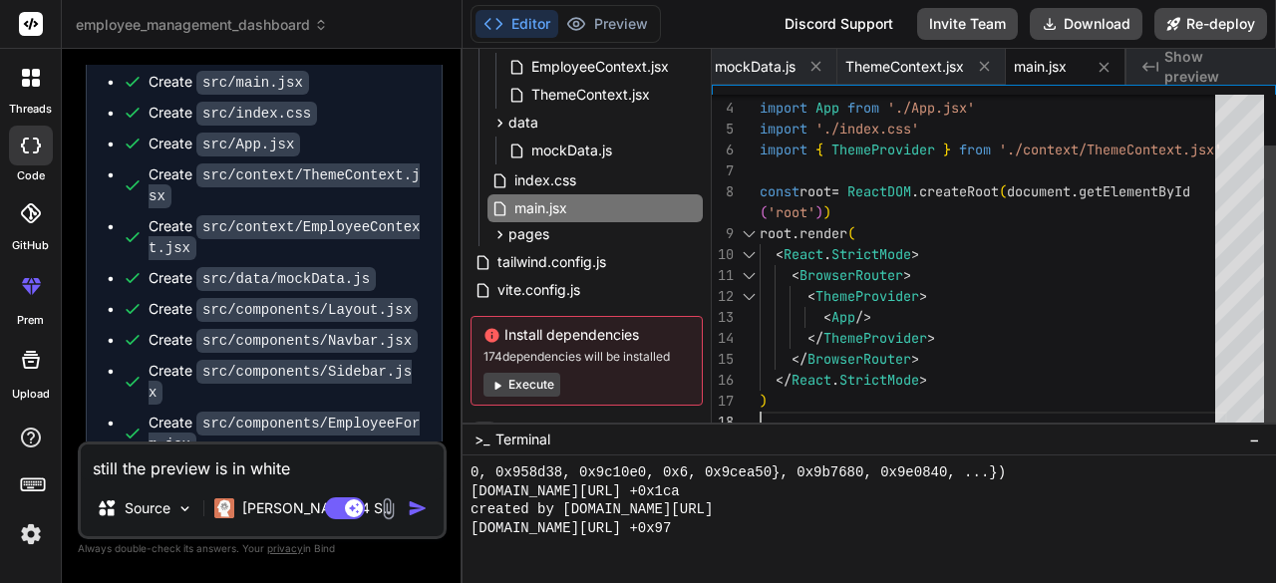
scroll to position [0, 0]
click at [799, 408] on div "import { BrowserRouter } from 'react-router-dom' import App from './App.jsx' im…" at bounding box center [994, 234] width 468 height 398
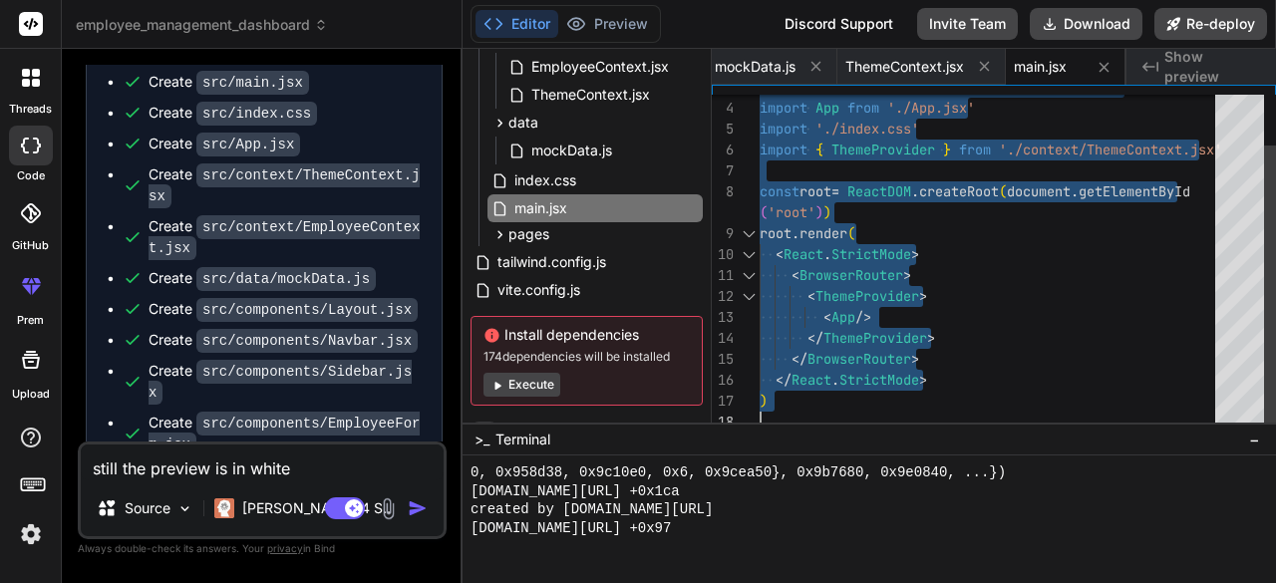
click at [799, 408] on div "import { BrowserRouter } from 'react-router-dom' import App from './App.jsx' im…" at bounding box center [994, 234] width 468 height 398
click at [548, 224] on div "pages" at bounding box center [595, 234] width 215 height 24
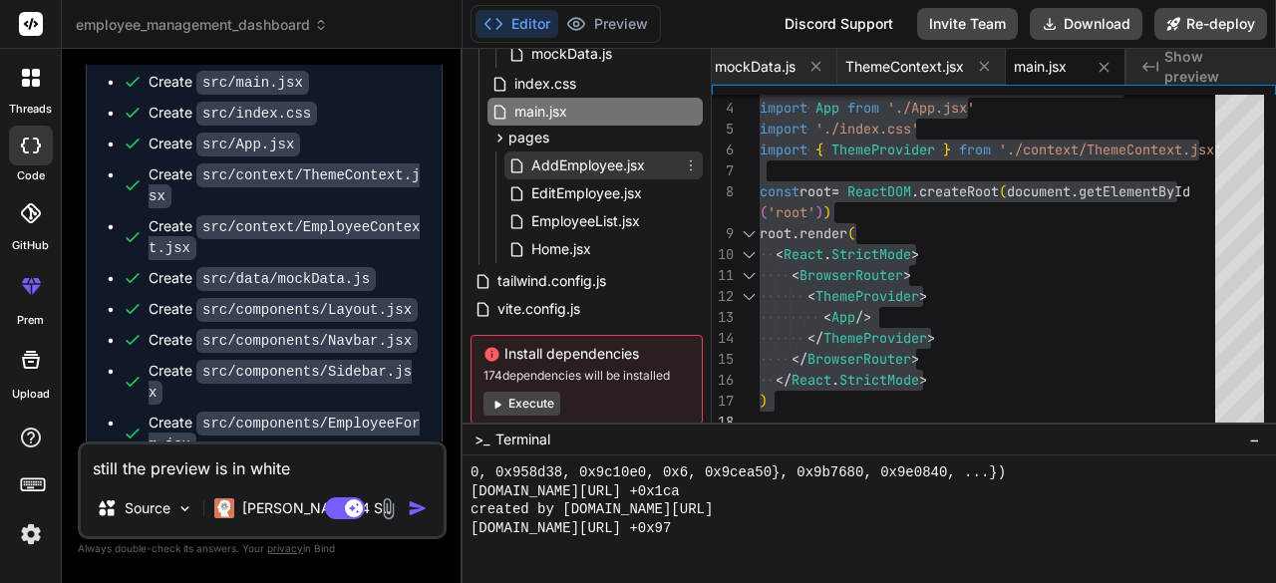
scroll to position [498, 0]
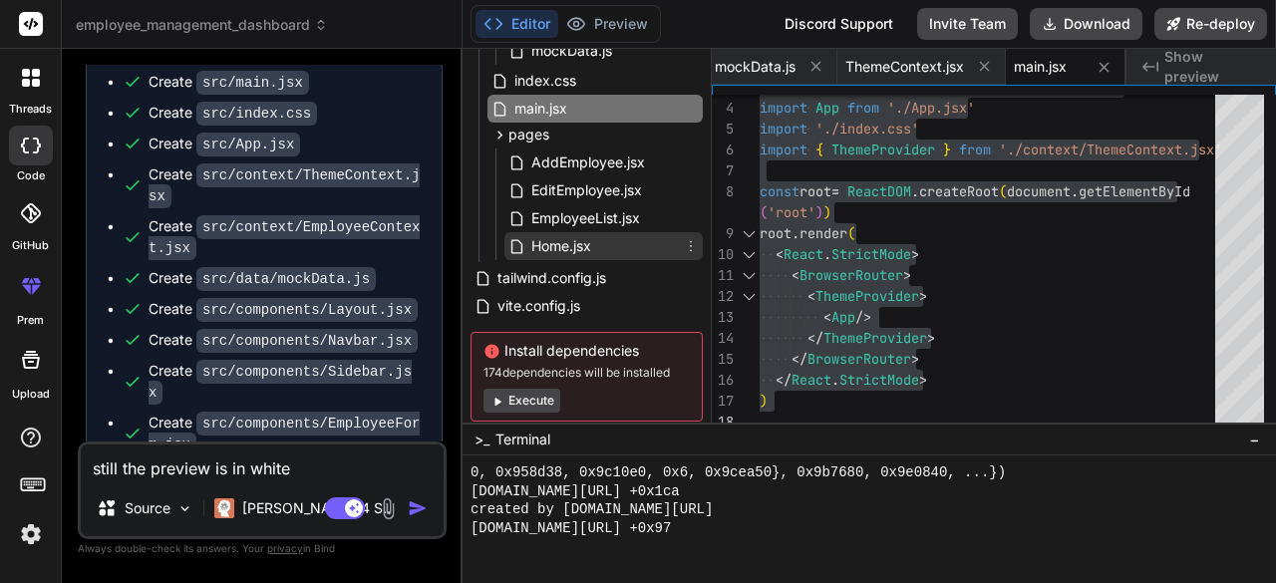
click at [610, 248] on div "Home.jsx" at bounding box center [603, 246] width 198 height 28
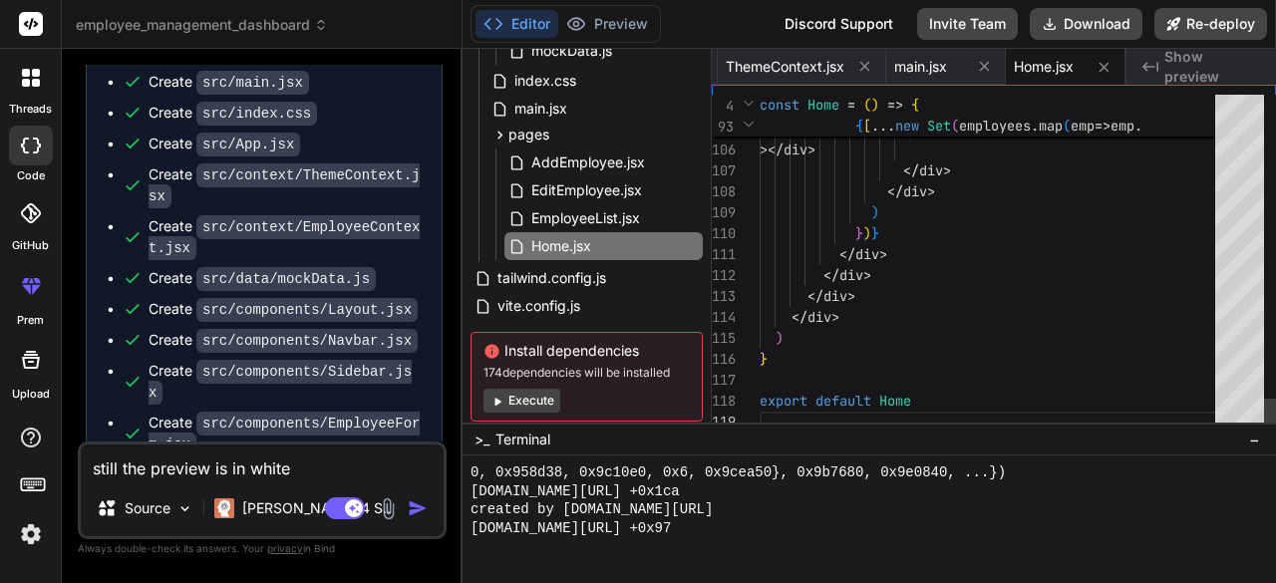
scroll to position [0, 0]
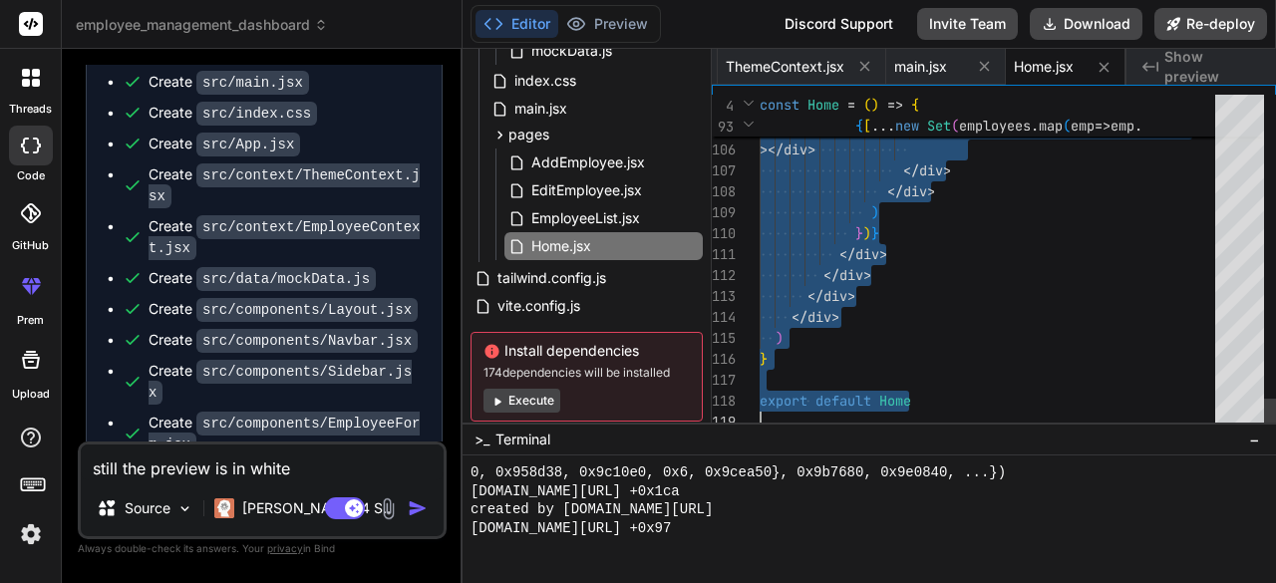
click at [629, 216] on span "EmployeeList.jsx" at bounding box center [585, 218] width 113 height 24
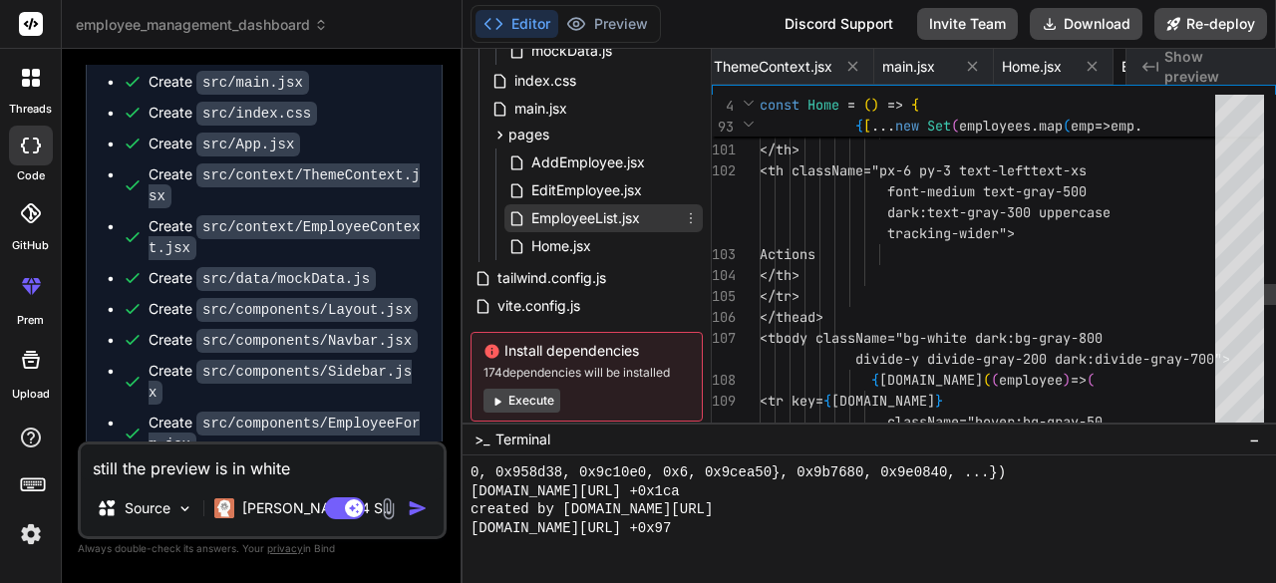
scroll to position [0, 2003]
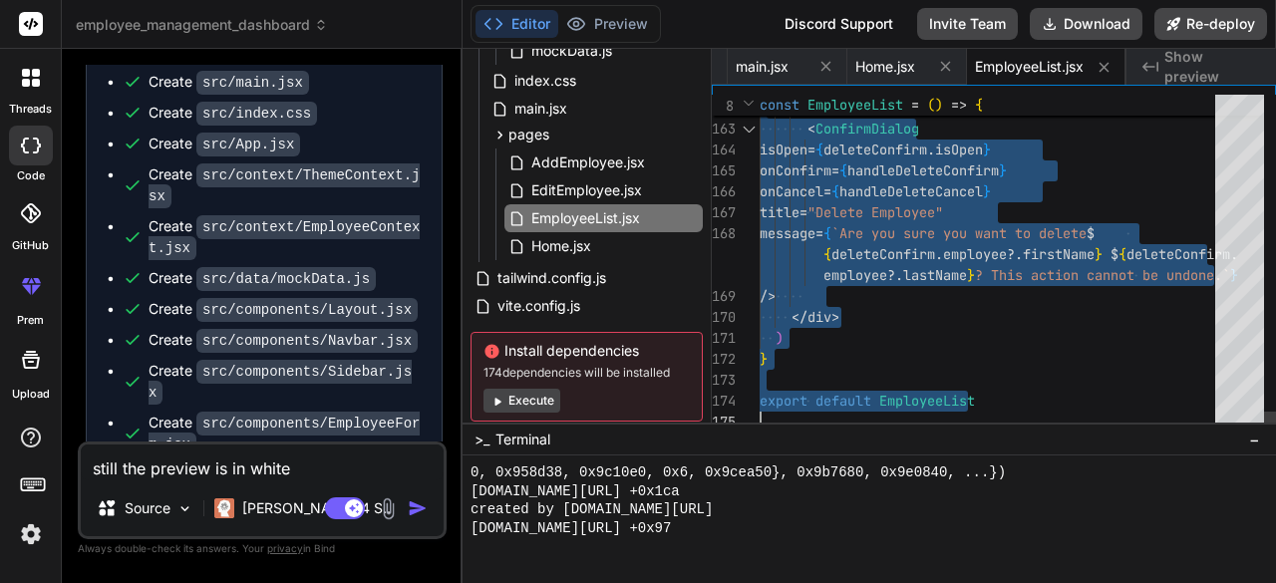
click at [580, 185] on span "EditEmployee.jsx" at bounding box center [586, 190] width 115 height 24
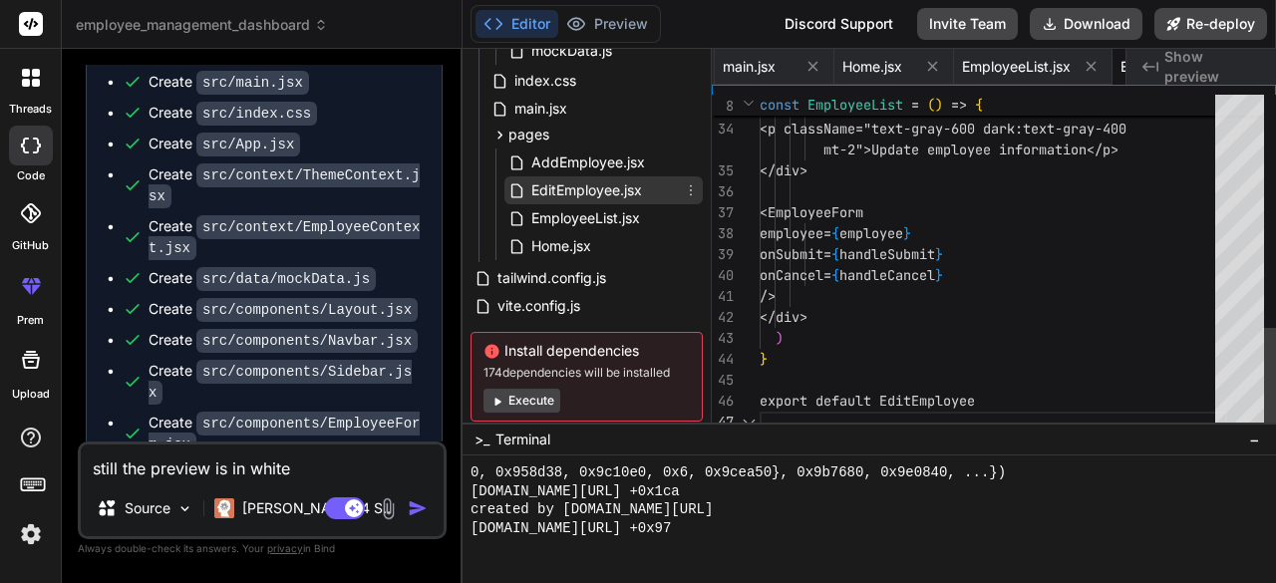
scroll to position [0, 2164]
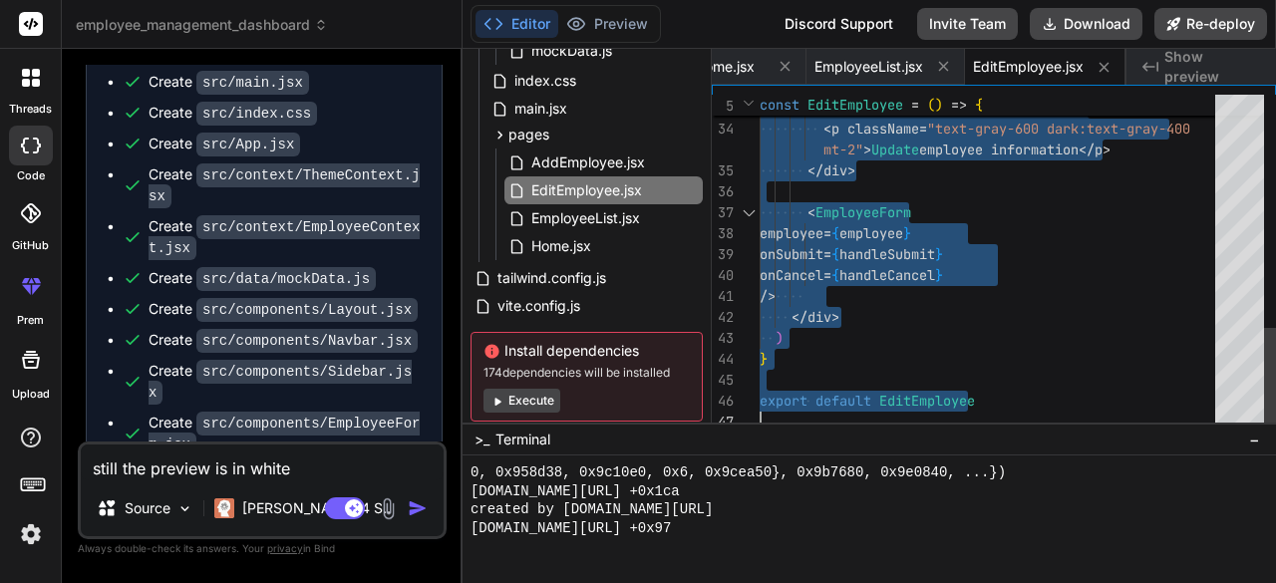
click at [566, 159] on span "AddEmployee.jsx" at bounding box center [588, 163] width 118 height 24
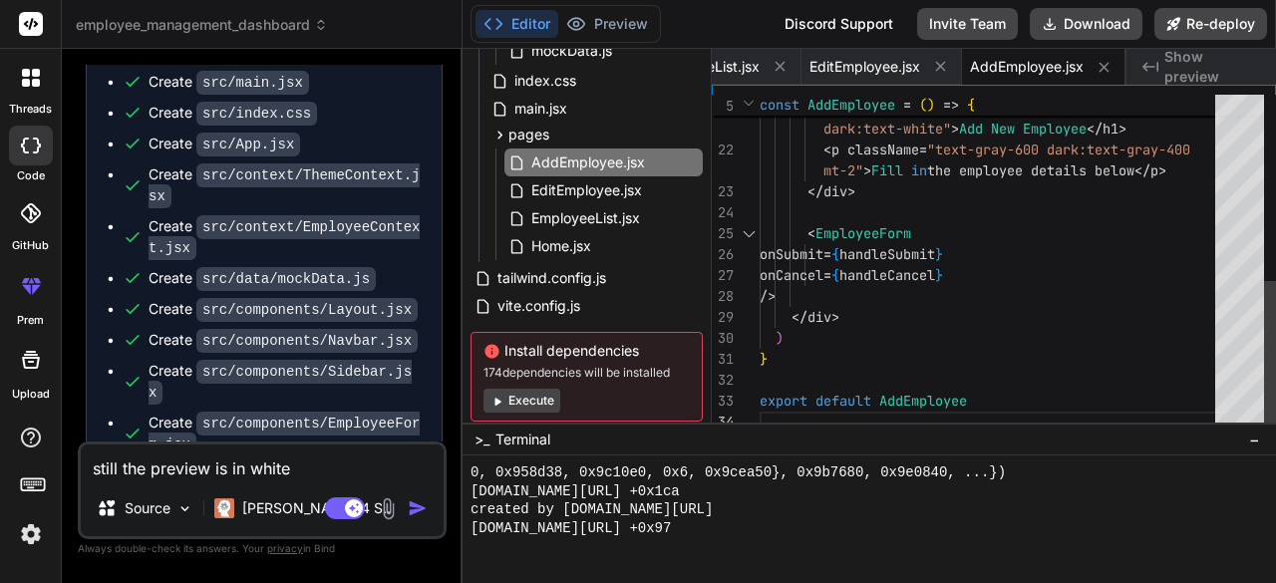
click at [984, 406] on div "export default AddEmployee < div className = "mb-6" > < h1 className = "text-3x…" at bounding box center [994, 56] width 468 height 754
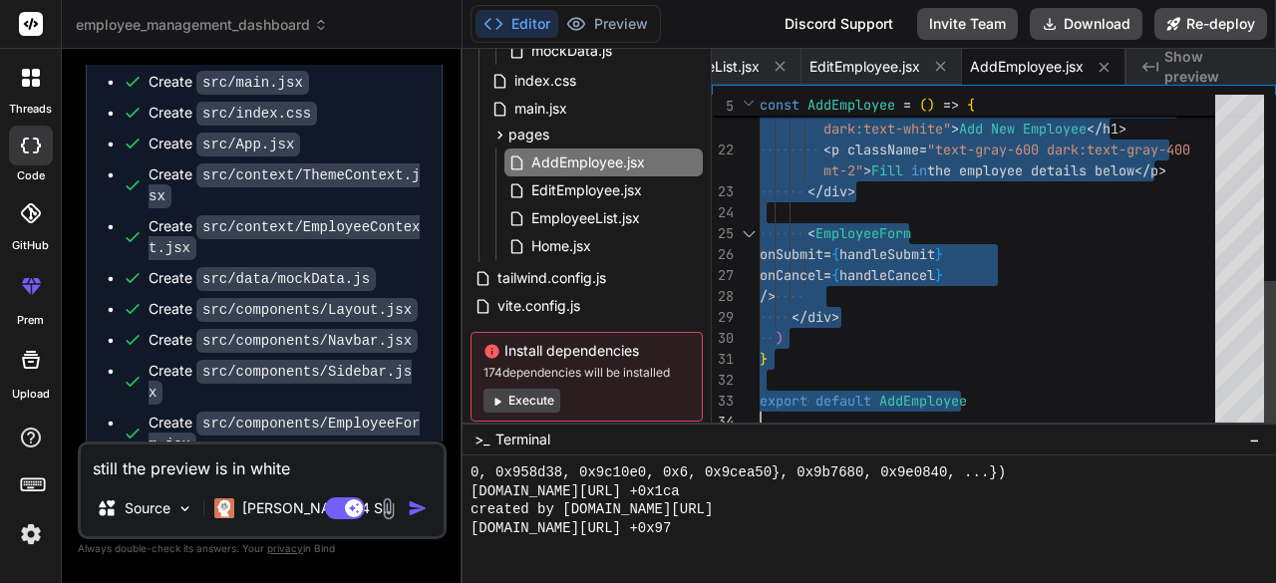
click at [984, 406] on div "export default AddEmployee < div className = "mb-6" > < h1 className = "text-3x…" at bounding box center [994, 56] width 468 height 754
click at [590, 286] on span "tailwind.config.js" at bounding box center [551, 278] width 113 height 24
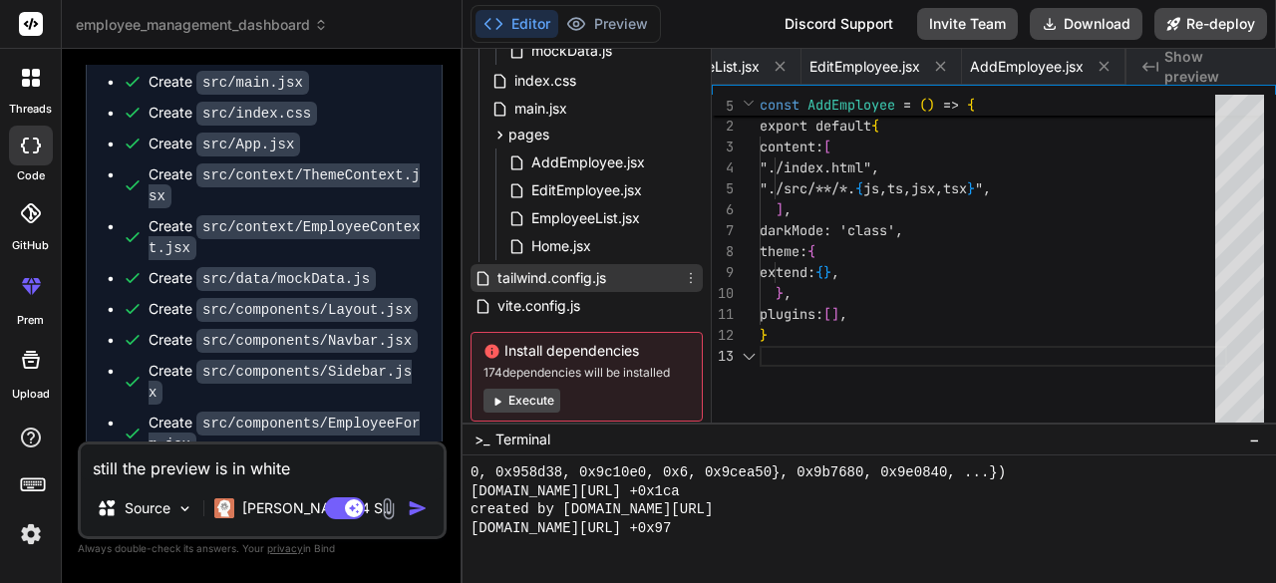
scroll to position [0, 134]
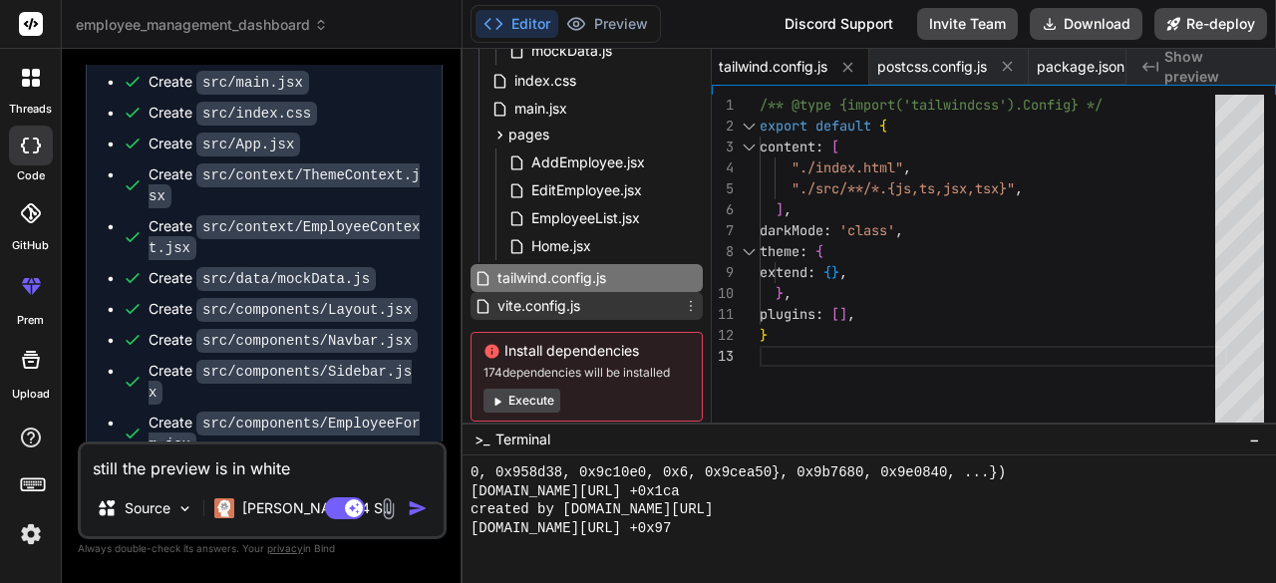
click at [550, 303] on span "vite.config.js" at bounding box center [538, 306] width 87 height 24
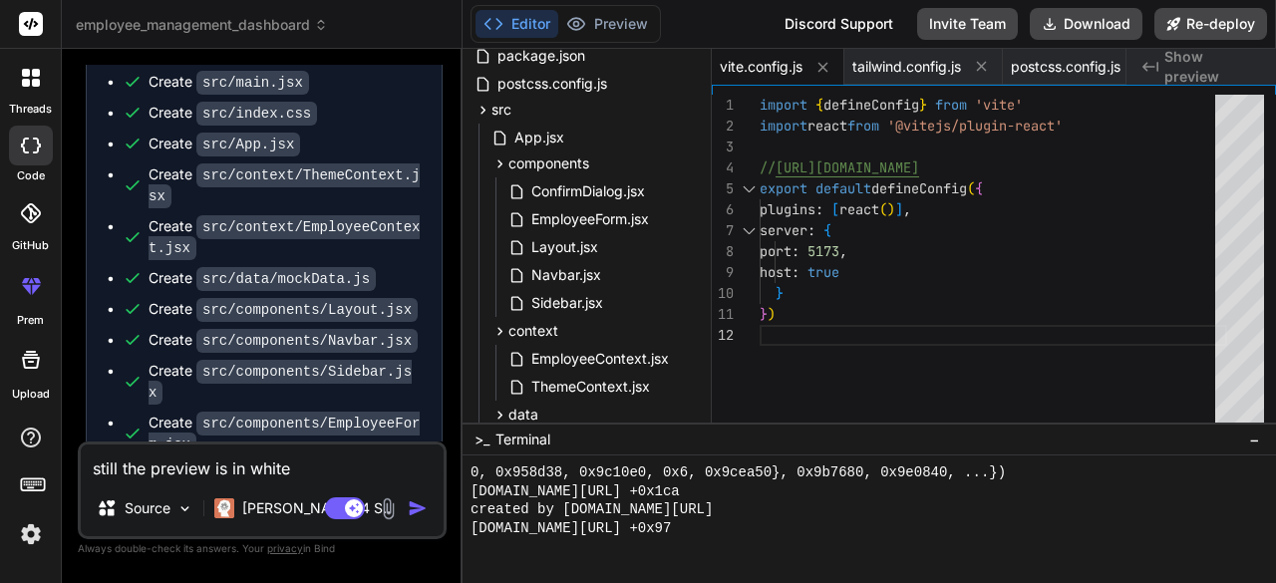
scroll to position [100, 0]
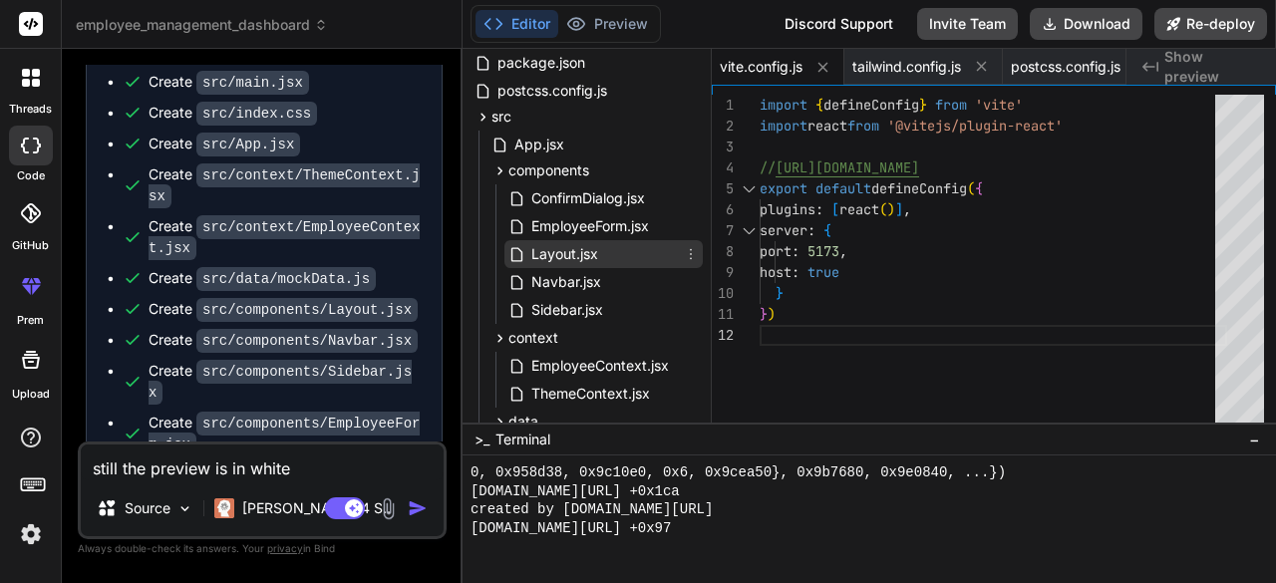
click at [605, 252] on div "Layout.jsx" at bounding box center [603, 254] width 198 height 28
type textarea "min-h-screen"> {children} </main> </div> </div> ) } export default Layout"
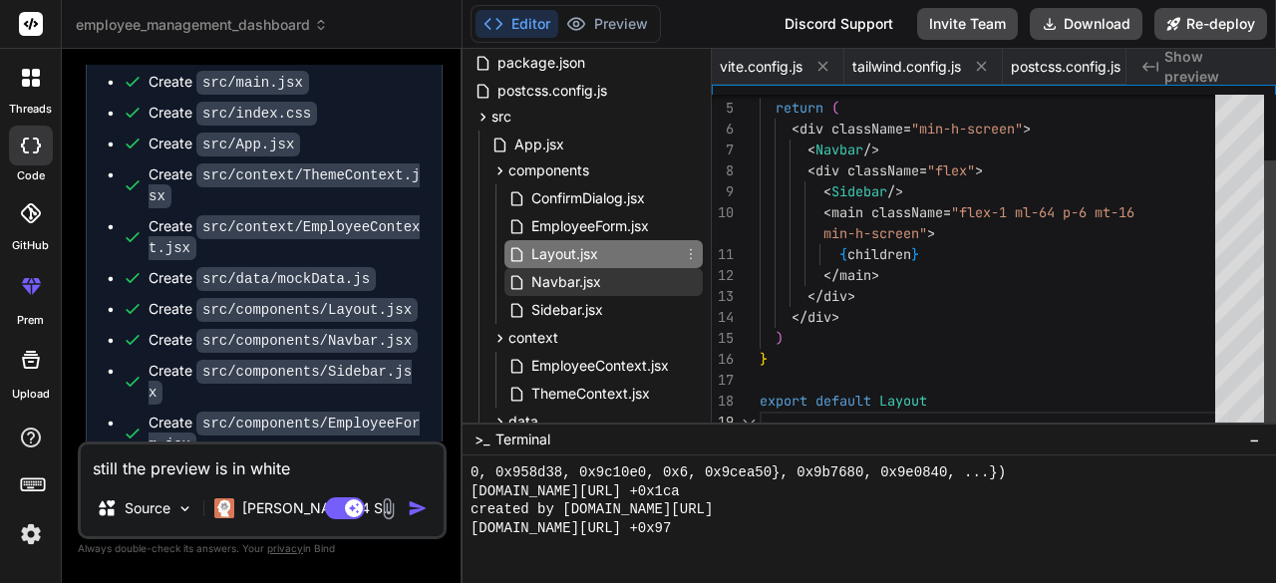
scroll to position [0, 1117]
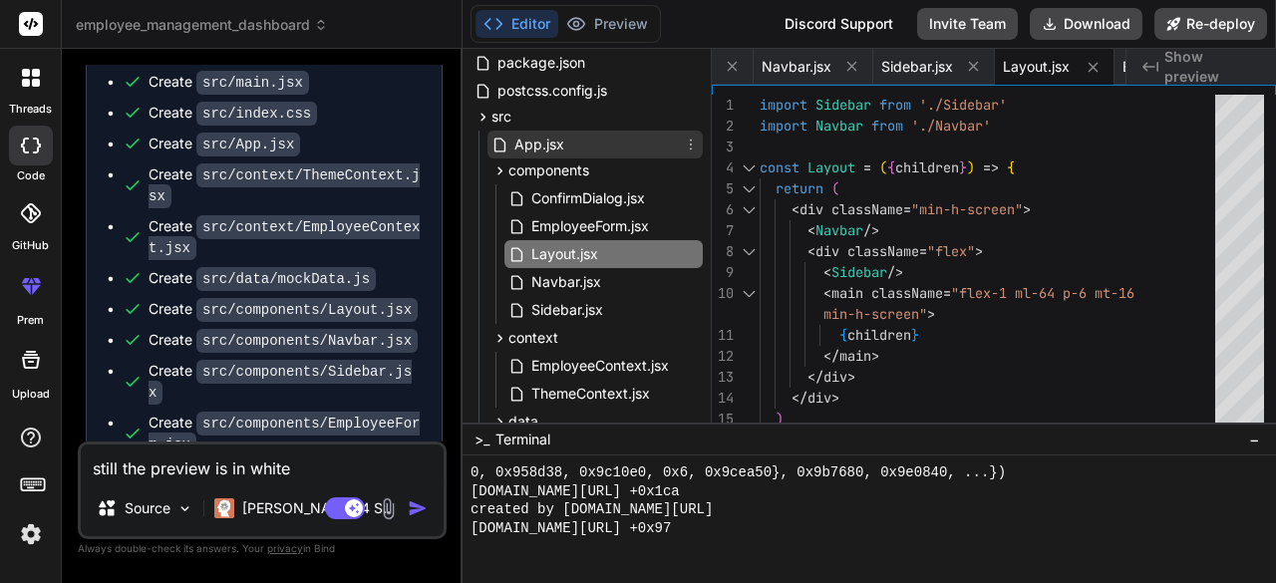
click at [582, 149] on div "App.jsx" at bounding box center [595, 145] width 215 height 28
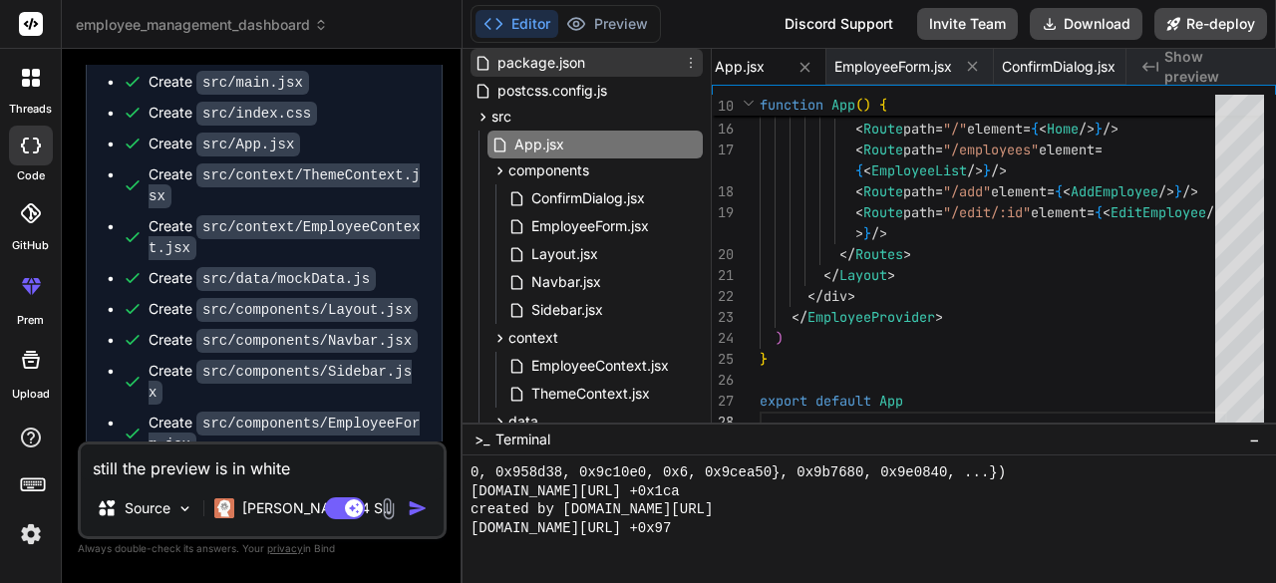
click at [578, 69] on span "package.json" at bounding box center [541, 63] width 92 height 24
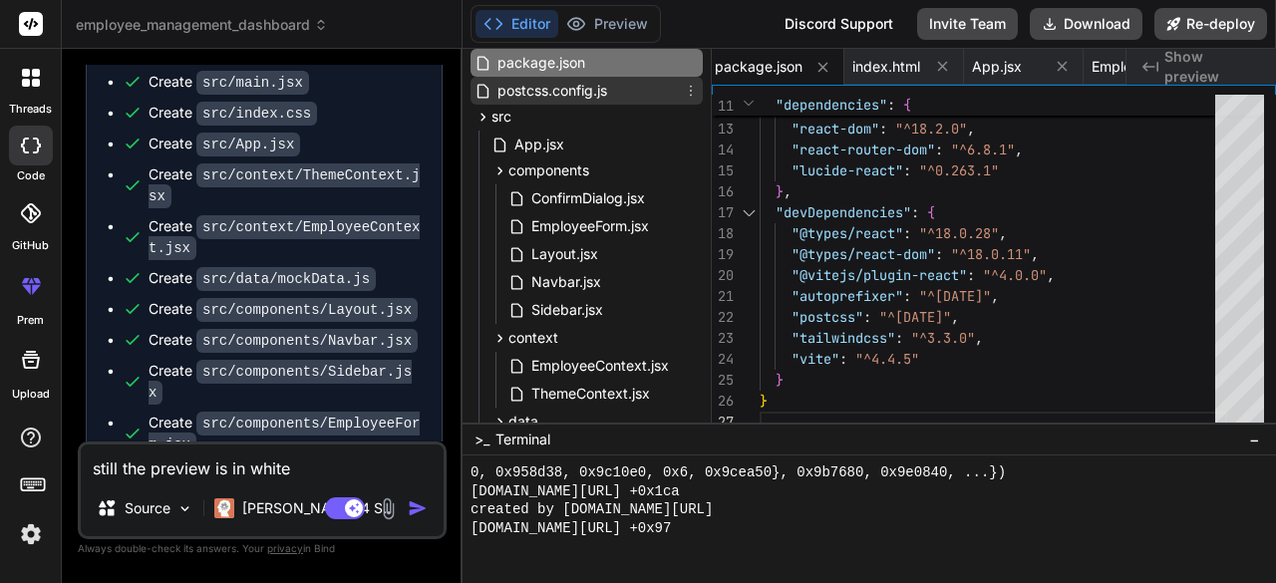
click at [584, 90] on span "postcss.config.js" at bounding box center [552, 91] width 114 height 24
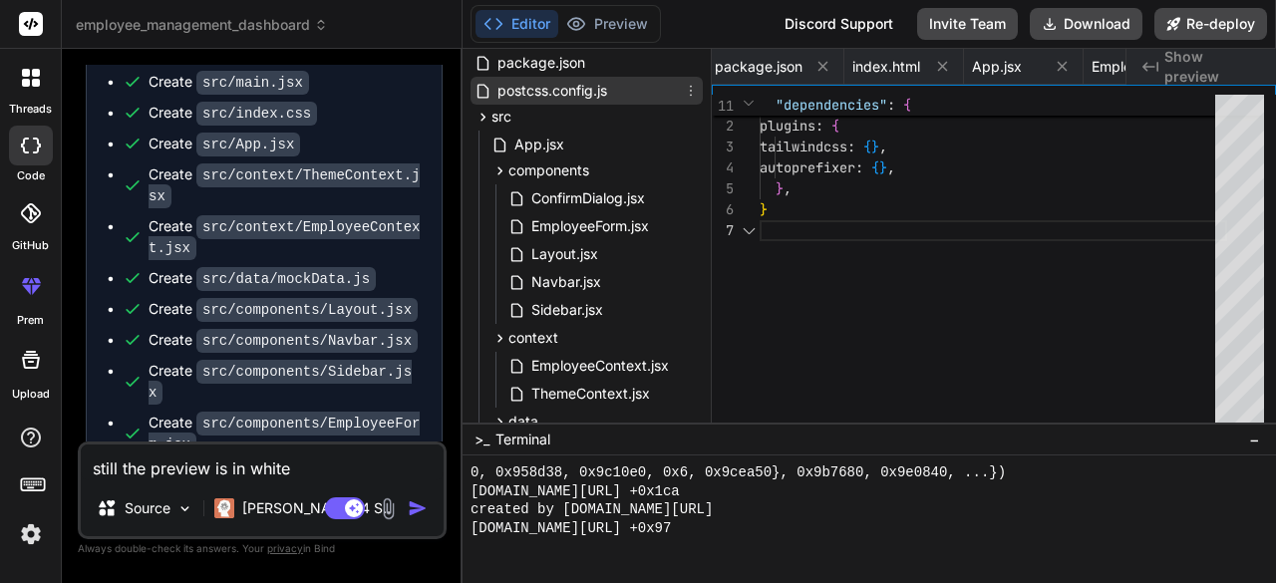
type textarea "export default { plugins: { tailwindcss: {}, autoprefixer: {}, }, }"
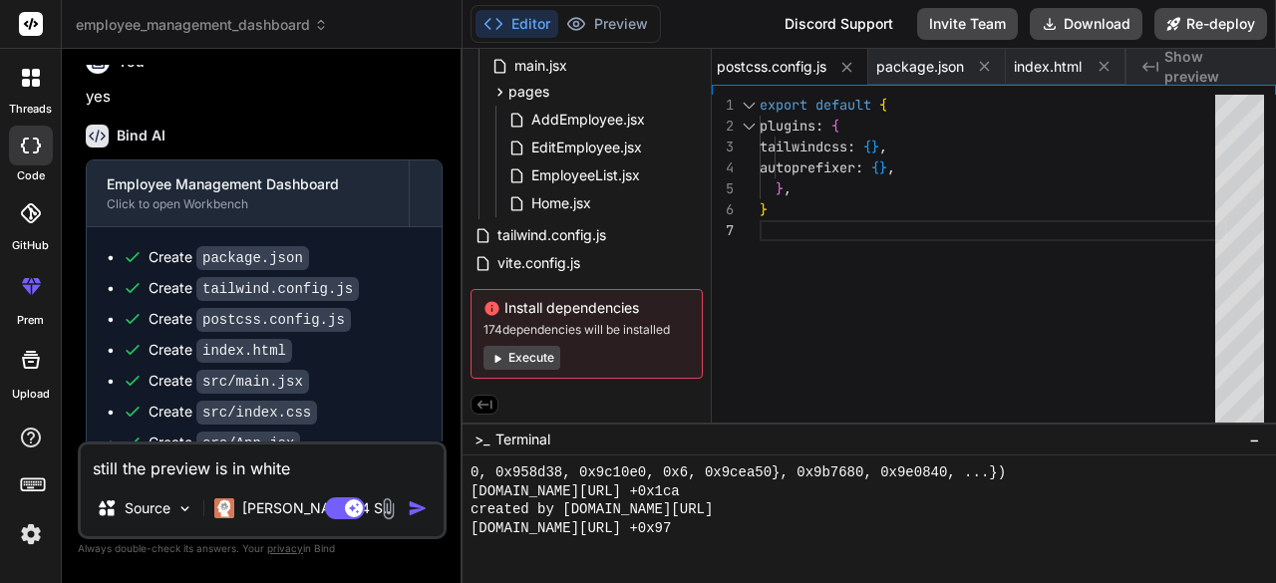
scroll to position [1186, 0]
